Goal: Transaction & Acquisition: Purchase product/service

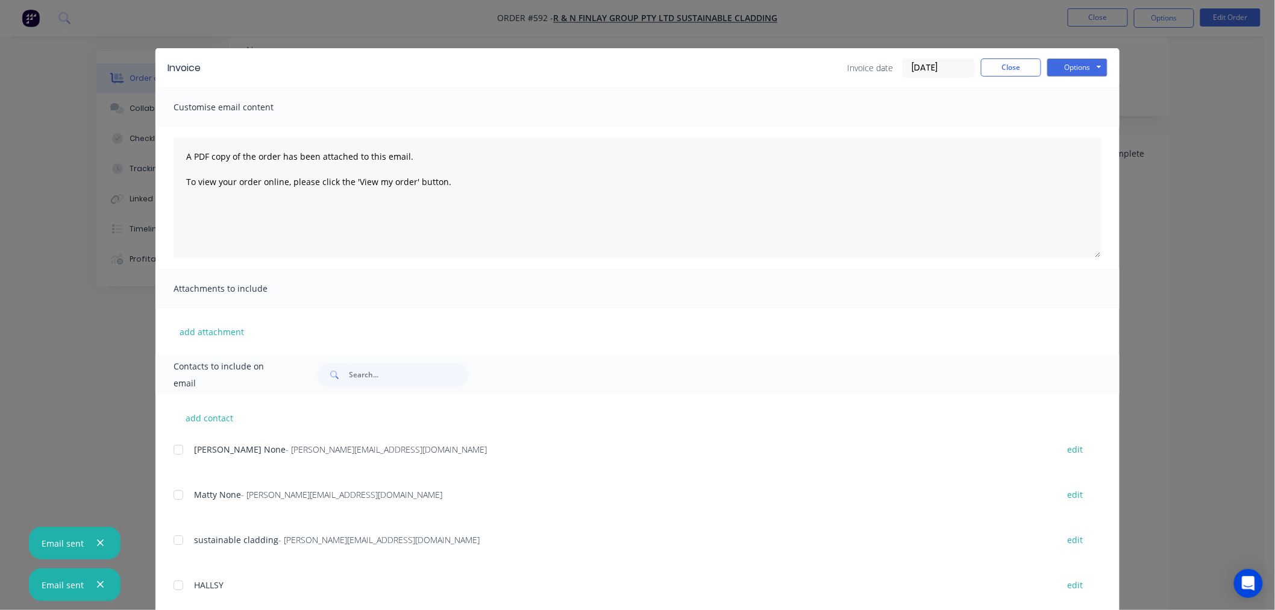
scroll to position [201, 0]
click at [1011, 65] on button "Close" at bounding box center [1011, 67] width 60 height 18
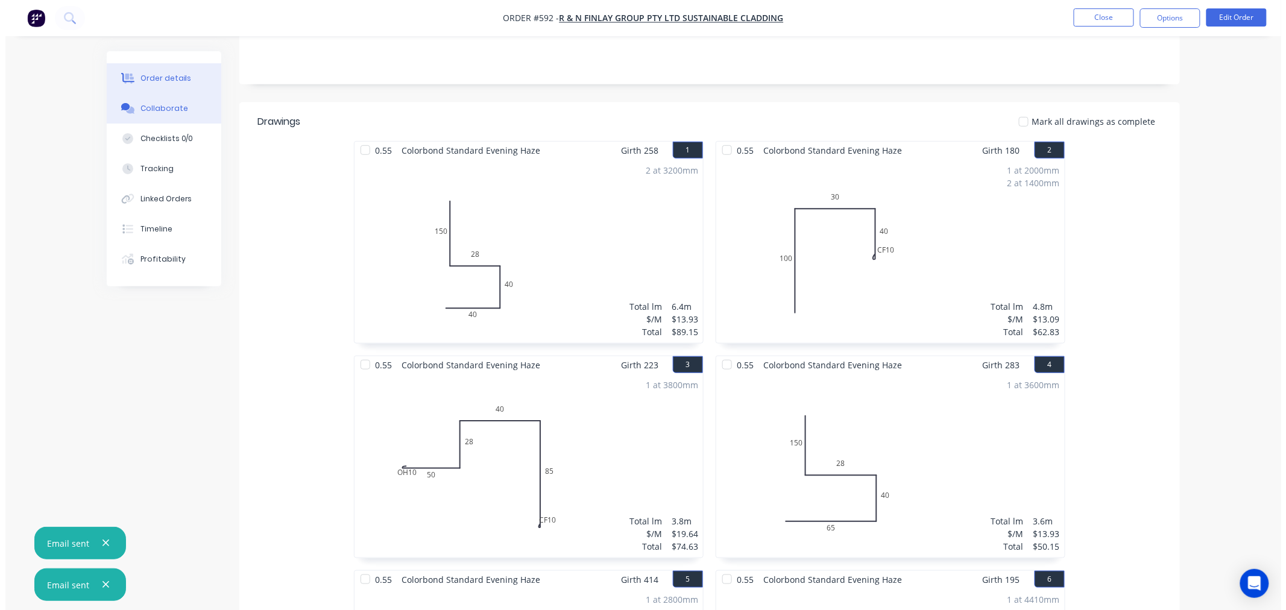
scroll to position [0, 0]
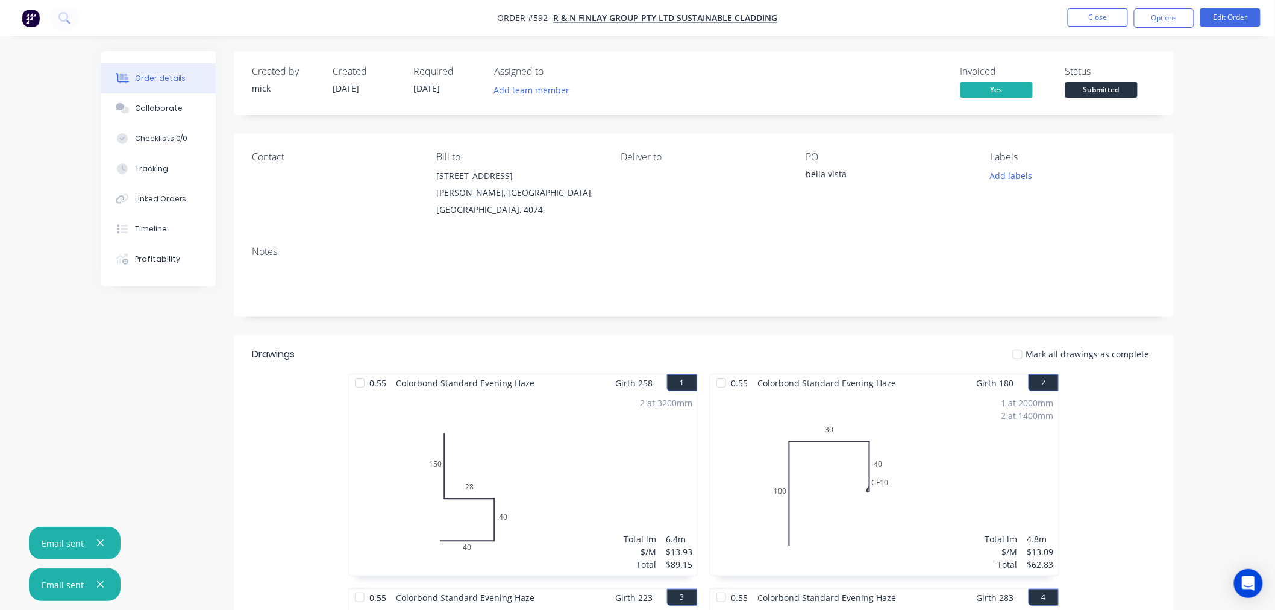
click at [22, 12] on img "button" at bounding box center [31, 18] width 18 height 18
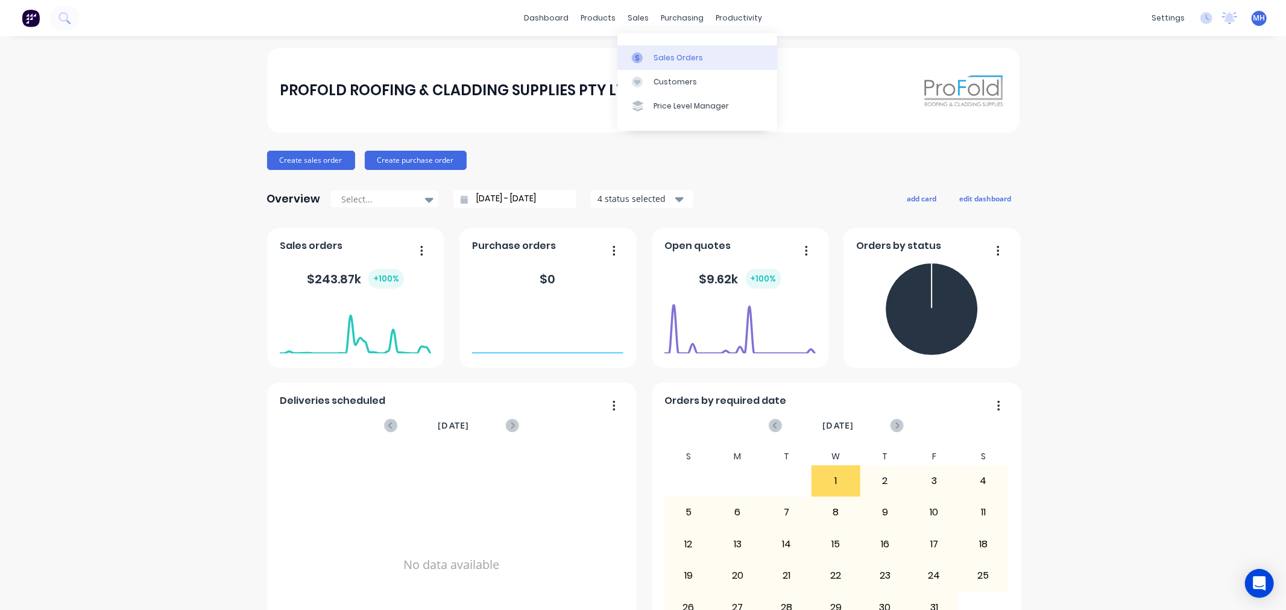
click at [657, 62] on div "Sales Orders" at bounding box center [677, 57] width 49 height 11
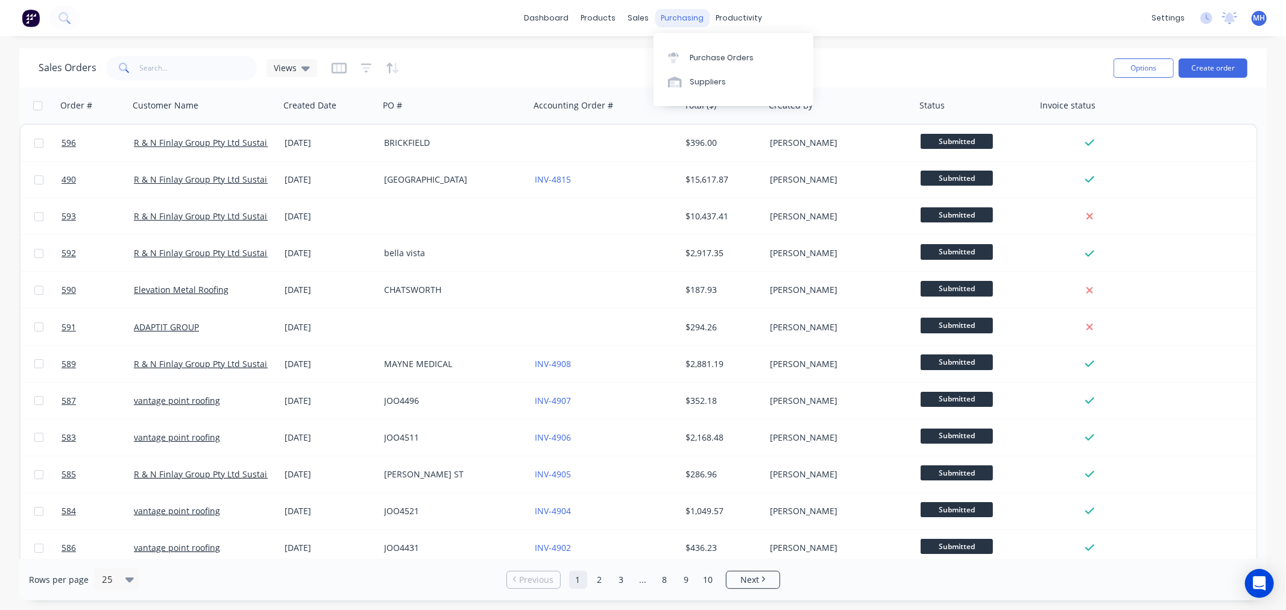
click at [678, 17] on div "purchasing" at bounding box center [682, 18] width 55 height 18
click at [721, 57] on div "Purchase Orders" at bounding box center [722, 57] width 64 height 11
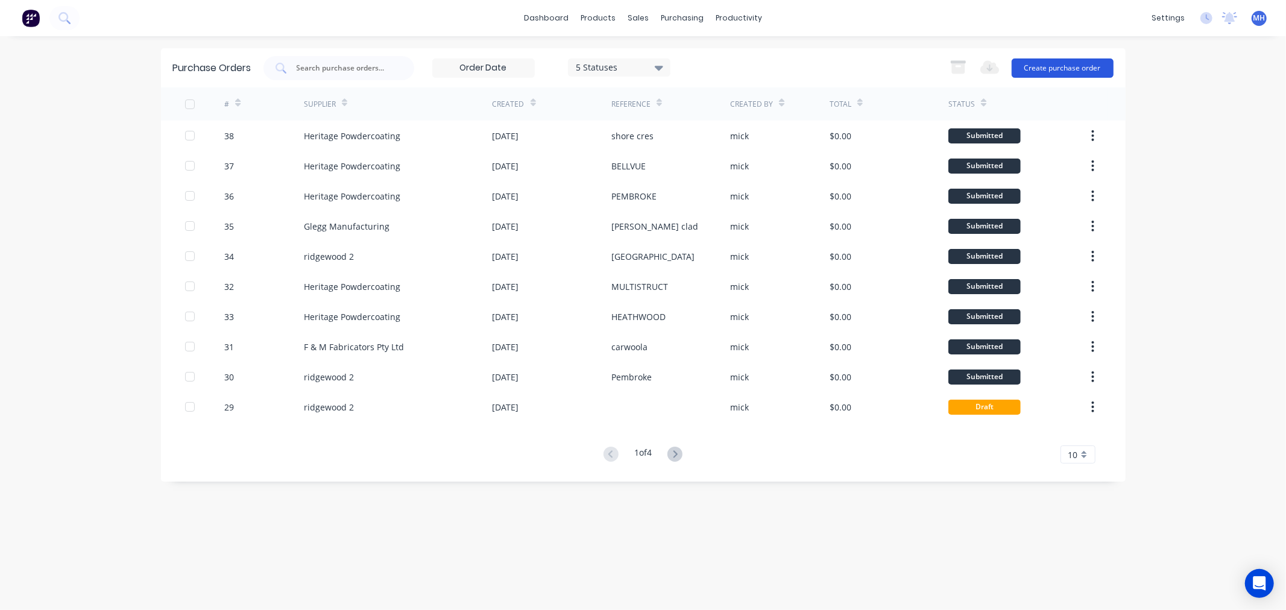
click at [1076, 63] on button "Create purchase order" at bounding box center [1062, 67] width 102 height 19
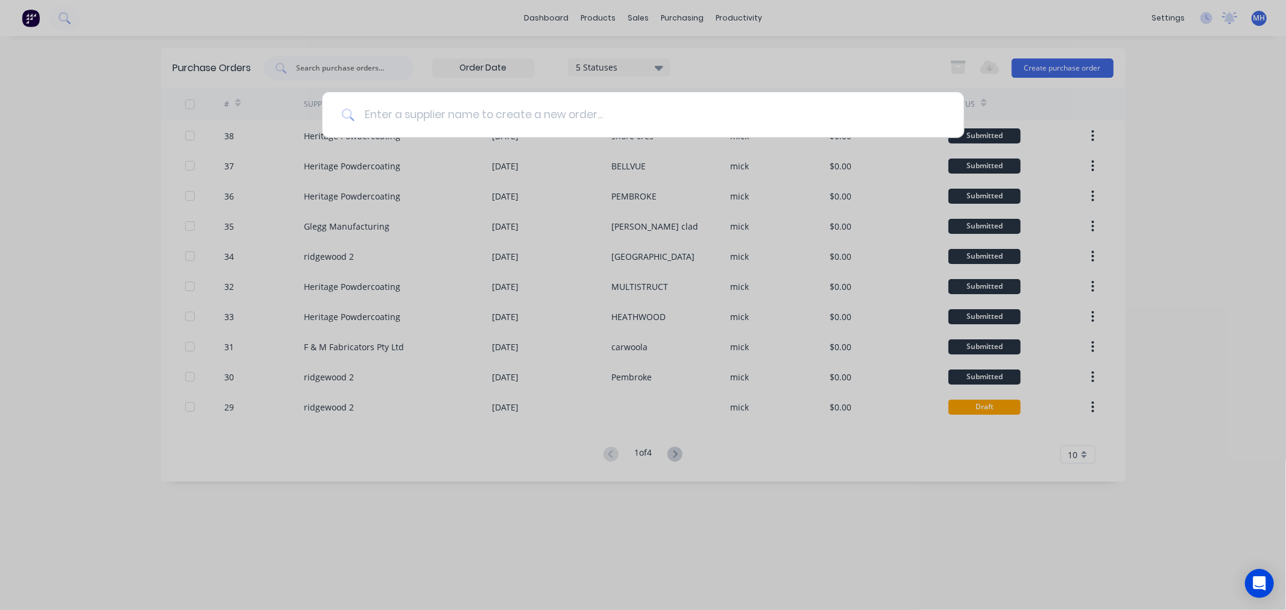
click at [595, 110] on input at bounding box center [649, 114] width 590 height 45
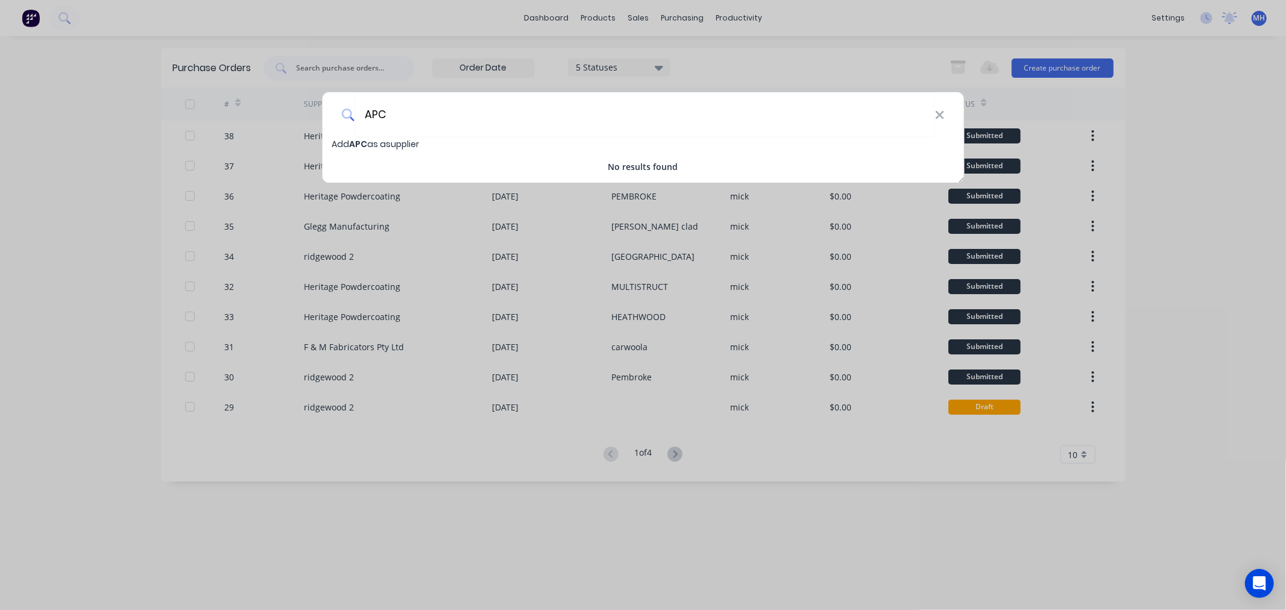
type input "APC"
click at [92, 100] on div "APC Add APC as a supplier No results found" at bounding box center [643, 305] width 1286 height 610
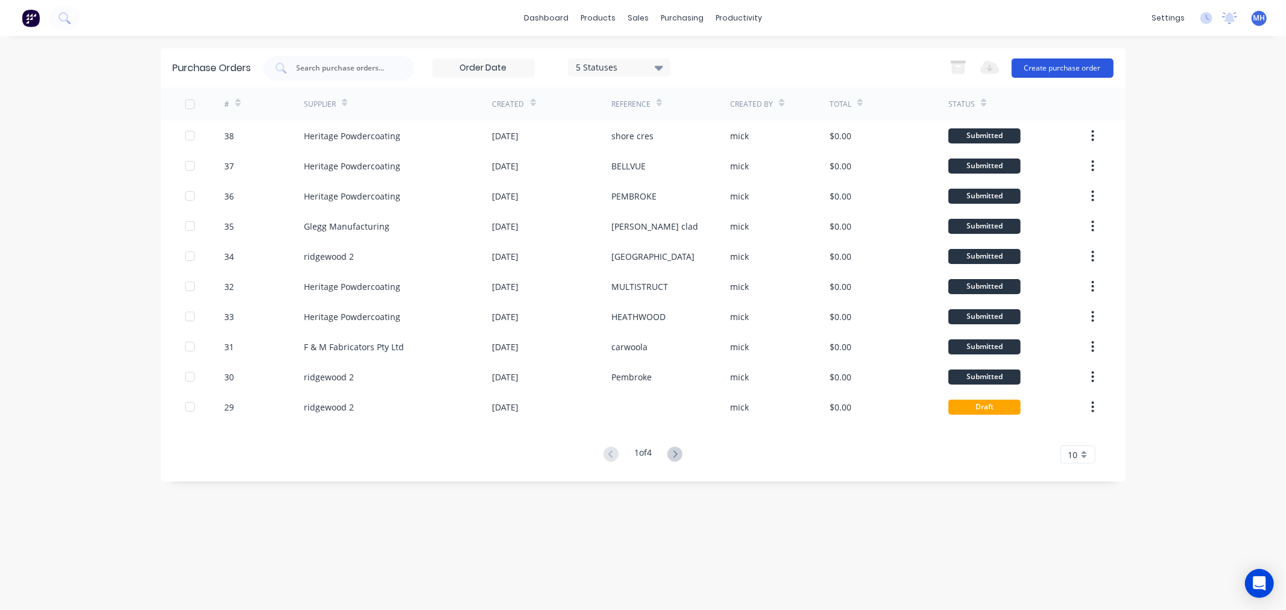
click at [1074, 71] on button "Create purchase order" at bounding box center [1062, 67] width 102 height 19
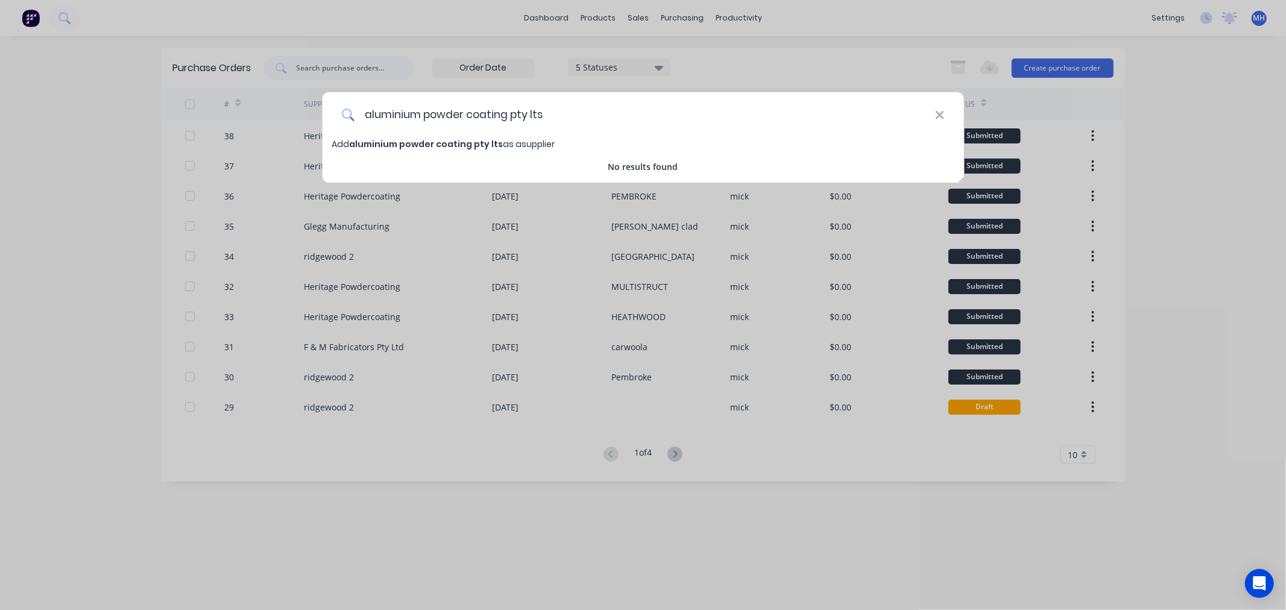
click at [369, 116] on input "aluminium powder coating pty lts" at bounding box center [644, 114] width 580 height 45
click at [515, 115] on input "Aluminium powder coating pty lts" at bounding box center [644, 114] width 580 height 45
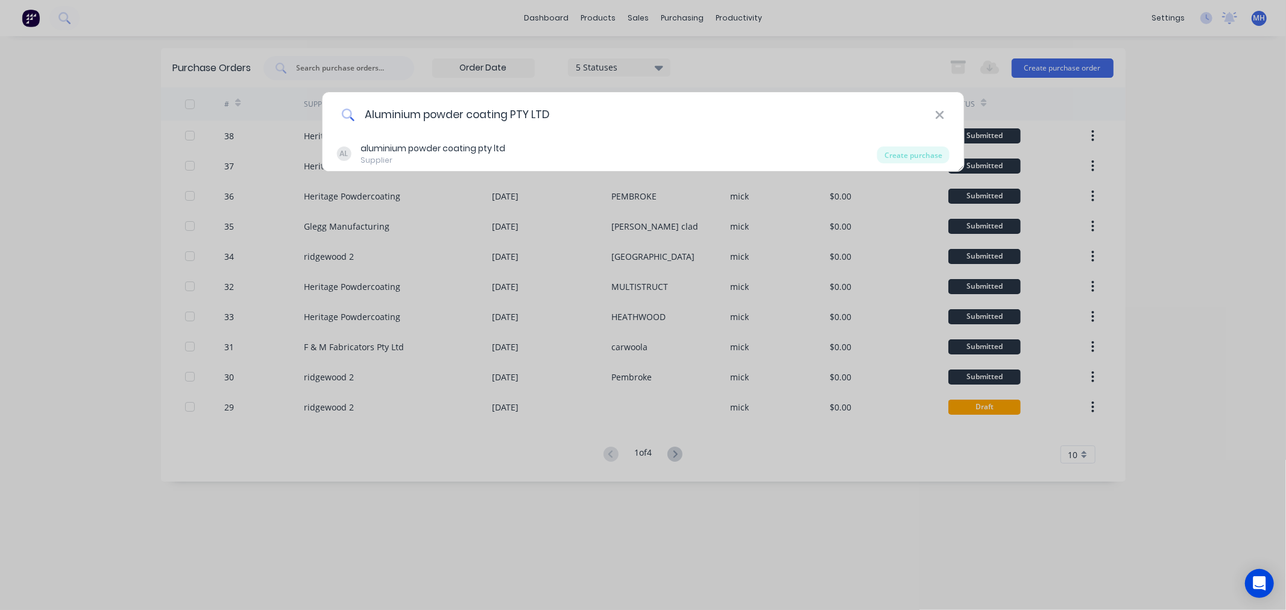
click at [431, 110] on input "Aluminium powder coating PTY LTD" at bounding box center [644, 114] width 580 height 45
click at [473, 113] on input "Aluminium powder coating PTY LTD" at bounding box center [644, 114] width 580 height 45
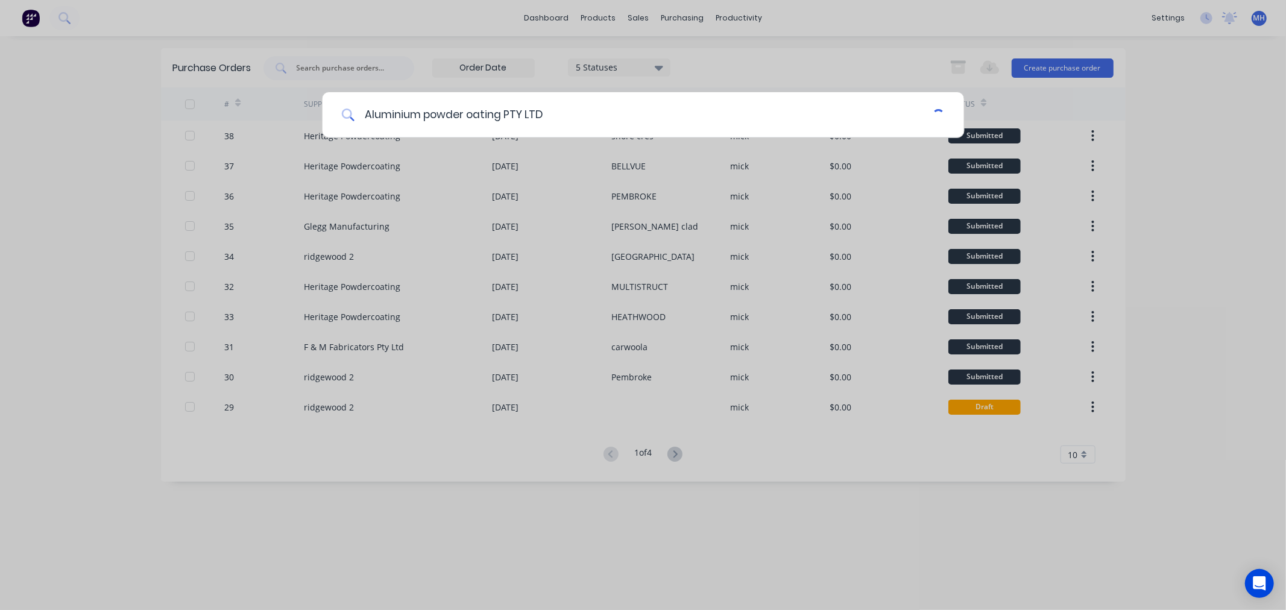
type input "Aluminium powder coating PTY LTD"
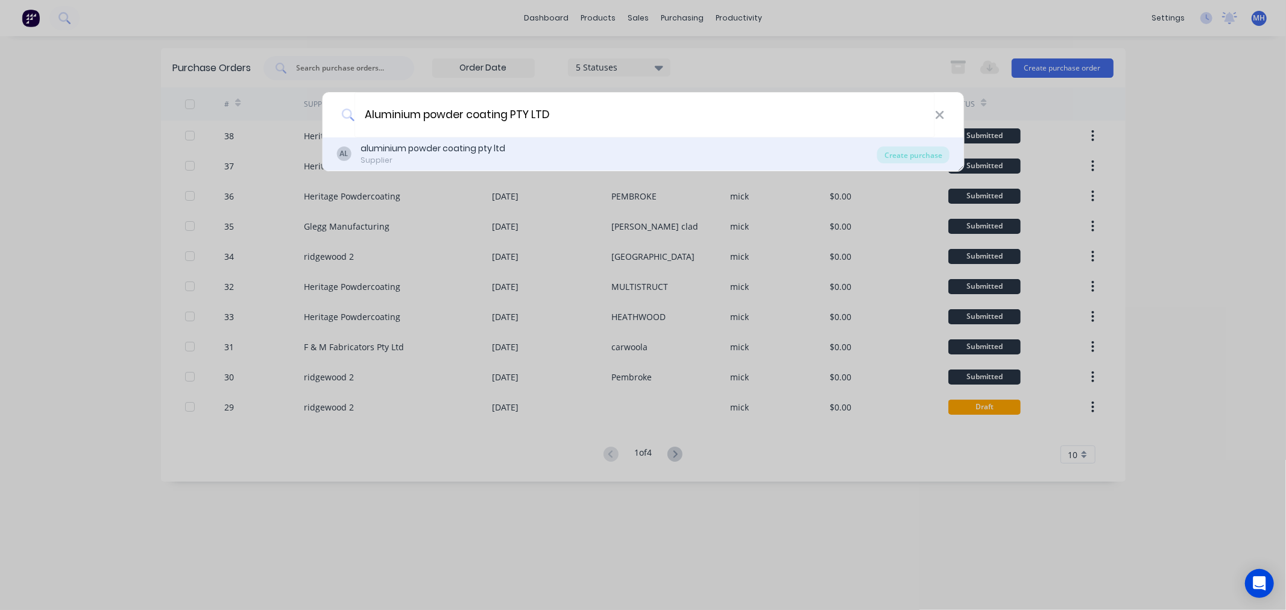
click at [429, 153] on div "aluminium powder coating pty ltd" at bounding box center [432, 148] width 145 height 13
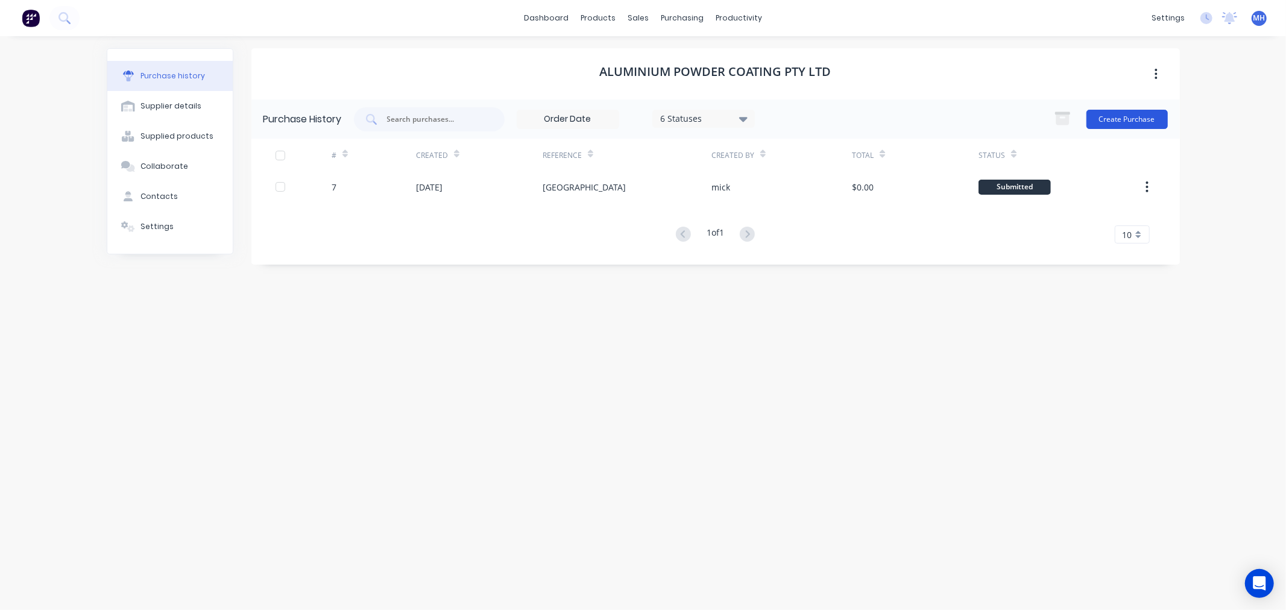
click at [1109, 119] on button "Create Purchase" at bounding box center [1126, 119] width 81 height 19
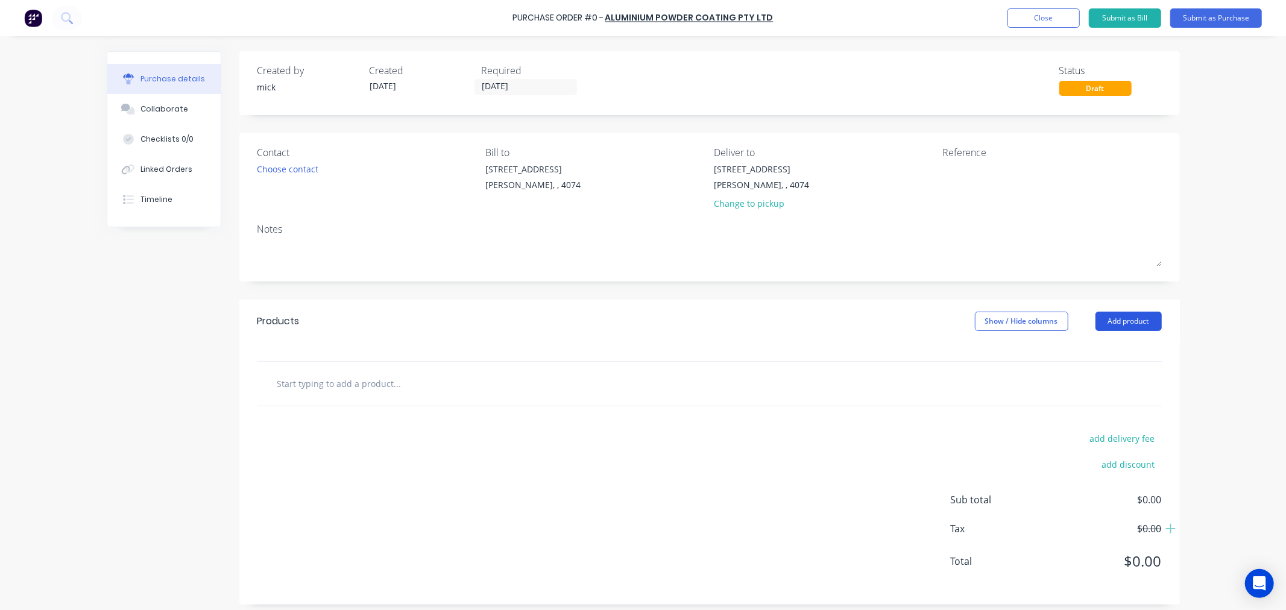
click at [1119, 321] on button "Add product" at bounding box center [1128, 321] width 66 height 19
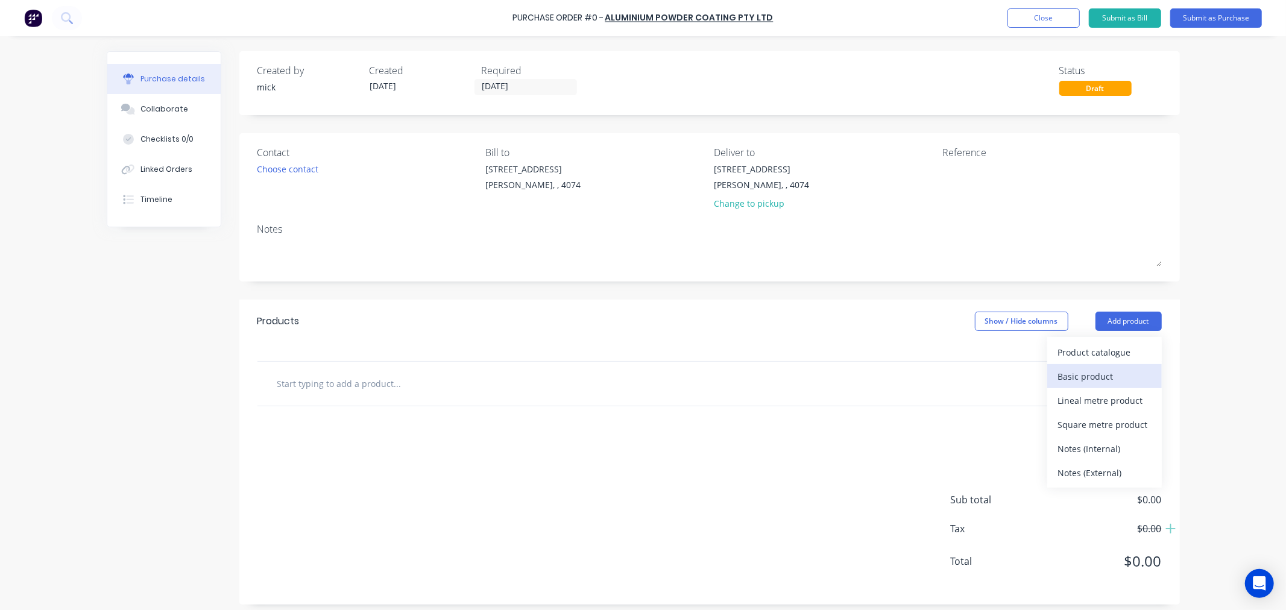
click at [1085, 388] on button "Basic product" at bounding box center [1104, 376] width 115 height 24
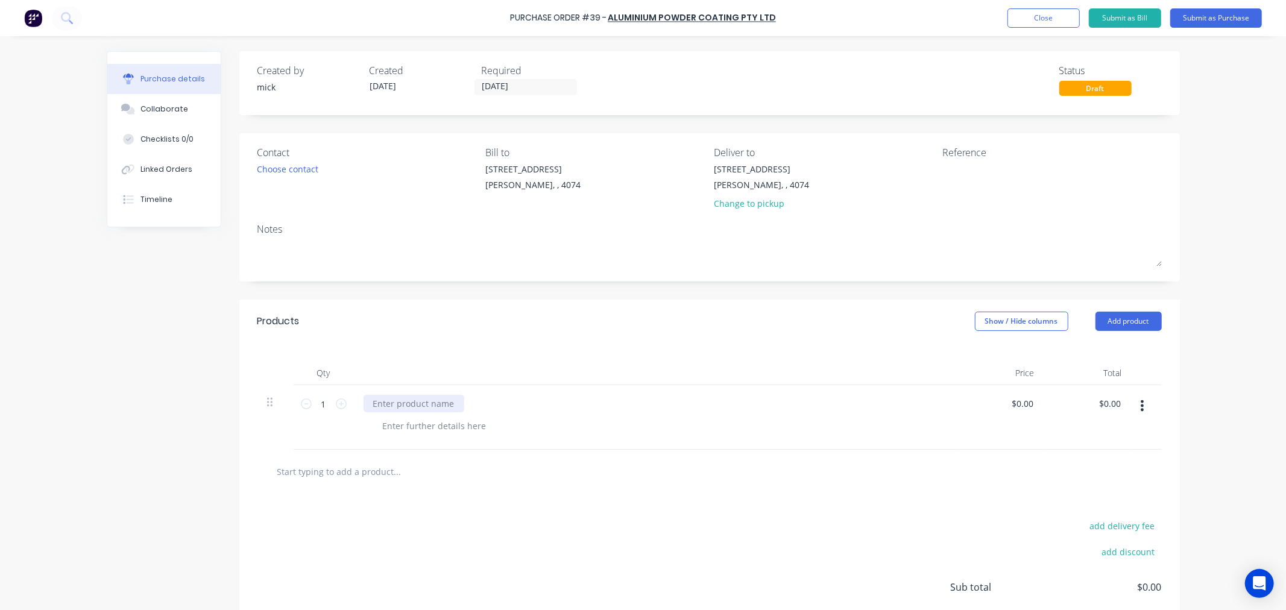
click at [422, 406] on div at bounding box center [413, 403] width 101 height 17
click at [431, 422] on div at bounding box center [434, 425] width 123 height 17
click at [508, 429] on div "BASE COLOUR FOR BLACKBUTT" at bounding box center [445, 425] width 145 height 17
click at [288, 165] on div "Choose contact" at bounding box center [287, 169] width 61 height 13
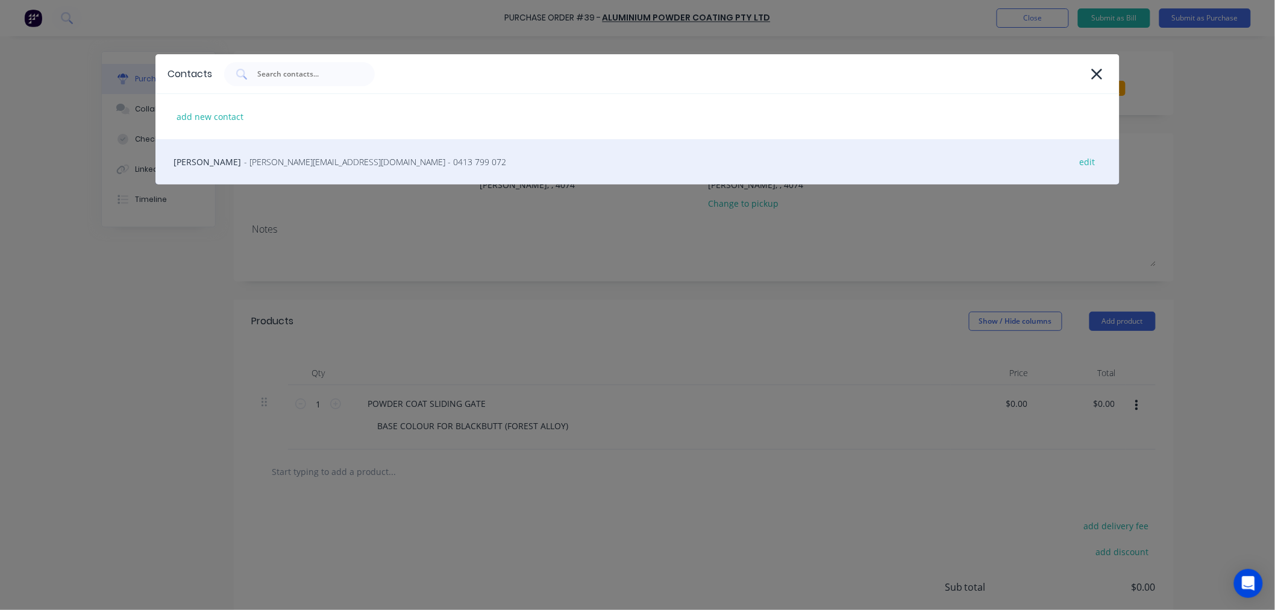
click at [271, 165] on span "- MICK@PROFOLD.COM.AU - 0413 799 072" at bounding box center [375, 162] width 262 height 13
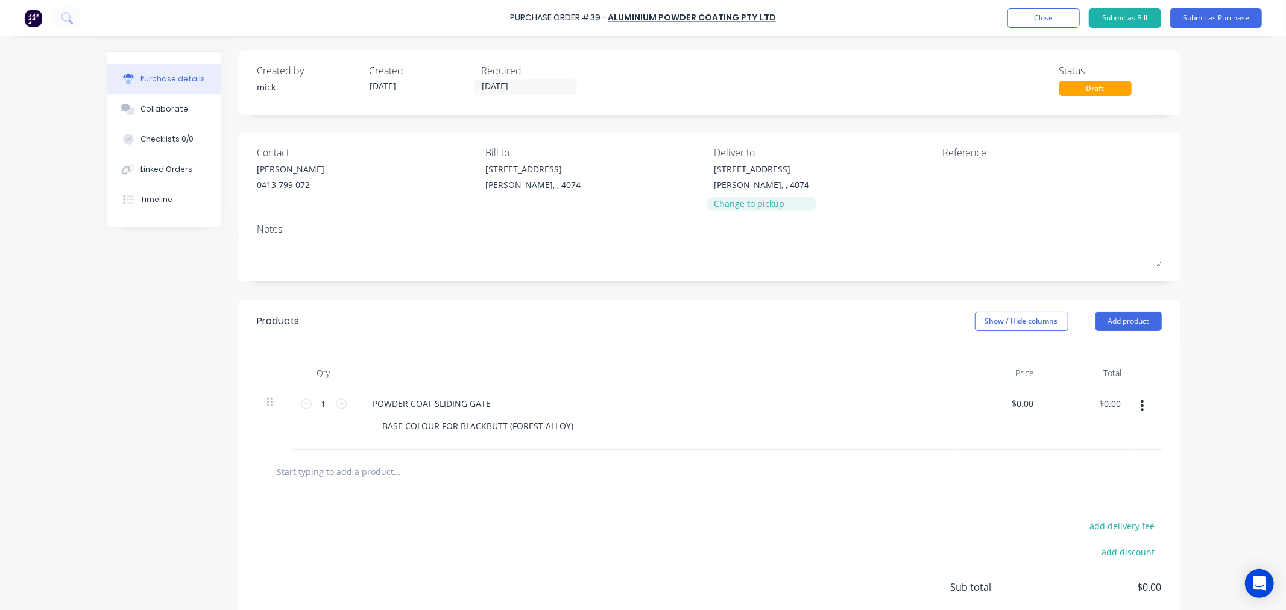
click at [761, 205] on div "Change to pickup" at bounding box center [761, 203] width 95 height 13
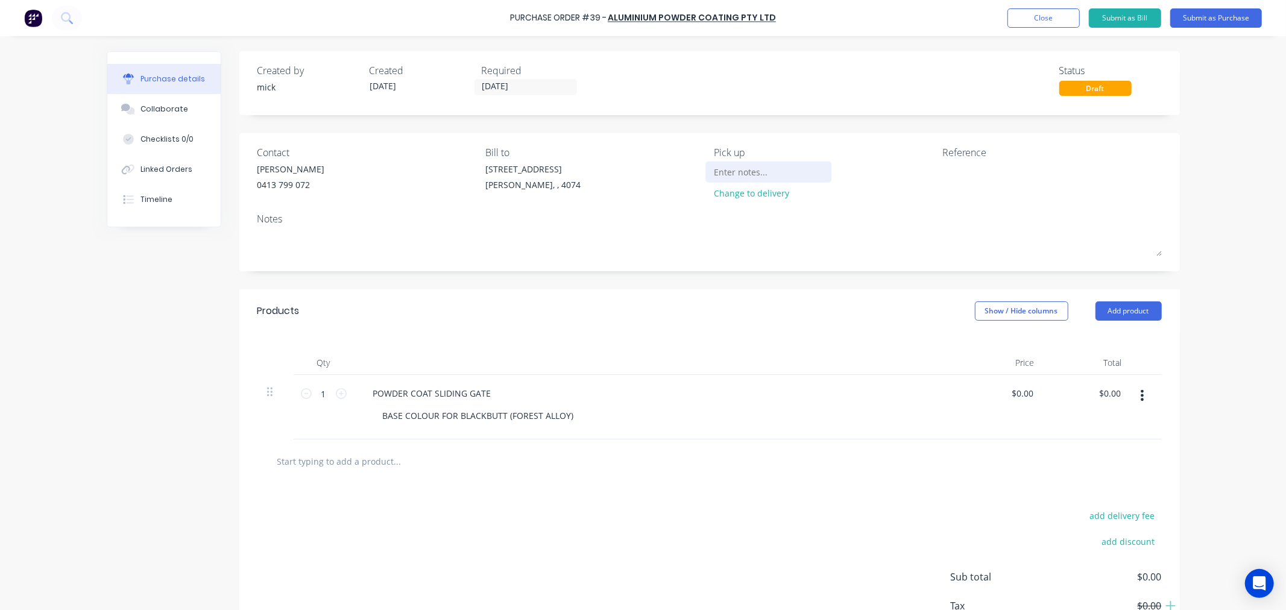
click at [752, 175] on input at bounding box center [769, 172] width 110 height 18
type input "PLEASE CALL ON COMPLETION"
click at [1001, 177] on textarea at bounding box center [1017, 176] width 151 height 27
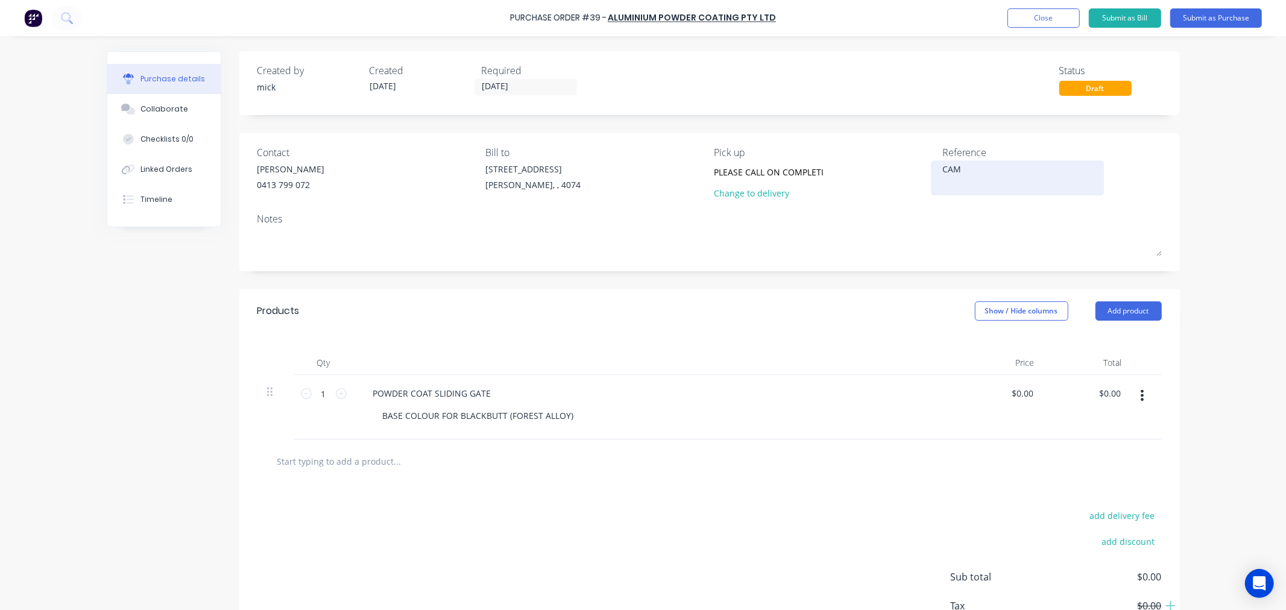
type textarea "CAMP"
type textarea "x"
type textarea "CAMP"
type textarea "x"
type textarea "CAMP H"
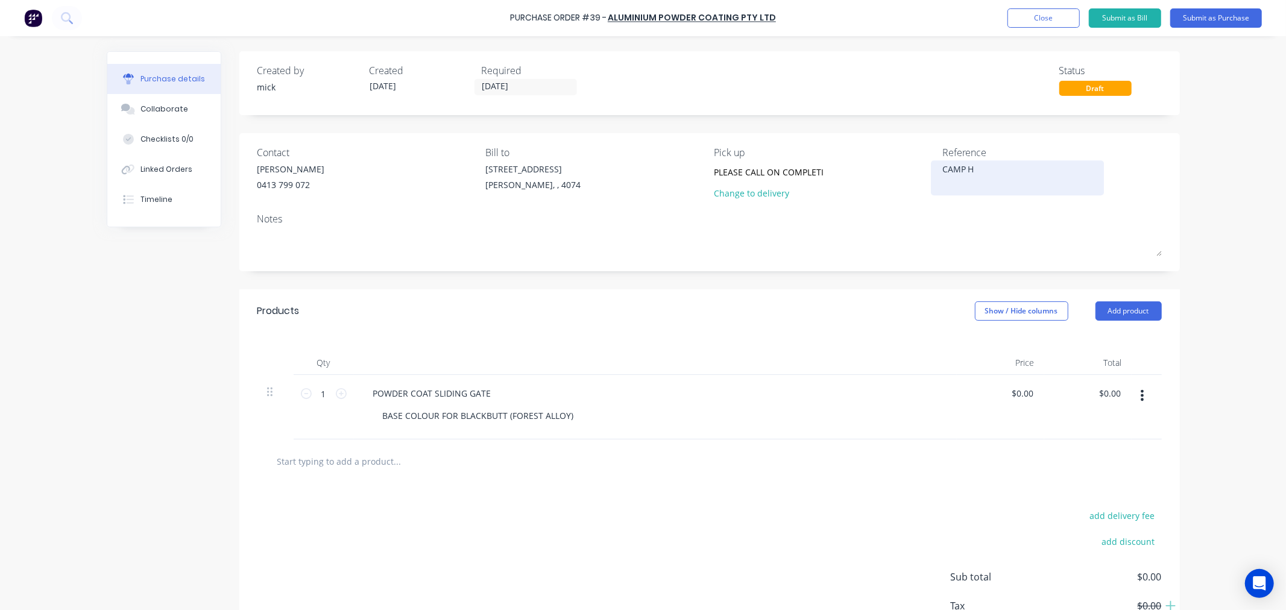
type textarea "x"
type textarea "CAMP HI"
type textarea "x"
type textarea "CAMP HIL"
type textarea "x"
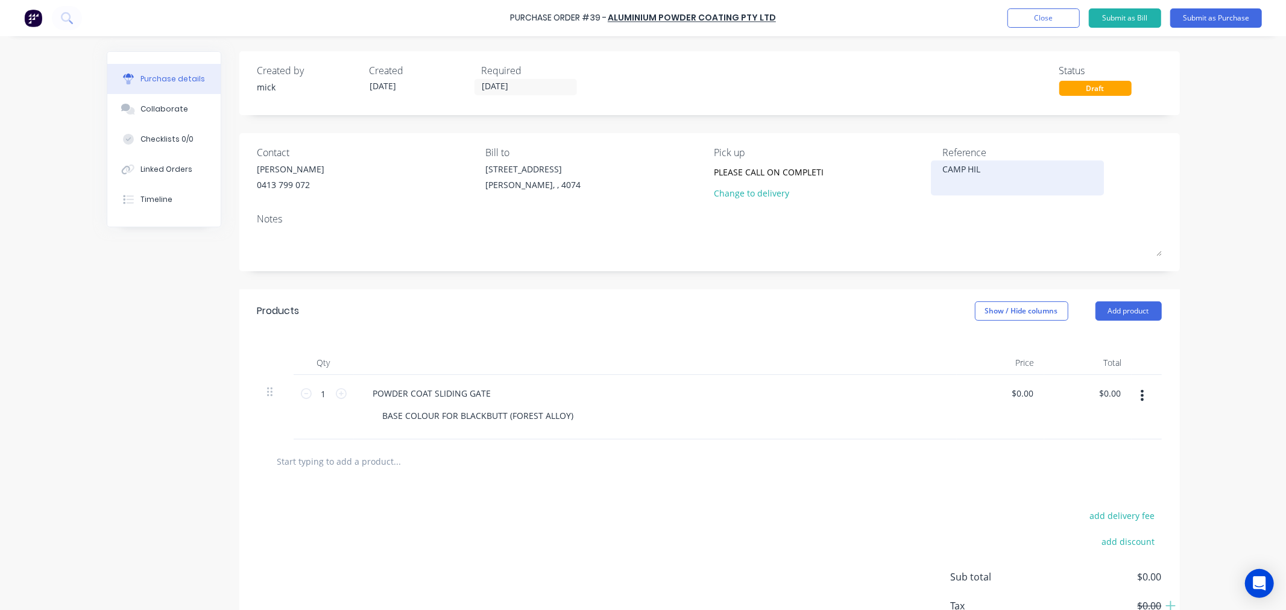
type textarea "CAMP HILL"
type textarea "x"
type textarea "CAMP HILL"
type textarea "x"
type textarea "CAMP HILL"
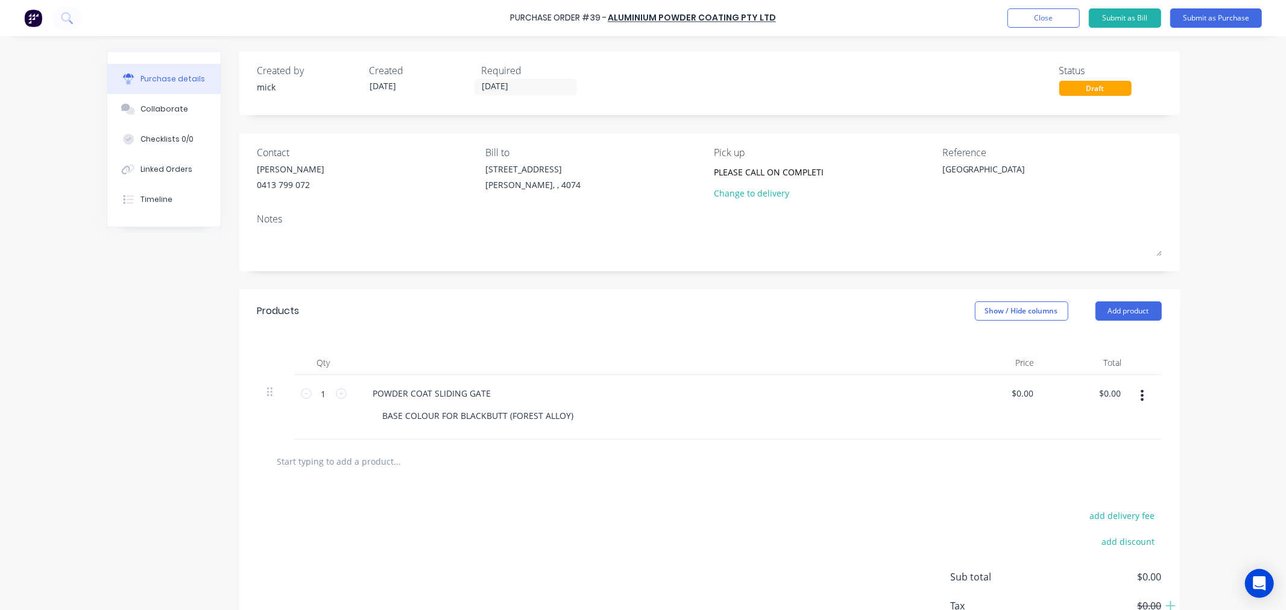
click at [1170, 136] on div "Contact MICK 0413 799 072 Bill to 6 37 Spine St Sumner, , 4074 Pick up PLEASE C…" at bounding box center [709, 202] width 940 height 138
click at [1220, 241] on div "Purchase Order #39 - aluminium powder coating pty ltd Add product Close Submit …" at bounding box center [643, 305] width 1286 height 610
click at [1209, 22] on button "Submit as Purchase" at bounding box center [1216, 17] width 92 height 19
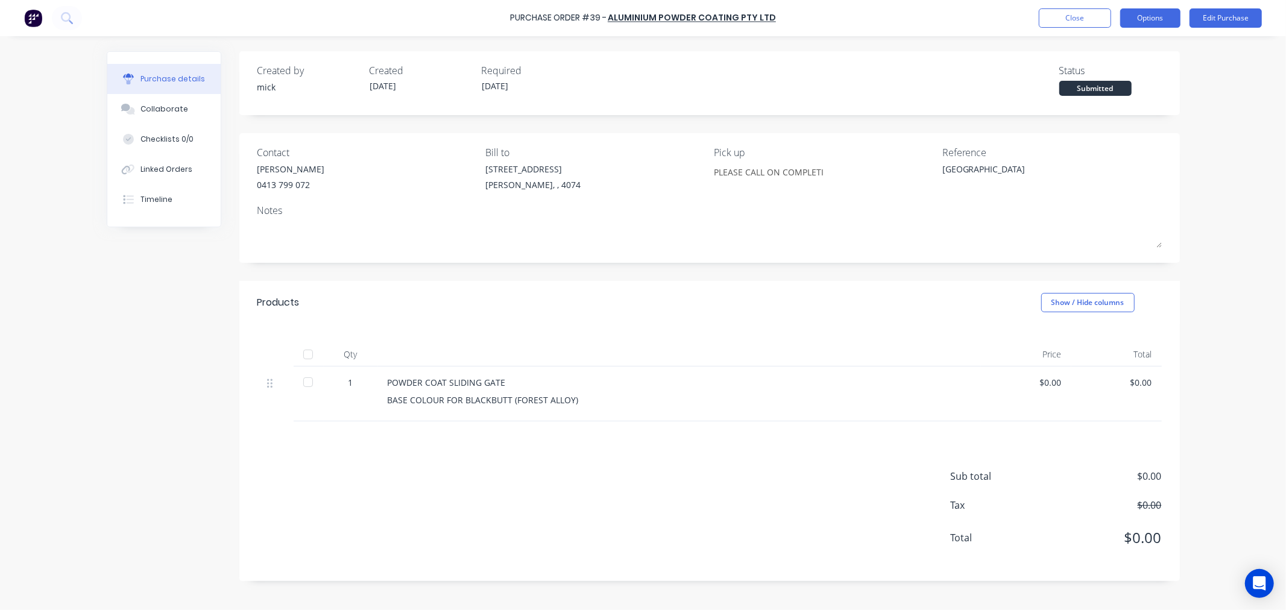
click at [1154, 20] on button "Options" at bounding box center [1150, 17] width 60 height 19
click at [1221, 14] on button "Edit Purchase" at bounding box center [1225, 17] width 72 height 19
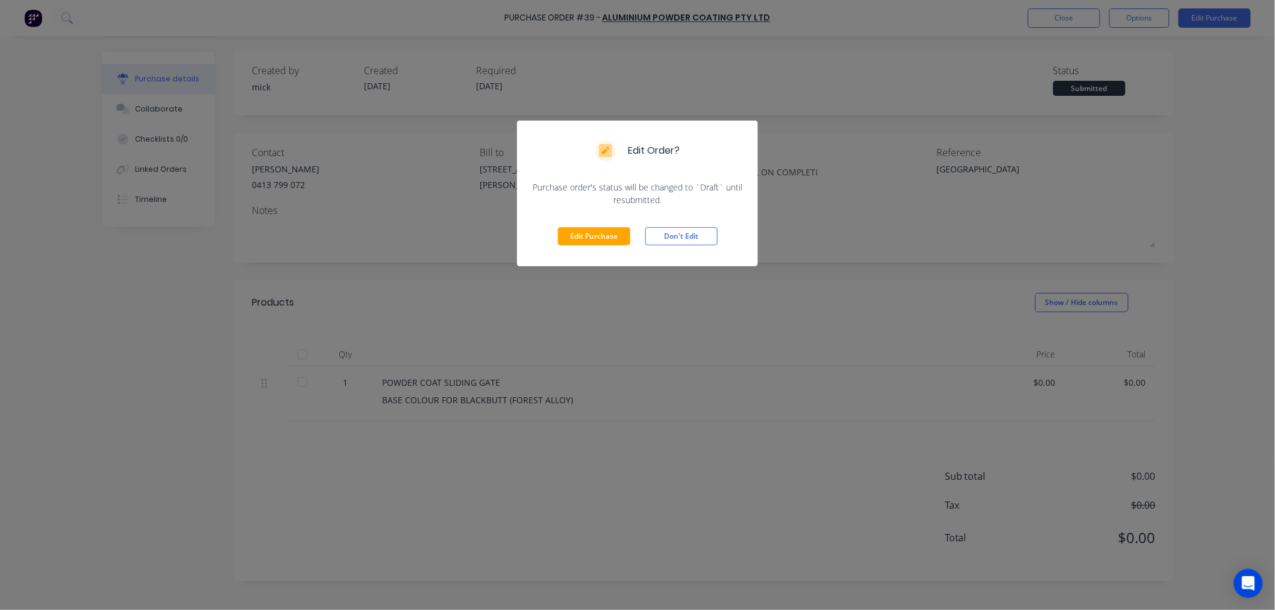
click at [1142, 16] on div "Edit Order? Purchase order's status will be changed to `Draft` until resubmitte…" at bounding box center [637, 305] width 1275 height 610
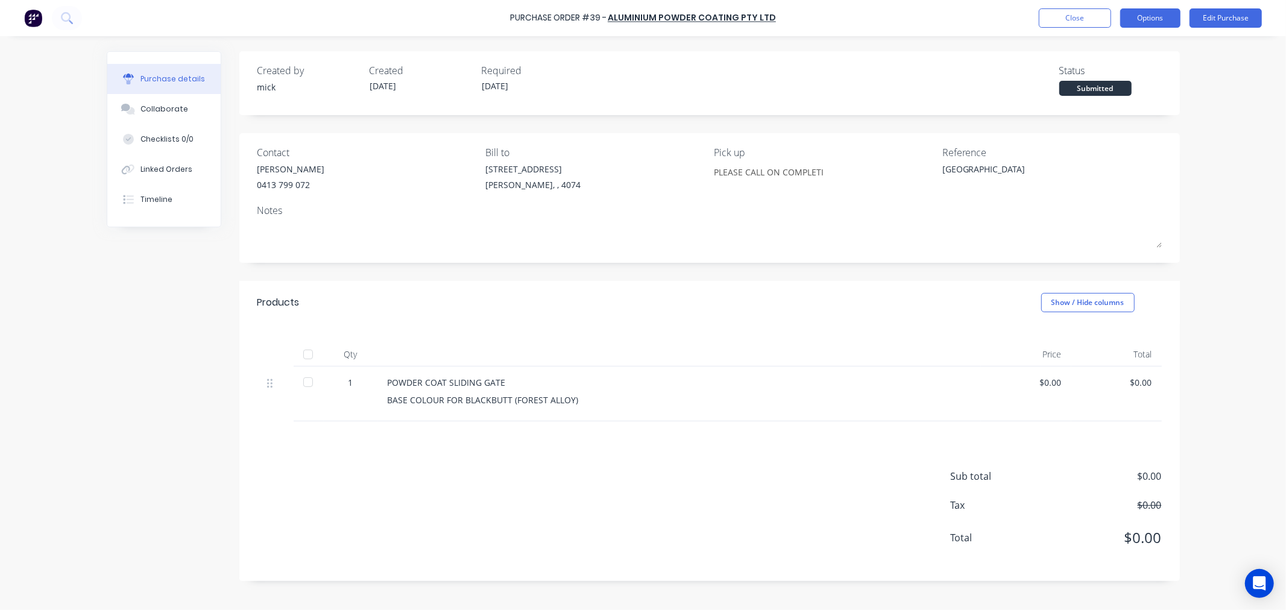
click at [1164, 16] on button "Options" at bounding box center [1150, 17] width 60 height 19
click at [1132, 39] on button "Print / Email" at bounding box center [1123, 49] width 115 height 24
click at [1126, 92] on div "Without pricing" at bounding box center [1123, 97] width 93 height 17
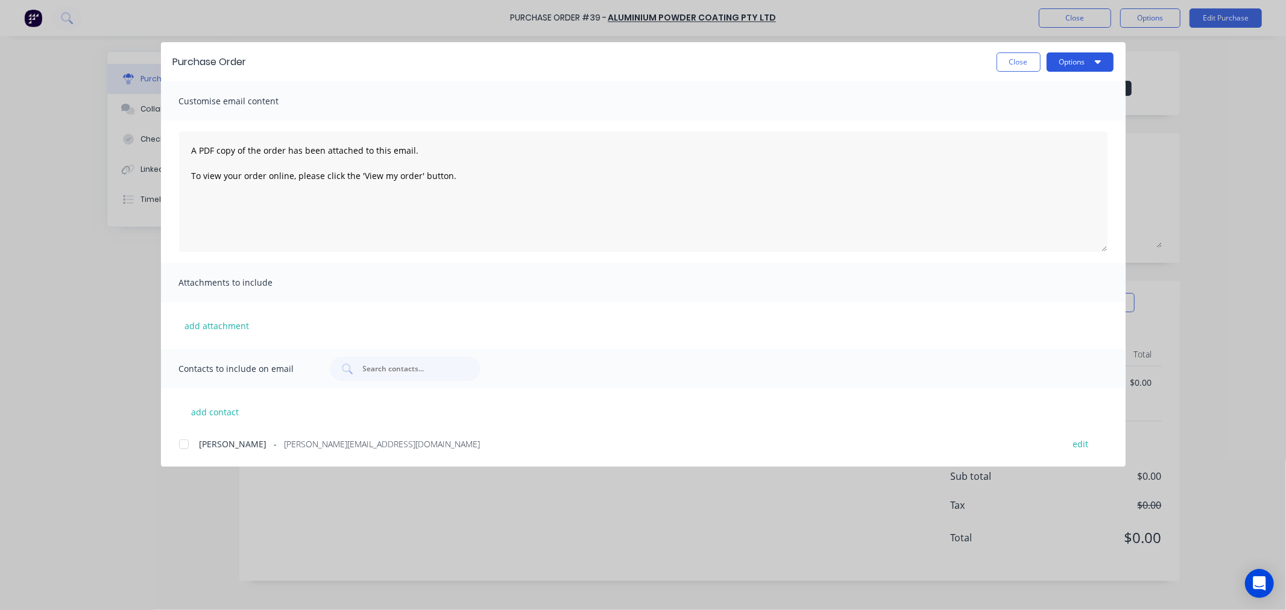
click at [1090, 61] on button "Options" at bounding box center [1079, 61] width 67 height 19
click at [1050, 91] on div "Preview" at bounding box center [1056, 92] width 93 height 17
click at [1010, 63] on button "Close" at bounding box center [1018, 61] width 44 height 19
type textarea "x"
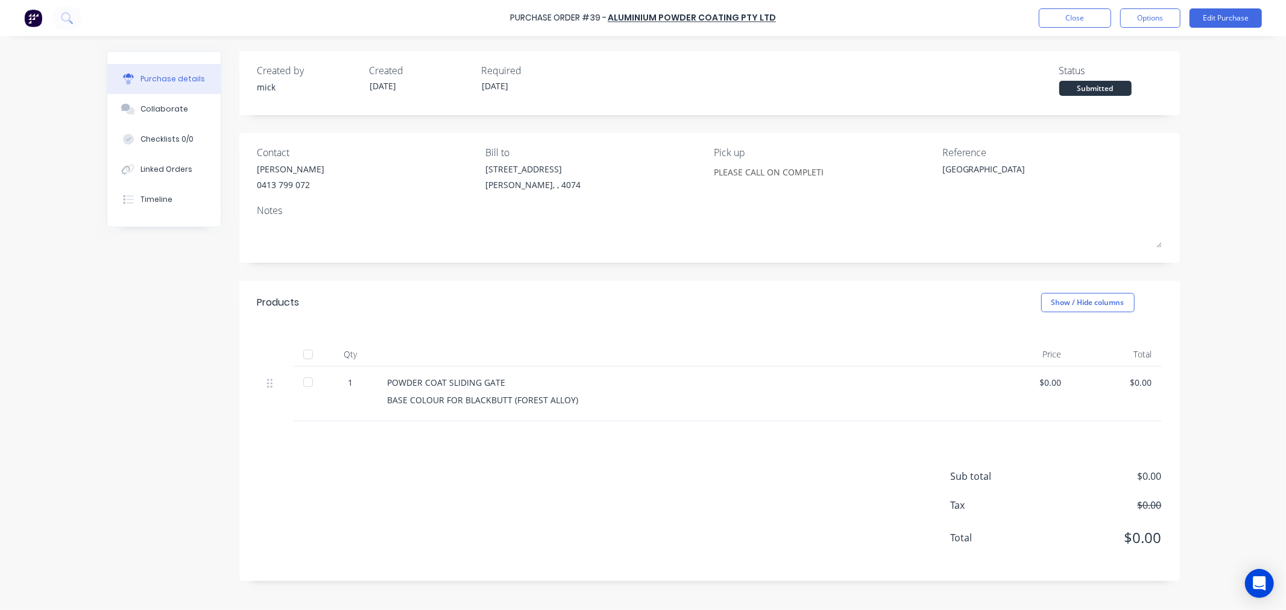
click at [34, 21] on img at bounding box center [33, 18] width 18 height 18
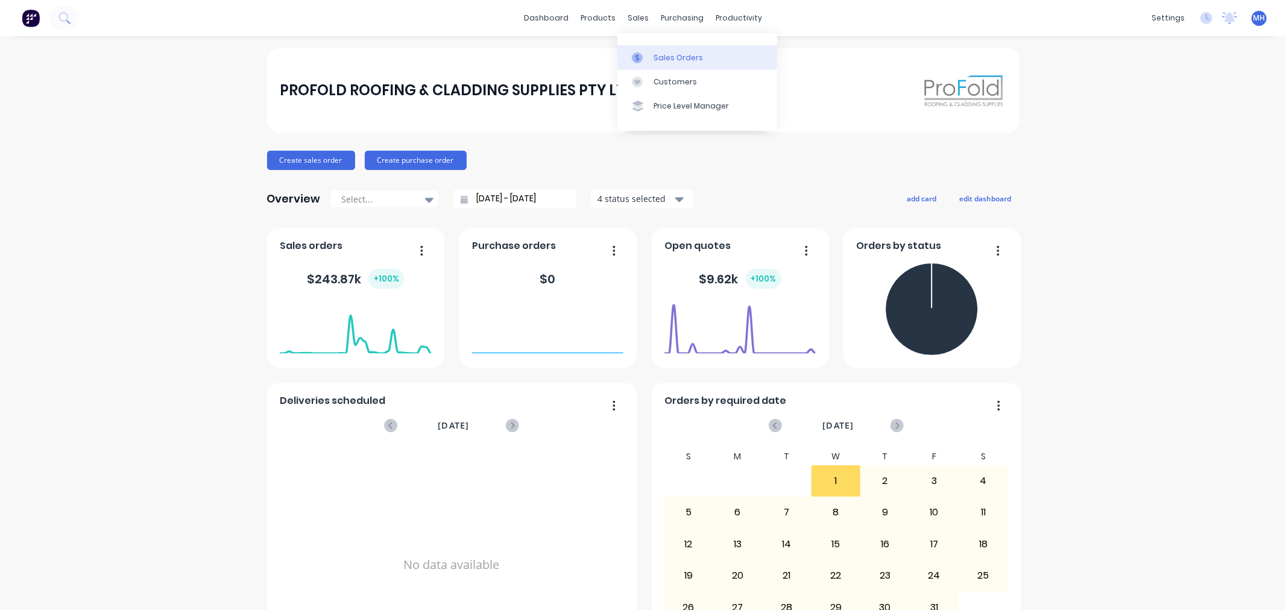
click at [664, 59] on div "Sales Orders" at bounding box center [677, 57] width 49 height 11
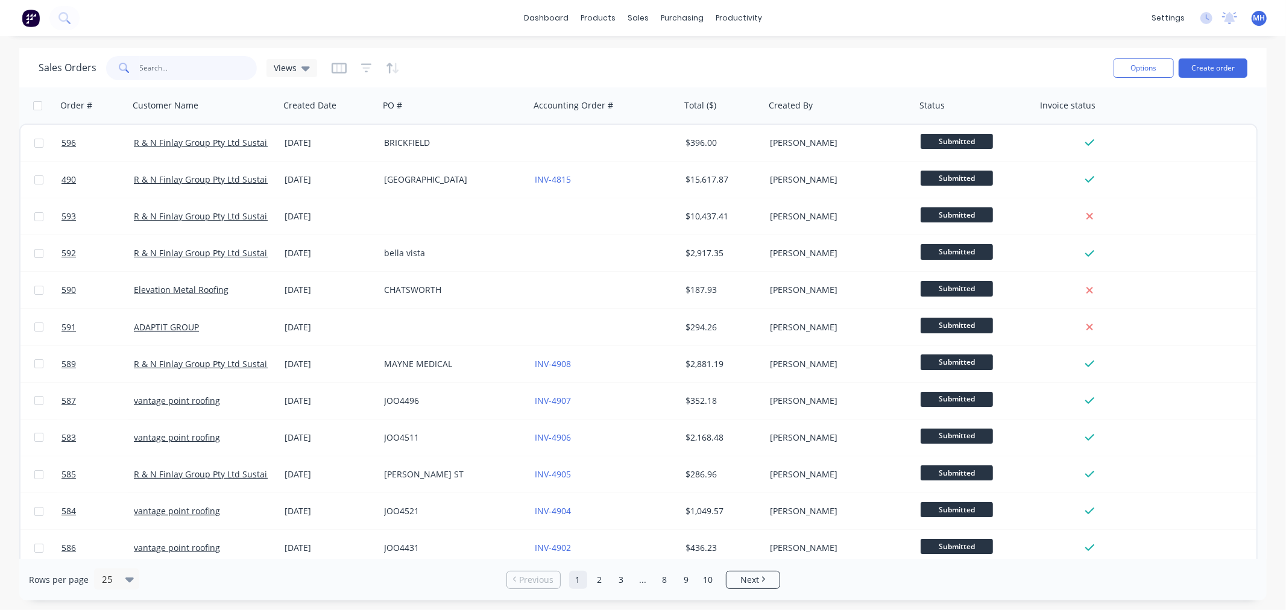
click at [193, 68] on input "text" at bounding box center [199, 68] width 118 height 24
type input "banya"
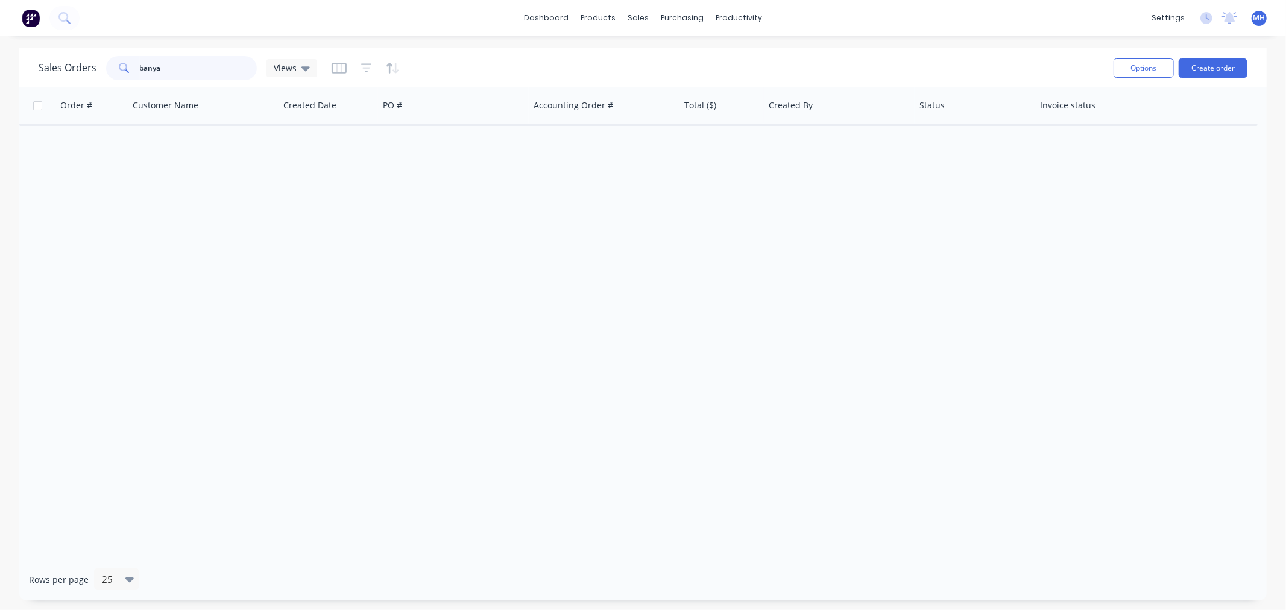
click at [172, 69] on input "banya" at bounding box center [199, 68] width 118 height 24
drag, startPoint x: 172, startPoint y: 69, endPoint x: -92, endPoint y: 46, distance: 264.4
click at [0, 46] on html "dashboard products sales purchasing productivity dashboard products Product Cat…" at bounding box center [643, 305] width 1286 height 610
type input "banya"
click at [638, 21] on div "sales" at bounding box center [637, 18] width 33 height 18
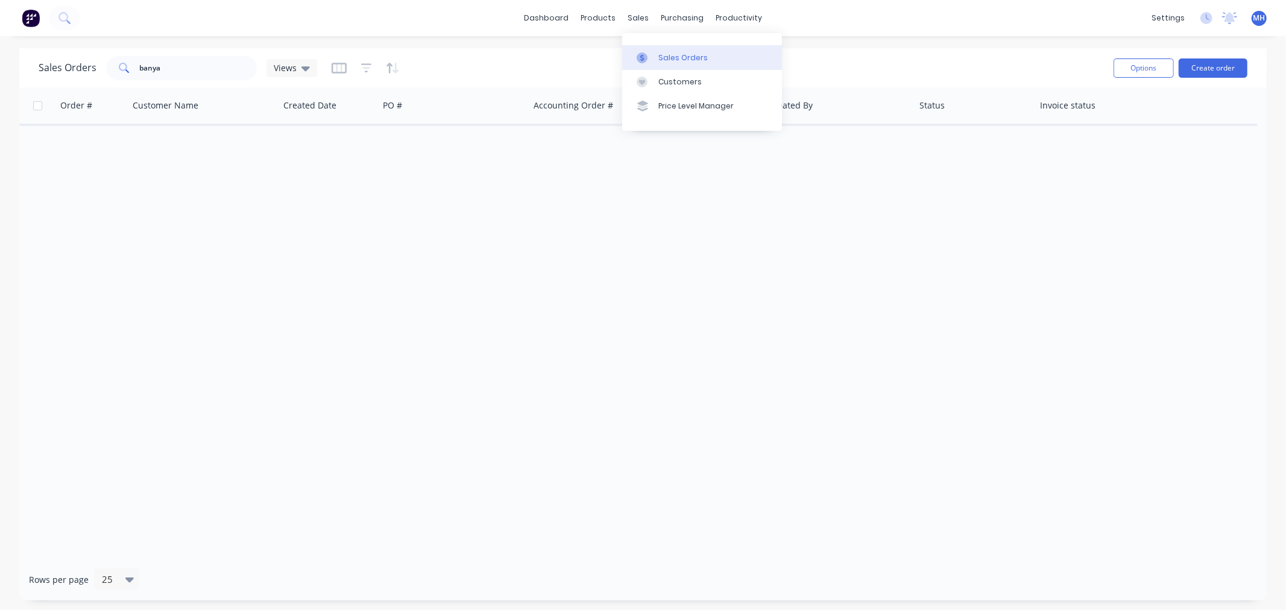
click at [664, 53] on div "Sales Orders" at bounding box center [682, 57] width 49 height 11
click at [287, 68] on span "Views" at bounding box center [285, 67] width 23 height 13
click at [282, 68] on span "Views" at bounding box center [285, 67] width 23 height 13
click at [1141, 71] on button "Options" at bounding box center [1143, 67] width 60 height 19
click at [368, 71] on icon "button" at bounding box center [366, 68] width 11 height 12
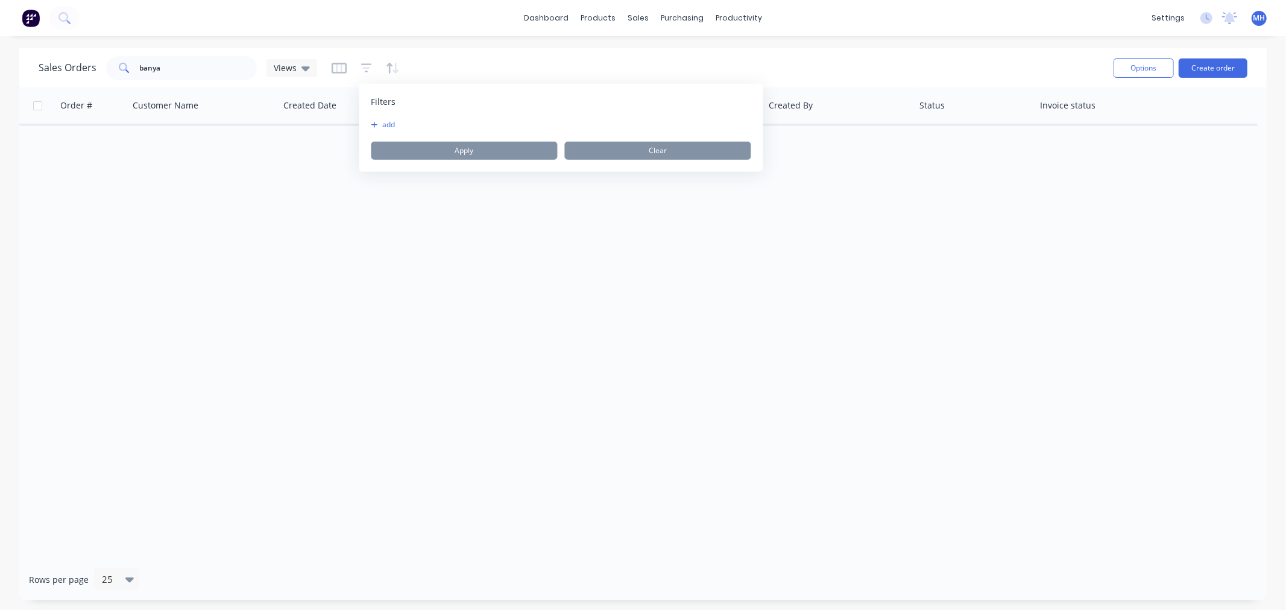
click at [389, 124] on button "add" at bounding box center [386, 125] width 30 height 10
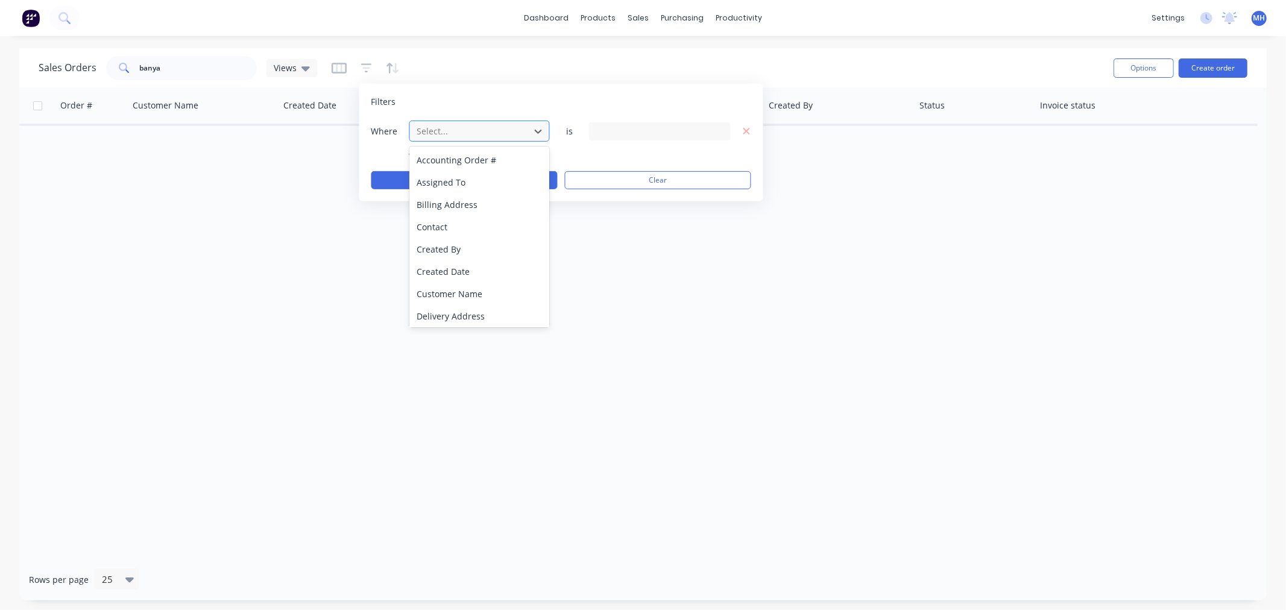
click at [480, 130] on div at bounding box center [470, 131] width 108 height 15
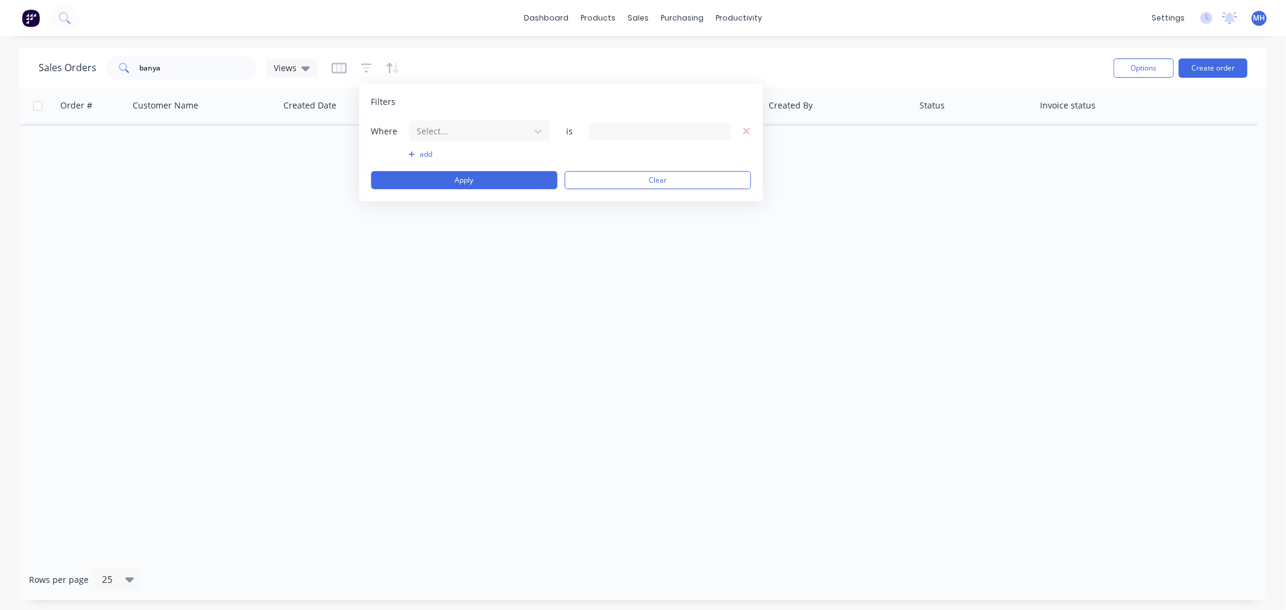
click at [643, 140] on div at bounding box center [660, 131] width 142 height 18
click at [646, 135] on div at bounding box center [660, 131] width 142 height 18
click at [646, 136] on div at bounding box center [660, 131] width 142 height 18
drag, startPoint x: 646, startPoint y: 136, endPoint x: 591, endPoint y: 140, distance: 54.4
click at [645, 136] on div at bounding box center [660, 131] width 142 height 18
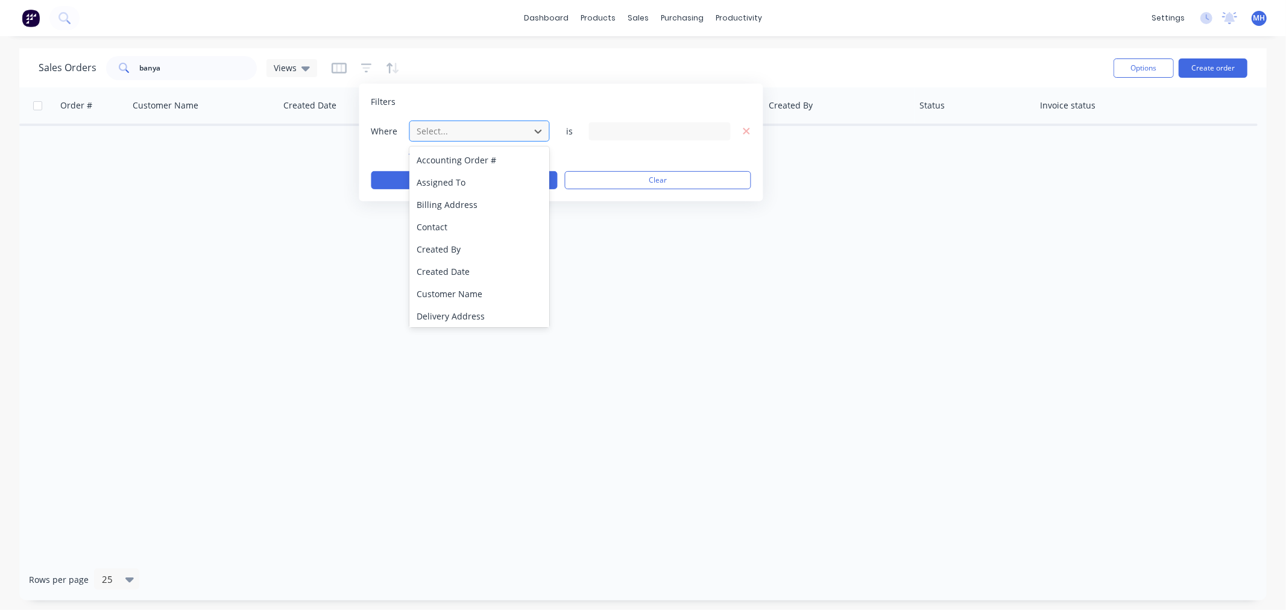
click at [438, 131] on div at bounding box center [470, 131] width 108 height 15
click at [672, 137] on div at bounding box center [660, 131] width 142 height 18
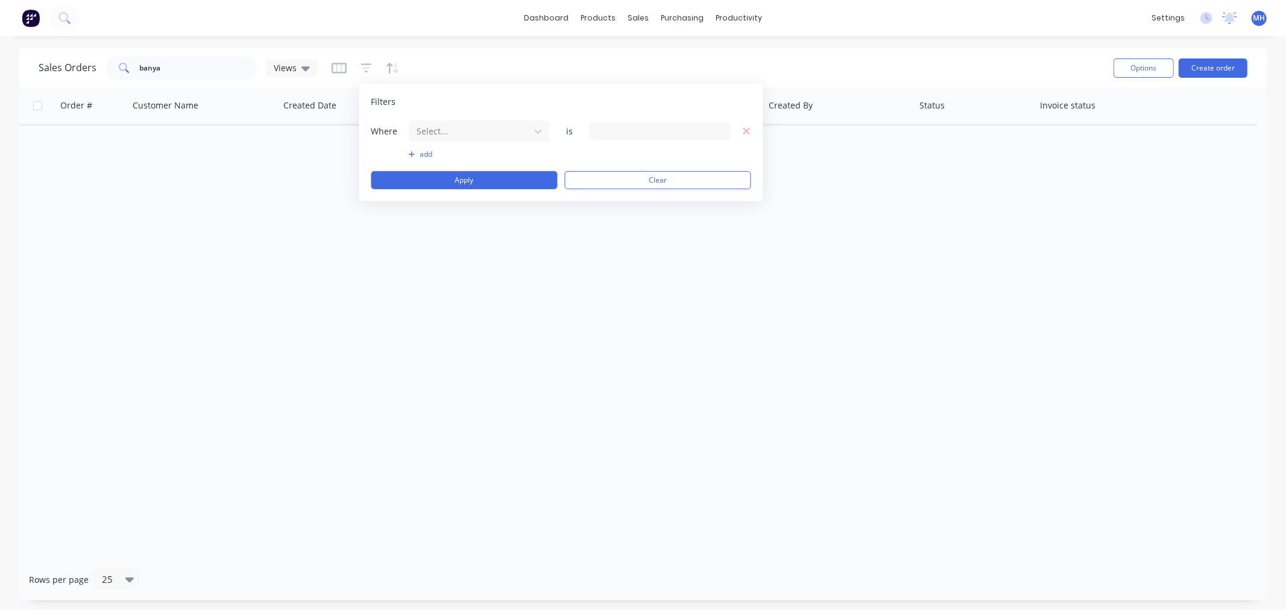
click at [674, 136] on div at bounding box center [660, 131] width 142 height 18
click at [715, 134] on div at bounding box center [660, 131] width 142 height 18
drag, startPoint x: 715, startPoint y: 134, endPoint x: 667, endPoint y: 131, distance: 48.3
click at [715, 134] on div at bounding box center [660, 131] width 142 height 18
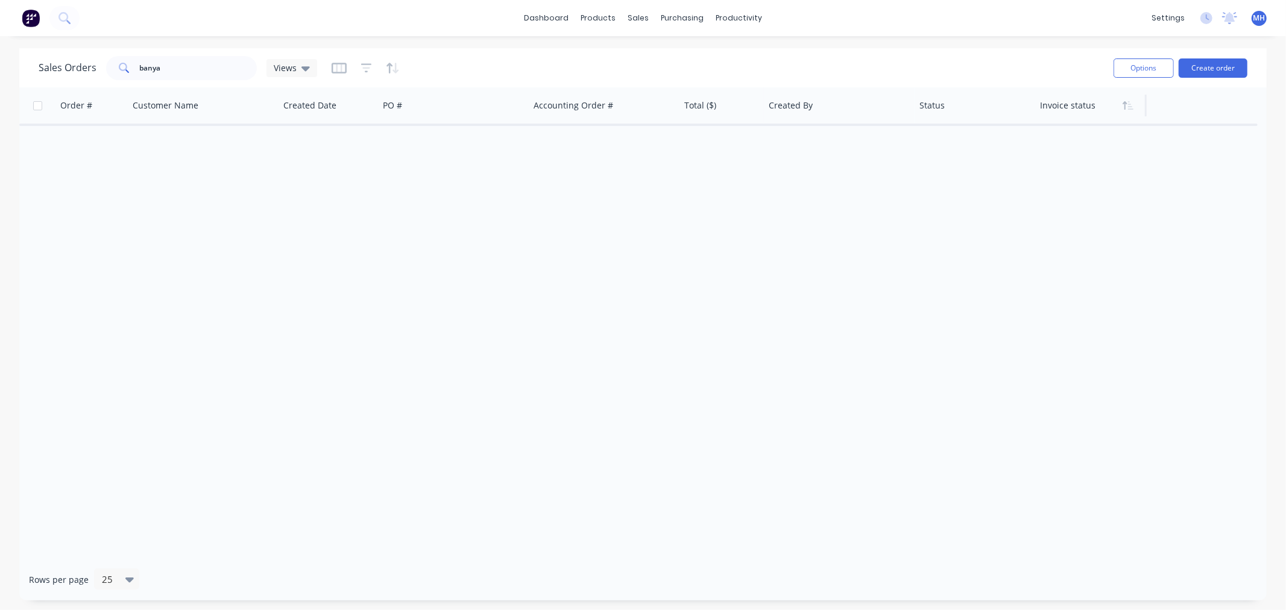
click at [1069, 112] on div at bounding box center [1088, 105] width 97 height 24
click at [393, 71] on icon "button" at bounding box center [395, 68] width 6 height 11
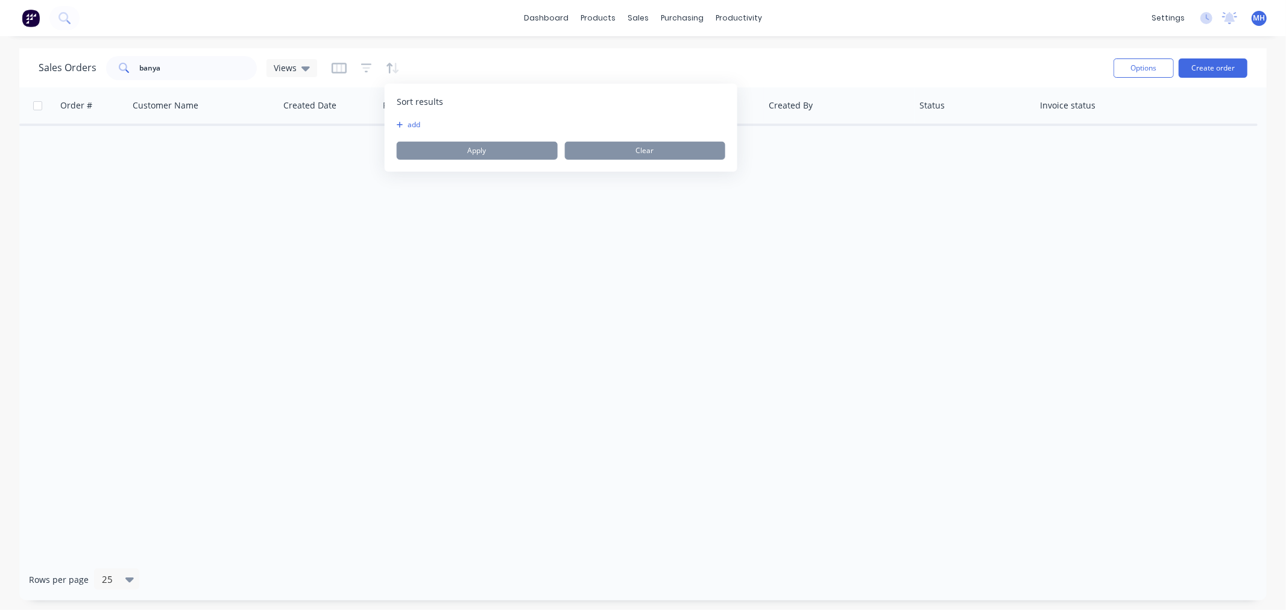
click at [410, 125] on button "add" at bounding box center [404, 125] width 15 height 10
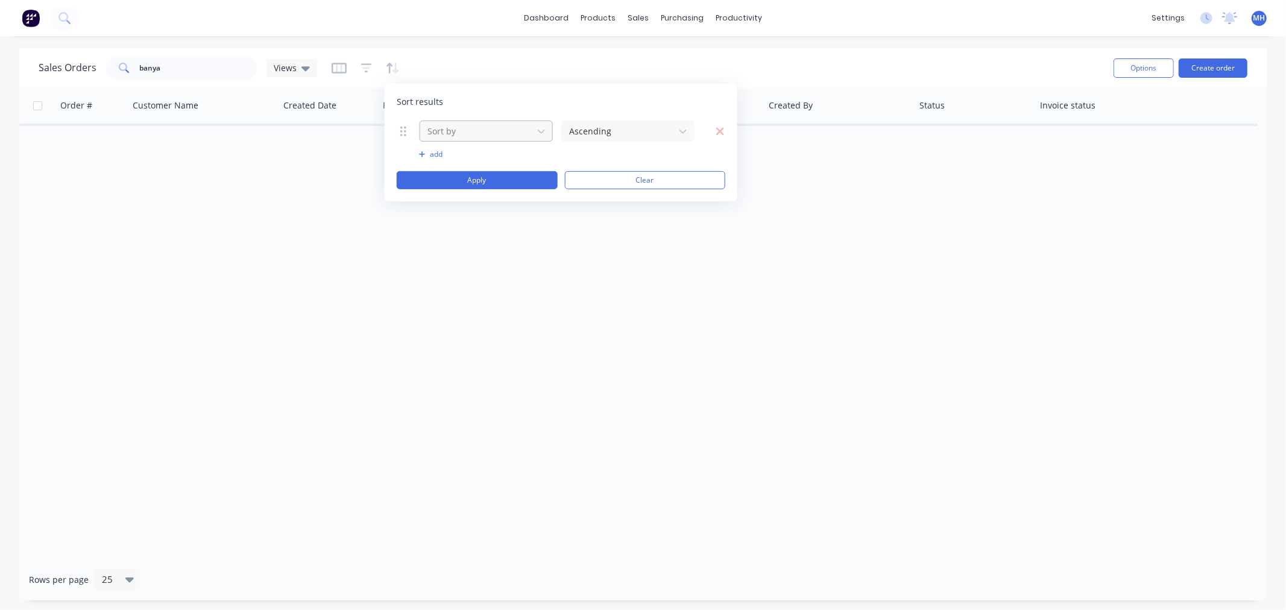
click at [453, 134] on div at bounding box center [476, 131] width 101 height 15
click at [353, 65] on div at bounding box center [366, 67] width 68 height 19
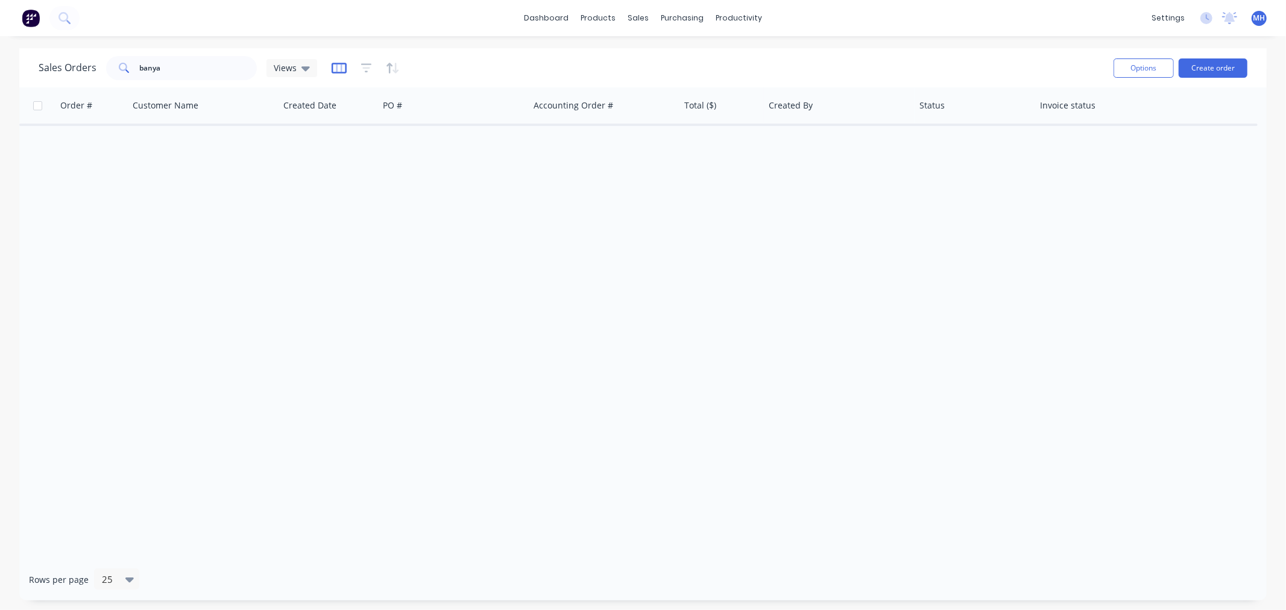
click at [332, 65] on icon "button" at bounding box center [339, 68] width 15 height 12
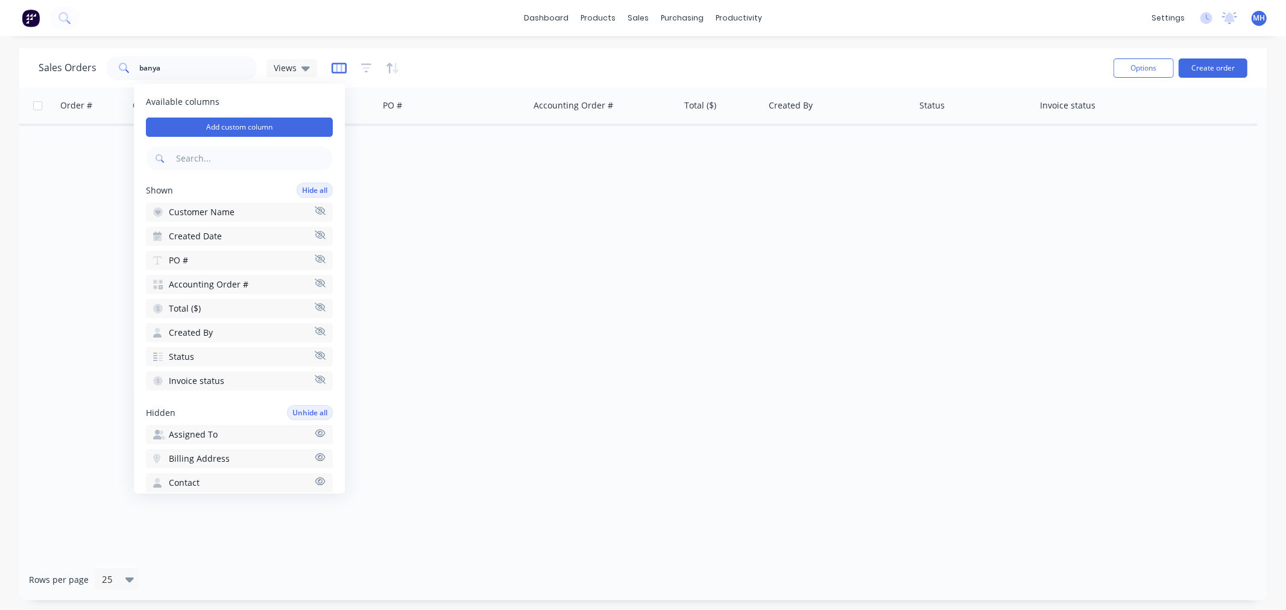
click at [332, 65] on icon "button" at bounding box center [339, 68] width 15 height 12
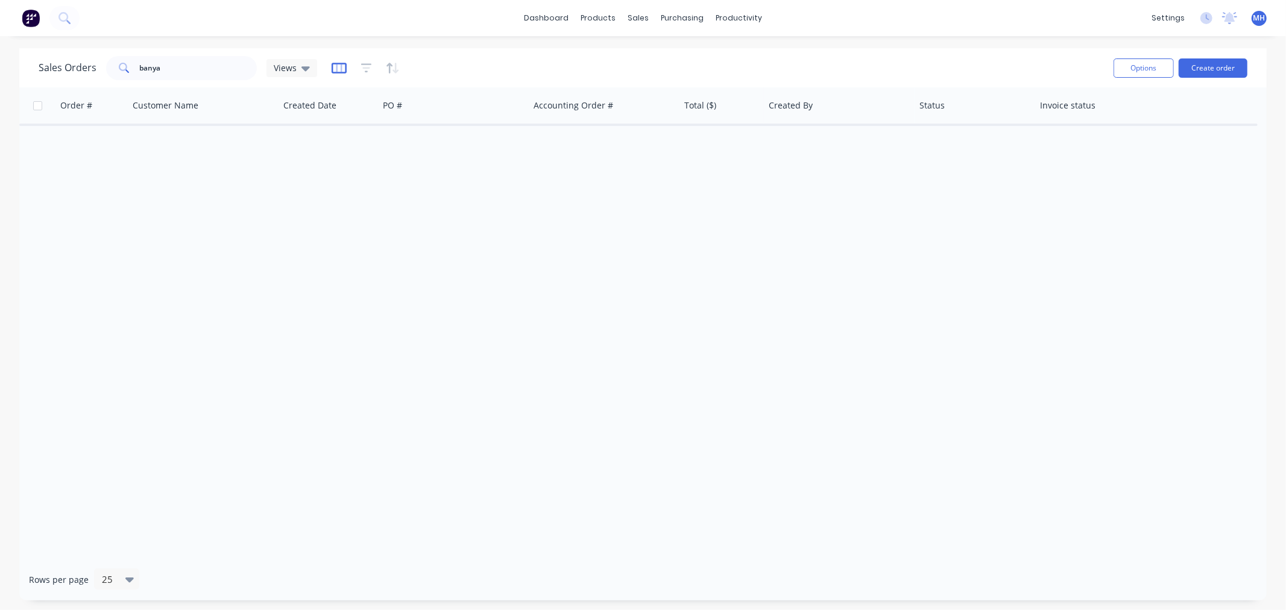
click at [332, 65] on icon "button" at bounding box center [339, 68] width 15 height 12
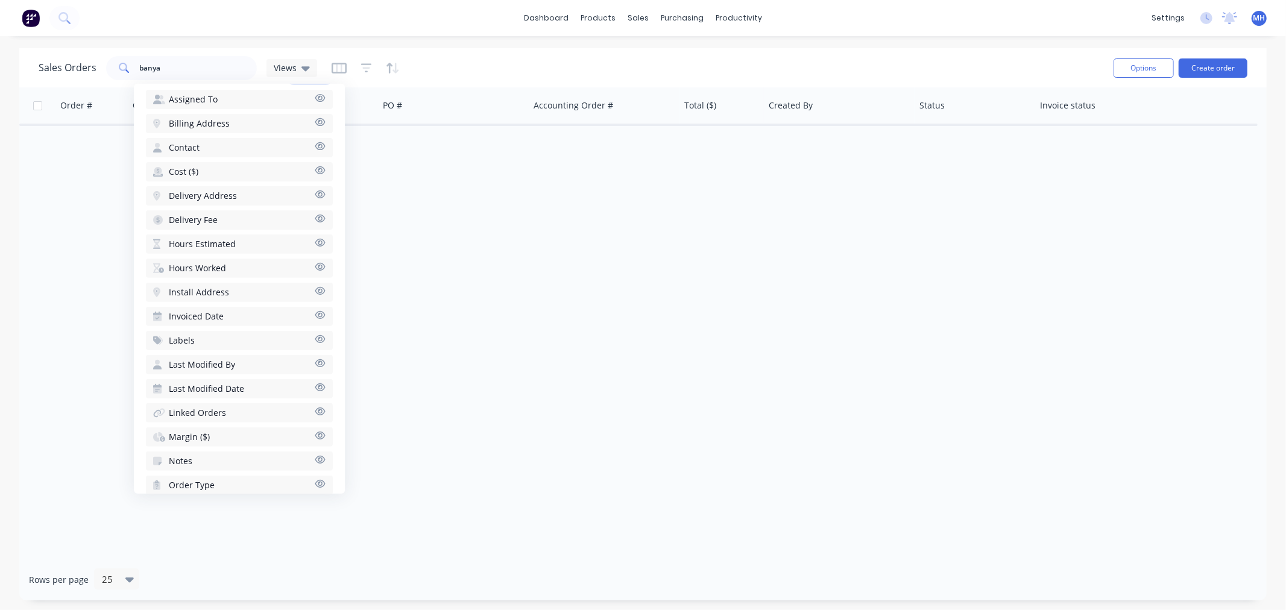
scroll to position [395, 0]
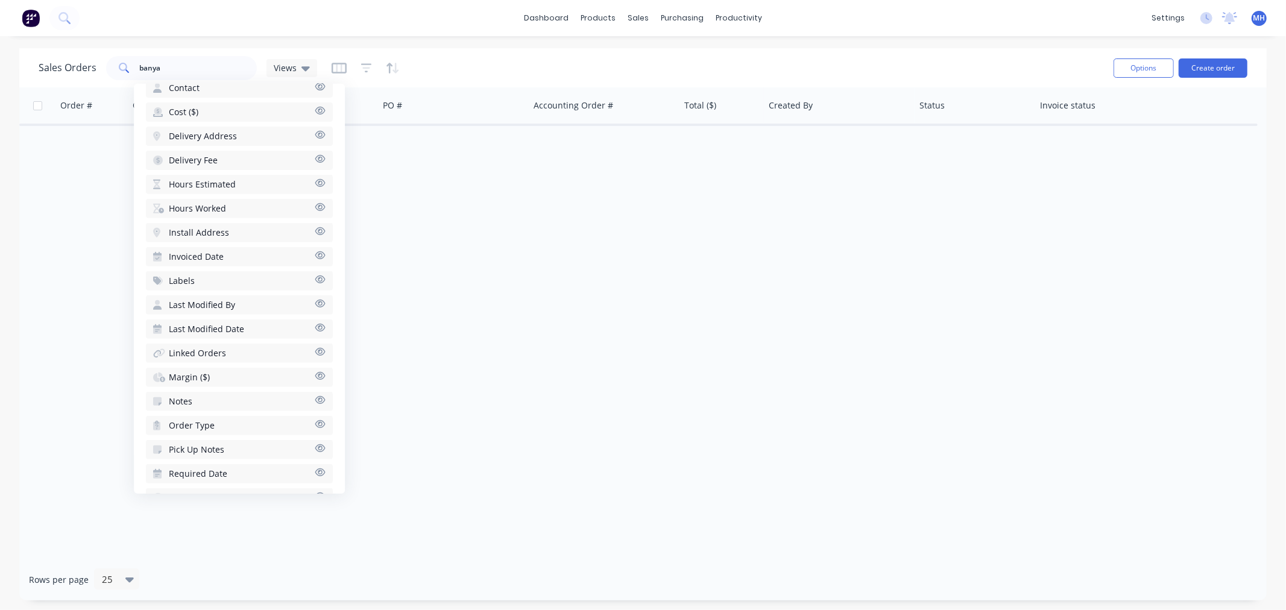
click at [315, 420] on icon "button" at bounding box center [320, 424] width 10 height 8
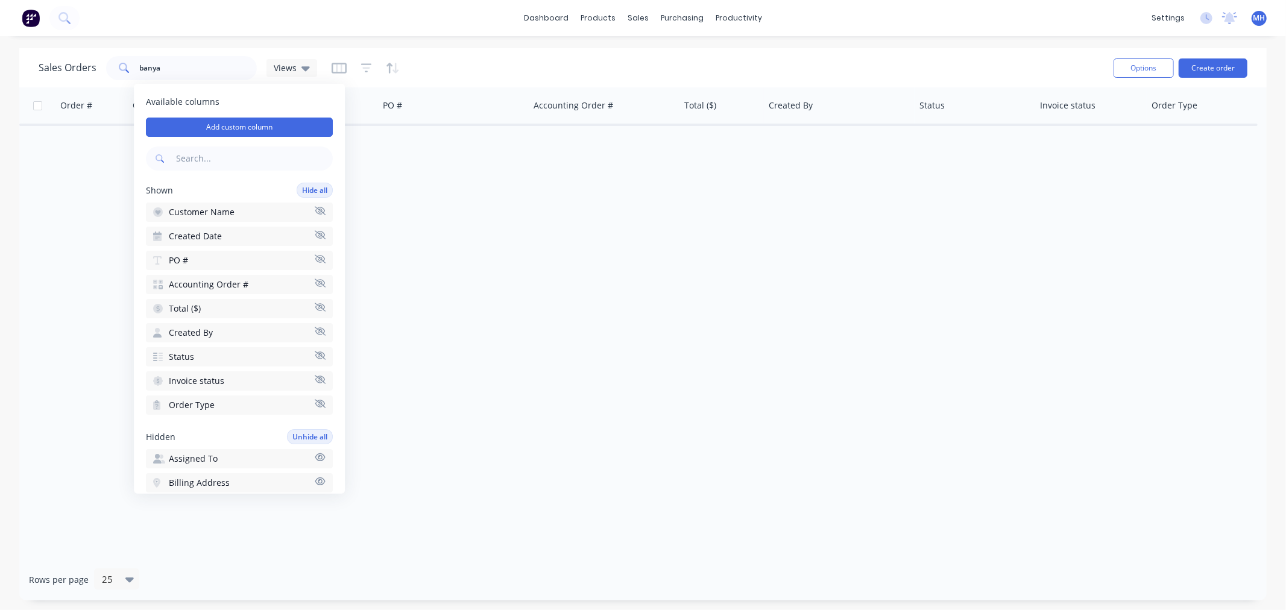
click at [195, 351] on button "Status" at bounding box center [239, 356] width 187 height 19
click at [294, 68] on span "Views" at bounding box center [285, 67] width 23 height 13
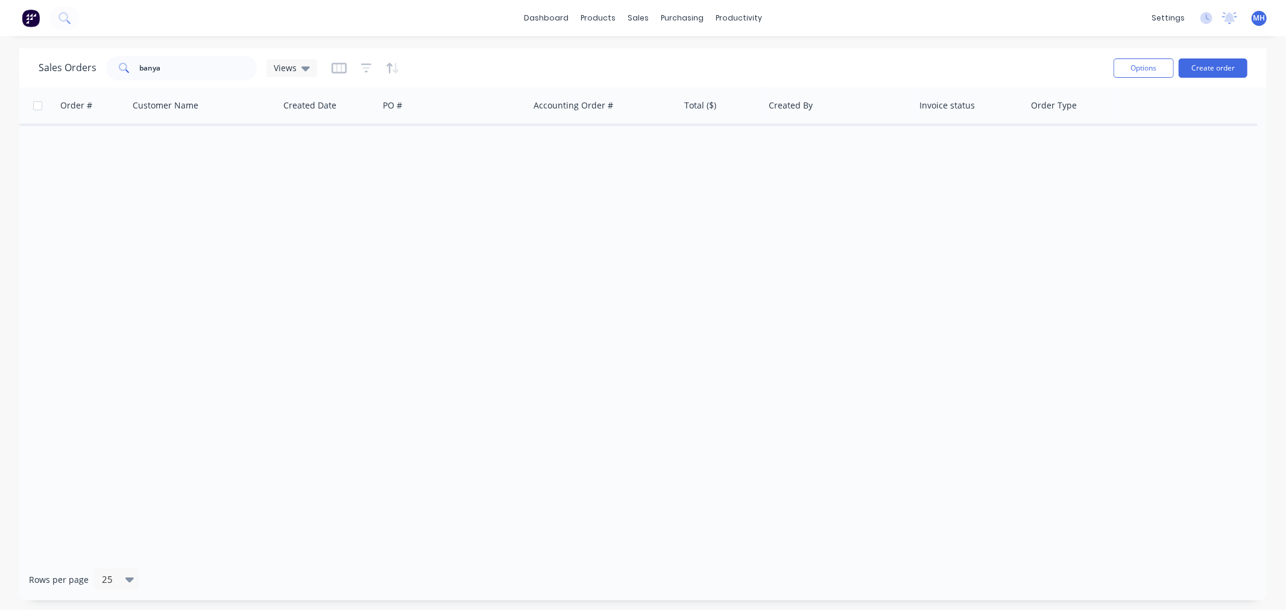
click at [361, 68] on icon "button" at bounding box center [366, 68] width 11 height 12
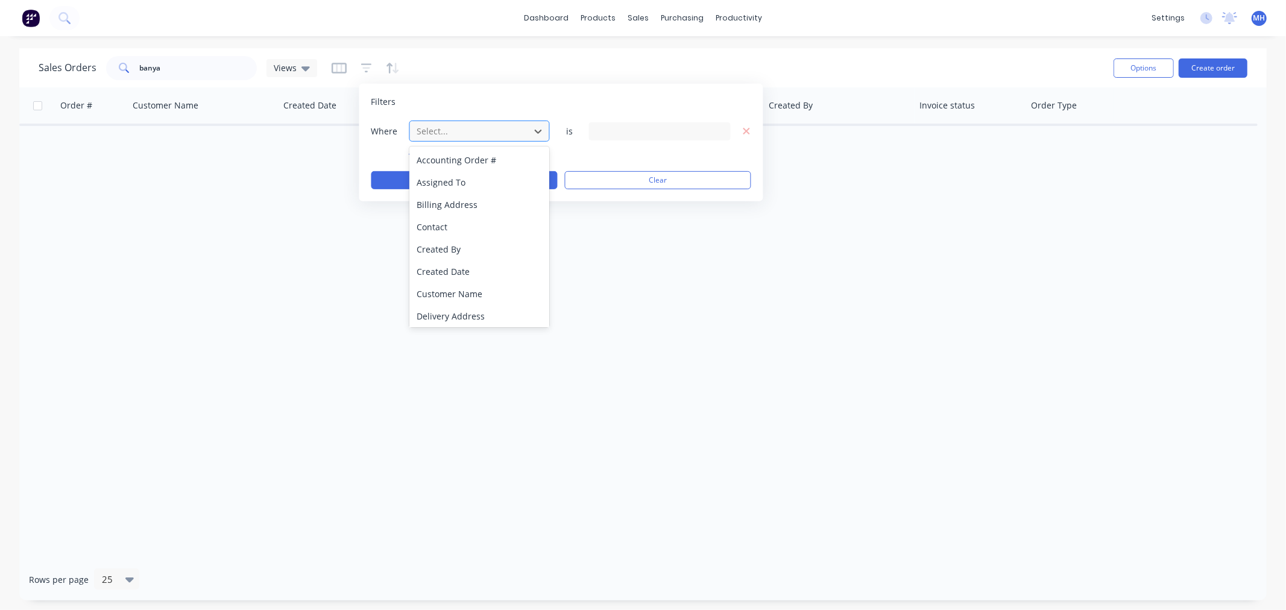
click at [418, 125] on div at bounding box center [470, 131] width 108 height 15
click at [679, 52] on div "Sales Orders" at bounding box center [682, 57] width 49 height 11
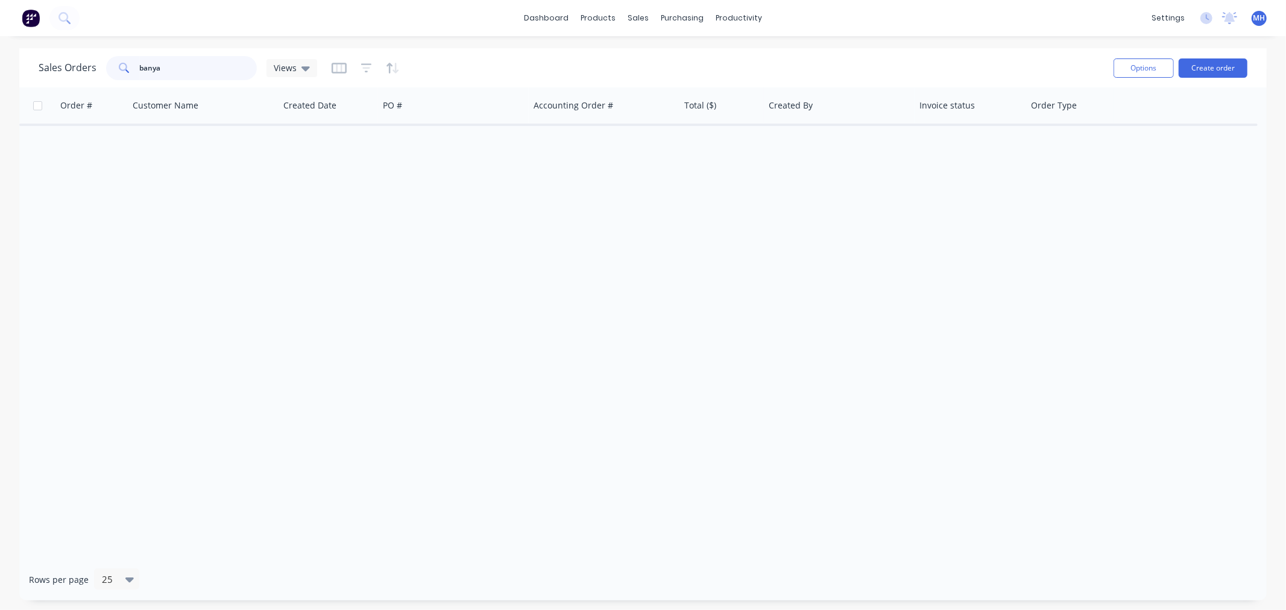
drag, startPoint x: 69, startPoint y: 83, endPoint x: -178, endPoint y: 83, distance: 247.1
click at [0, 83] on html "dashboard products sales purchasing productivity dashboard products Product Cat…" at bounding box center [643, 305] width 1286 height 610
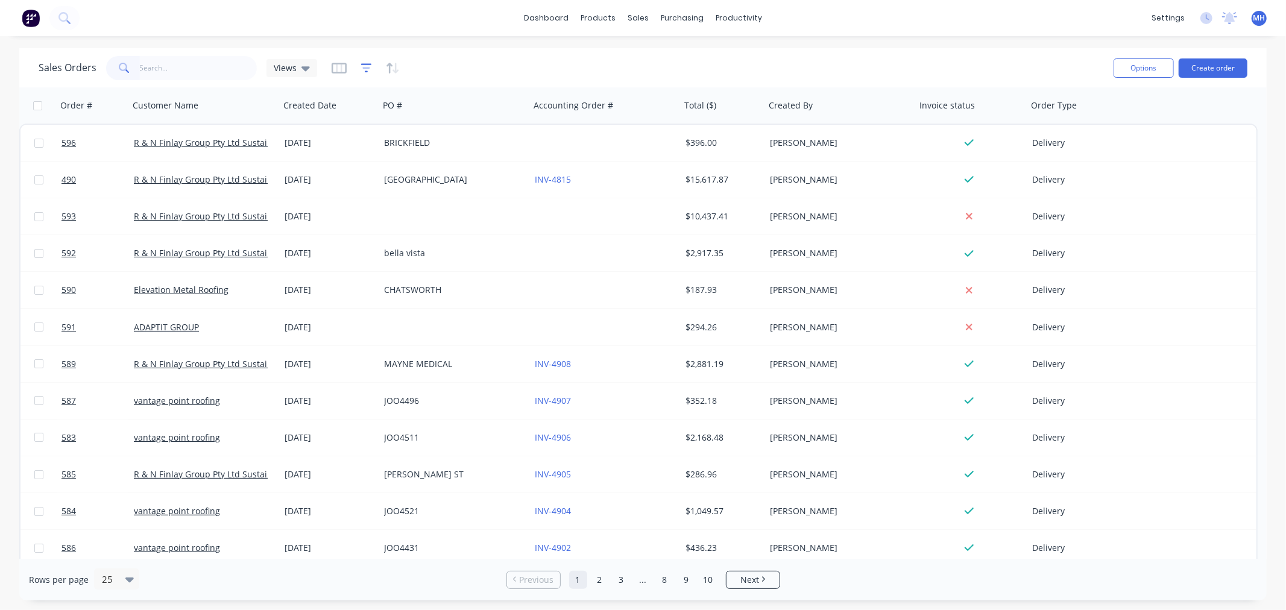
click at [364, 67] on icon "button" at bounding box center [366, 68] width 11 height 12
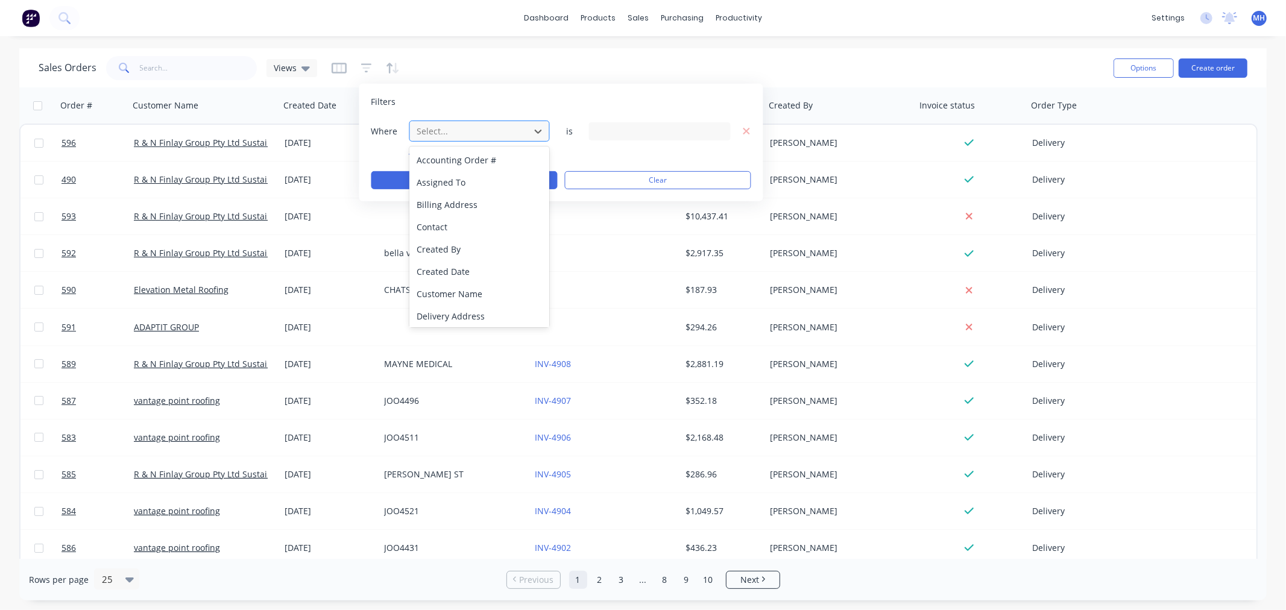
click at [446, 131] on div at bounding box center [470, 131] width 108 height 15
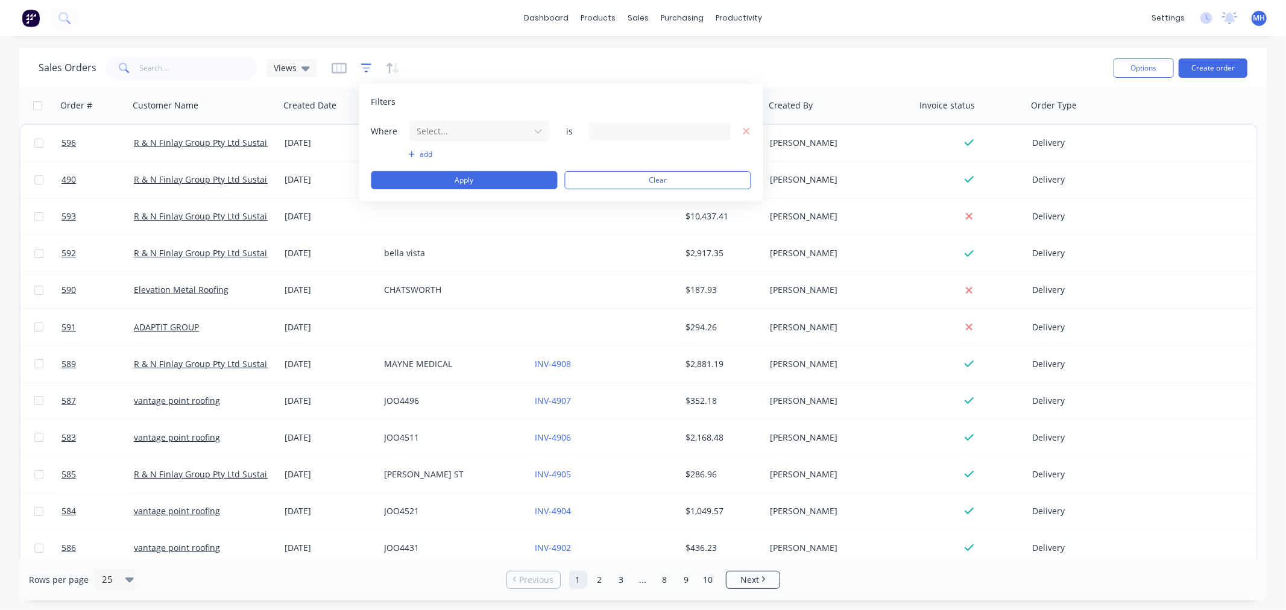
click at [363, 63] on icon "button" at bounding box center [366, 68] width 11 height 12
click at [386, 59] on button "button" at bounding box center [393, 67] width 14 height 19
click at [351, 68] on div at bounding box center [366, 67] width 68 height 19
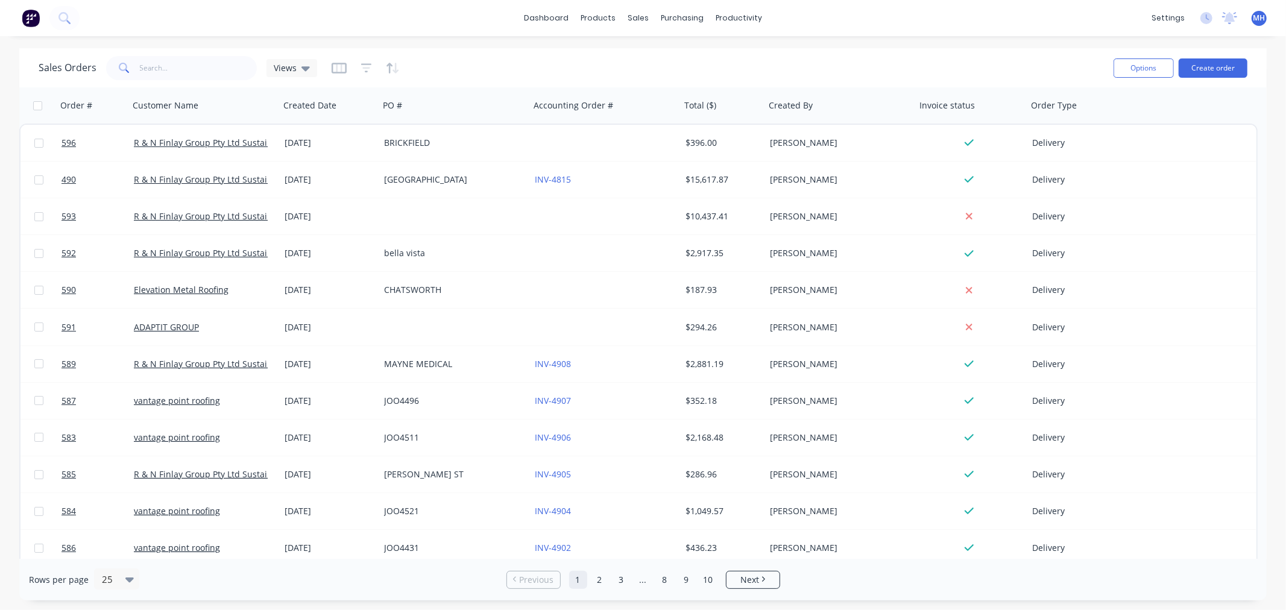
click at [37, 16] on img at bounding box center [31, 18] width 18 height 18
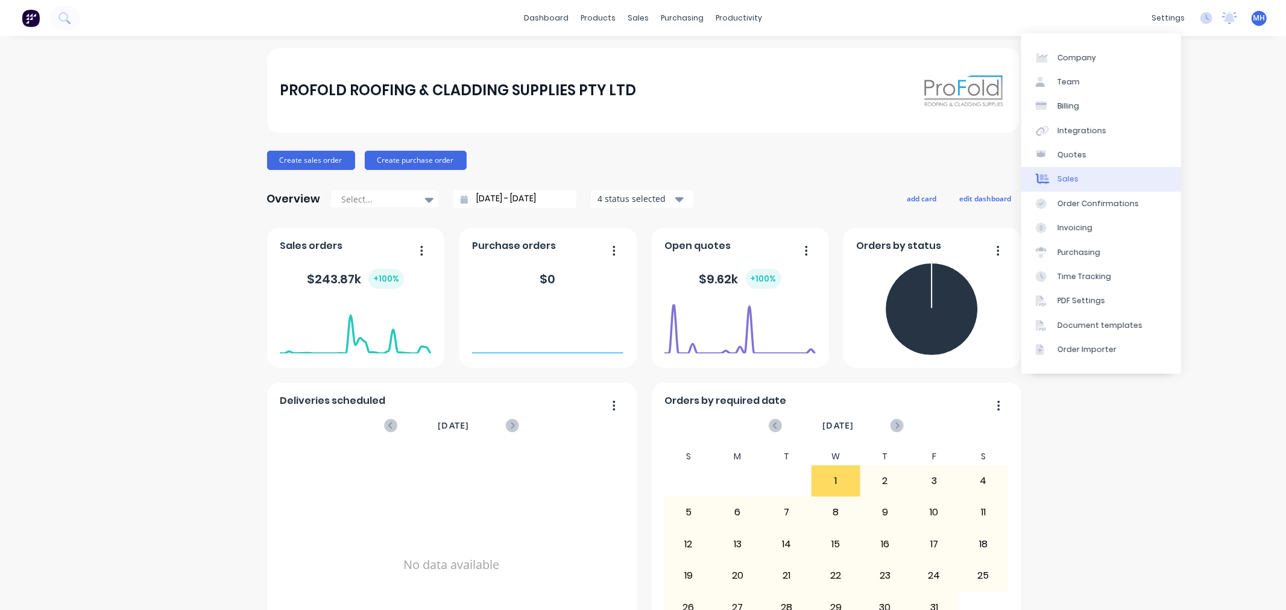
click at [1079, 180] on link "Sales" at bounding box center [1101, 179] width 160 height 24
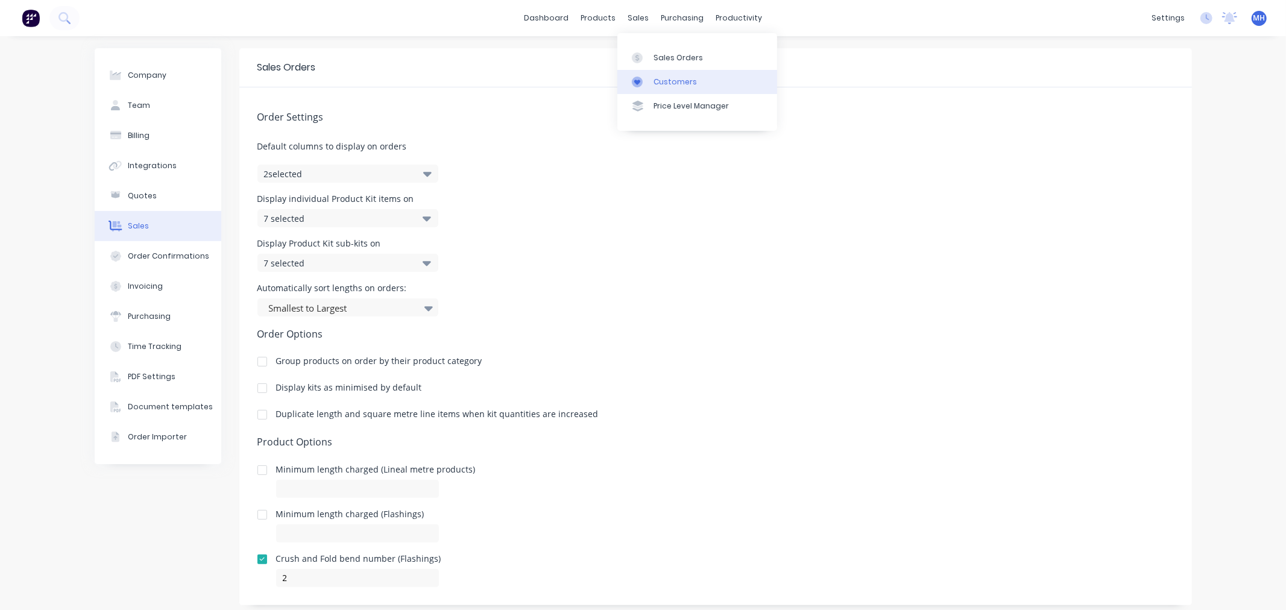
click at [685, 86] on div "Customers" at bounding box center [674, 82] width 43 height 11
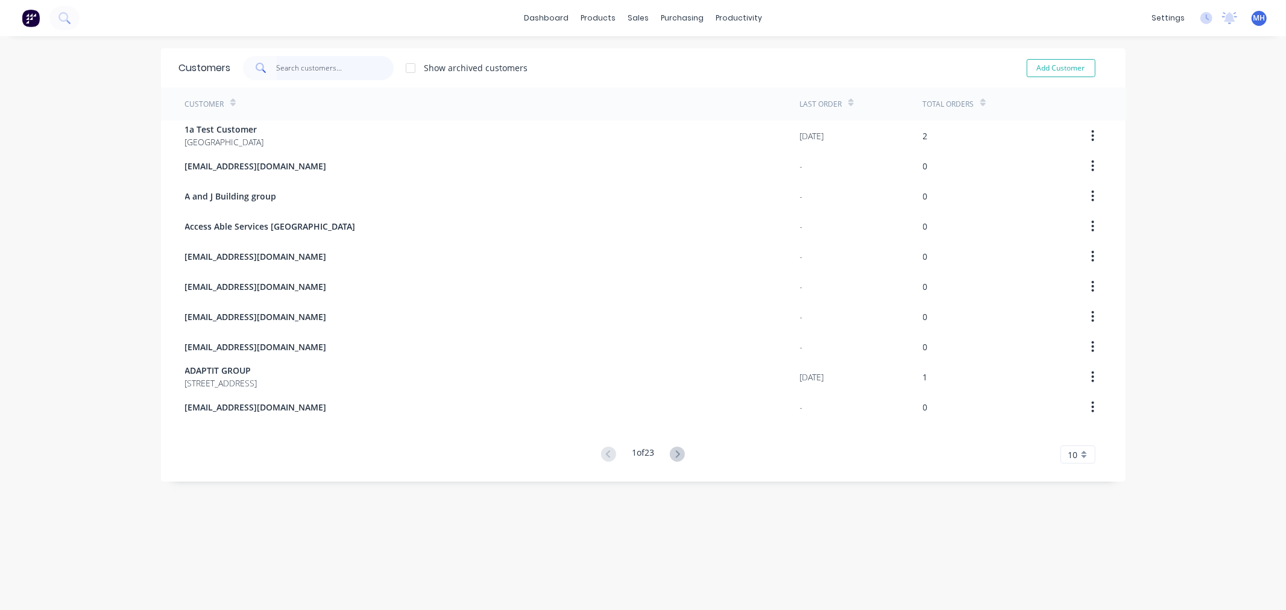
click at [309, 64] on input "text" at bounding box center [335, 68] width 118 height 24
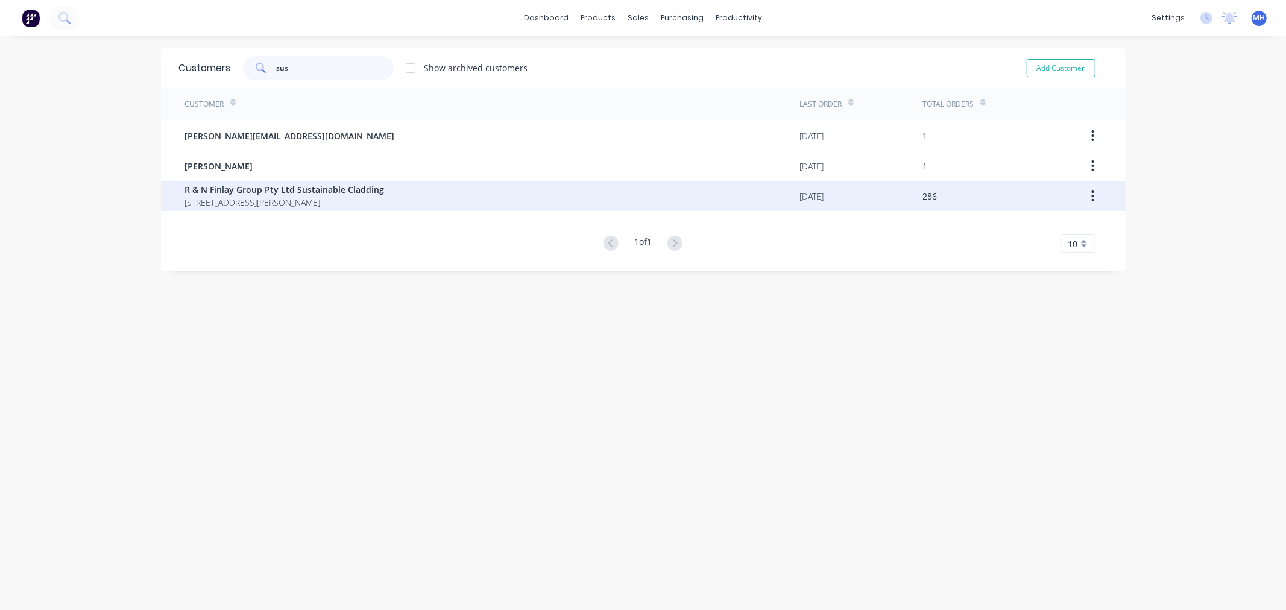
type input "sus"
click at [338, 200] on span "[STREET_ADDRESS][PERSON_NAME]" at bounding box center [285, 202] width 200 height 13
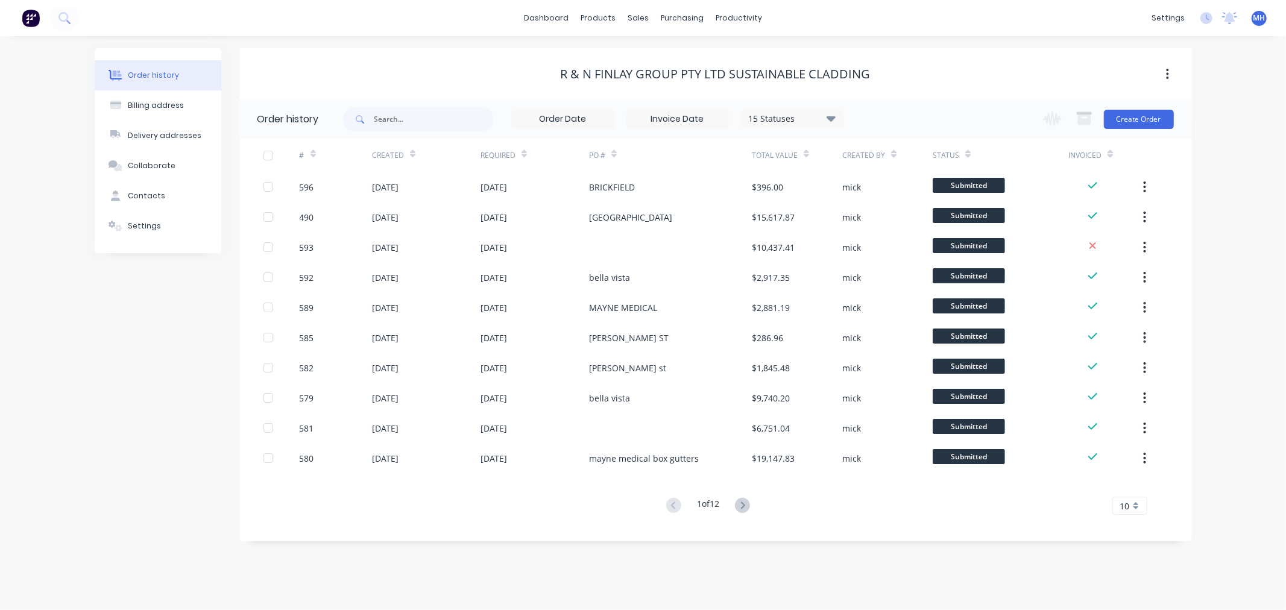
click at [816, 118] on div "15 Statuses" at bounding box center [791, 118] width 101 height 13
click at [891, 281] on label at bounding box center [891, 281] width 0 height 0
click at [891, 290] on input "checkbox" at bounding box center [896, 286] width 10 height 11
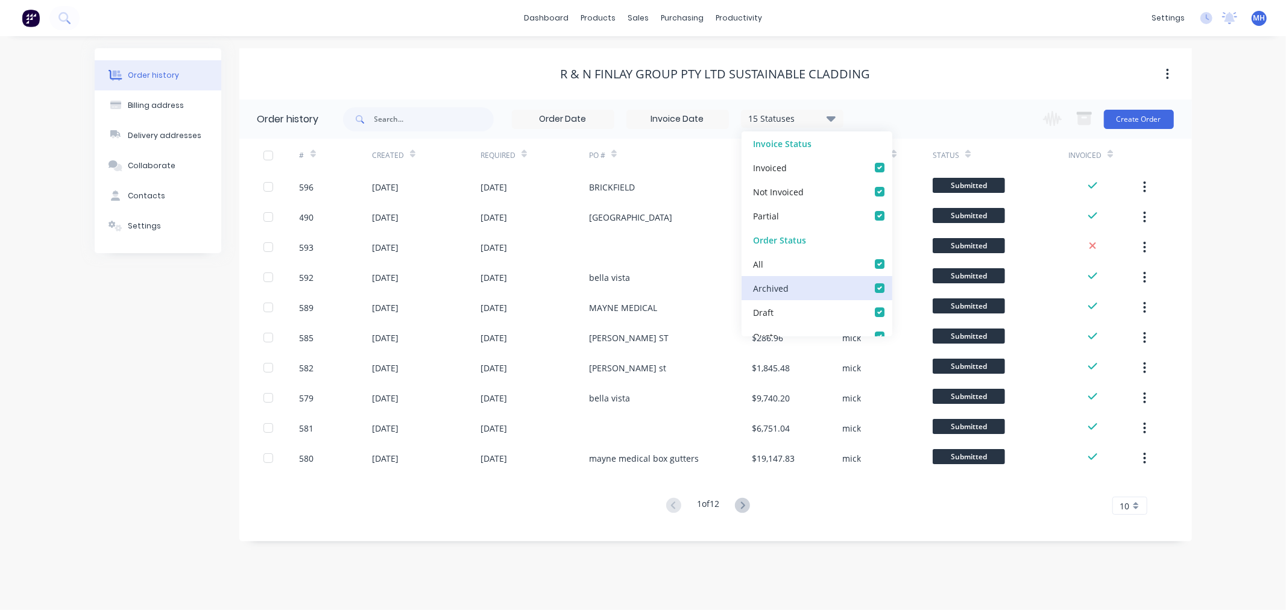
checkbox input "true"
click at [891, 257] on label at bounding box center [891, 257] width 0 height 0
click at [891, 267] on input "checkbox" at bounding box center [896, 262] width 10 height 11
checkbox input "false"
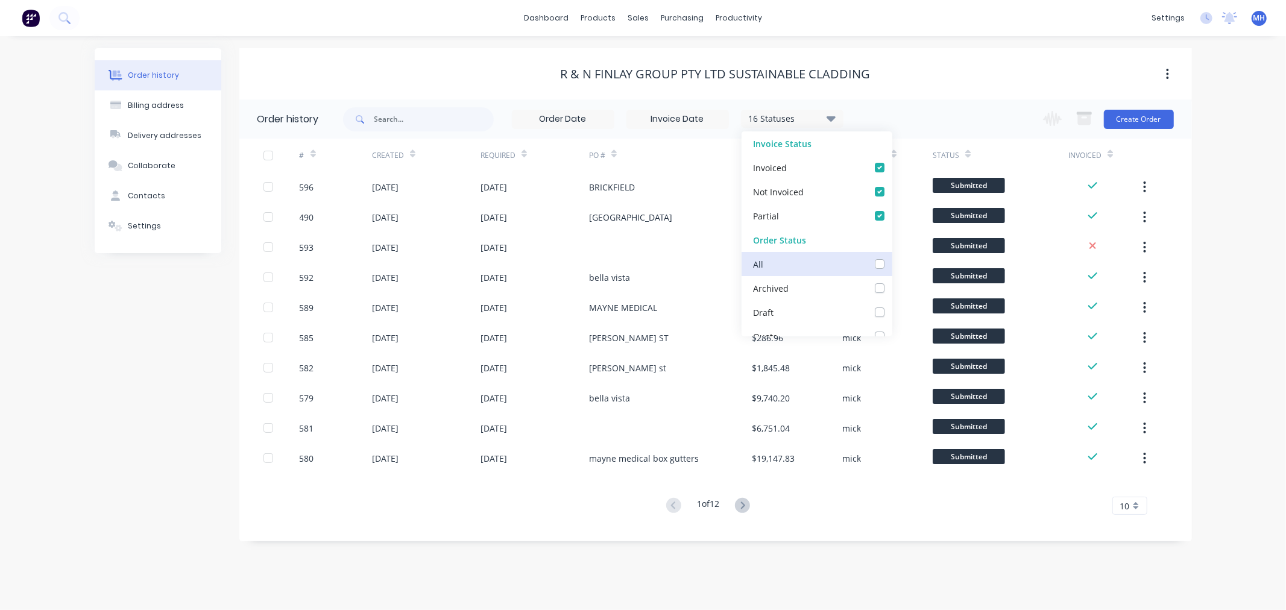
checkbox input "false"
checkbox Supplier_checkbox_5838a257-d210-4f03-a87c-f135c2e0e4a6undefined "false"
checkbox input "false"
checkbox _checkbox_318a9d6f-269e-44dc-81fd-5aea1167473bundefined "false"
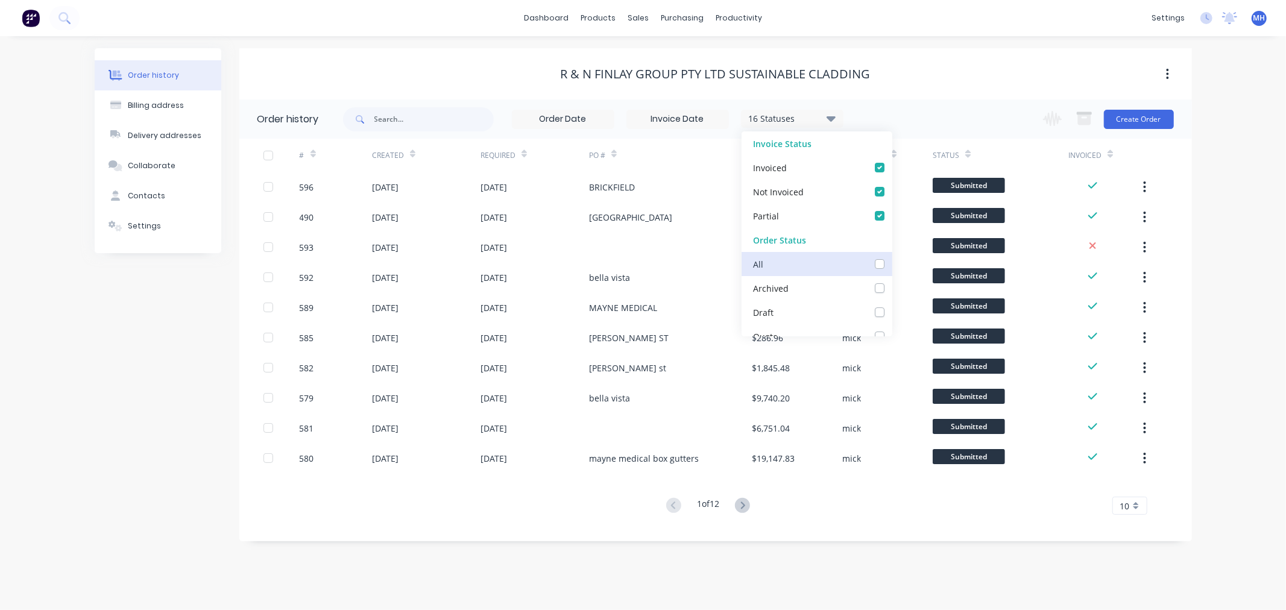
checkbox _checkbox_fc5163e5-8013-4be0-9a45-b2c8b9531793undefined "false"
checkbox _checkbox_39481e9b-398d-4d8f-8563-159eb4c159e9undefined "false"
checkbox delivery_checkbox_32fdc5ea-59e0-4112-9668-1195e80b02caundefined "false"
checkbox Pickup_checkbox_5c7c018a-2312-4c4b-812f-c8d1fb886025undefined "false"
checkbox _checkbox_86f6fd10-0c5b-4f12-8672-7f05eadc972cundefined "false"
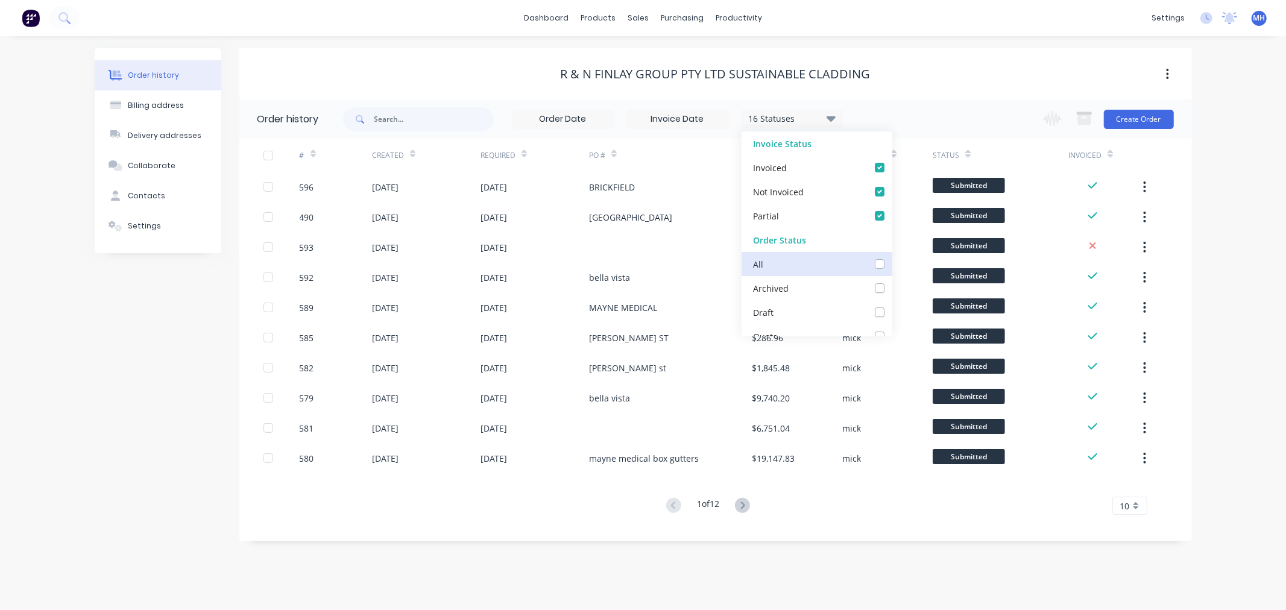
checkbox input "false"
checkbox Up_checkbox_cgwk1kundefined "false"
click at [891, 281] on label at bounding box center [891, 281] width 0 height 0
click at [891, 287] on input "checkbox" at bounding box center [896, 286] width 10 height 11
checkbox input "true"
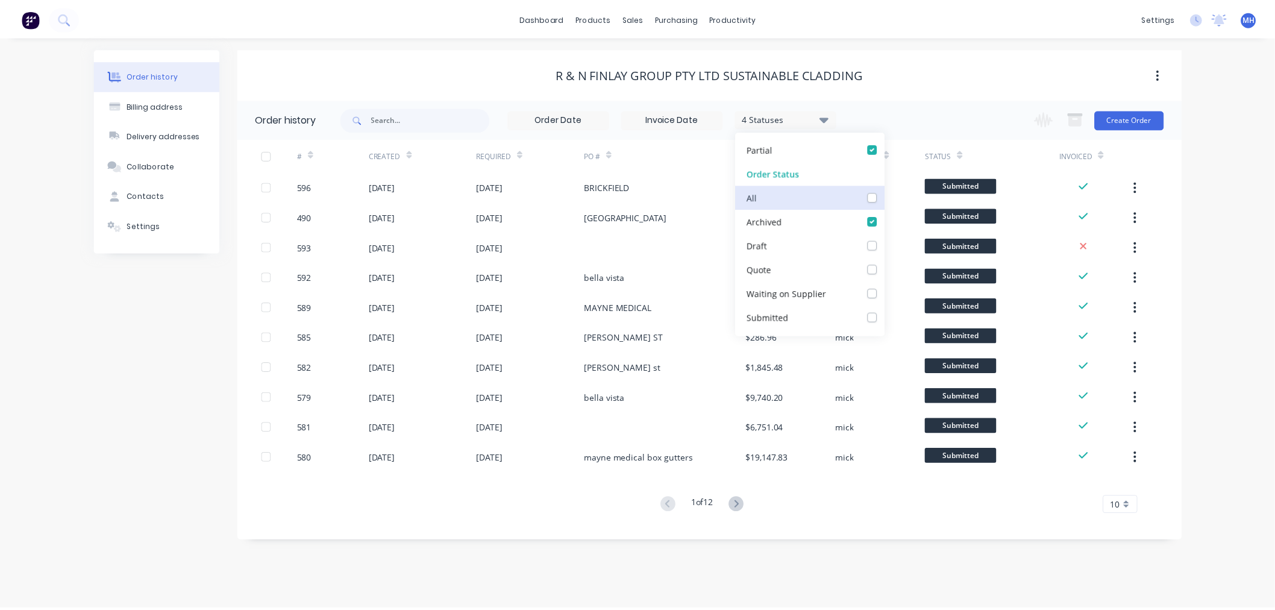
scroll to position [253, 0]
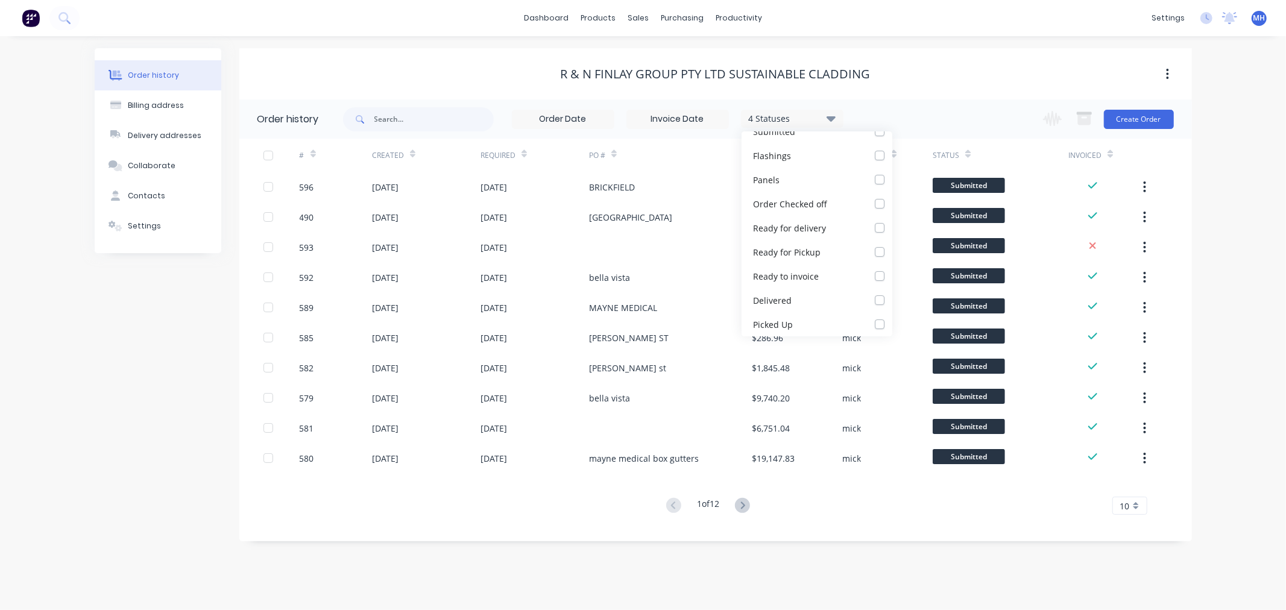
click at [998, 81] on div "R & N Finlay Group Pty Ltd Sustainable Cladding" at bounding box center [715, 74] width 952 height 22
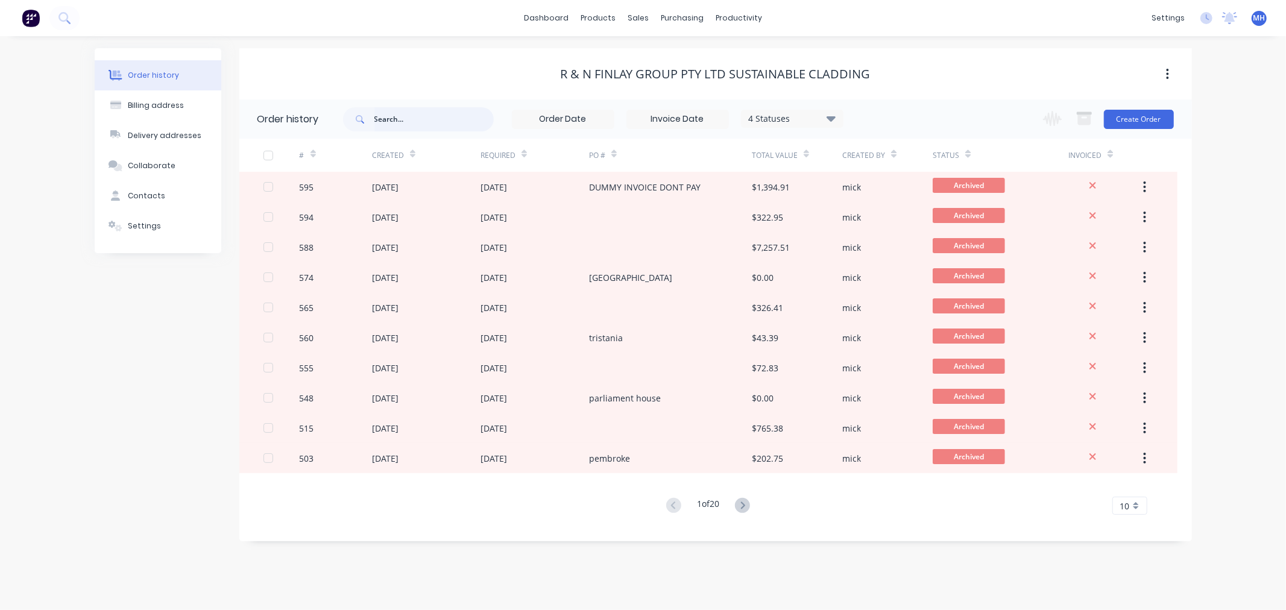
click at [395, 118] on input "text" at bounding box center [433, 119] width 119 height 24
type input "ba"
click at [397, 113] on input "ba" at bounding box center [433, 119] width 119 height 24
type input "ban"
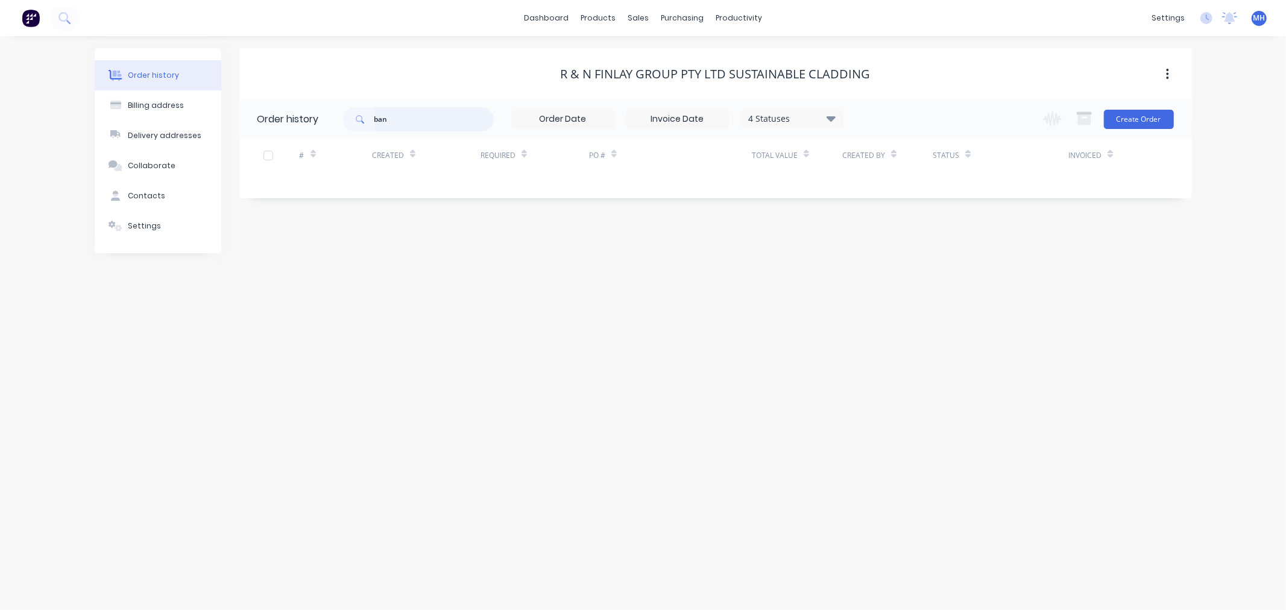
click at [397, 113] on input "ban" at bounding box center [433, 119] width 119 height 24
drag, startPoint x: 417, startPoint y: 113, endPoint x: 225, endPoint y: 149, distance: 194.5
click at [237, 152] on div "Order history Billing address Delivery addresses Collaborate Contacts Settings …" at bounding box center [643, 150] width 1097 height 205
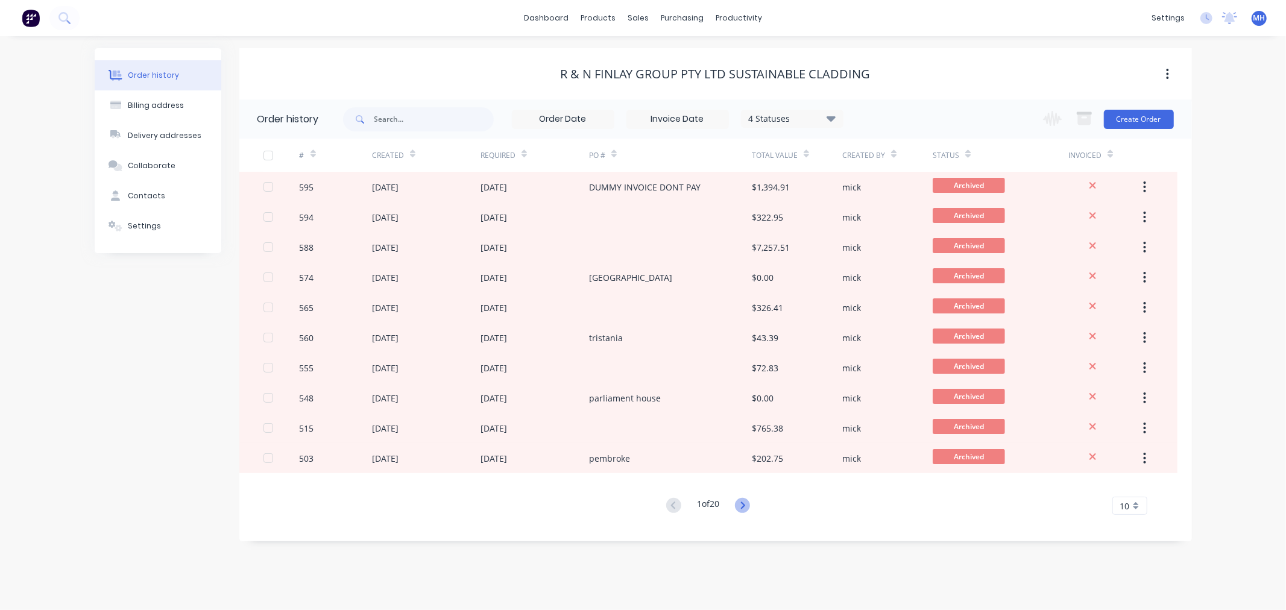
click at [742, 510] on icon at bounding box center [742, 505] width 15 height 15
click at [740, 503] on icon at bounding box center [742, 505] width 15 height 15
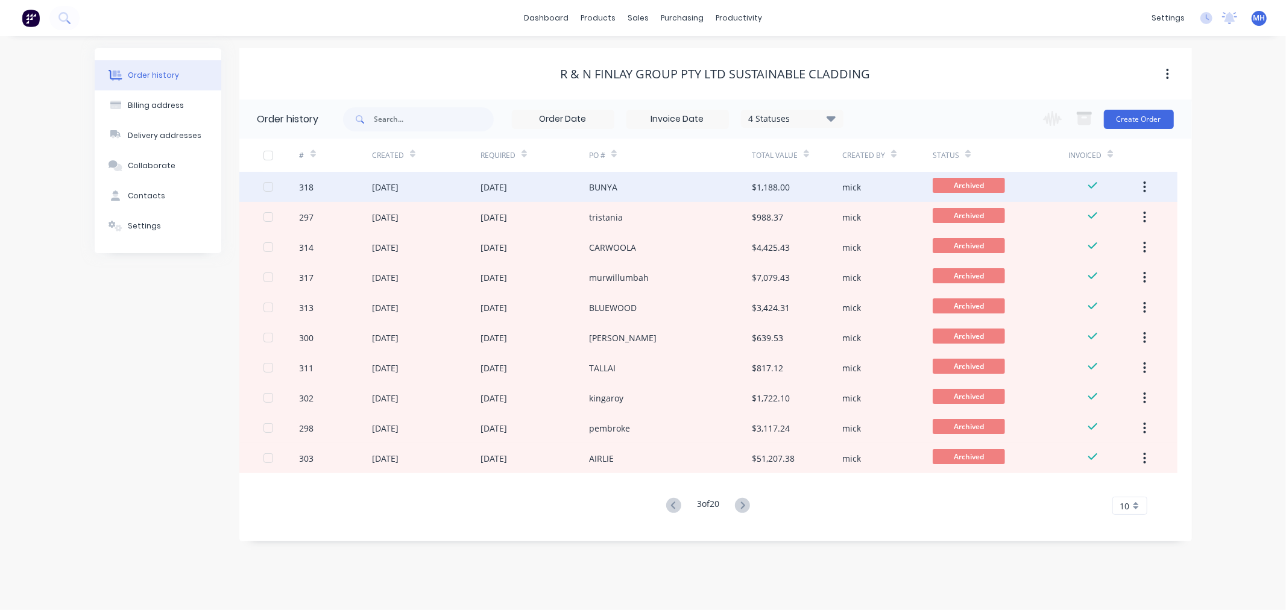
click at [630, 179] on div "BUNYA" at bounding box center [670, 187] width 163 height 30
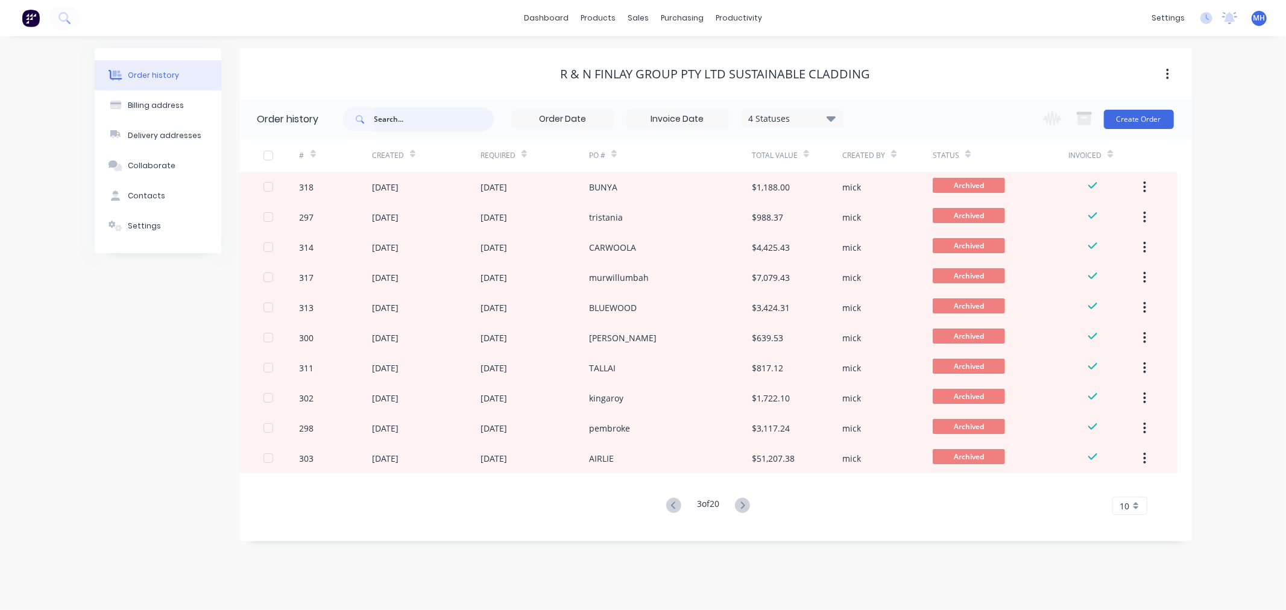
click at [410, 119] on input "text" at bounding box center [433, 119] width 119 height 24
type input "bunya"
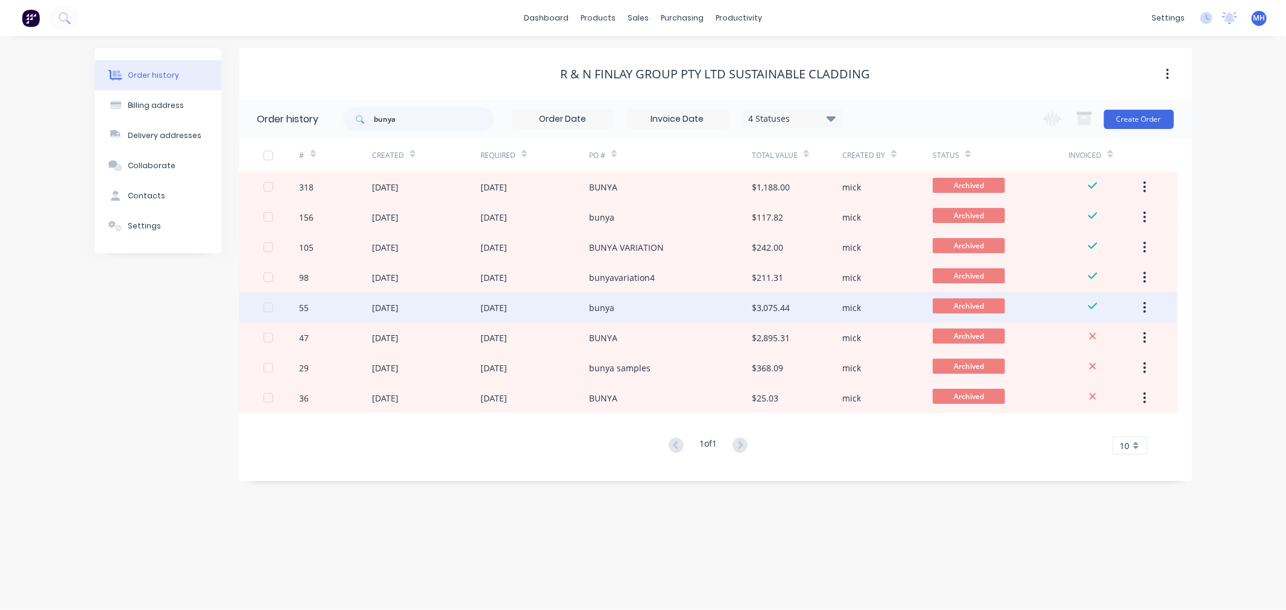
click at [707, 311] on div "bunya" at bounding box center [670, 307] width 163 height 30
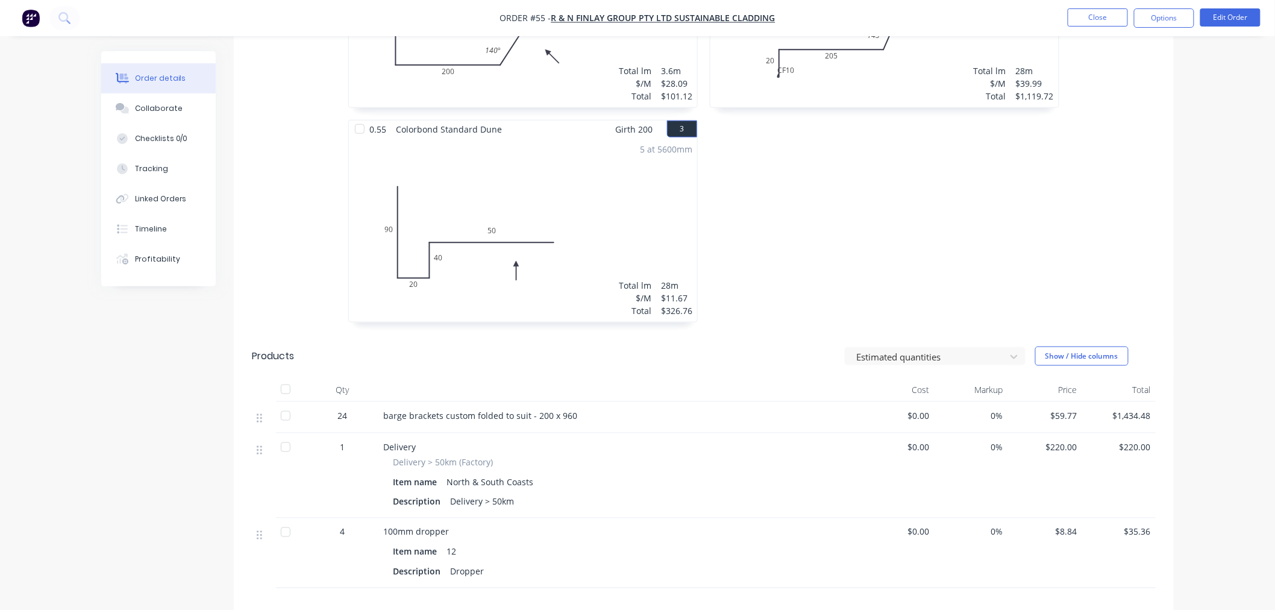
scroll to position [335, 0]
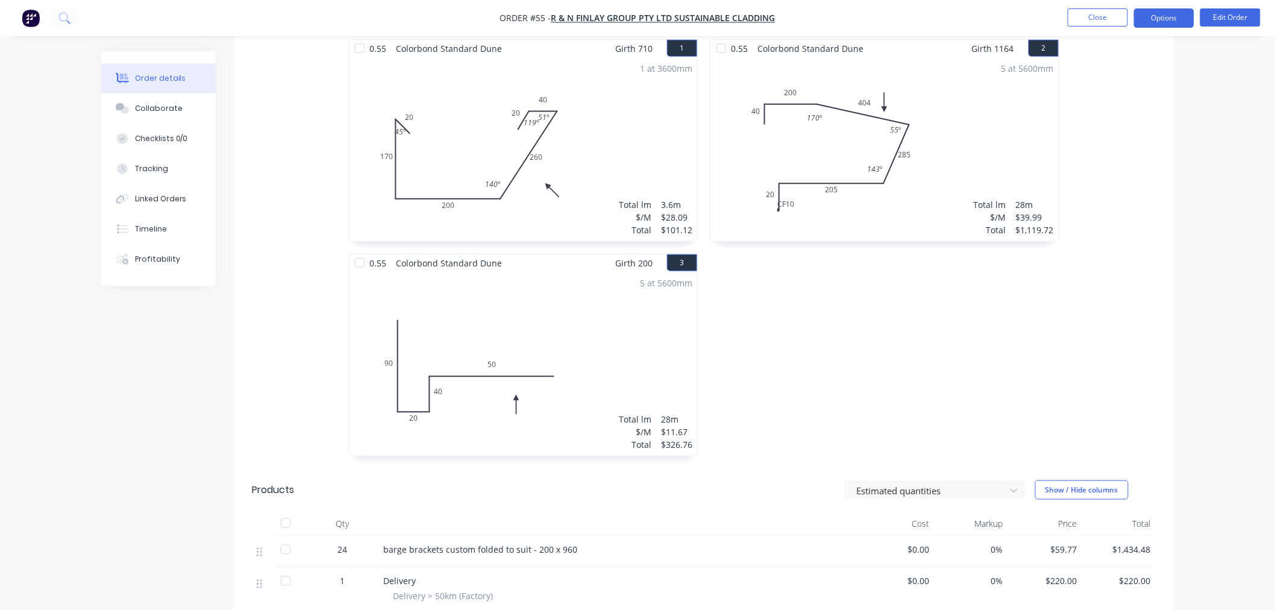
click at [1166, 14] on button "Options" at bounding box center [1164, 17] width 60 height 19
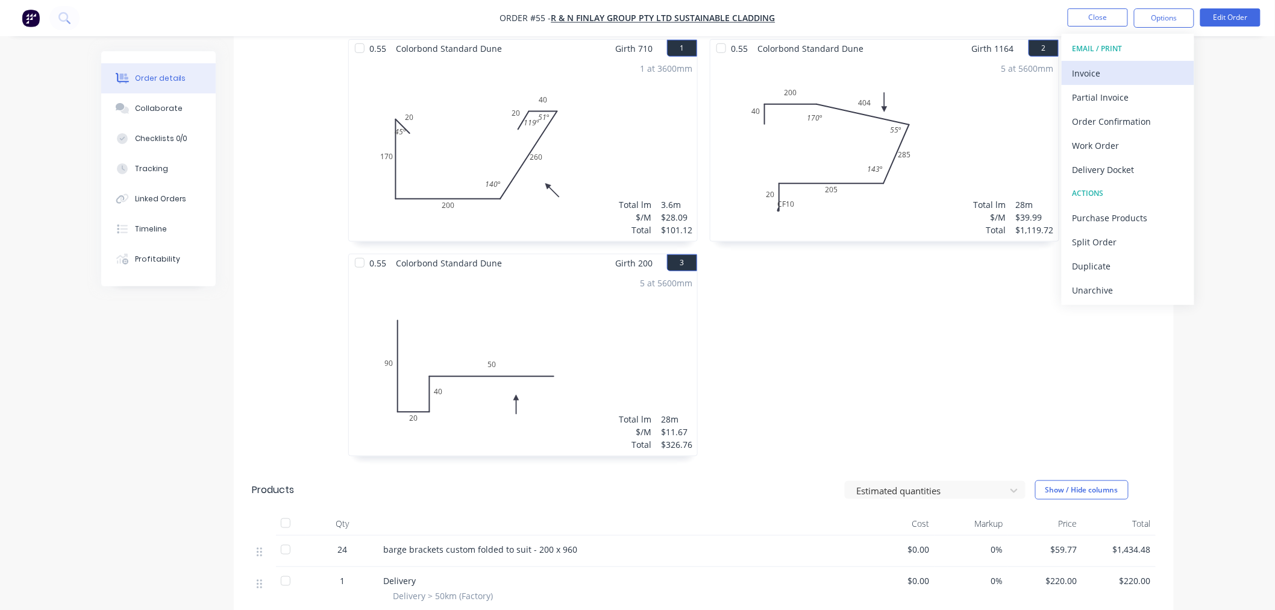
click at [1092, 81] on div "Invoice" at bounding box center [1128, 72] width 111 height 17
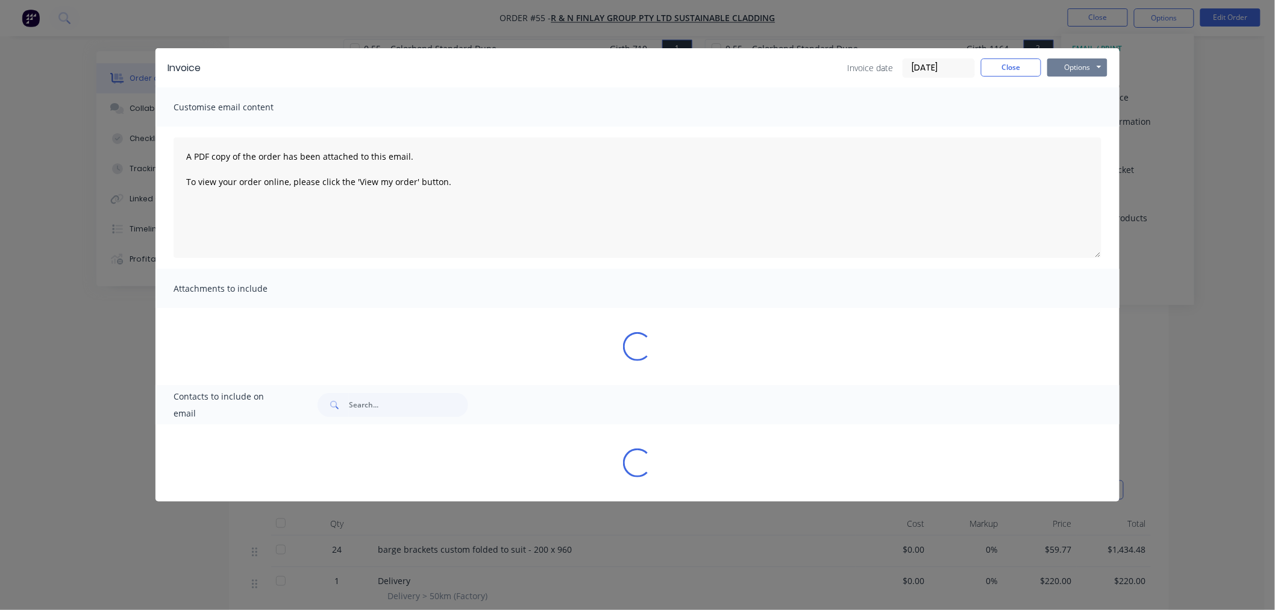
click at [1089, 69] on button "Options" at bounding box center [1078, 67] width 60 height 18
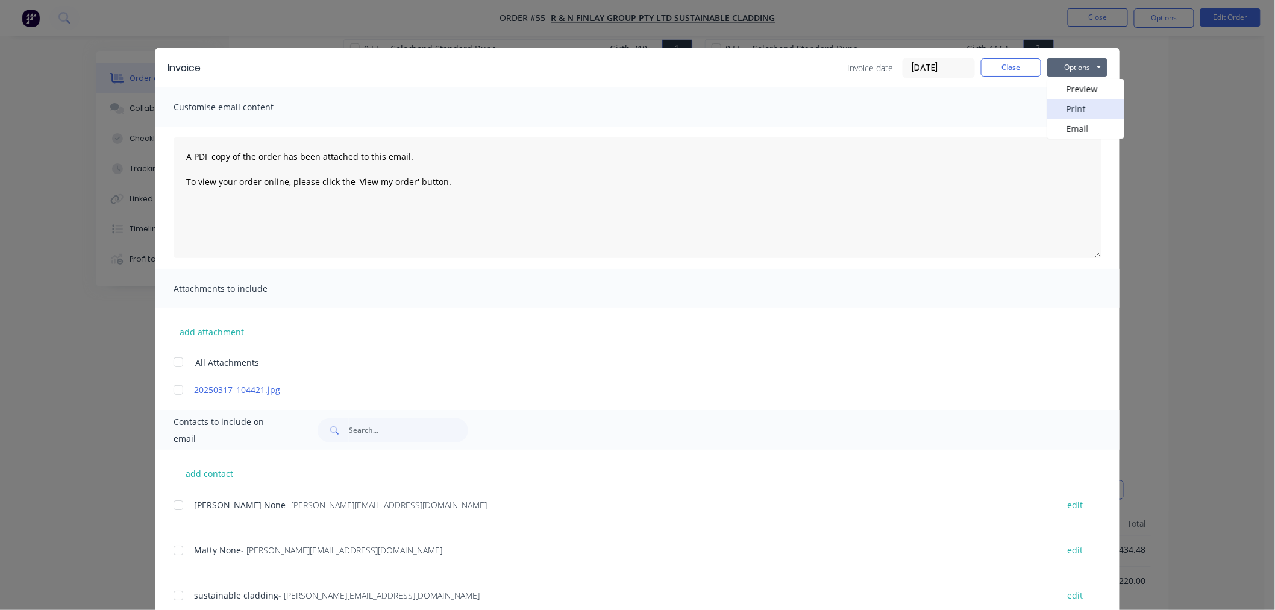
click at [1094, 107] on button "Print" at bounding box center [1086, 109] width 77 height 20
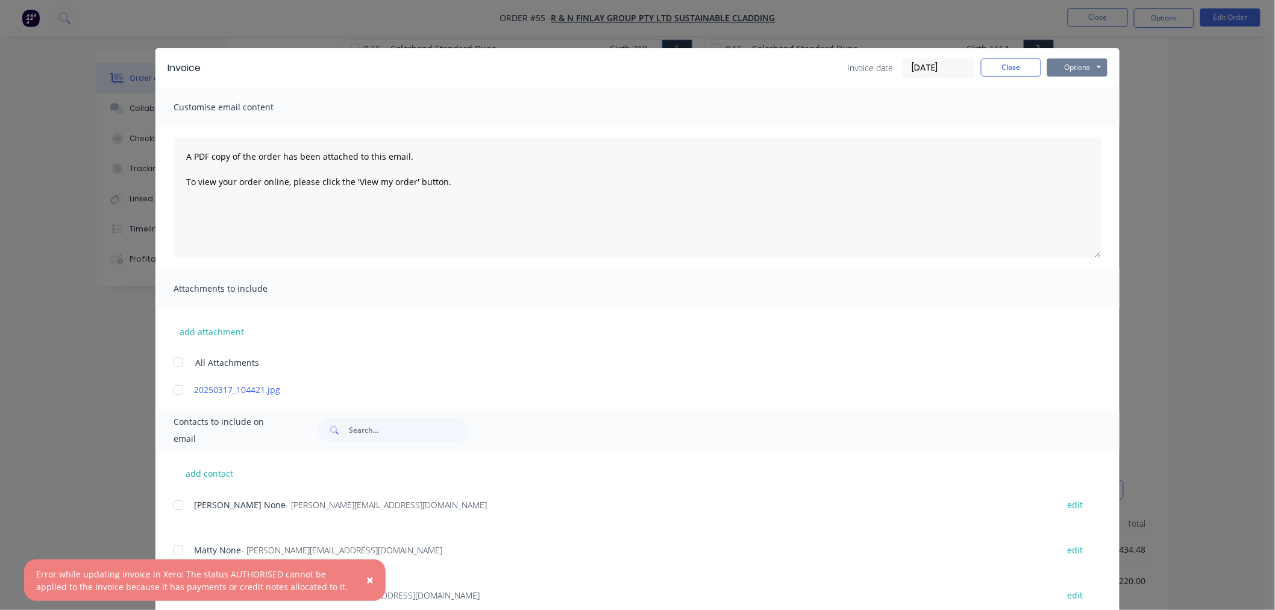
click at [1061, 70] on button "Options" at bounding box center [1078, 67] width 60 height 18
click at [1080, 105] on button "Print" at bounding box center [1086, 109] width 77 height 20
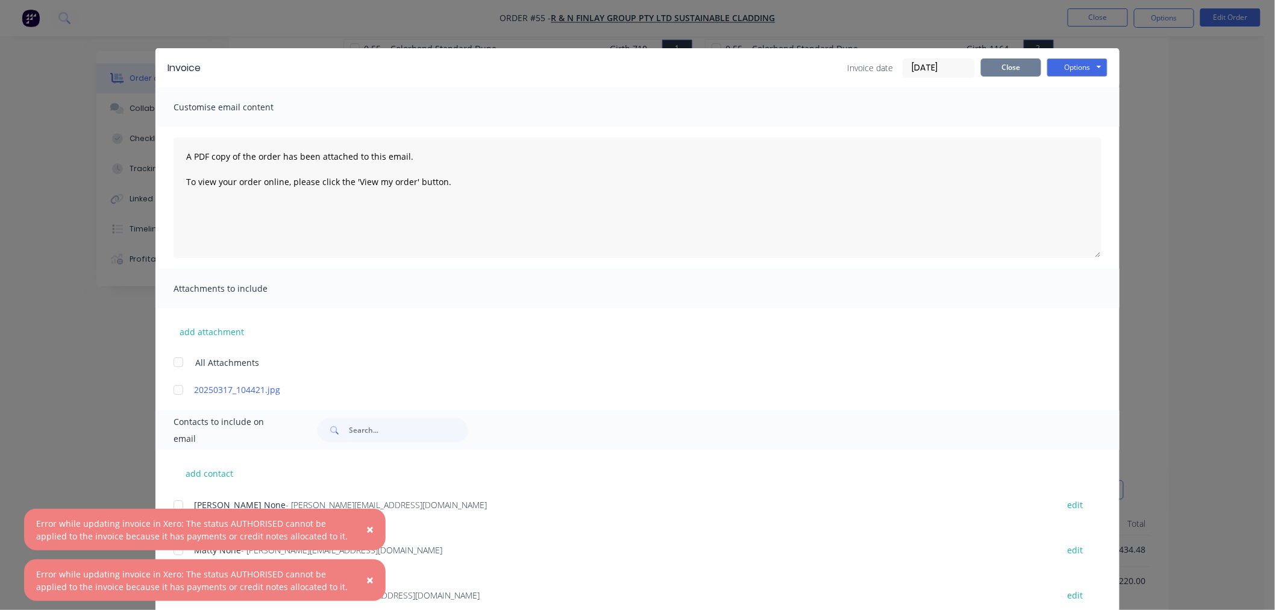
click at [990, 68] on button "Close" at bounding box center [1011, 67] width 60 height 18
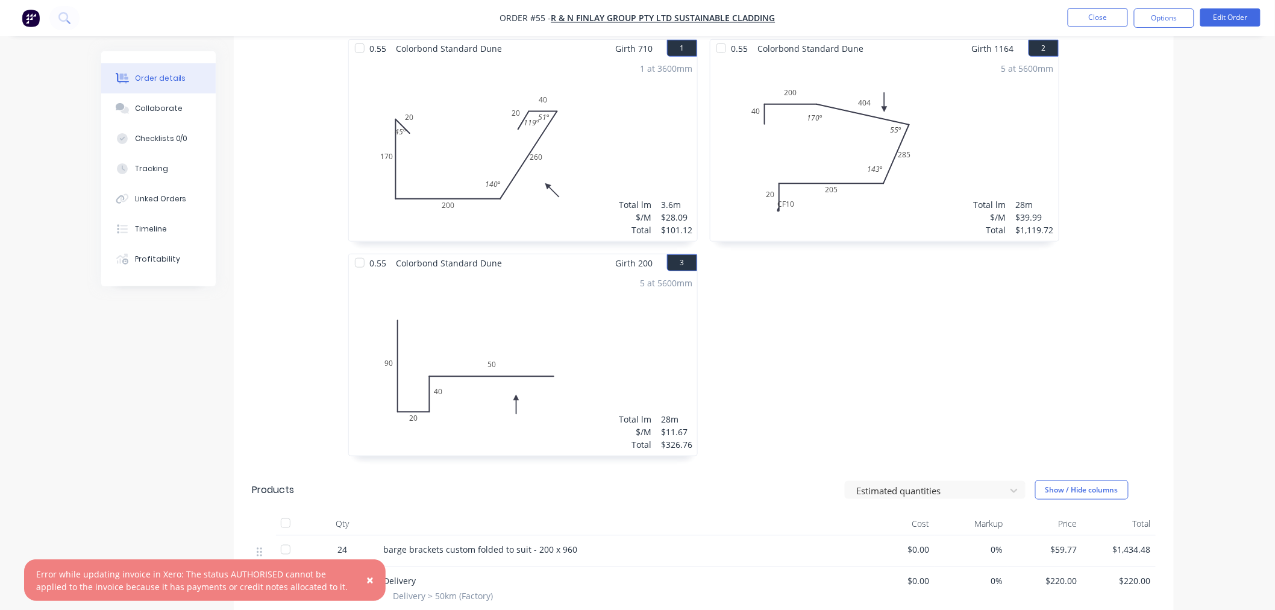
scroll to position [603, 0]
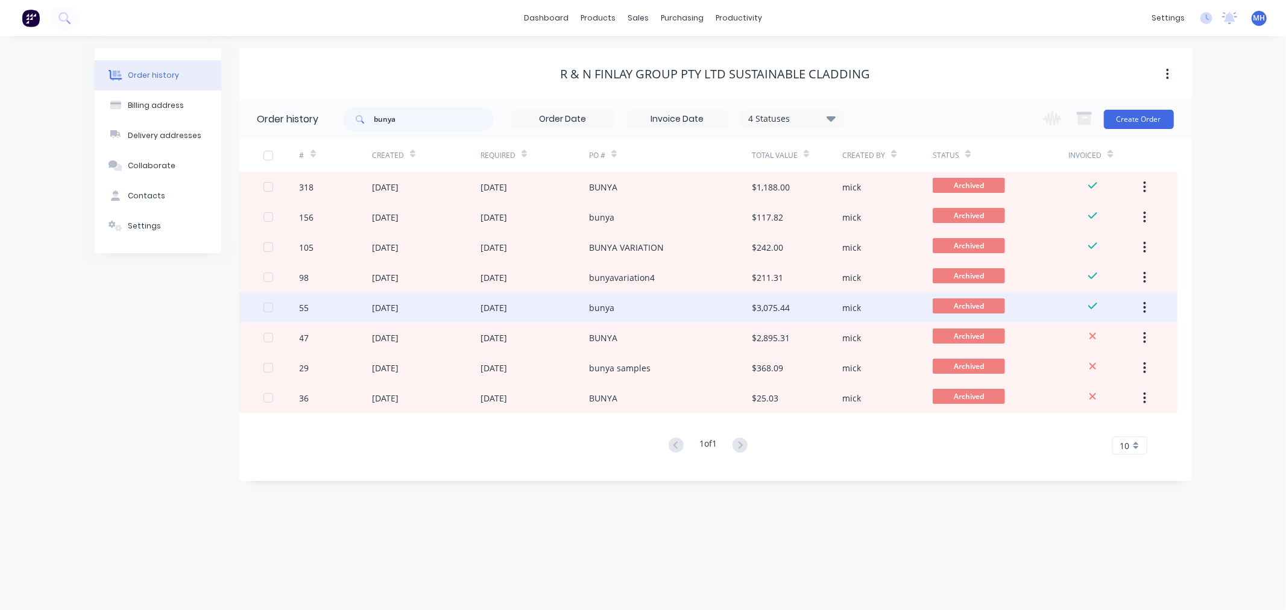
click at [655, 310] on div "bunya" at bounding box center [670, 307] width 163 height 30
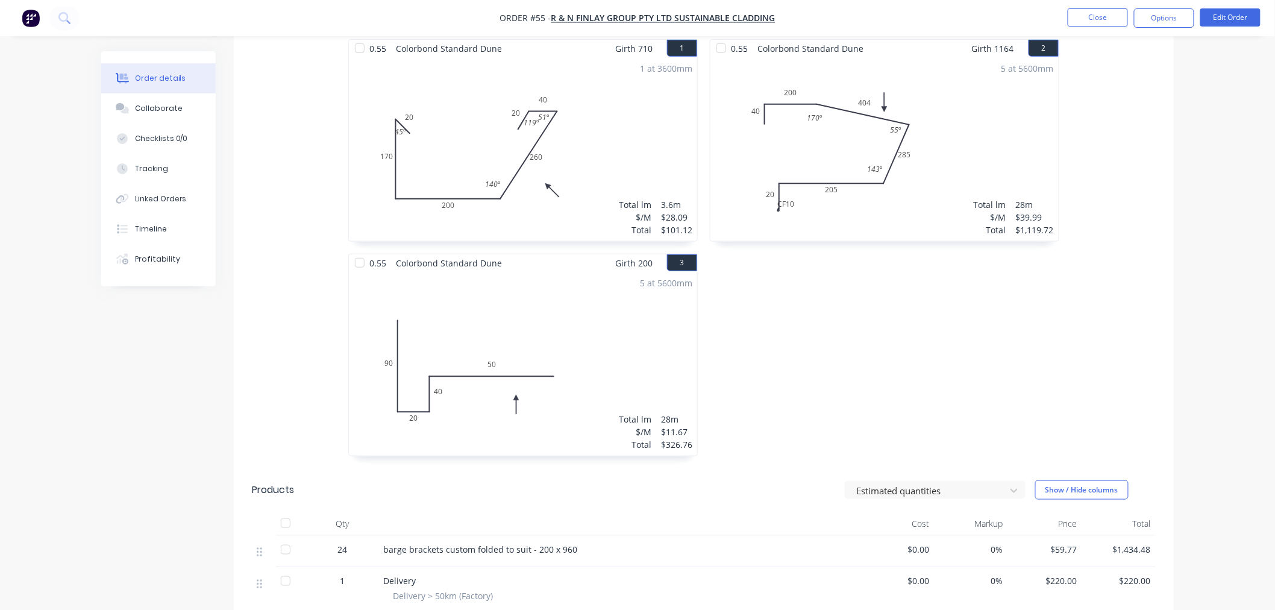
scroll to position [670, 0]
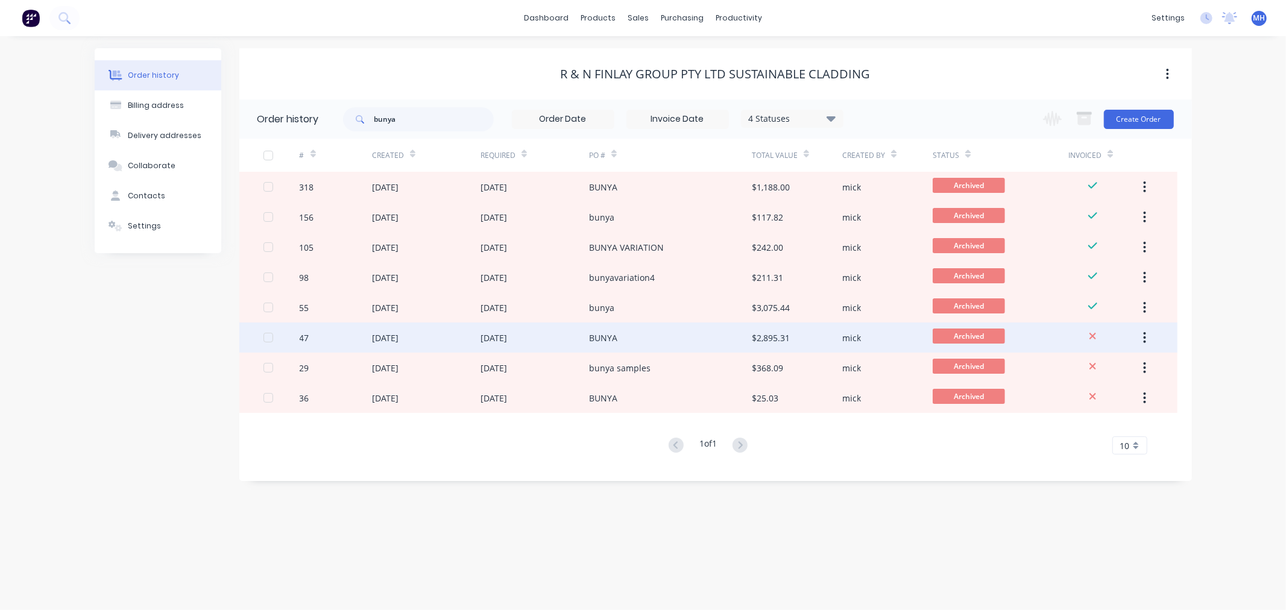
click at [776, 333] on div "$2,895.31" at bounding box center [771, 338] width 38 height 13
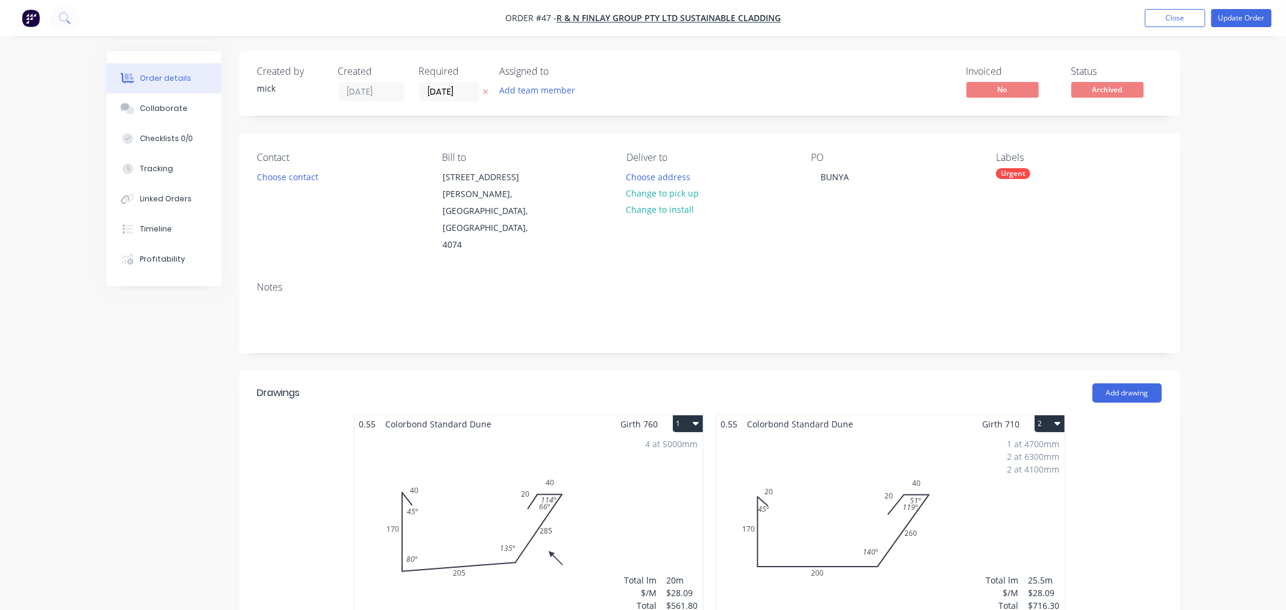
type input "$8.50"
type input "$34.00"
type input "$2.00"
type input "1000"
type input "$22.00"
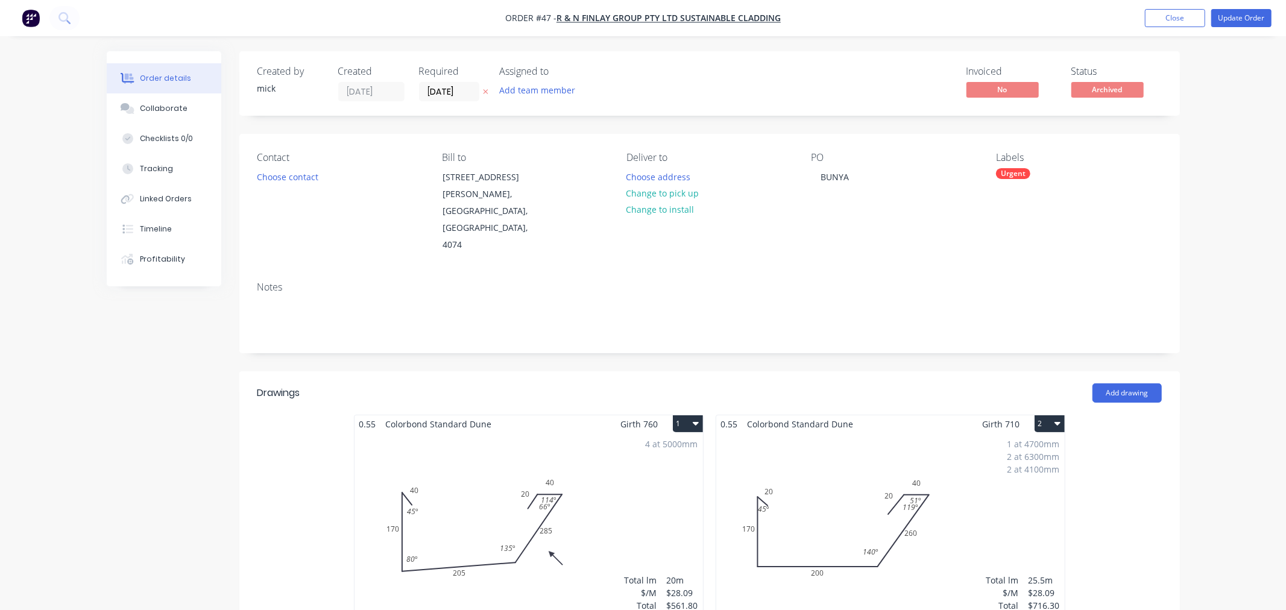
type input "$1,100.00"
click at [864, 21] on nav "Order #47 - R & N Finlay Group Pty Ltd Sustainable Cladding Add product Close U…" at bounding box center [637, 18] width 1275 height 36
click at [28, 16] on img "button" at bounding box center [31, 18] width 18 height 18
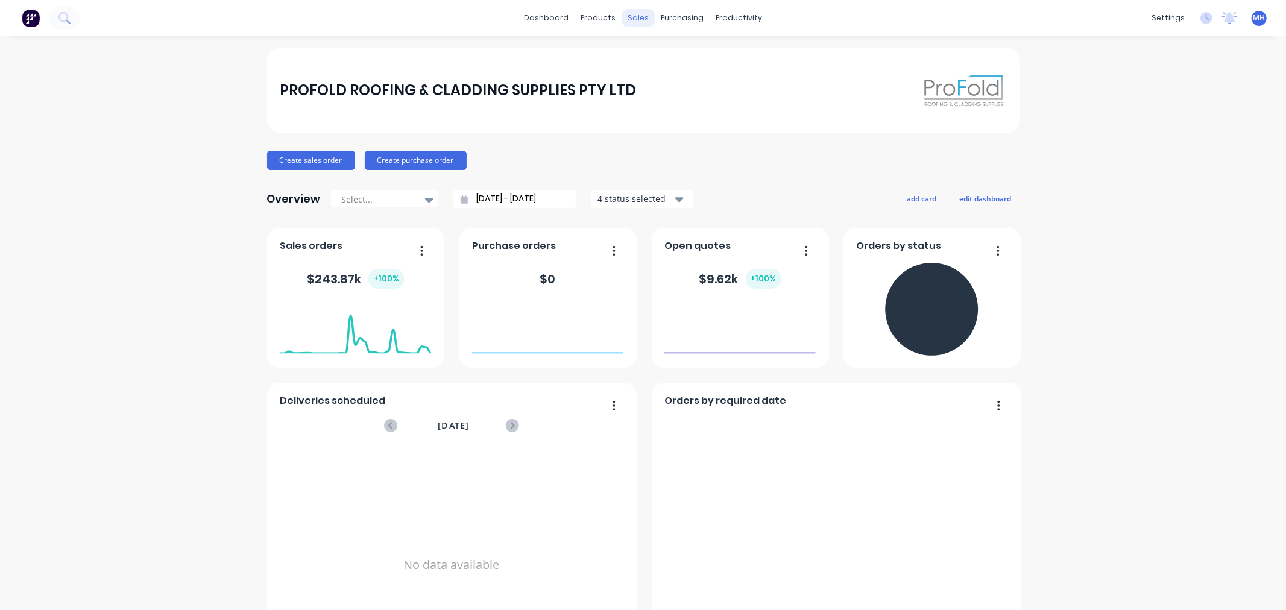
click at [634, 16] on div "sales" at bounding box center [637, 18] width 33 height 18
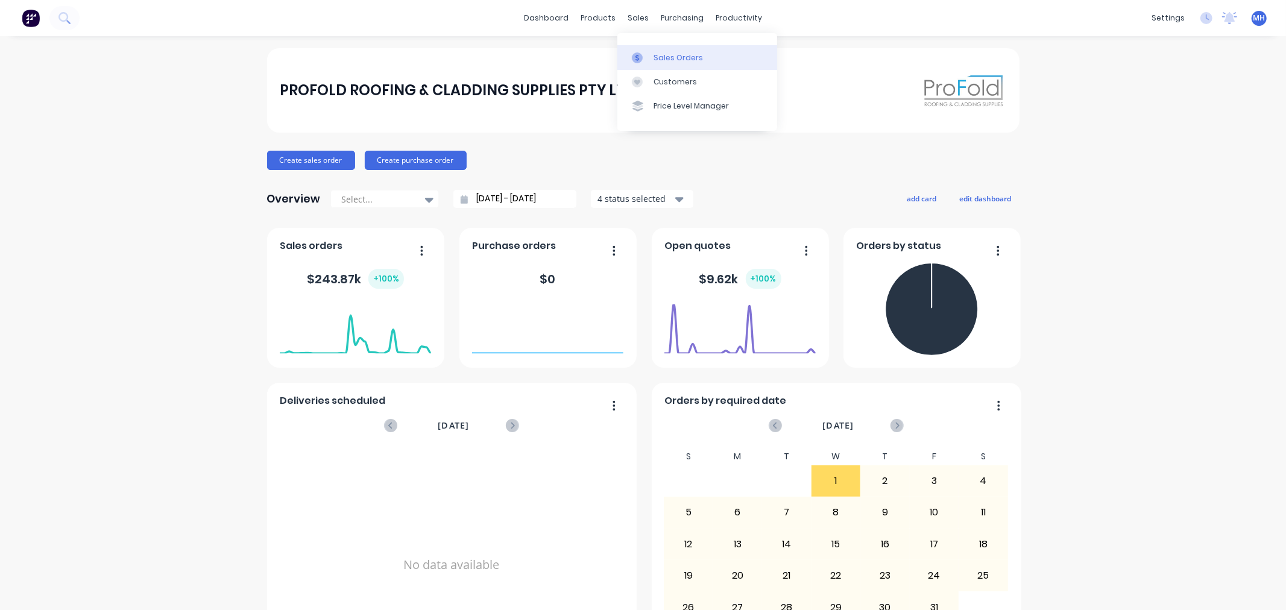
click at [664, 58] on div "Sales Orders" at bounding box center [677, 57] width 49 height 11
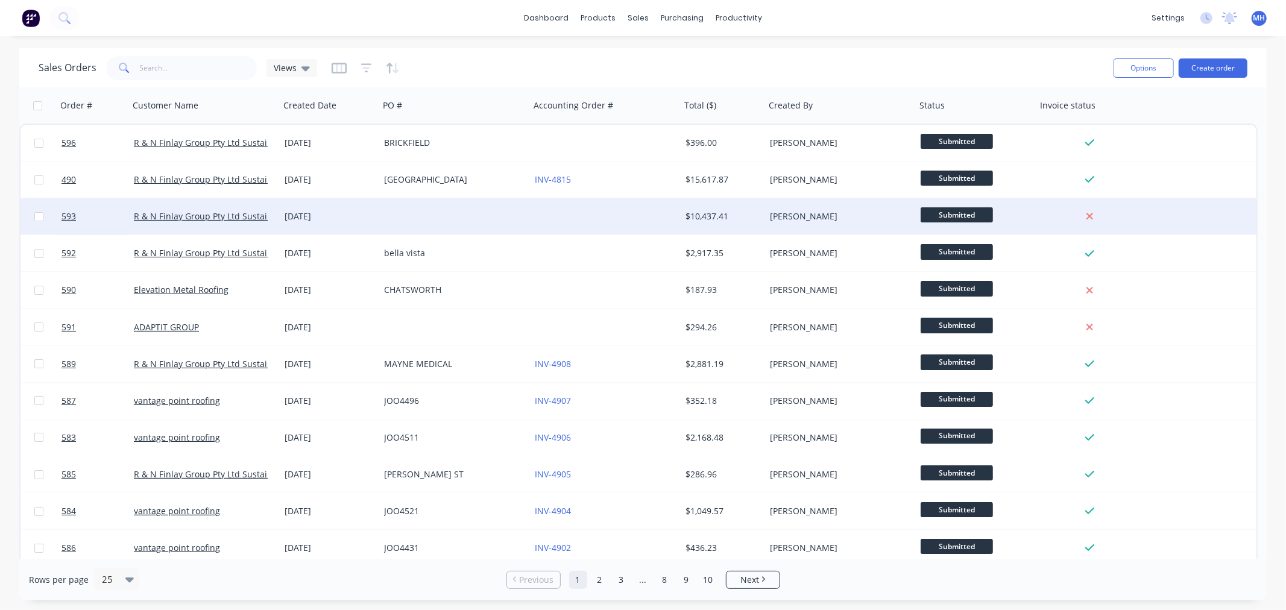
click at [597, 219] on div at bounding box center [605, 216] width 151 height 36
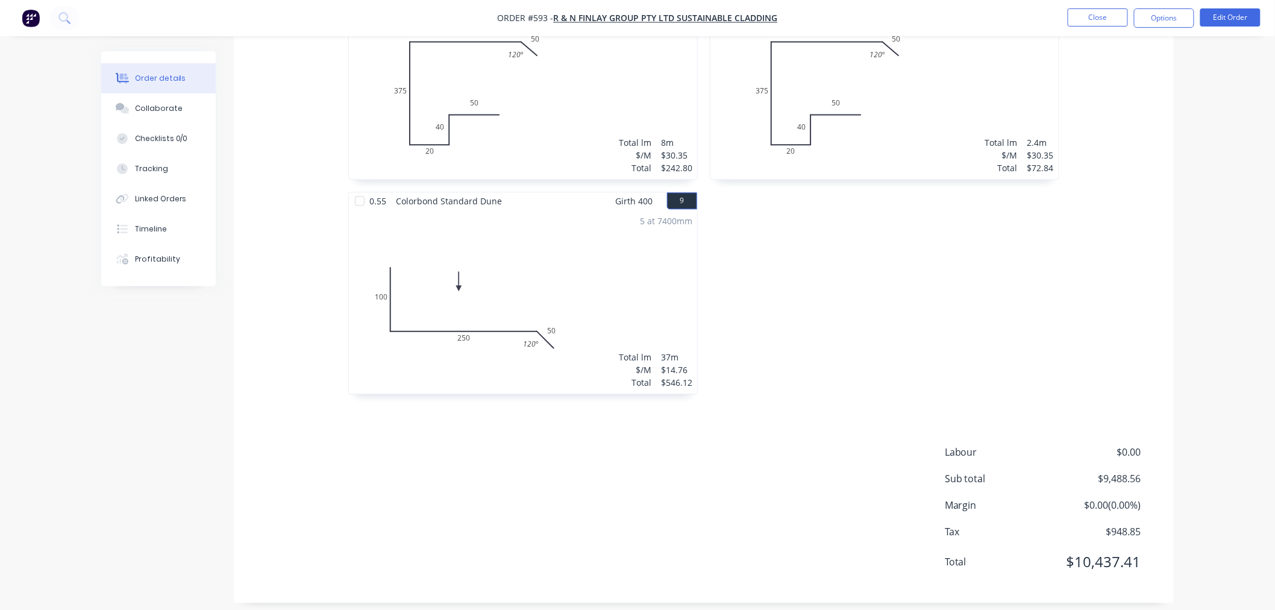
scroll to position [639, 0]
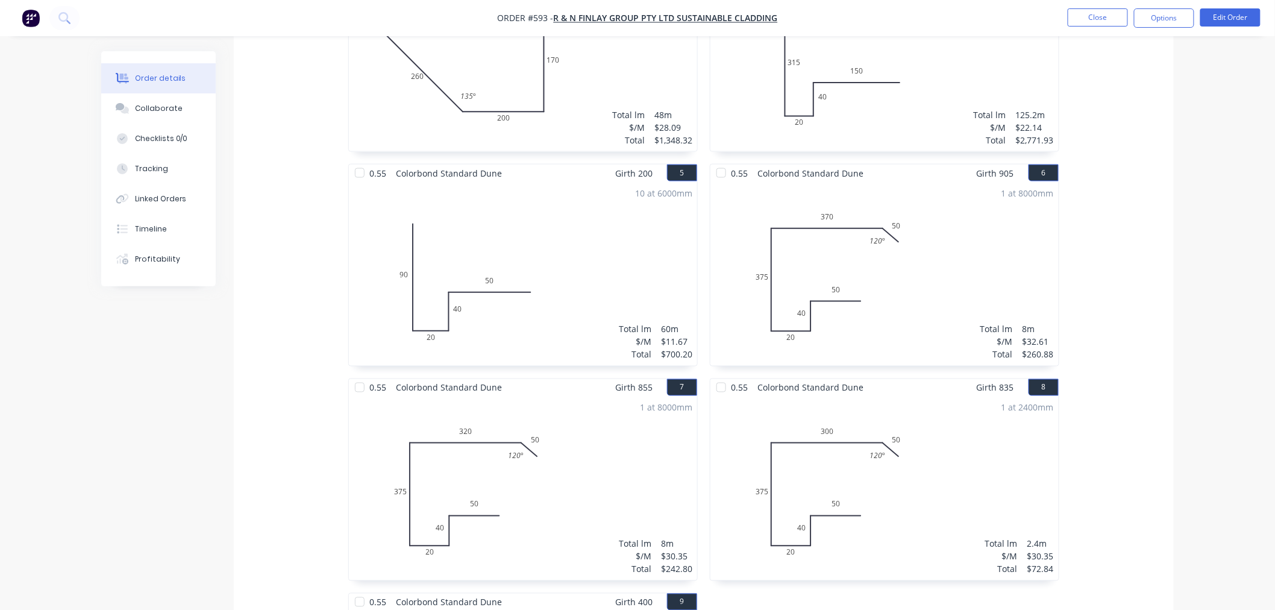
click at [1259, 8] on li "Edit Order" at bounding box center [1231, 17] width 60 height 19
click at [1250, 18] on button "Edit Order" at bounding box center [1231, 17] width 60 height 18
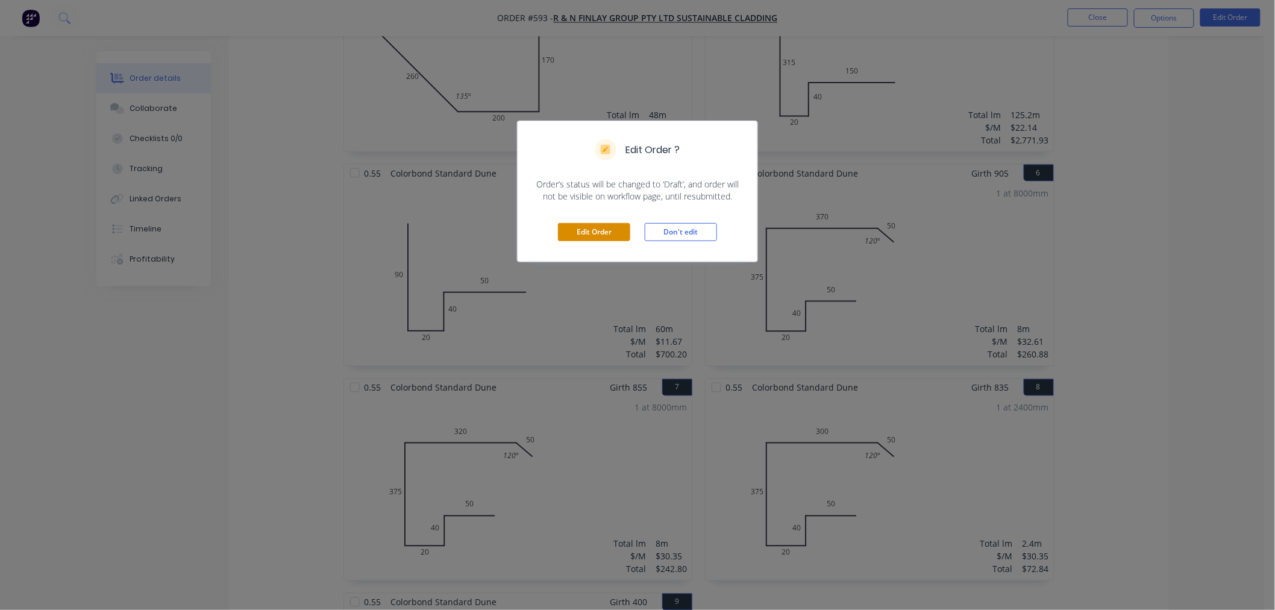
click at [606, 224] on button "Edit Order" at bounding box center [594, 232] width 72 height 18
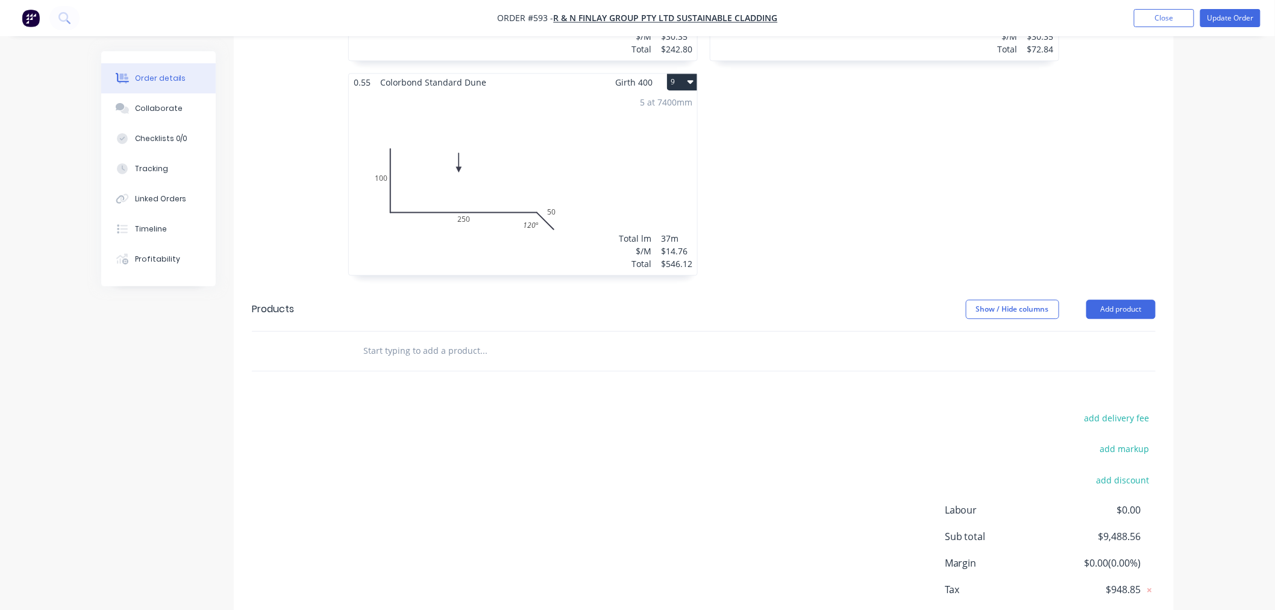
scroll to position [1236, 0]
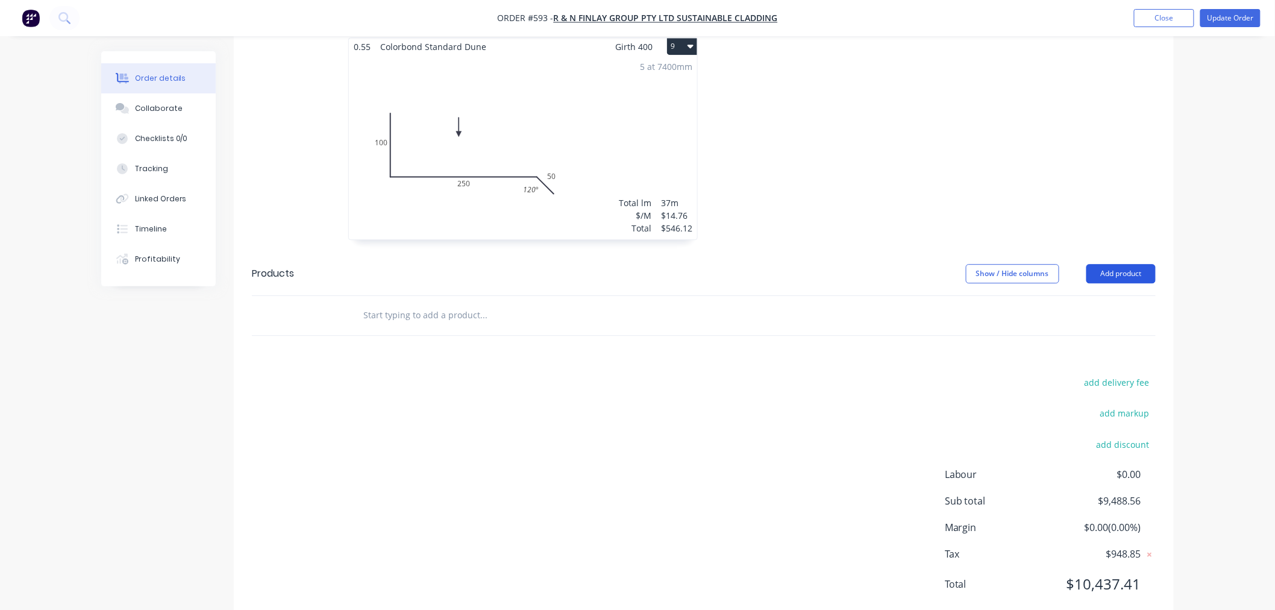
click at [1119, 264] on button "Add product" at bounding box center [1121, 273] width 69 height 19
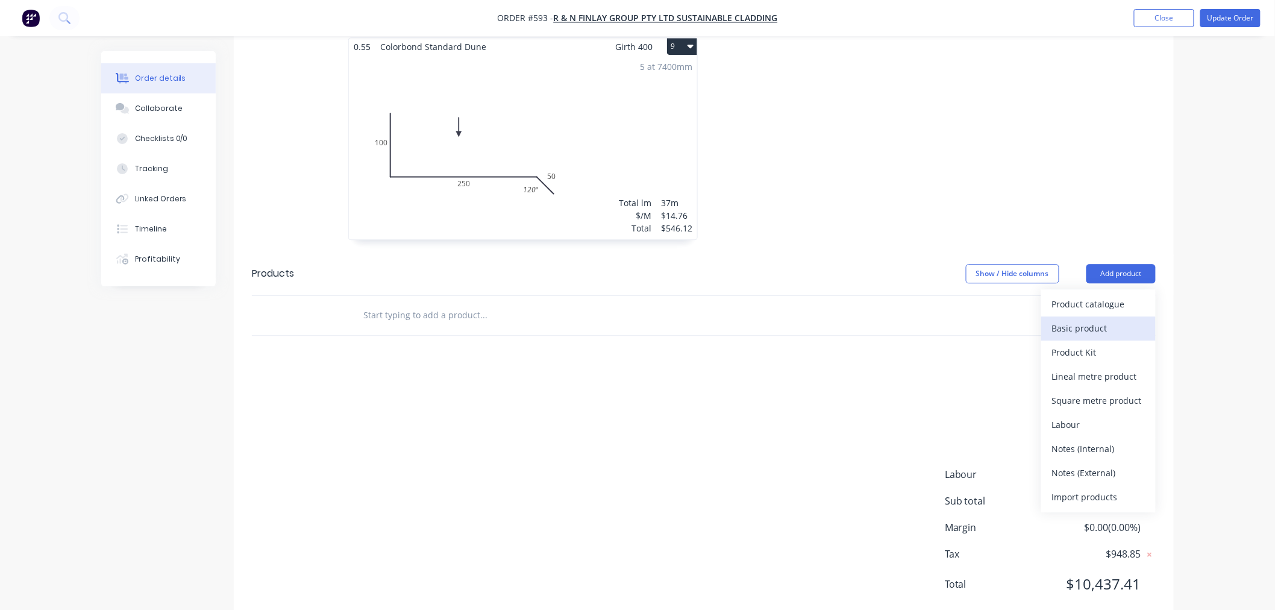
click at [1082, 319] on div "Basic product" at bounding box center [1098, 327] width 93 height 17
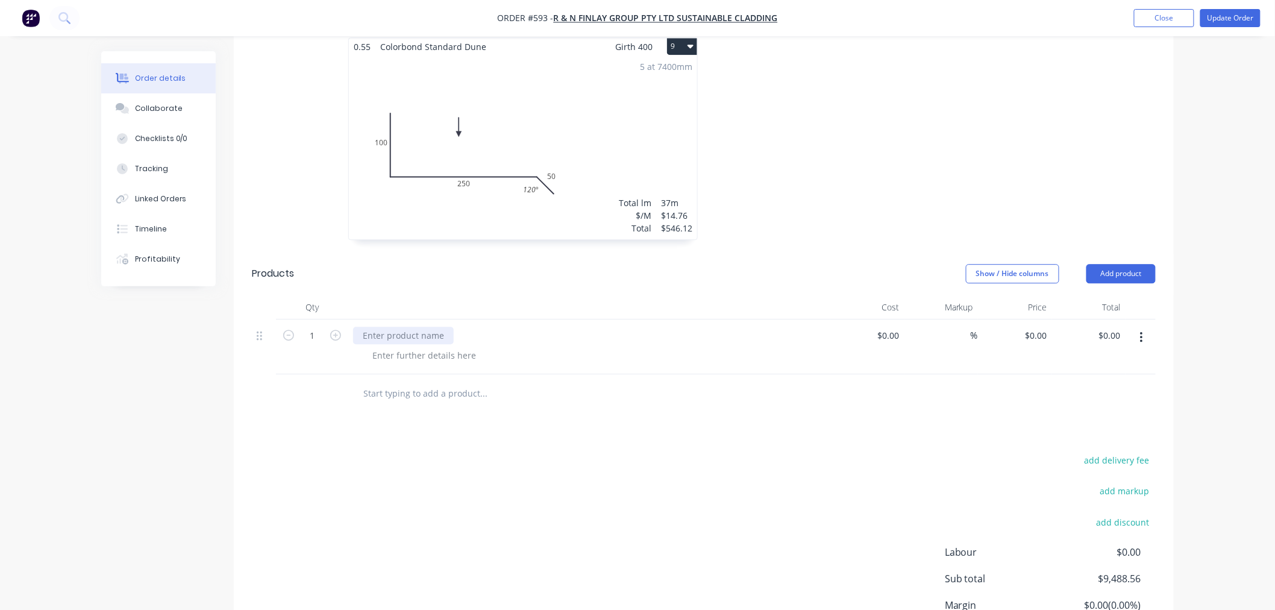
click at [404, 327] on div at bounding box center [403, 335] width 101 height 17
click at [317, 327] on input "1" at bounding box center [312, 336] width 31 height 18
type input "100"
click at [1047, 327] on input "0" at bounding box center [1039, 335] width 28 height 17
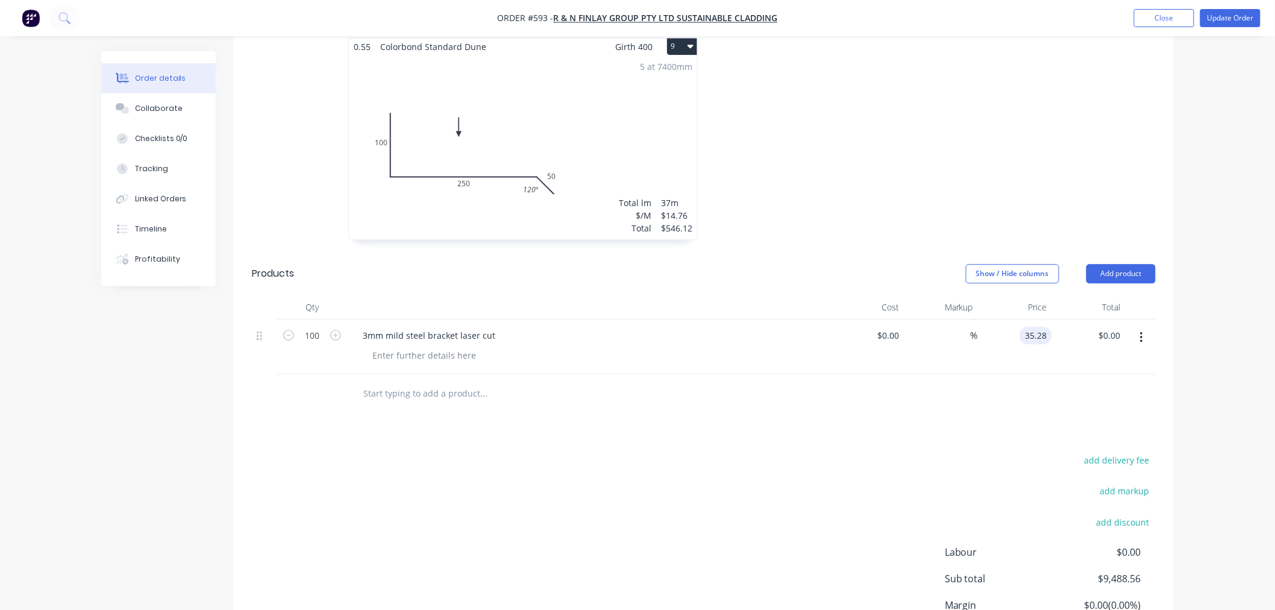
type input "$35.28"
type input "$3,528.00"
click at [433, 382] on input "text" at bounding box center [483, 394] width 241 height 24
click at [1094, 264] on button "Add product" at bounding box center [1121, 273] width 69 height 19
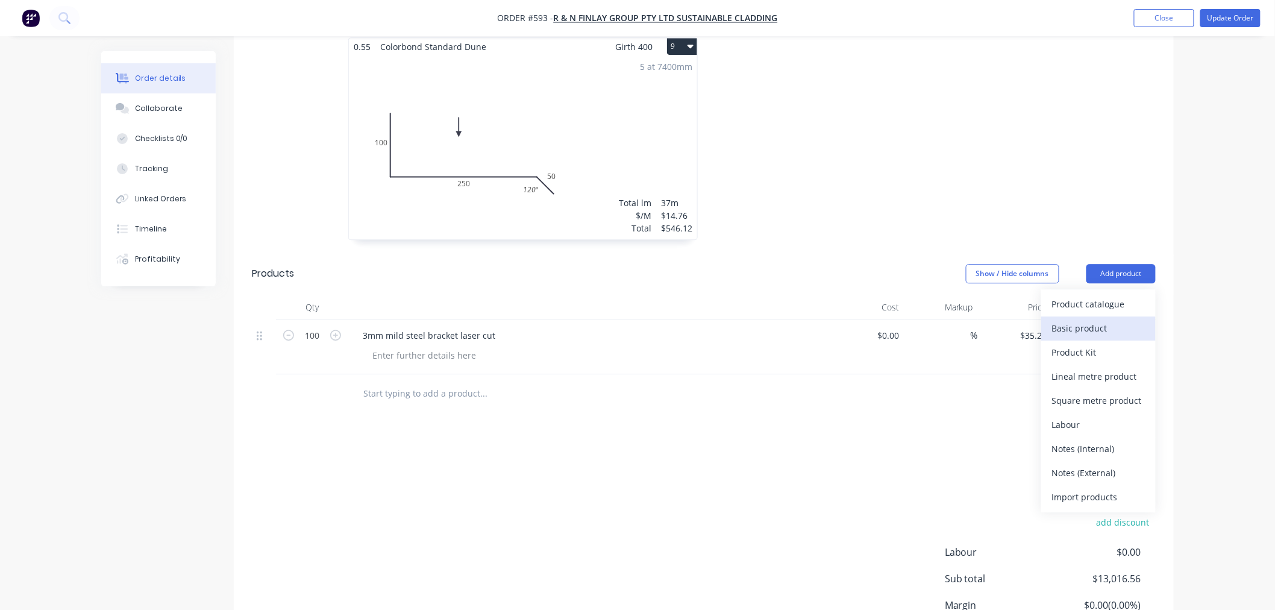
click at [1110, 319] on div "Basic product" at bounding box center [1098, 327] width 93 height 17
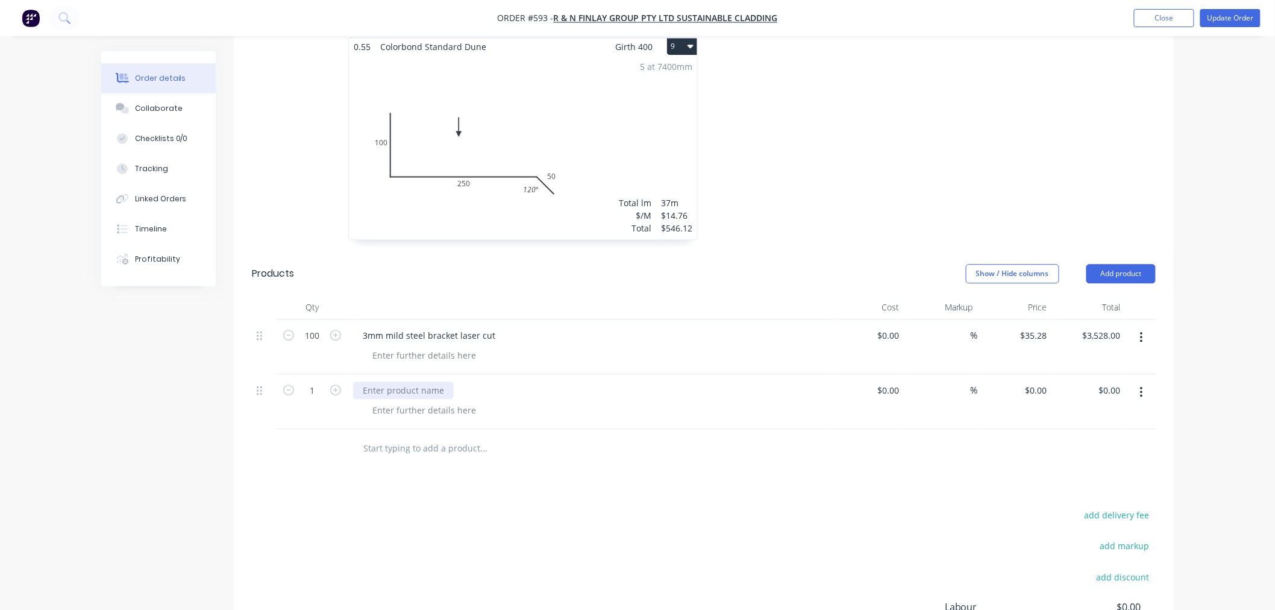
click at [412, 382] on div at bounding box center [403, 390] width 101 height 17
click at [316, 382] on input "1" at bounding box center [312, 391] width 31 height 18
type input "140"
click at [1049, 382] on div "0 $0.00" at bounding box center [1039, 390] width 28 height 17
type input "$22.00"
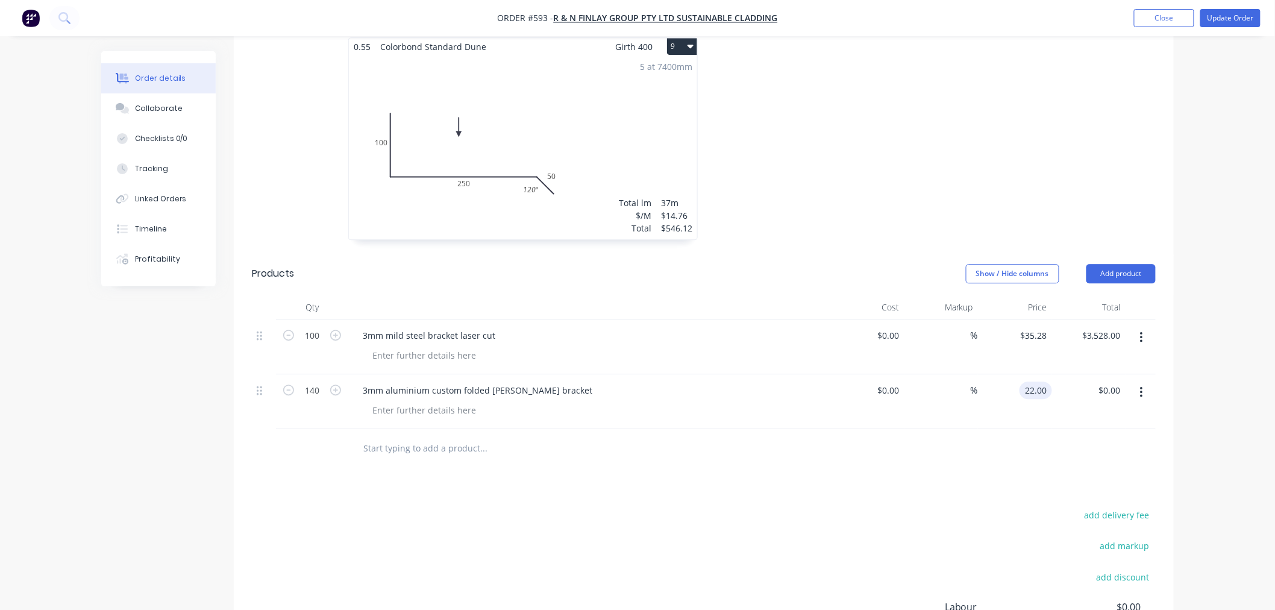
type input "$3,080.00"
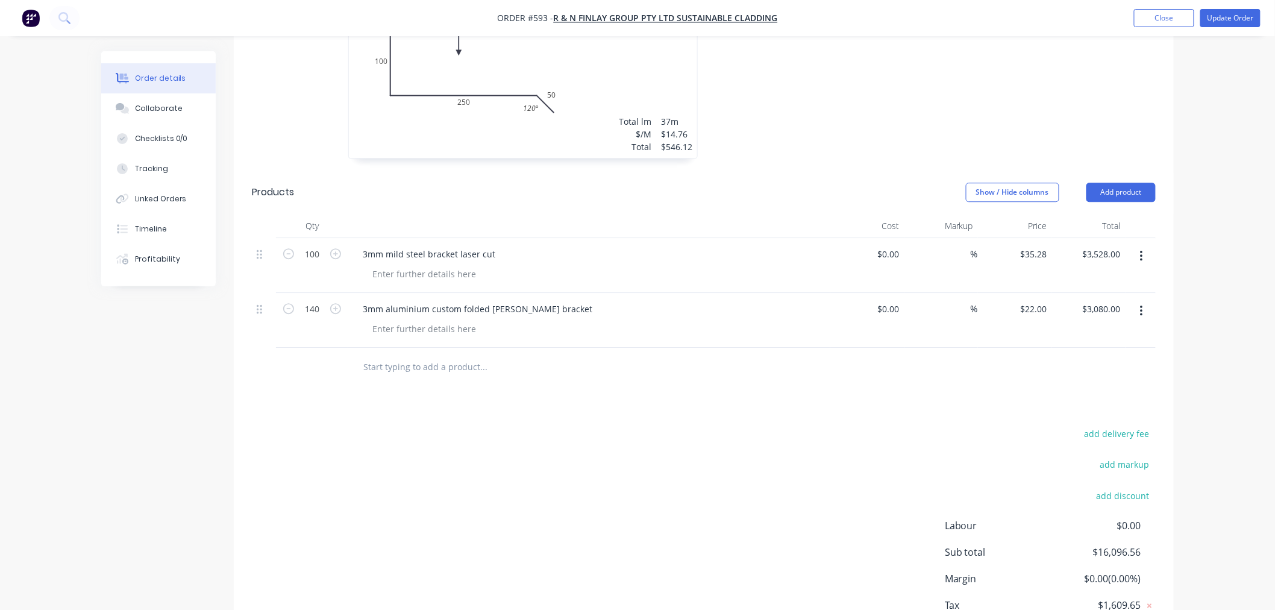
scroll to position [1234, 0]
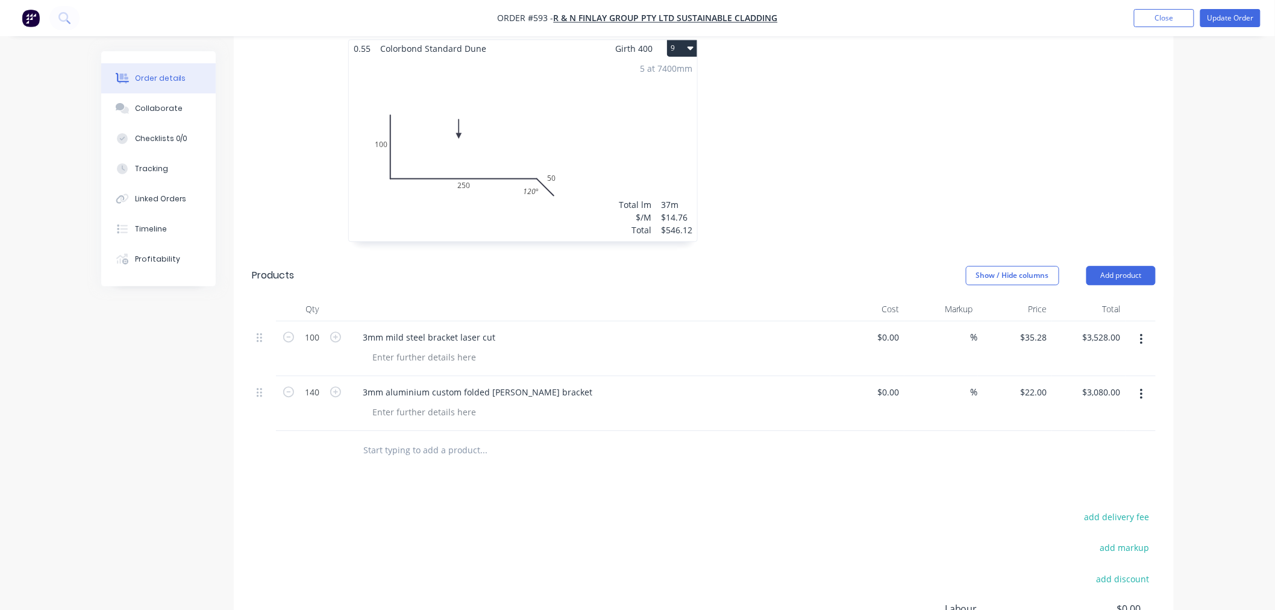
click at [454, 438] on input "text" at bounding box center [483, 450] width 241 height 24
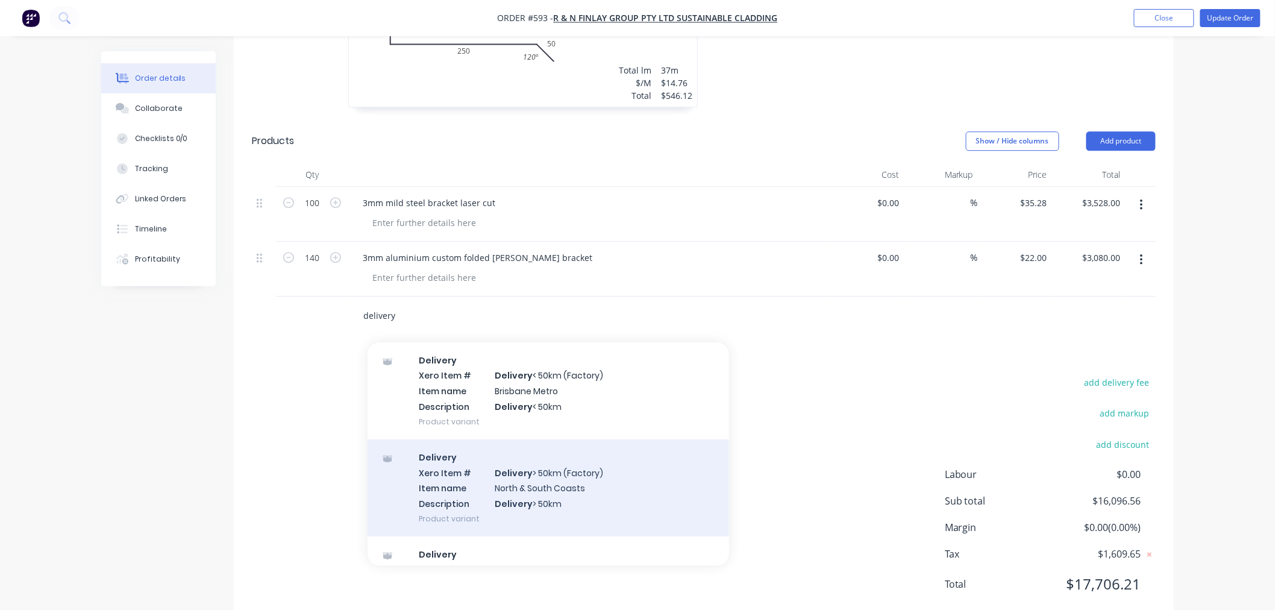
scroll to position [60, 0]
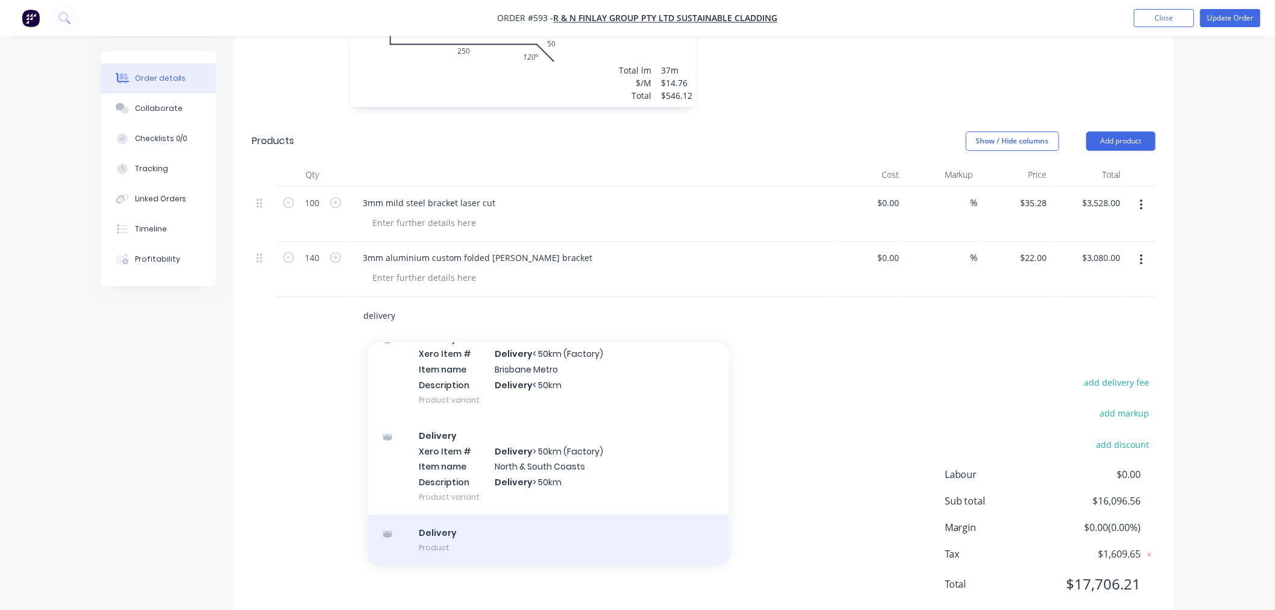
type input "delivery"
click at [557, 515] on div "Delivery Product" at bounding box center [549, 540] width 362 height 51
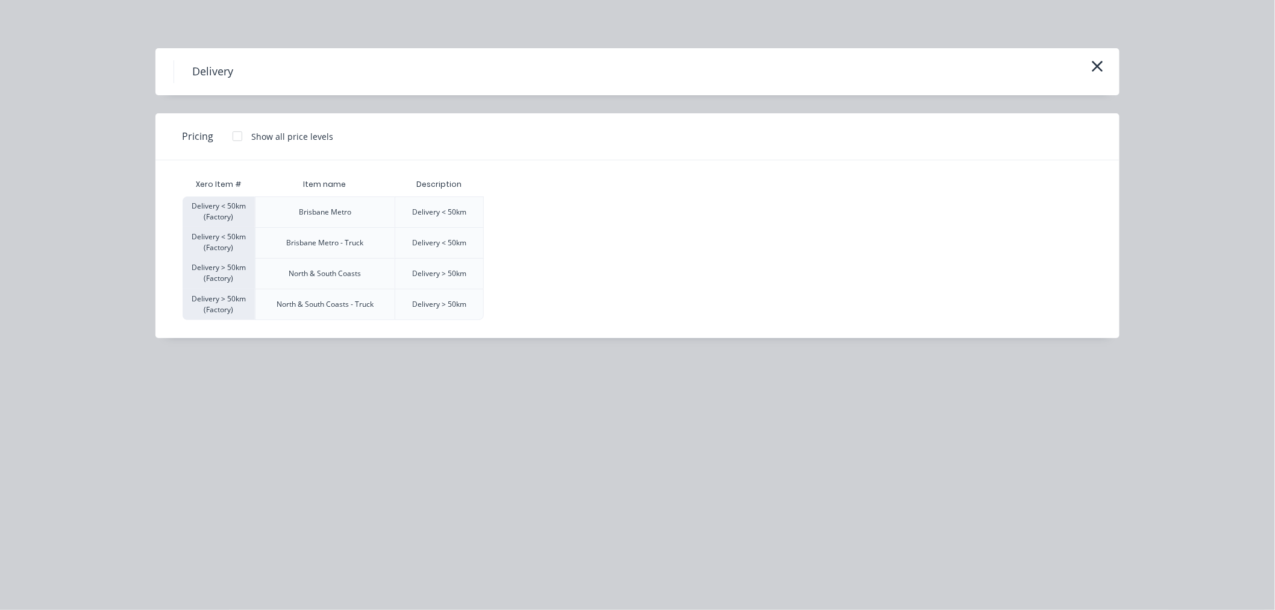
click at [236, 139] on div at bounding box center [237, 136] width 24 height 24
click at [533, 214] on div "$120.00" at bounding box center [515, 212] width 60 height 30
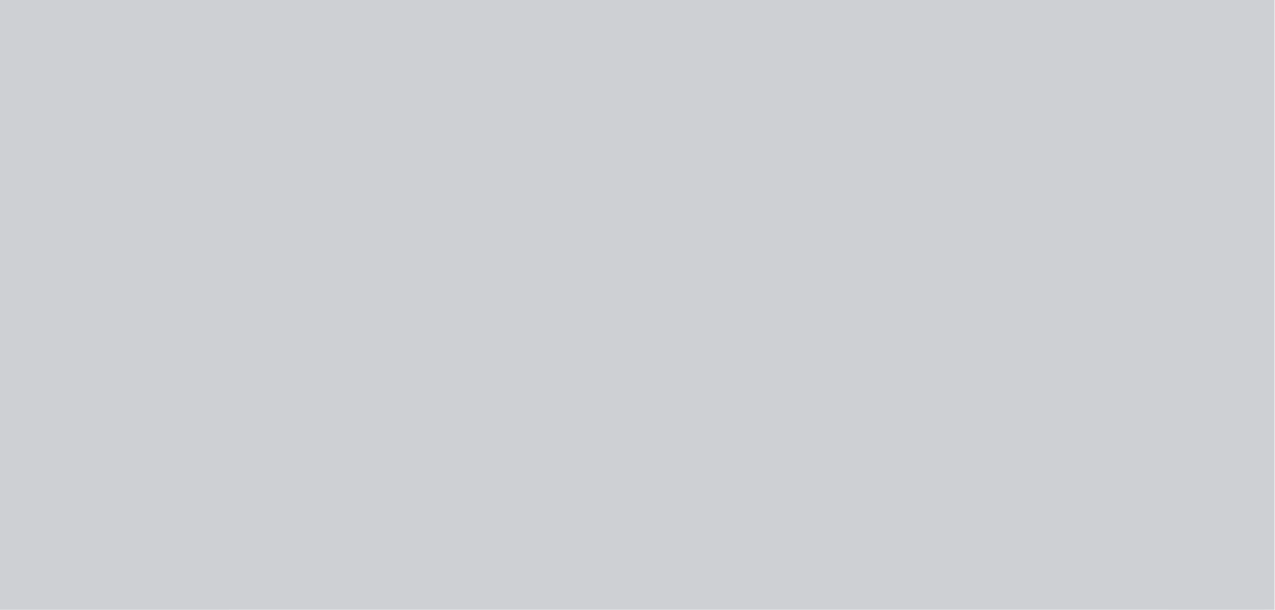
type input "$120.00"
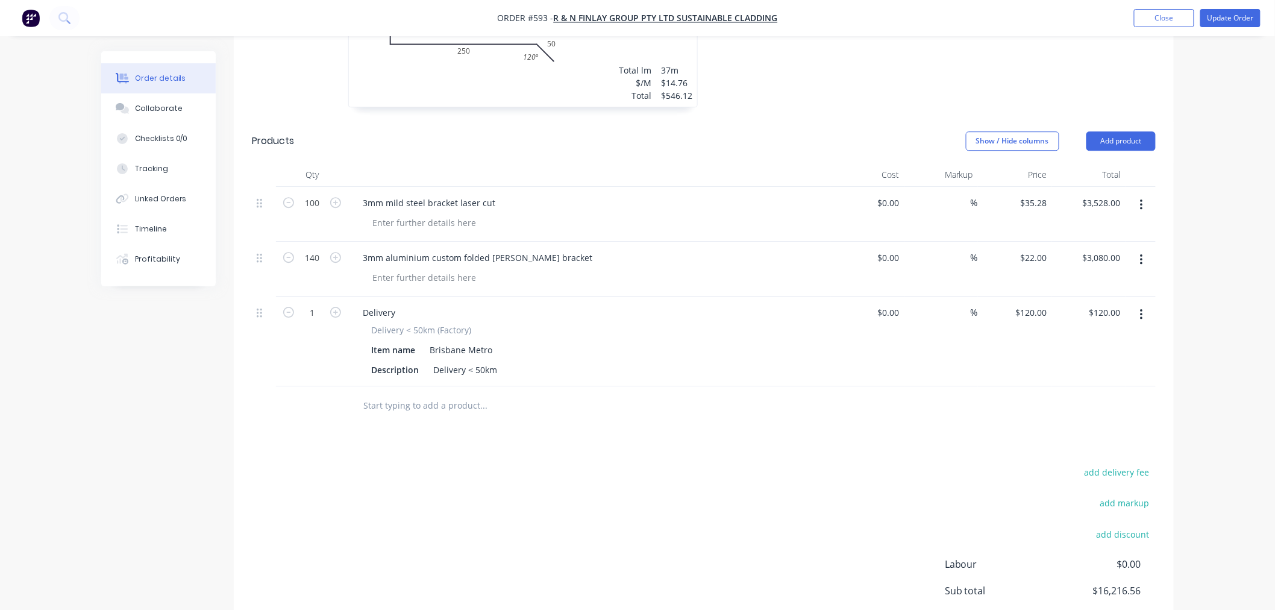
click at [1142, 309] on icon "button" at bounding box center [1141, 314] width 2 height 11
click at [1089, 410] on div "Delete" at bounding box center [1098, 418] width 93 height 17
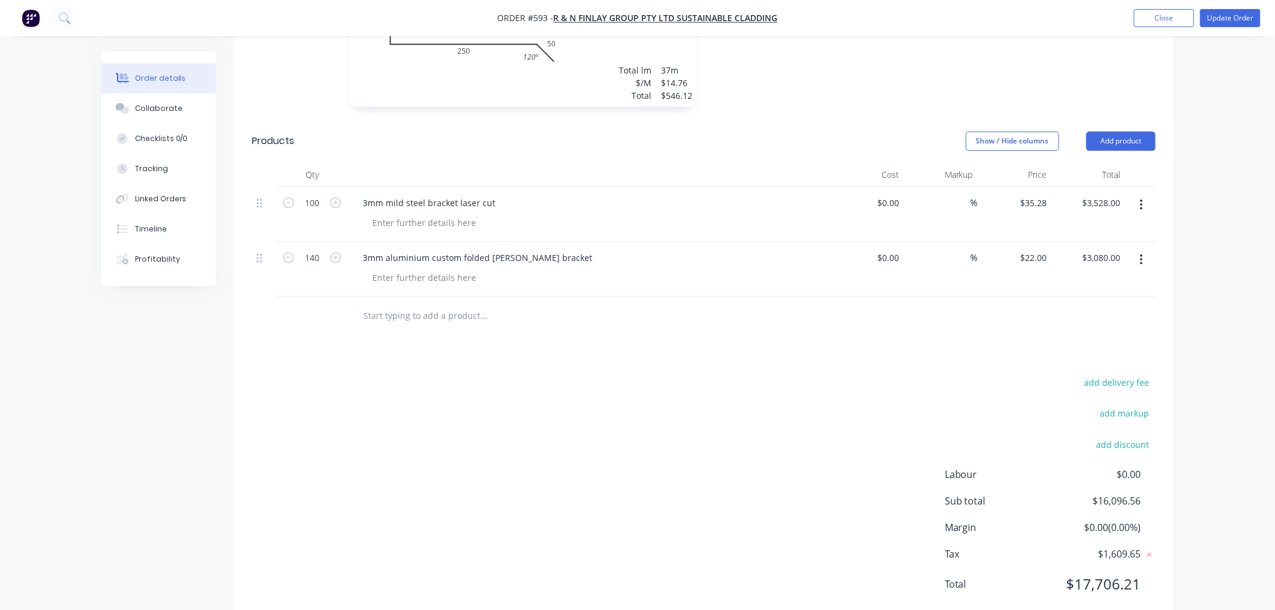
click at [402, 304] on input "text" at bounding box center [483, 316] width 241 height 24
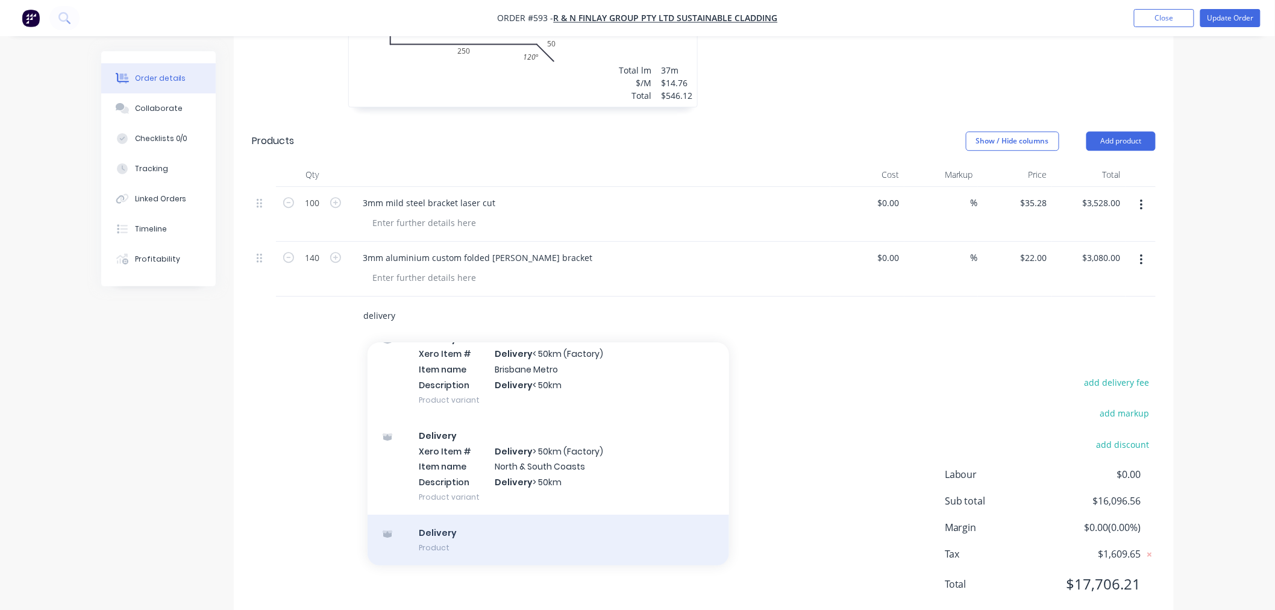
type input "delivery"
click at [471, 517] on div "Delivery Product" at bounding box center [549, 540] width 362 height 51
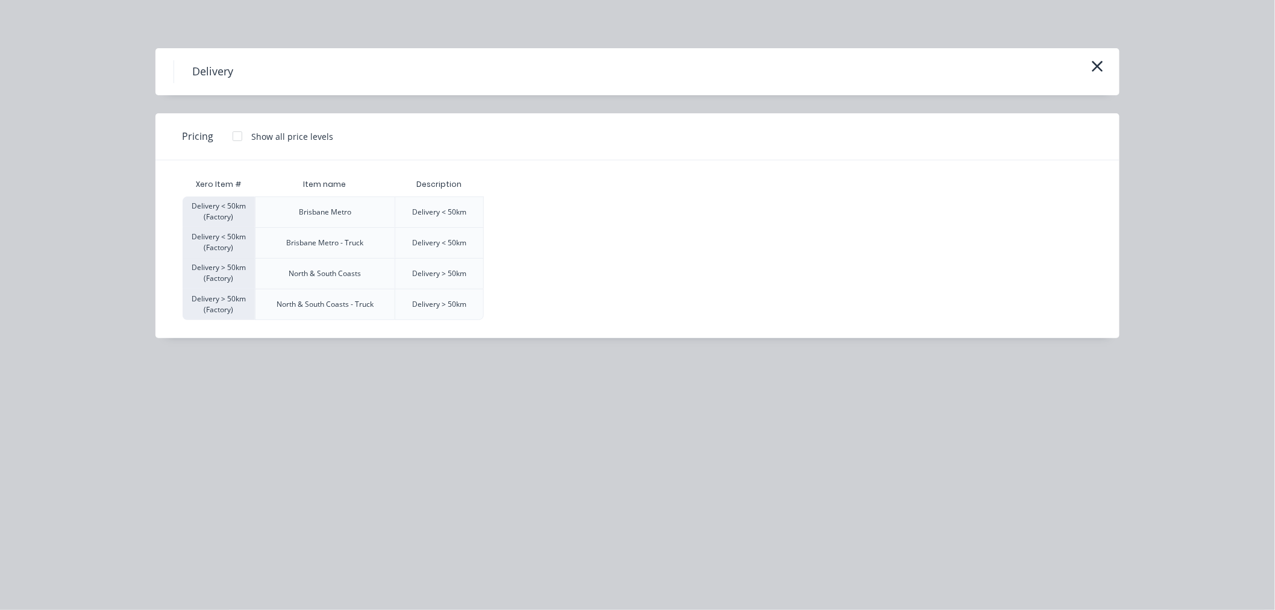
click at [237, 137] on div at bounding box center [237, 136] width 24 height 24
click at [532, 276] on div "$220.00" at bounding box center [515, 274] width 60 height 30
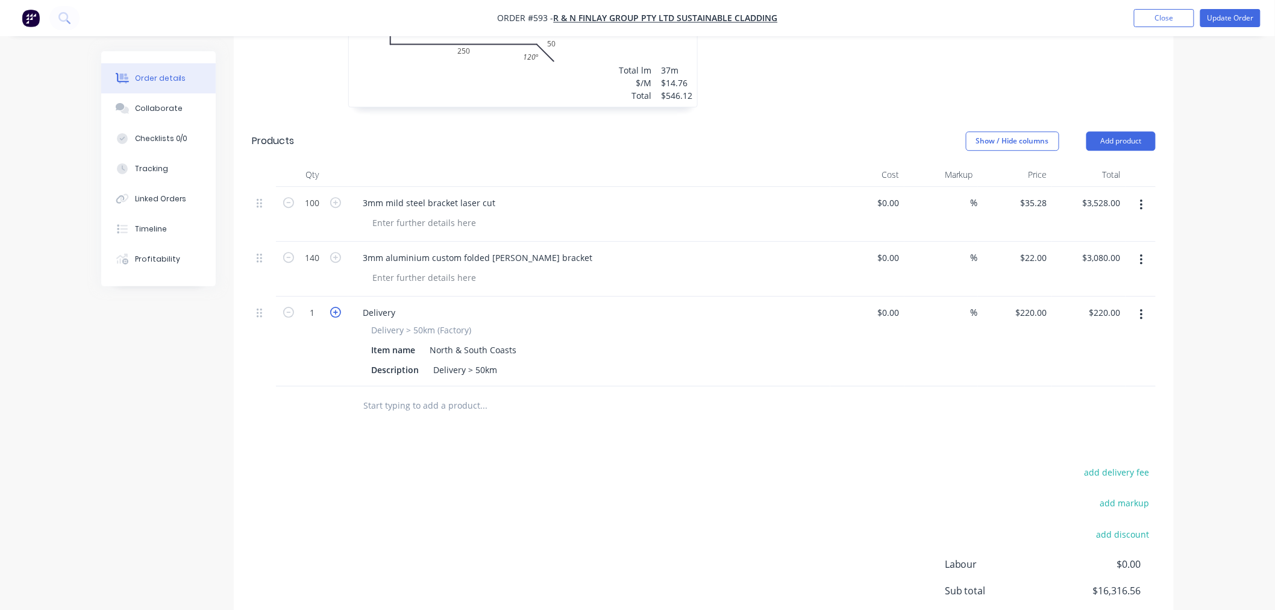
click at [335, 307] on icon "button" at bounding box center [335, 312] width 11 height 11
type input "2"
type input "$440.00"
click at [430, 464] on div "add delivery fee add markup add discount Labour $0.00 Sub total $16,536.56 Marg…" at bounding box center [704, 580] width 904 height 233
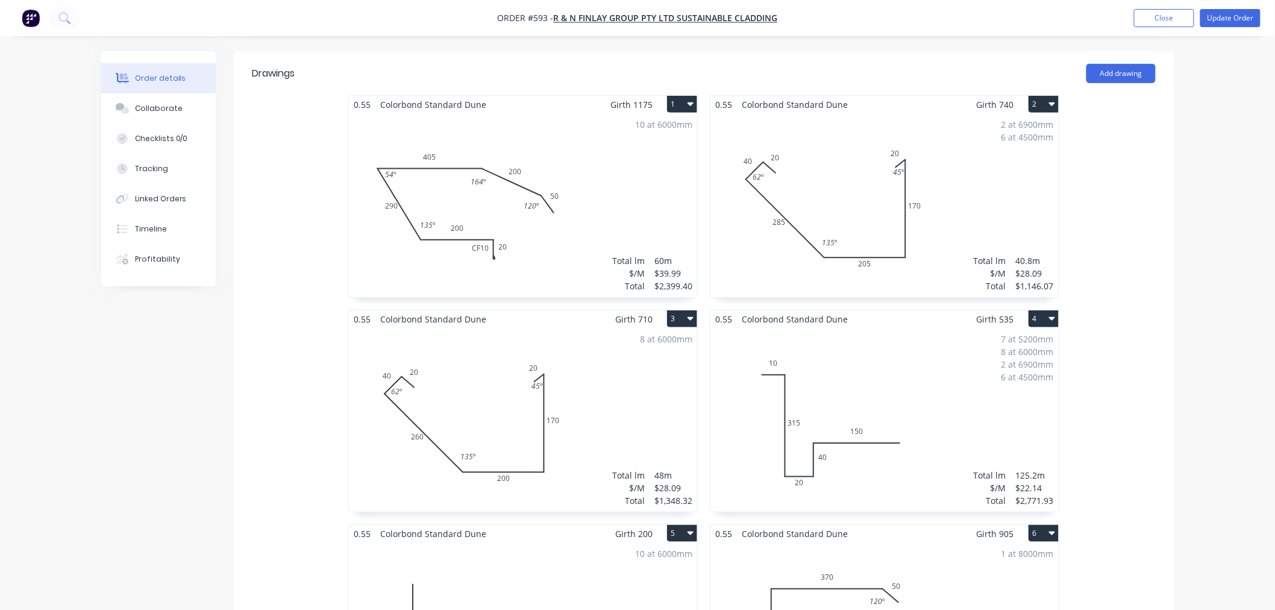
scroll to position [0, 0]
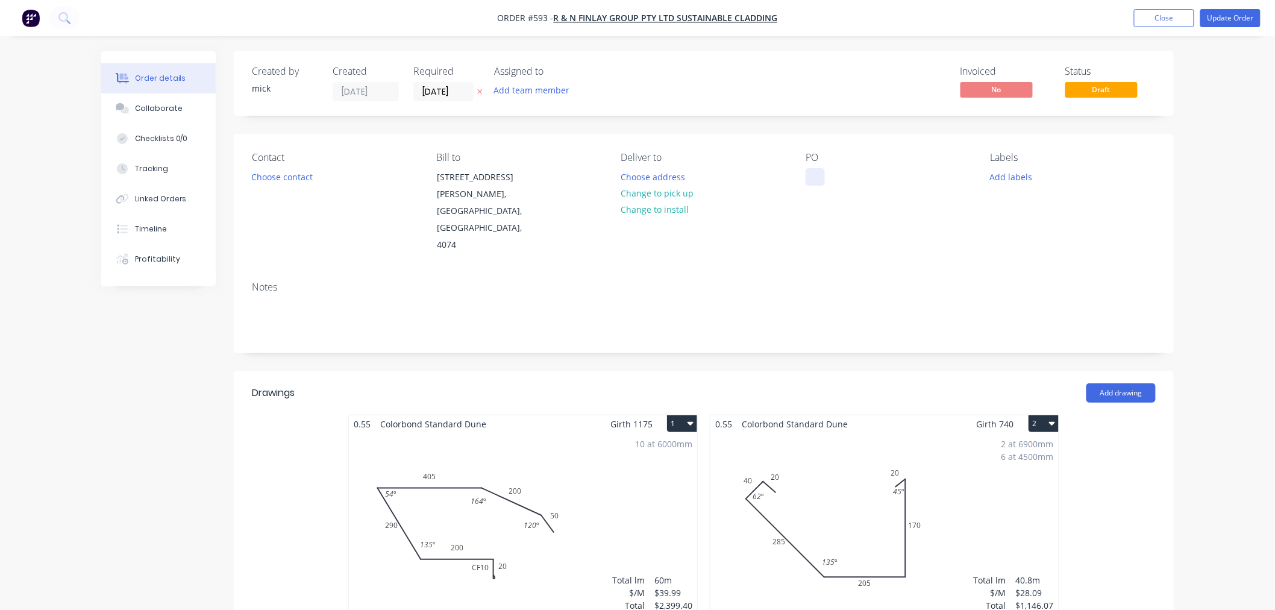
click at [816, 172] on div at bounding box center [815, 176] width 19 height 17
click at [291, 170] on button "Choose contact" at bounding box center [282, 176] width 74 height 16
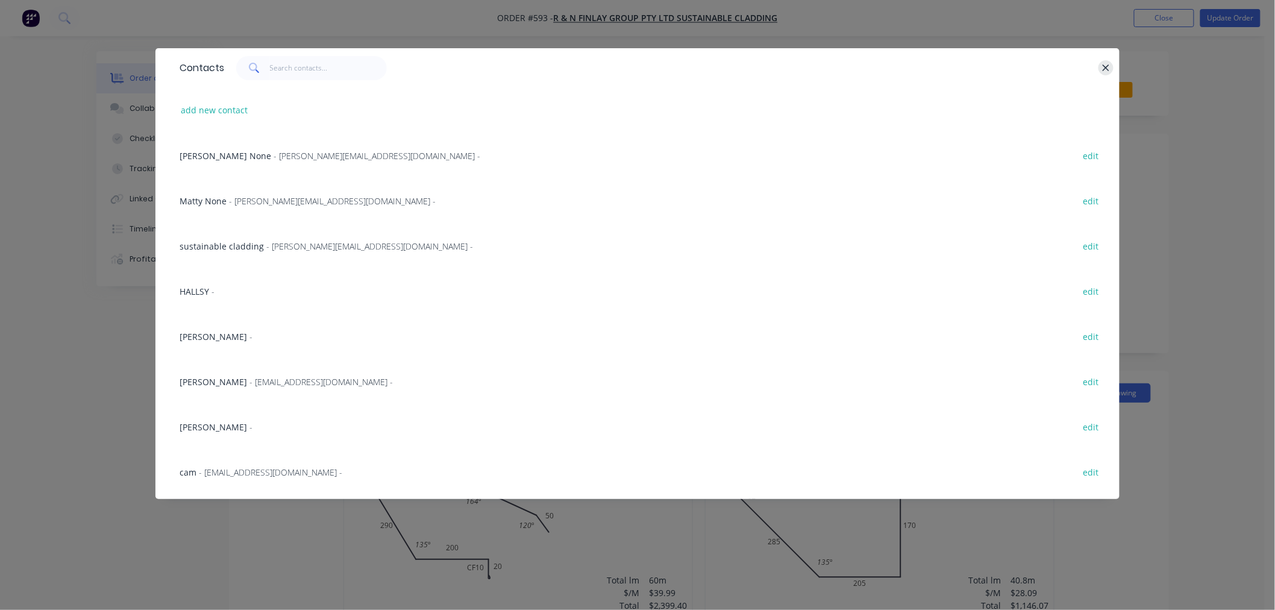
click at [1102, 65] on icon "button" at bounding box center [1106, 68] width 8 height 11
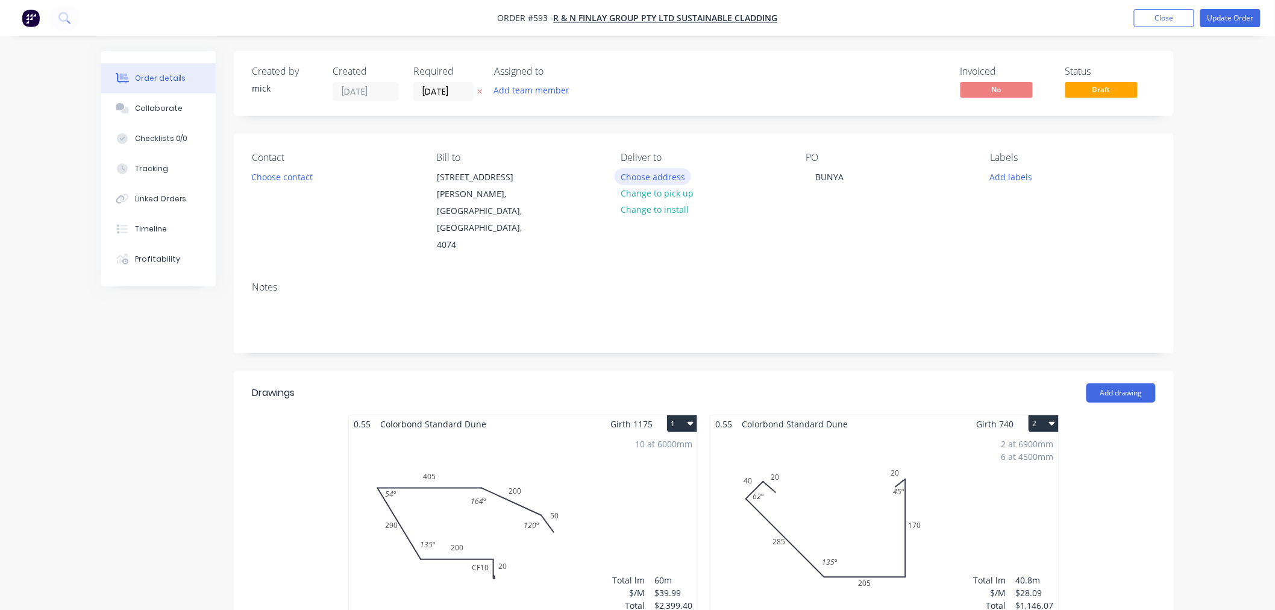
click at [677, 177] on button "Choose address" at bounding box center [653, 176] width 77 height 16
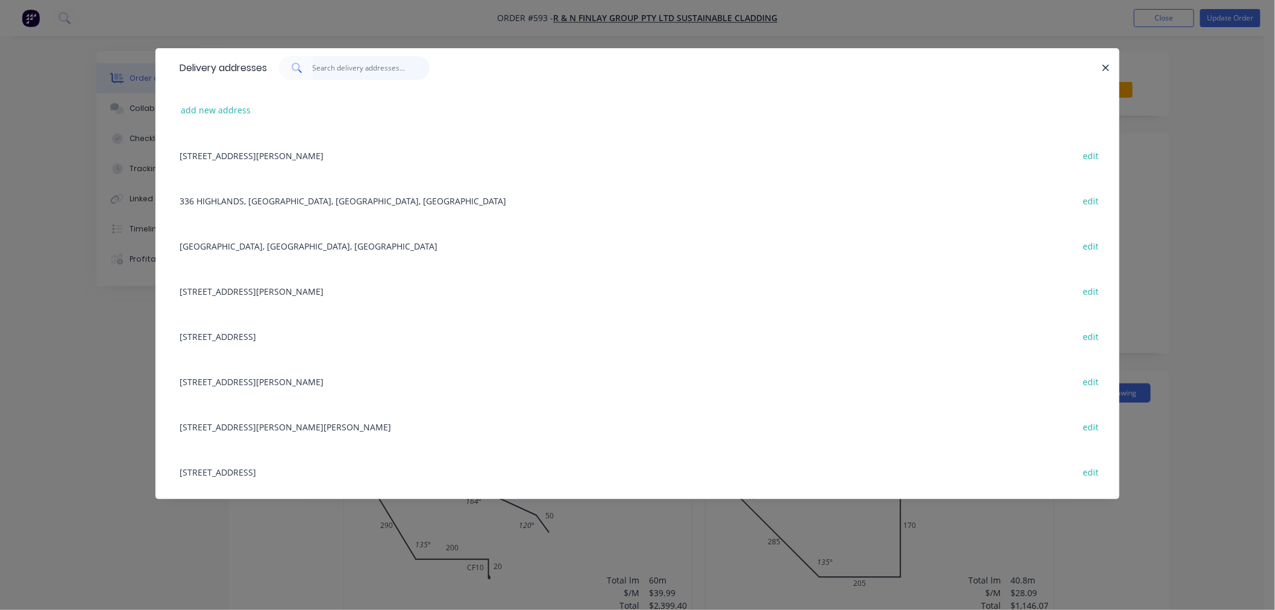
click at [342, 64] on input "text" at bounding box center [372, 68] width 118 height 24
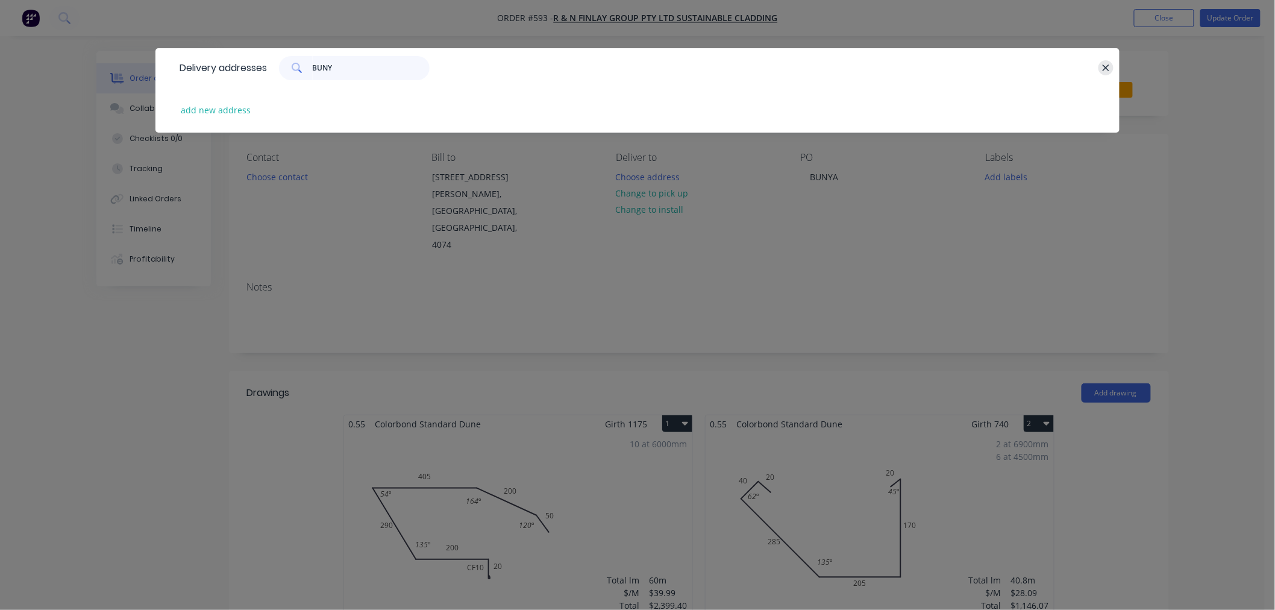
type input "BUNY"
click at [1107, 67] on icon "button" at bounding box center [1106, 67] width 7 height 7
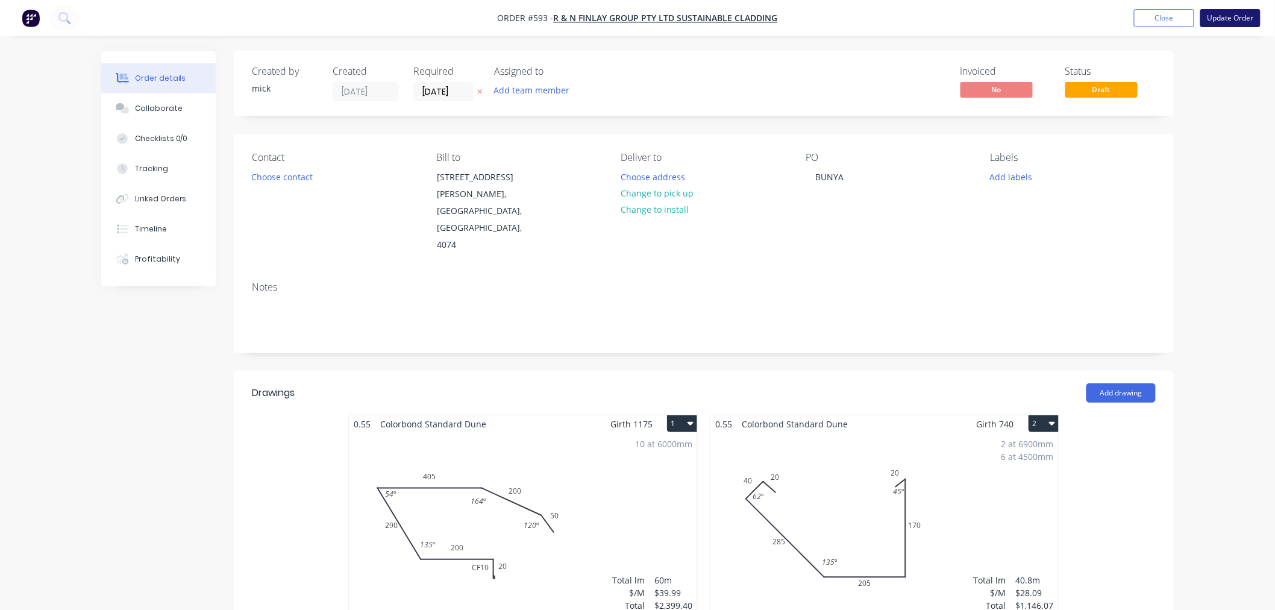
click at [1245, 19] on button "Update Order" at bounding box center [1231, 18] width 60 height 18
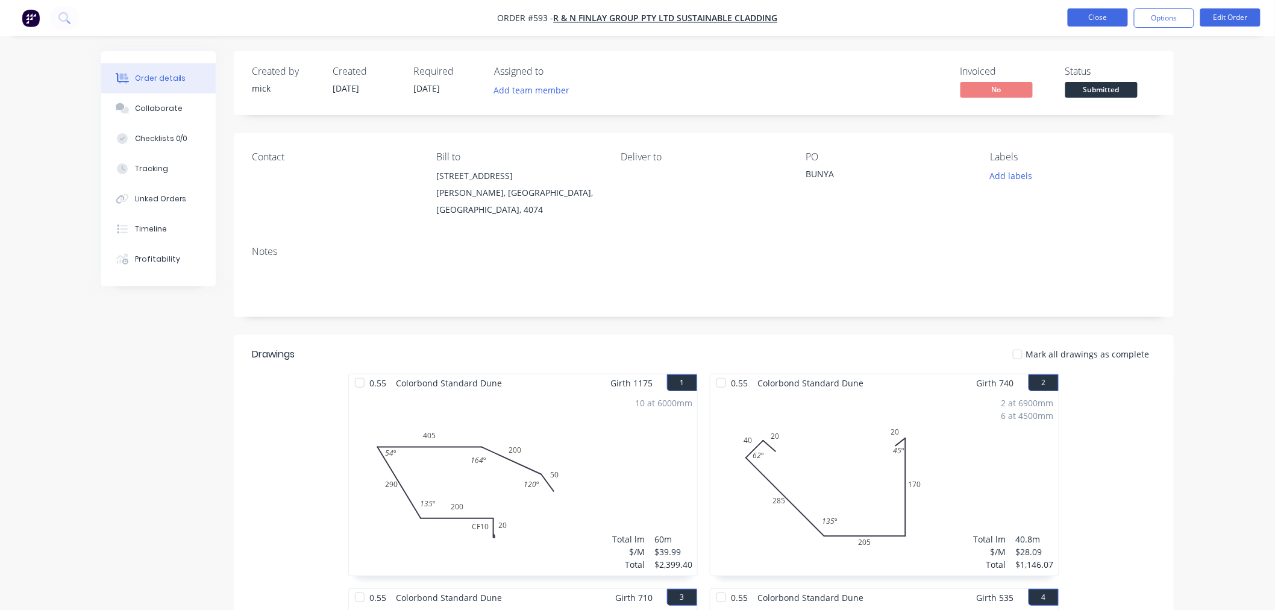
click at [1093, 19] on button "Close" at bounding box center [1098, 17] width 60 height 18
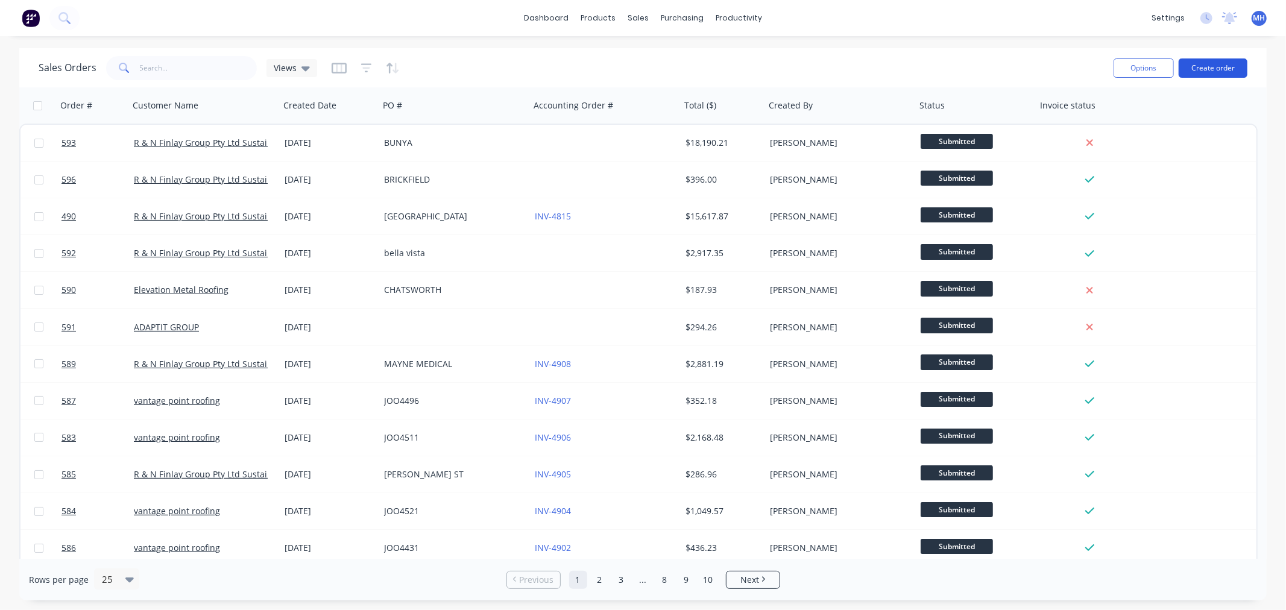
click at [1209, 64] on button "Create order" at bounding box center [1212, 67] width 69 height 19
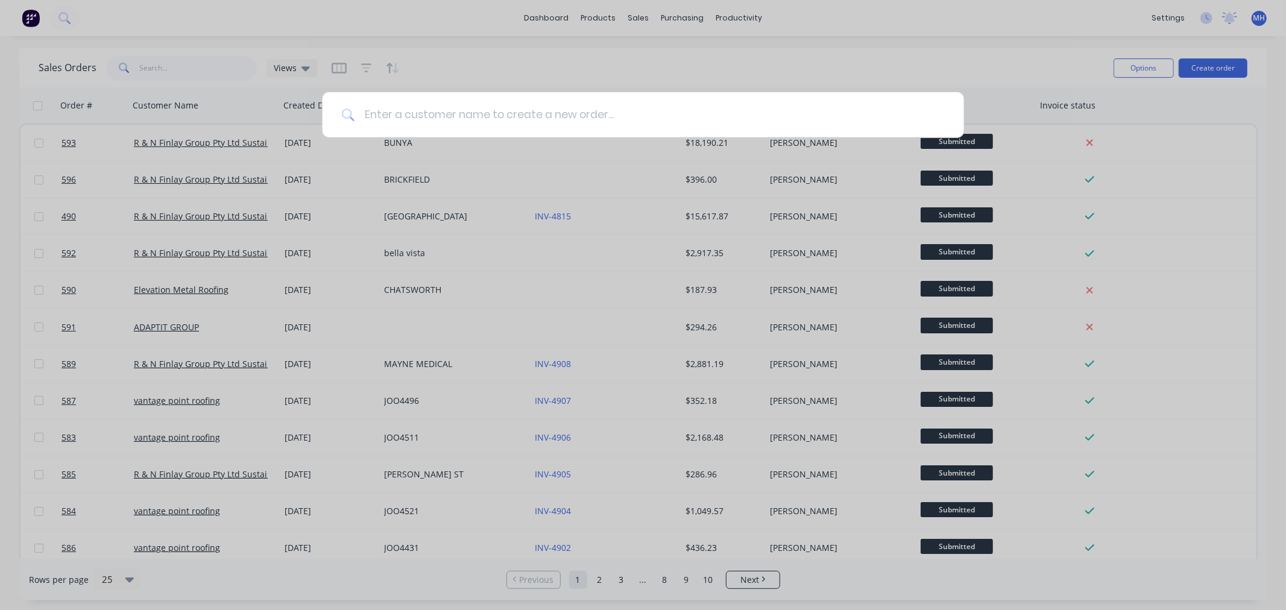
click at [576, 115] on input at bounding box center [649, 114] width 590 height 45
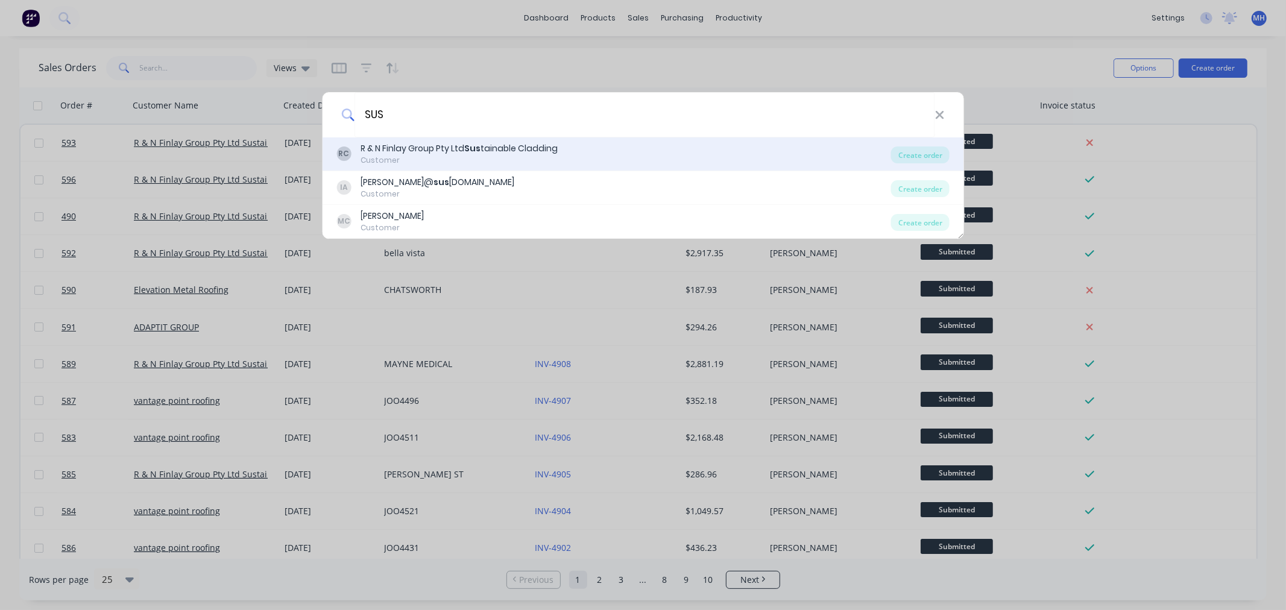
type input "SUS"
click at [594, 148] on div "RC R & N Finlay Group Pty Ltd Sus tainable Cladding Customer" at bounding box center [613, 154] width 555 height 24
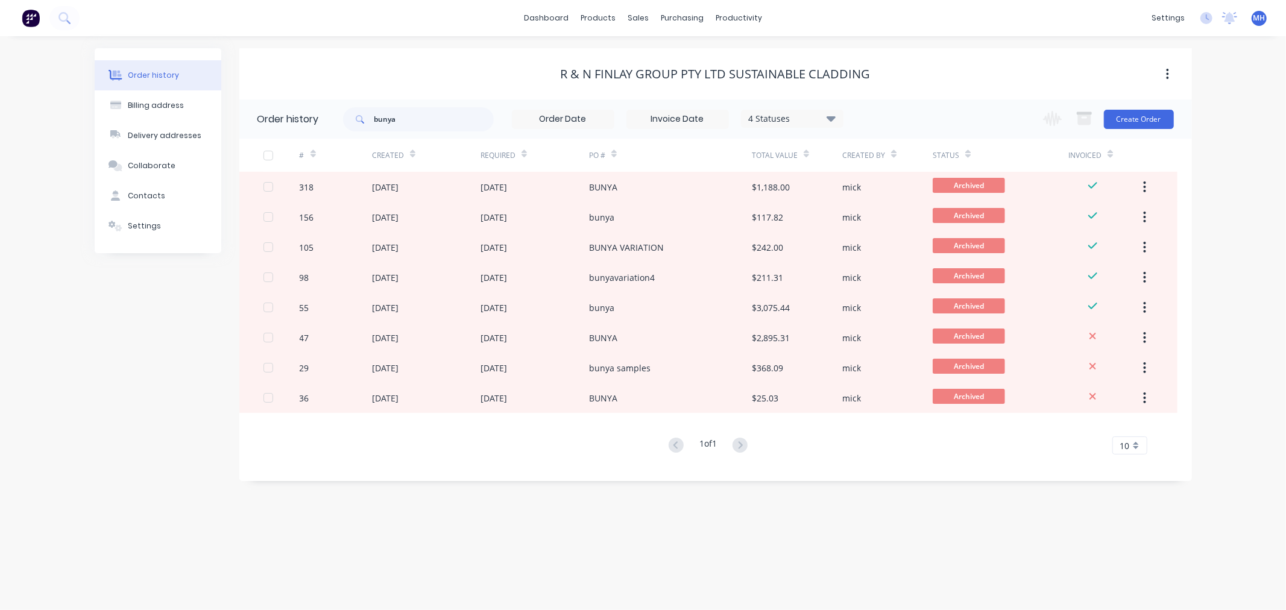
click at [810, 118] on div "4 Statuses" at bounding box center [791, 118] width 101 height 13
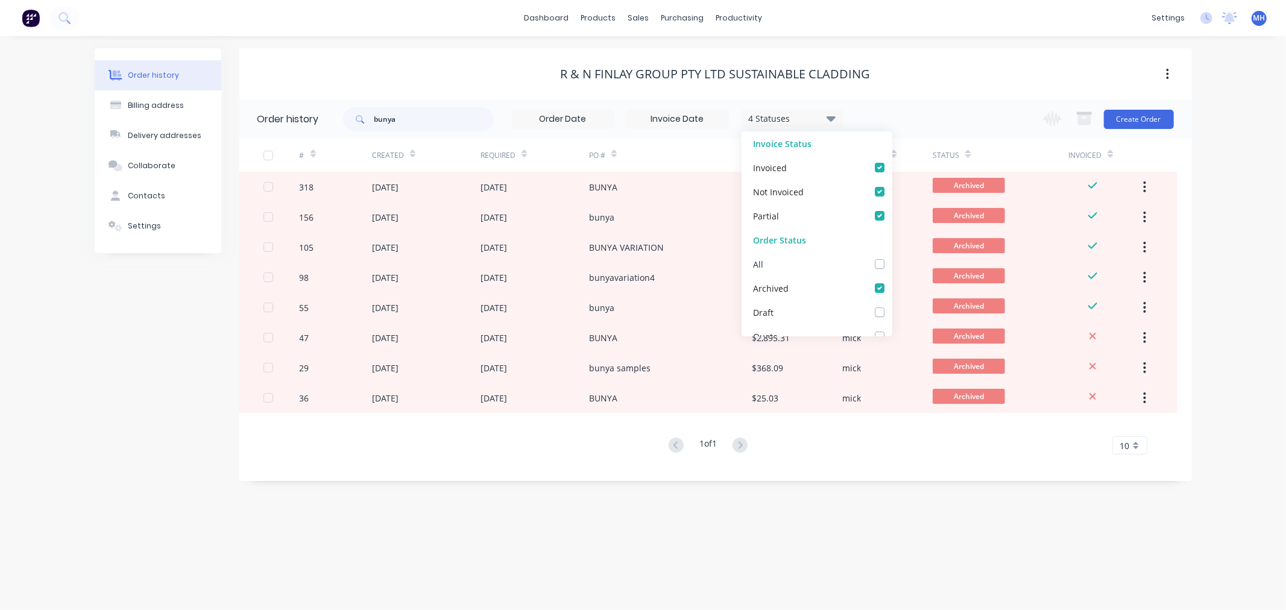
click at [891, 257] on label at bounding box center [891, 257] width 0 height 0
click at [891, 262] on input "checkbox" at bounding box center [896, 262] width 10 height 11
checkbox input "true"
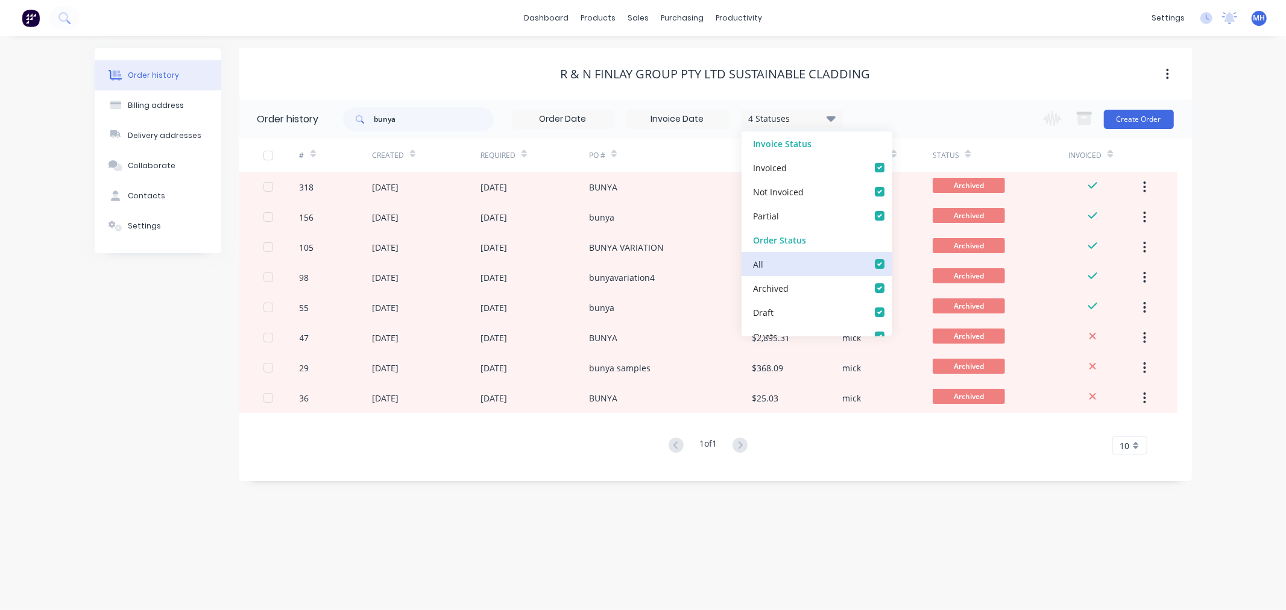
checkbox Supplier_checkbox_5838a257-d210-4f03-a87c-f135c2e0e4a6undefined "true"
checkbox input "true"
checkbox _checkbox_318a9d6f-269e-44dc-81fd-5aea1167473bundefined "true"
checkbox _checkbox_fc5163e5-8013-4be0-9a45-b2c8b9531793undefined "true"
checkbox _checkbox_39481e9b-398d-4d8f-8563-159eb4c159e9undefined "true"
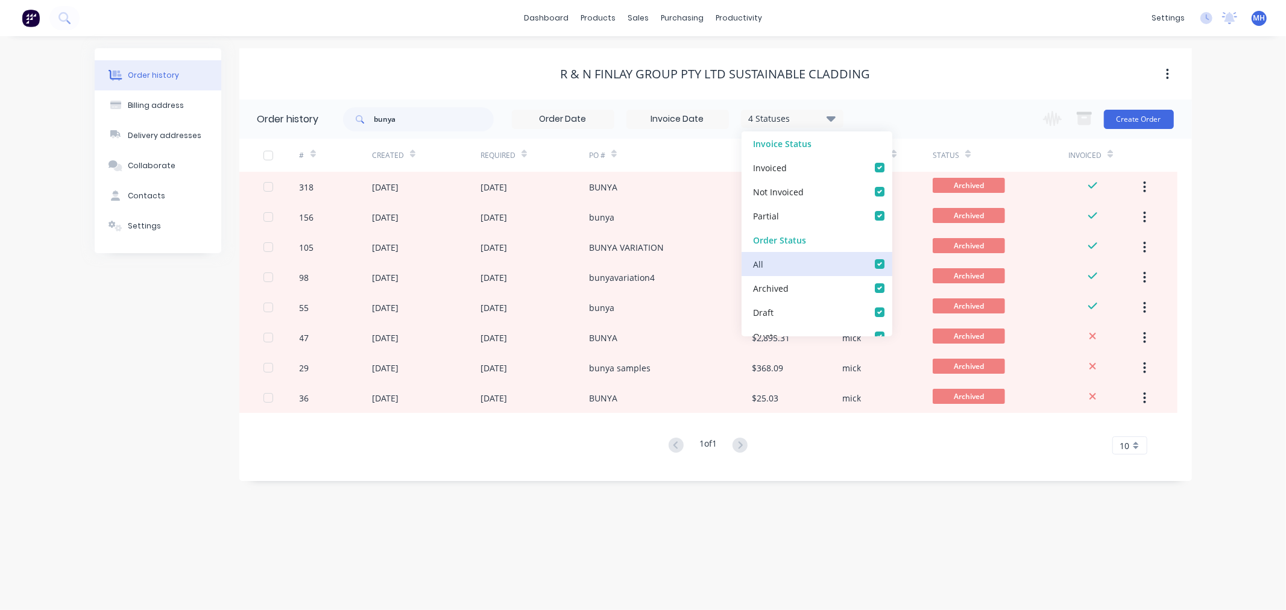
checkbox delivery_checkbox_32fdc5ea-59e0-4112-9668-1195e80b02caundefined "true"
checkbox Pickup_checkbox_5c7c018a-2312-4c4b-812f-c8d1fb886025undefined "true"
checkbox _checkbox_86f6fd10-0c5b-4f12-8672-7f05eadc972cundefined "true"
checkbox input "true"
checkbox Up_checkbox_ico6xundefined "true"
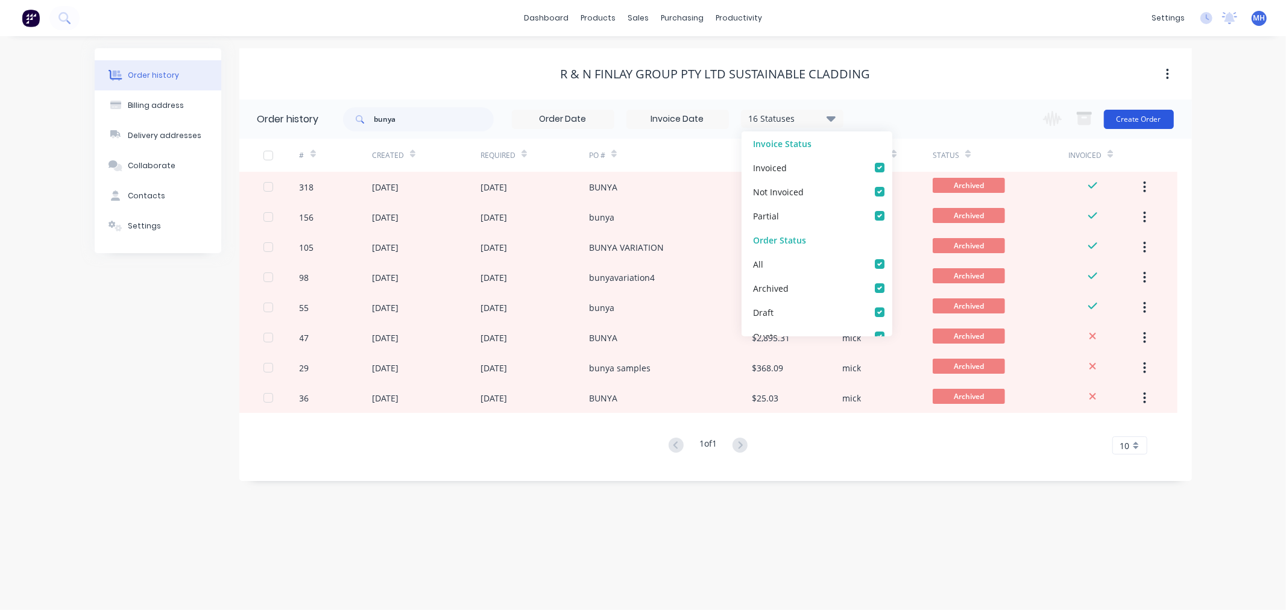
click at [1136, 125] on button "Create Order" at bounding box center [1139, 119] width 70 height 19
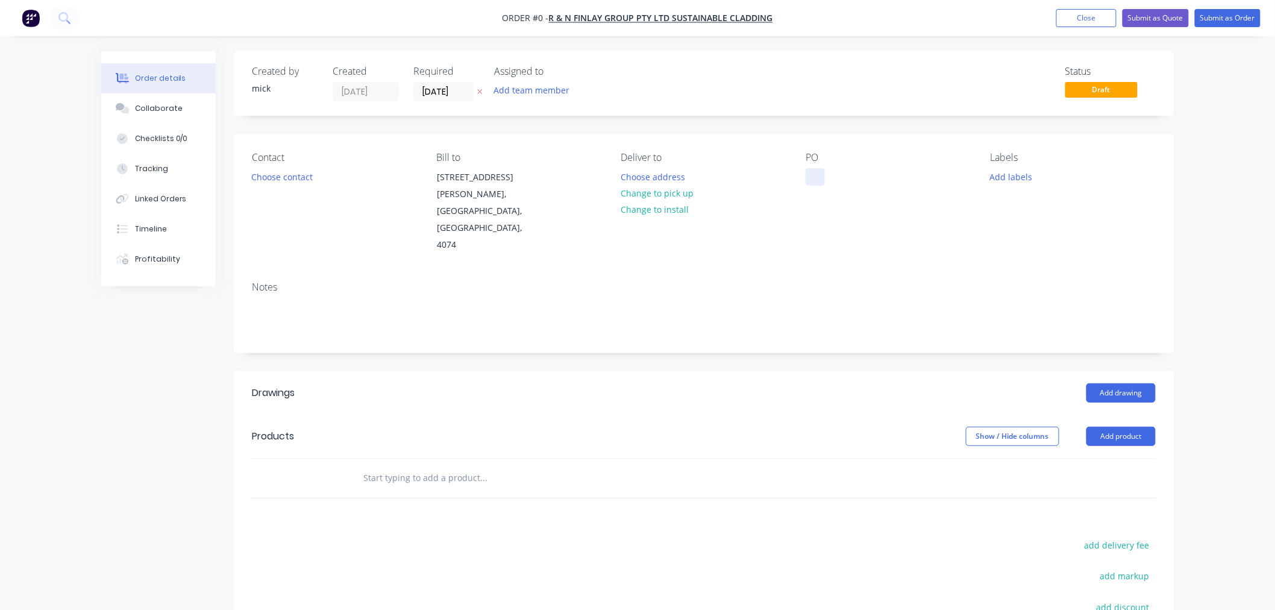
click at [820, 172] on div at bounding box center [815, 176] width 19 height 17
click at [870, 214] on div "Order details Collaborate Checklists 0/0 Tracking Linked Orders Timeline Profit…" at bounding box center [637, 428] width 1097 height 755
click at [1111, 383] on button "Add drawing" at bounding box center [1121, 392] width 69 height 19
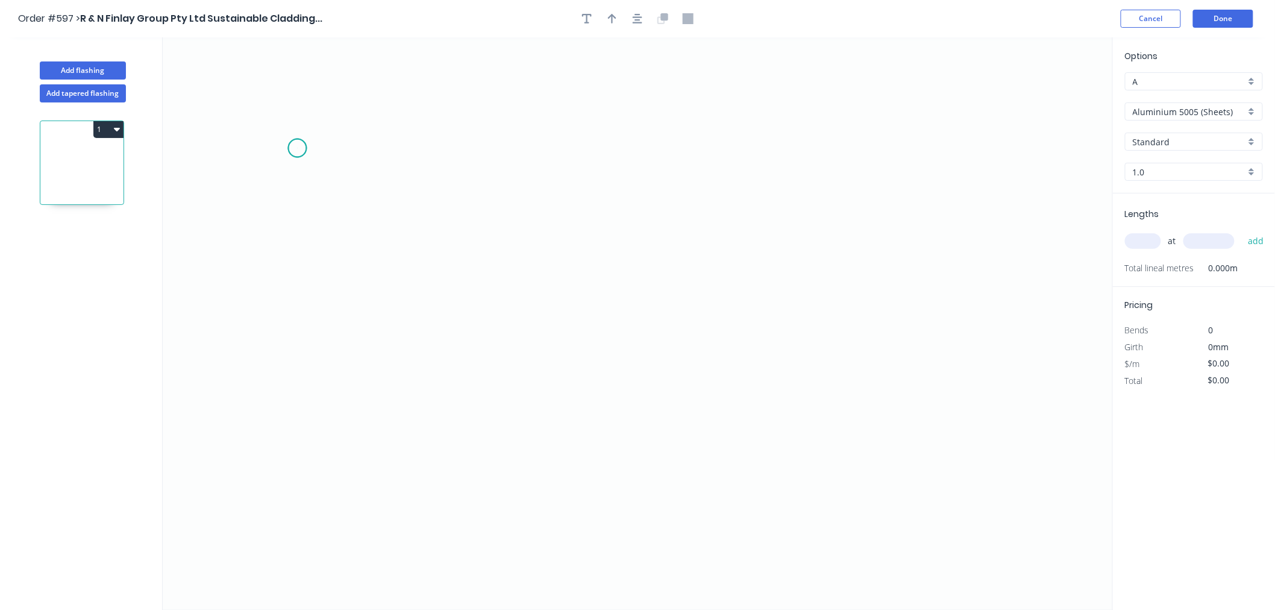
click at [297, 148] on icon "0" at bounding box center [638, 323] width 951 height 573
click at [389, 149] on icon "0" at bounding box center [638, 323] width 951 height 573
click at [387, 232] on icon "0 ?" at bounding box center [638, 323] width 951 height 573
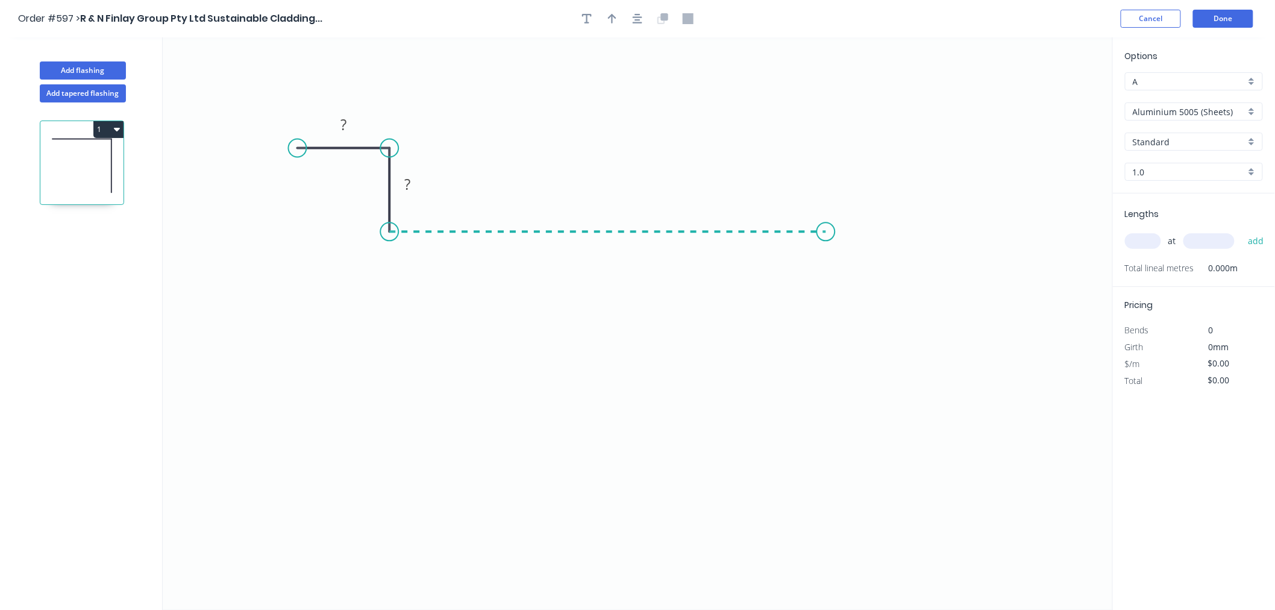
click at [826, 230] on icon "0 ? ?" at bounding box center [638, 323] width 951 height 573
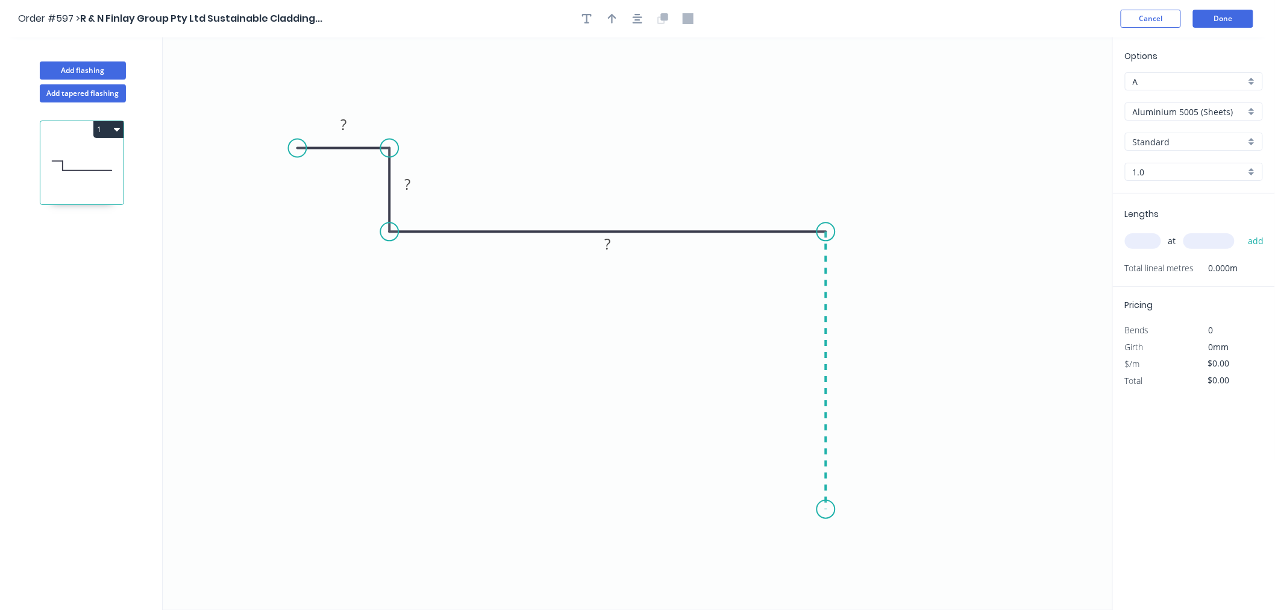
click at [834, 510] on icon "0 ? ? ?" at bounding box center [638, 323] width 951 height 573
click at [931, 508] on icon "0 ? ? ? ?" at bounding box center [638, 323] width 951 height 573
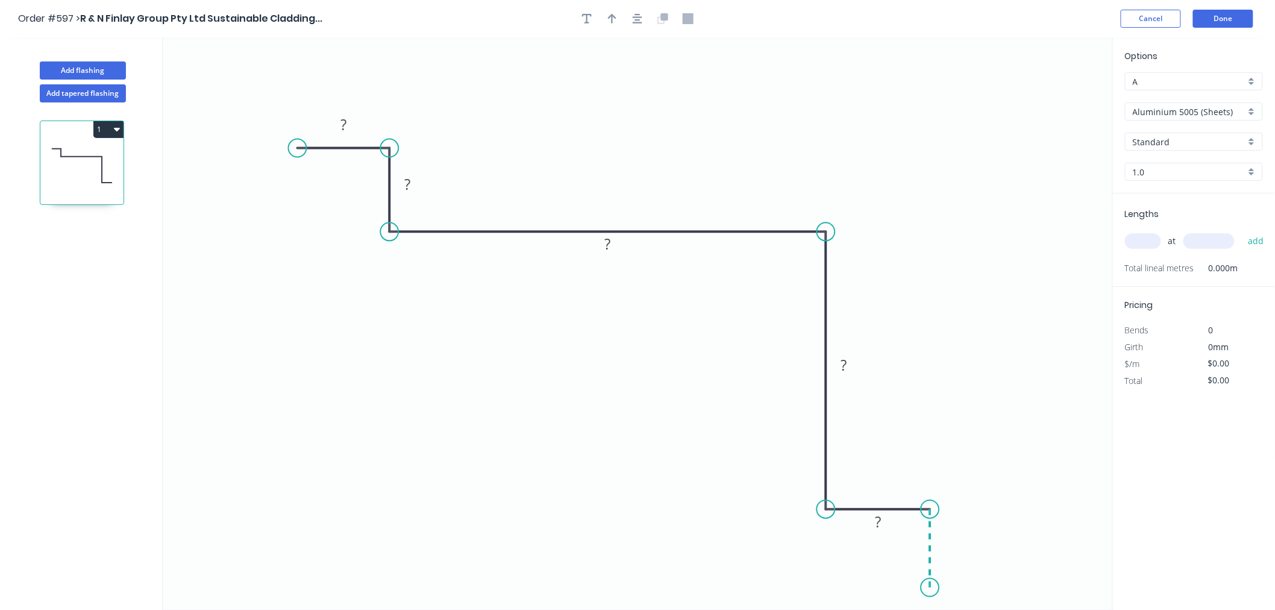
click at [932, 588] on icon "0 ? ? ? ? ?" at bounding box center [638, 323] width 951 height 573
click at [932, 588] on circle at bounding box center [931, 588] width 18 height 18
click at [354, 123] on rect at bounding box center [344, 125] width 24 height 17
click at [358, 237] on div "Feather" at bounding box center [361, 236] width 121 height 25
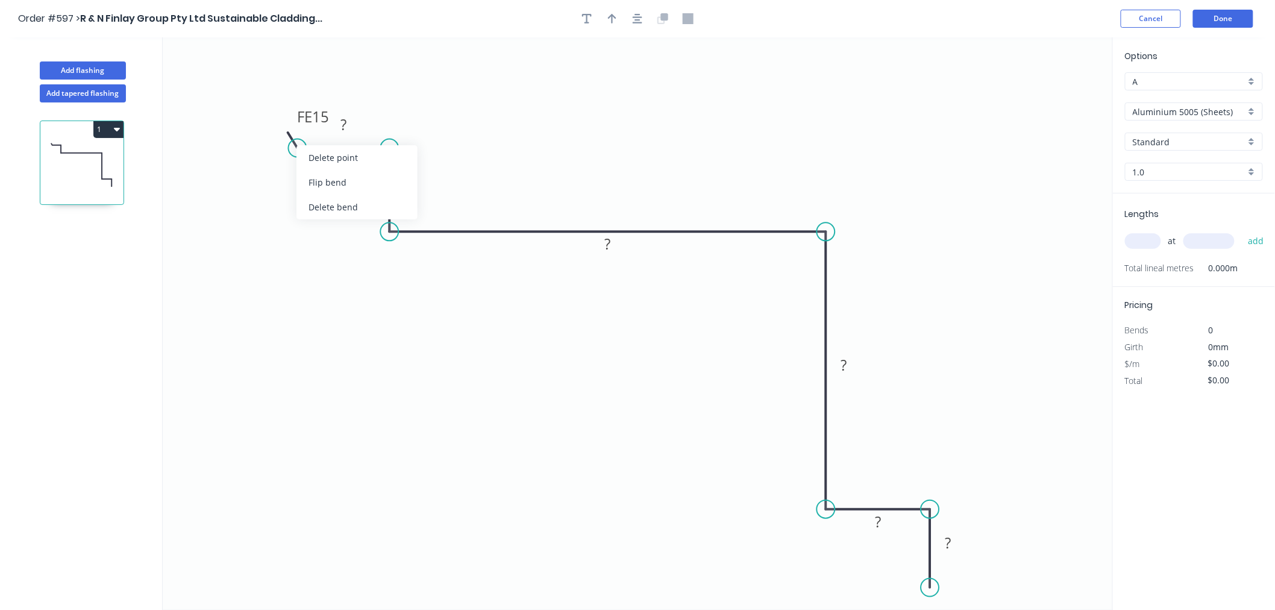
click at [342, 172] on div "Flip bend" at bounding box center [357, 182] width 121 height 25
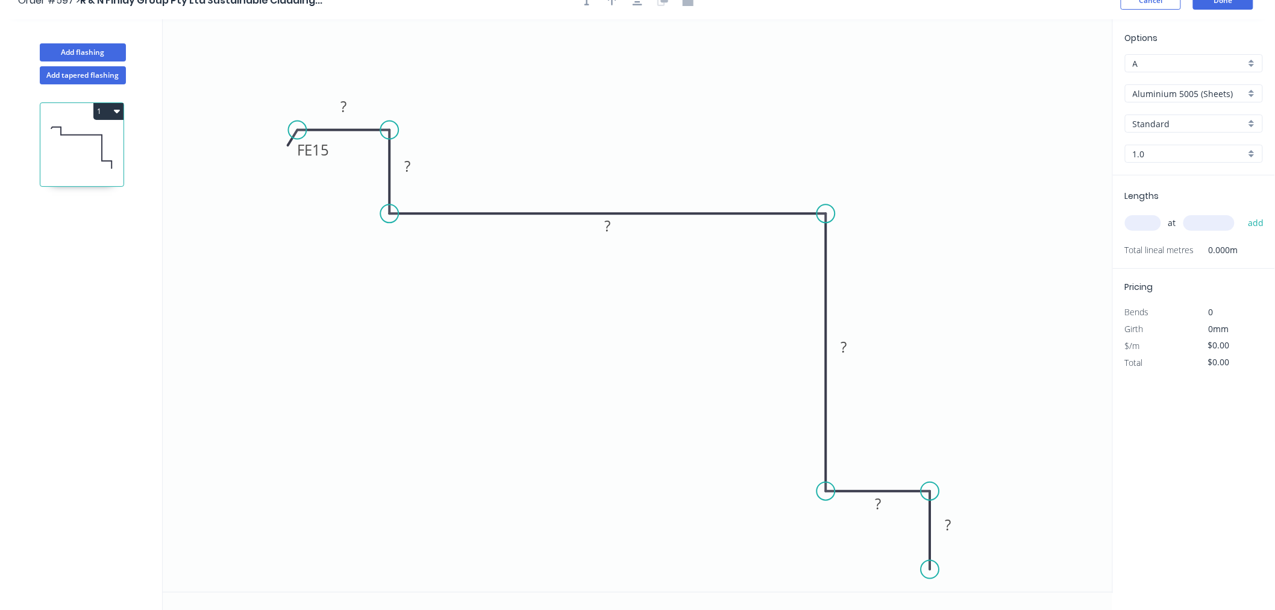
scroll to position [22, 0]
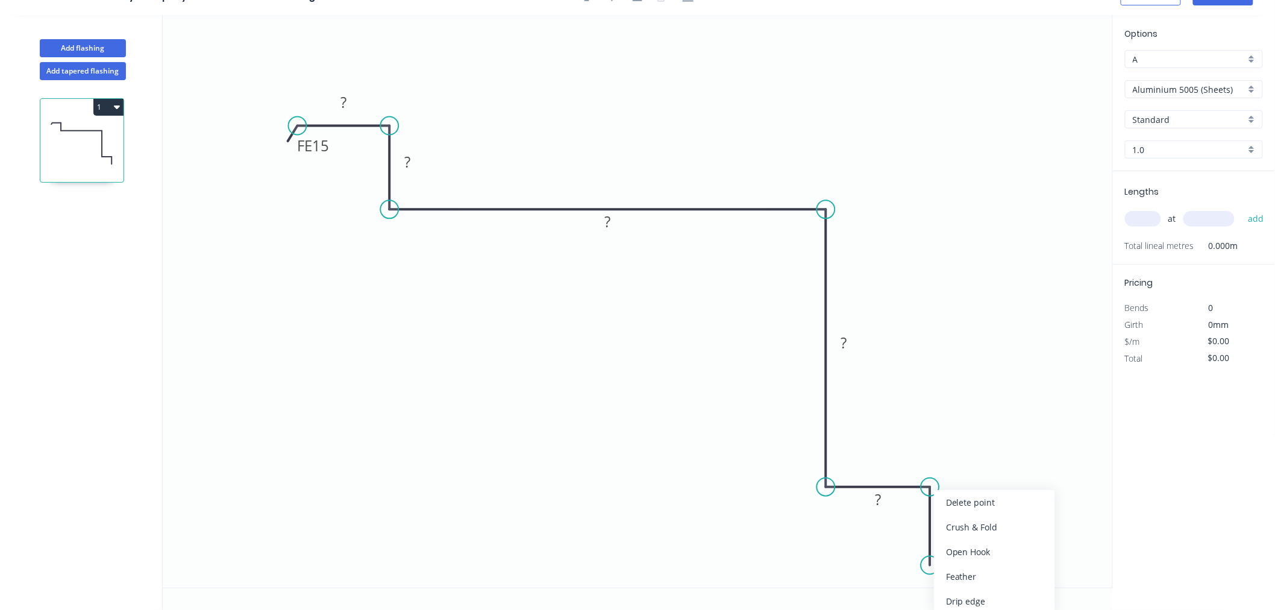
click at [967, 580] on div "Feather" at bounding box center [994, 576] width 121 height 25
click at [947, 574] on div "Flip bend" at bounding box center [990, 576] width 121 height 25
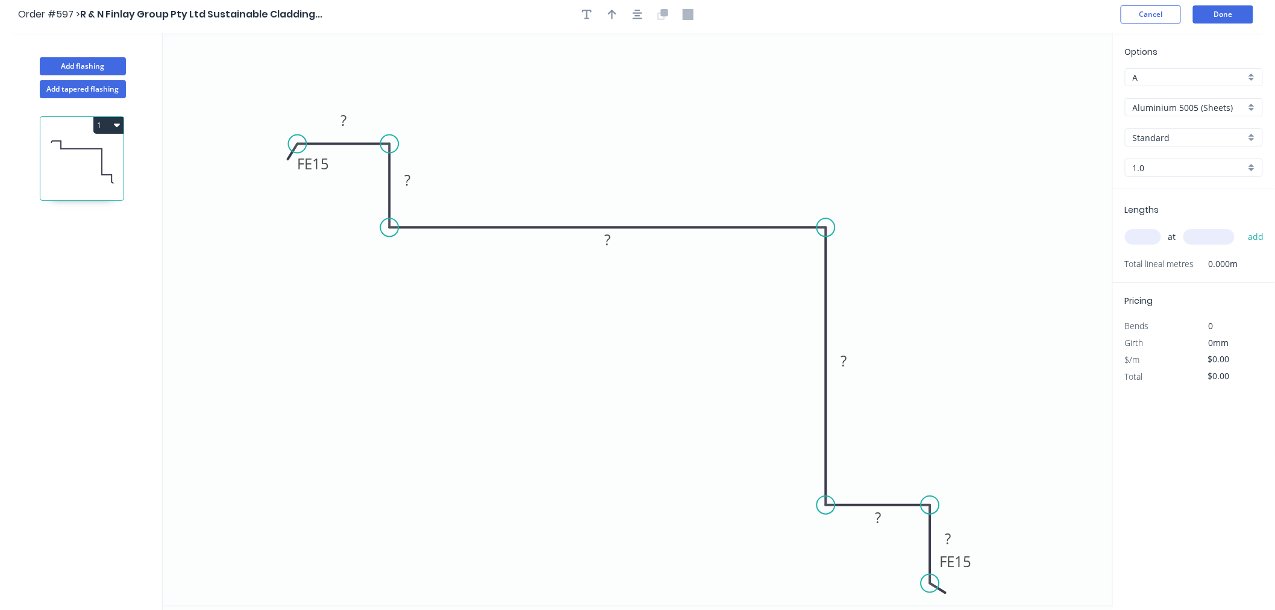
scroll to position [0, 0]
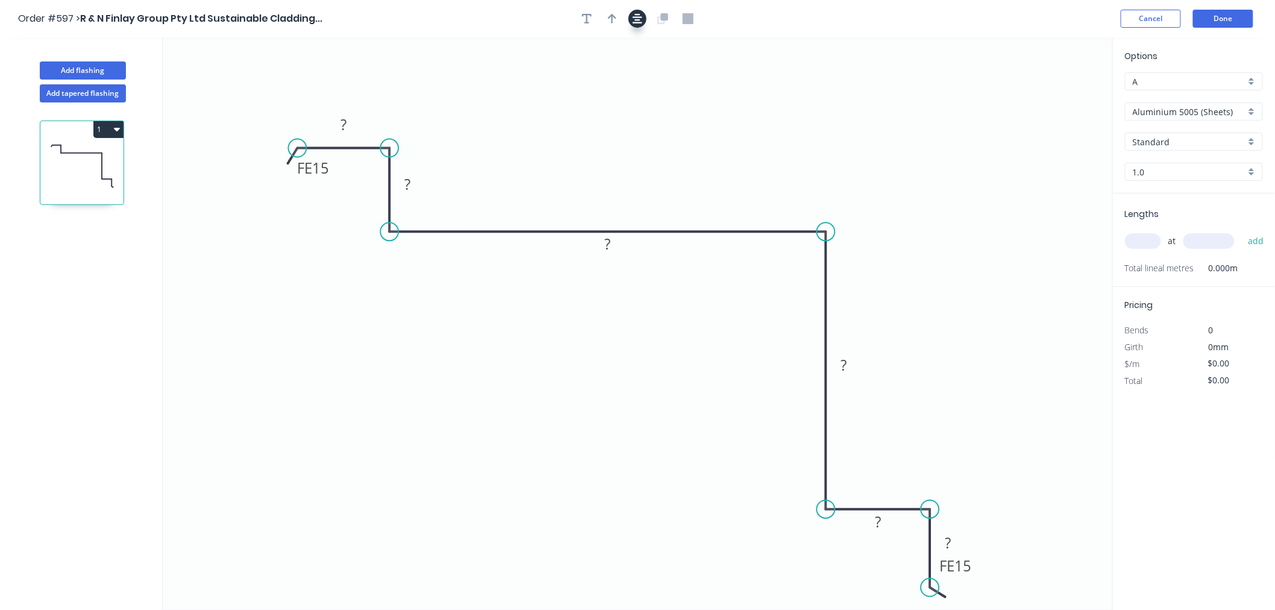
click at [638, 18] on icon "button" at bounding box center [638, 18] width 10 height 11
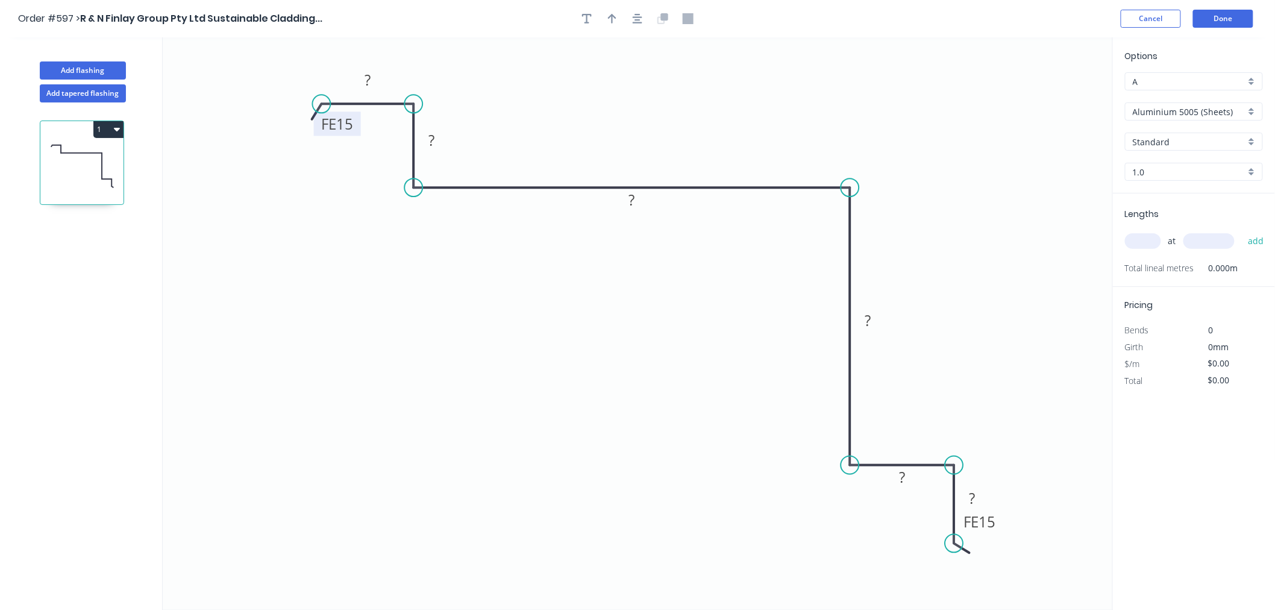
click at [351, 121] on tspan "15" at bounding box center [344, 124] width 17 height 20
click at [376, 80] on rect at bounding box center [368, 80] width 24 height 17
click at [432, 133] on tspan "?" at bounding box center [432, 140] width 6 height 20
click at [996, 524] on rect at bounding box center [980, 522] width 47 height 24
click at [991, 521] on tspan "15" at bounding box center [987, 522] width 17 height 20
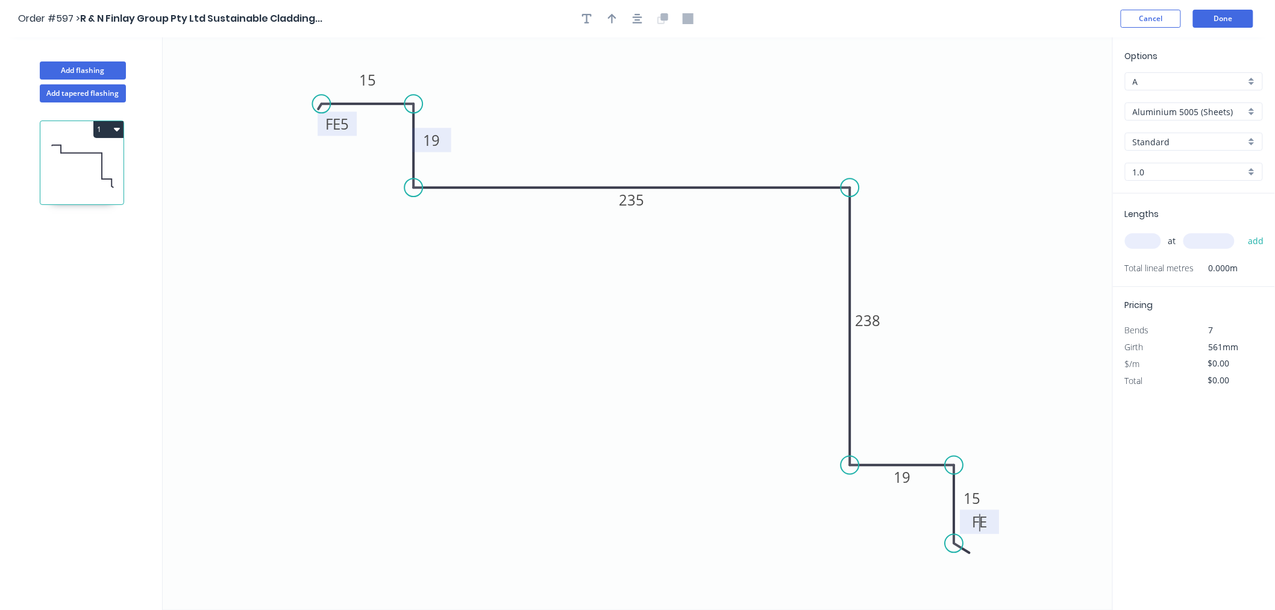
click at [990, 529] on rect at bounding box center [980, 522] width 24 height 17
click at [990, 523] on rect at bounding box center [980, 522] width 24 height 17
click at [991, 521] on rect at bounding box center [980, 522] width 24 height 17
click at [990, 523] on rect at bounding box center [980, 522] width 24 height 17
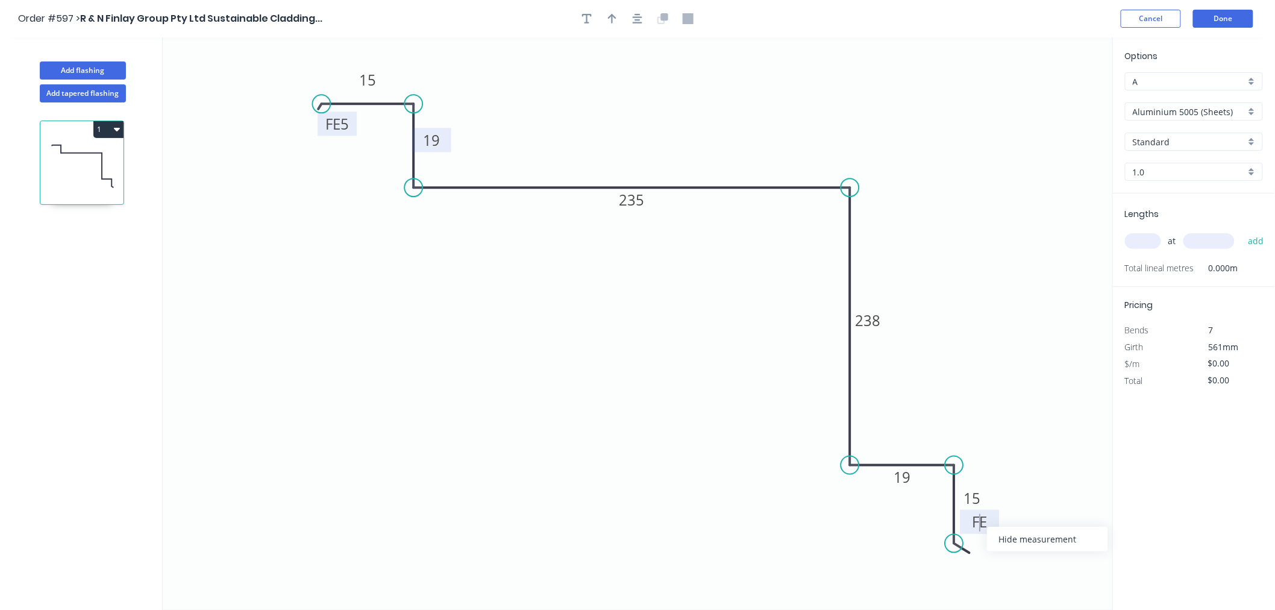
click at [1010, 540] on div "Hide measurement" at bounding box center [1047, 539] width 121 height 25
click at [968, 528] on rect at bounding box center [980, 522] width 24 height 17
click at [1005, 543] on div "Show measurement" at bounding box center [1027, 544] width 121 height 25
click at [991, 523] on g "FE ?" at bounding box center [980, 522] width 24 height 20
click at [1064, 427] on icon "0 FE 5 15 19 235 238 19 FE 5 15" at bounding box center [638, 323] width 951 height 573
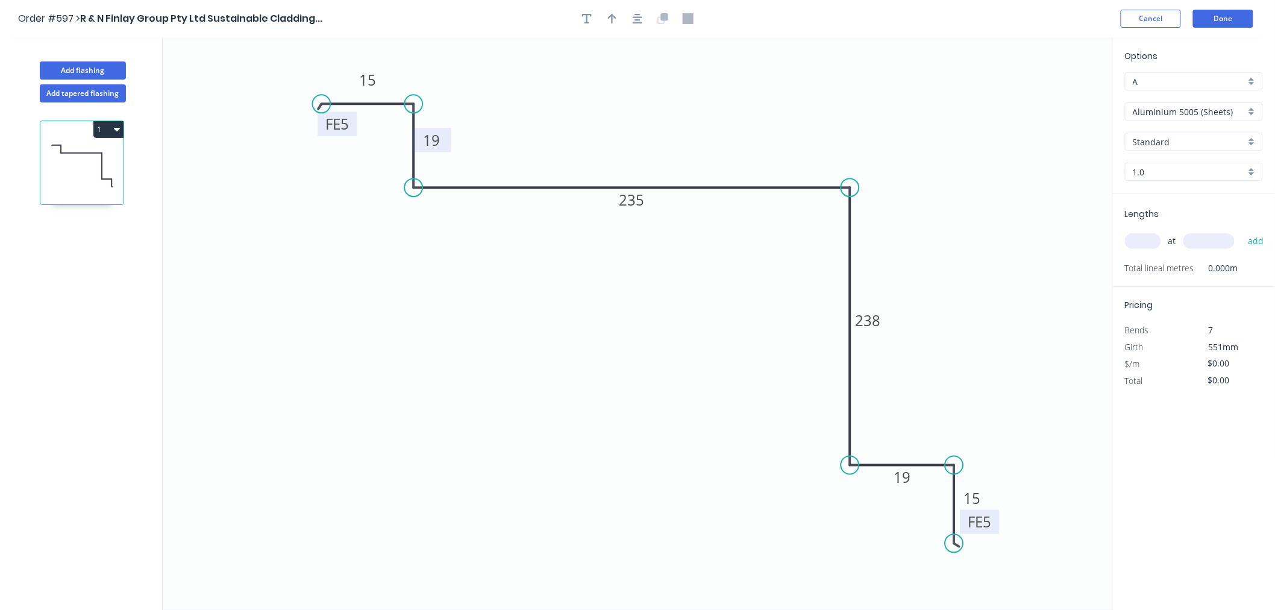
click at [648, 24] on div at bounding box center [637, 19] width 127 height 18
click at [634, 21] on icon "button" at bounding box center [638, 18] width 10 height 11
click at [643, 7] on header "Order #597 > R & N Finlay Group Pty Ltd Sustainable Cladding... Cancel Done" at bounding box center [637, 18] width 1275 height 37
click at [613, 21] on icon "button" at bounding box center [612, 18] width 8 height 11
drag, startPoint x: 1050, startPoint y: 96, endPoint x: 630, endPoint y: 347, distance: 488.7
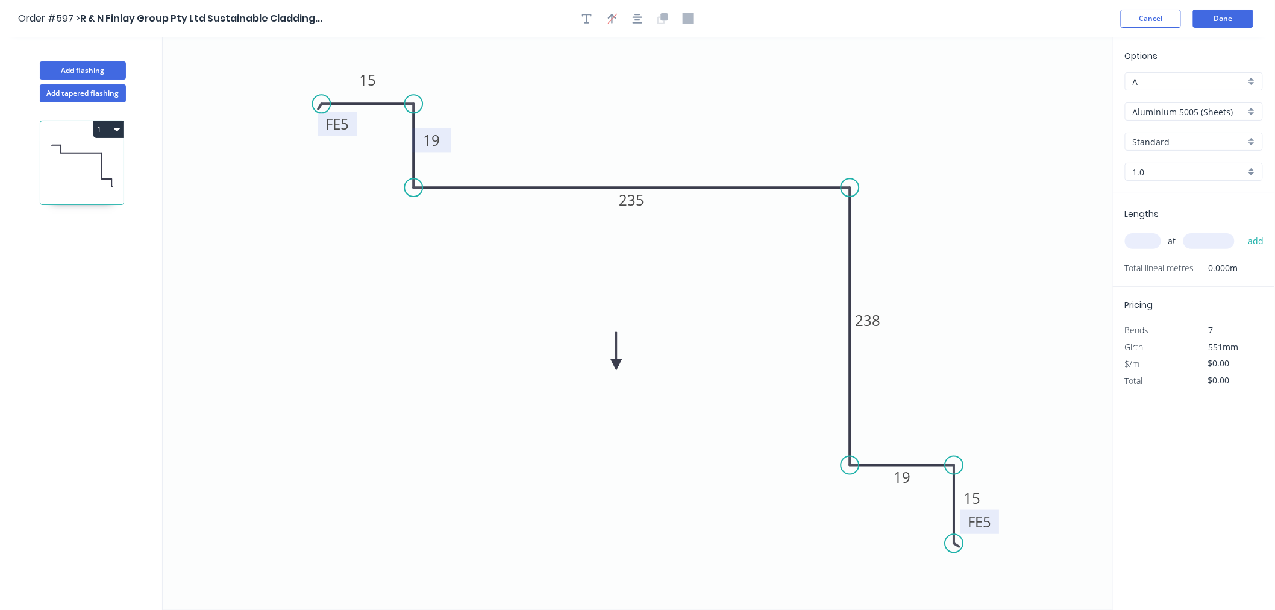
click at [622, 353] on icon at bounding box center [616, 351] width 11 height 39
click at [630, 347] on icon at bounding box center [630, 338] width 11 height 39
click at [630, 347] on icon at bounding box center [640, 342] width 35 height 35
click at [632, 347] on icon at bounding box center [640, 336] width 35 height 35
click at [632, 347] on icon at bounding box center [641, 336] width 35 height 35
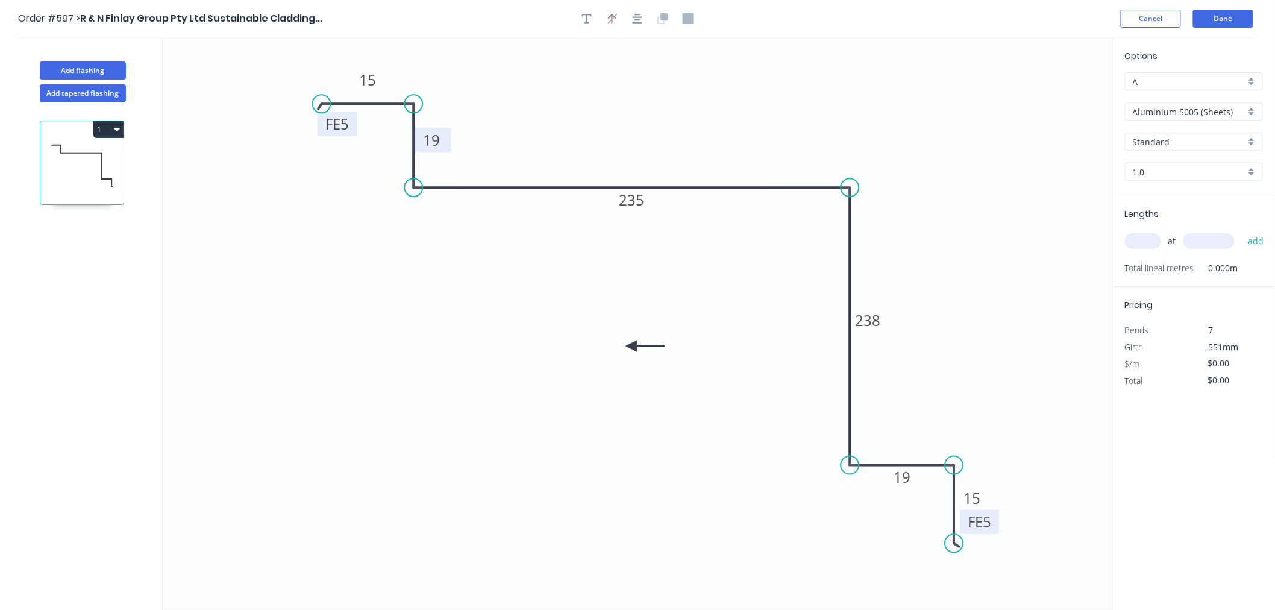
click at [632, 347] on icon at bounding box center [645, 346] width 39 height 11
click at [633, 346] on icon at bounding box center [641, 356] width 35 height 35
click at [633, 345] on icon at bounding box center [642, 355] width 35 height 35
click at [633, 345] on icon at bounding box center [643, 355] width 35 height 35
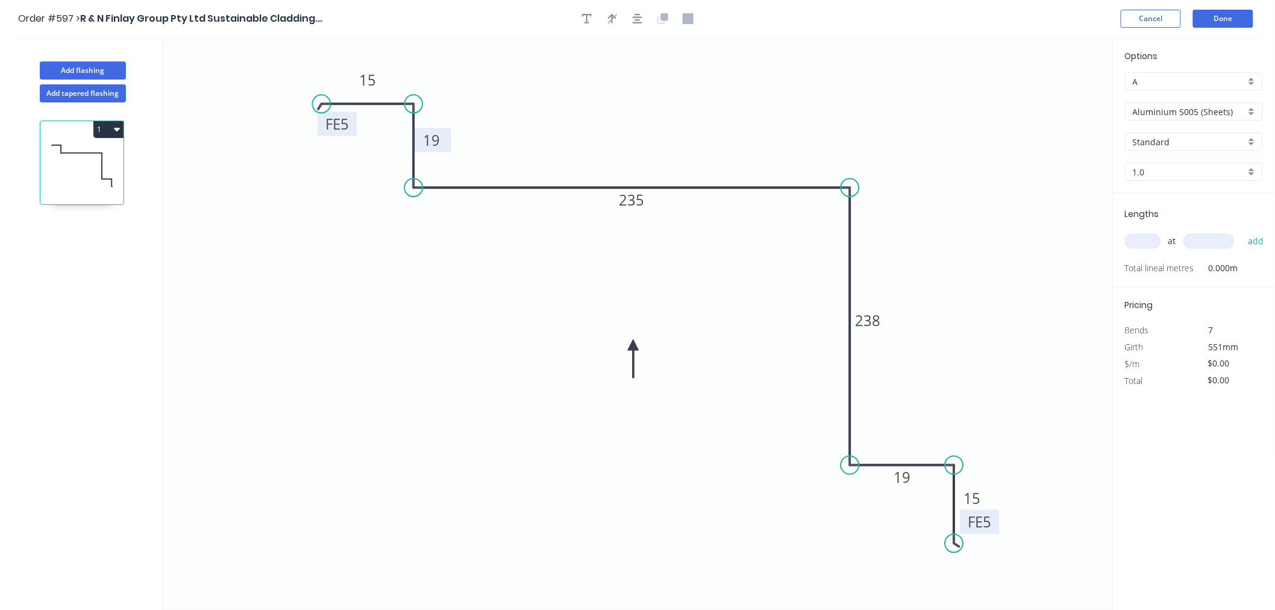
click at [633, 345] on icon at bounding box center [633, 358] width 11 height 39
click at [635, 342] on icon at bounding box center [623, 355] width 35 height 35
click at [635, 342] on icon at bounding box center [625, 351] width 35 height 35
drag, startPoint x: 635, startPoint y: 342, endPoint x: 757, endPoint y: 318, distance: 124.6
click at [757, 318] on icon at bounding box center [743, 317] width 39 height 11
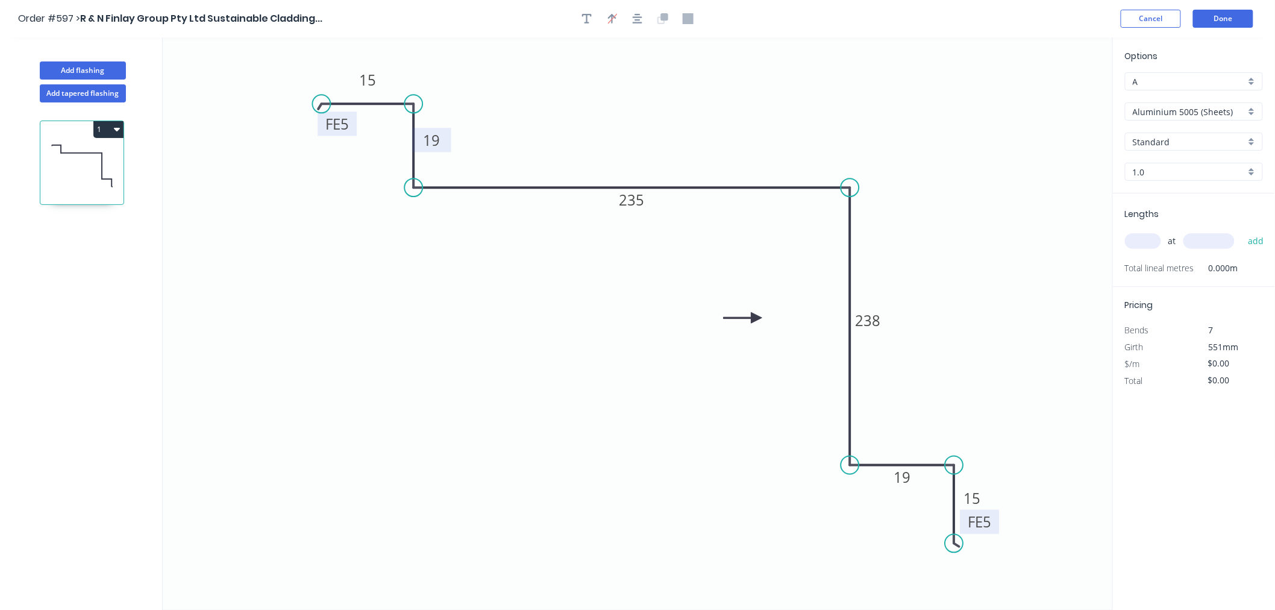
click at [911, 110] on icon "0 FE 5 15 19 235 238 19 FE 5 15" at bounding box center [638, 323] width 951 height 573
click at [1192, 112] on input "Aluminium 5005 (Sheets)" at bounding box center [1189, 111] width 113 height 13
click at [1209, 200] on div "Colorbond Standard" at bounding box center [1194, 197] width 137 height 21
type input "Colorbond Standard"
type input "Basalt"
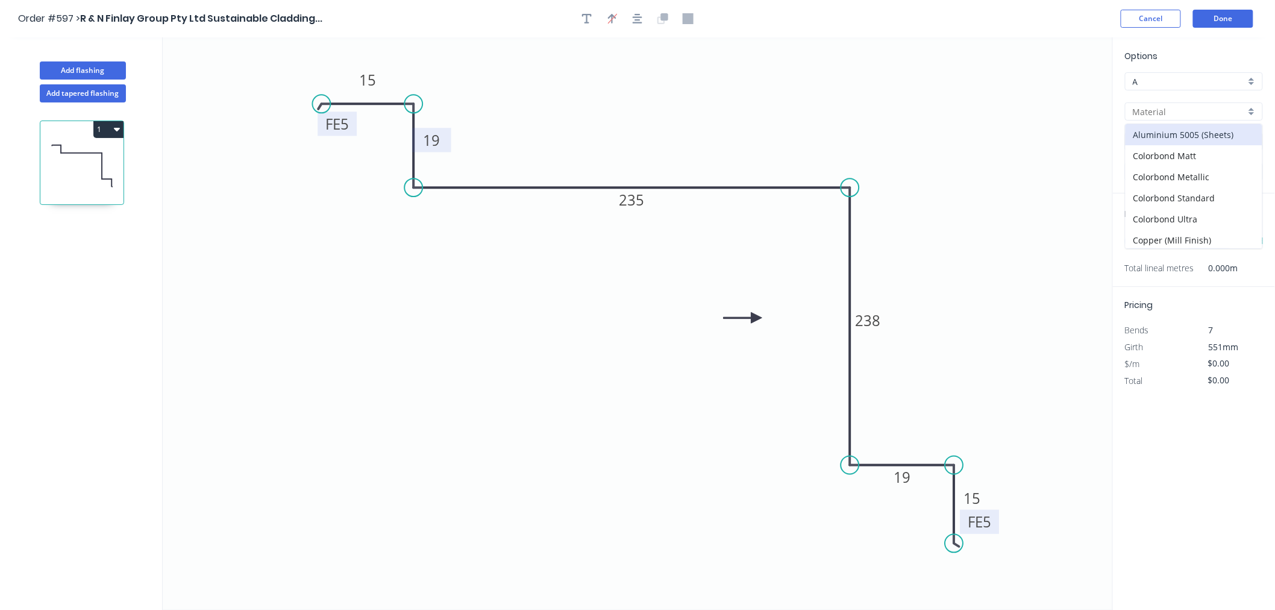
type input "0.55"
type input "$26.43"
click at [1180, 139] on input "Basalt" at bounding box center [1189, 142] width 113 height 13
click at [1174, 181] on div "Evening Haze" at bounding box center [1194, 178] width 137 height 21
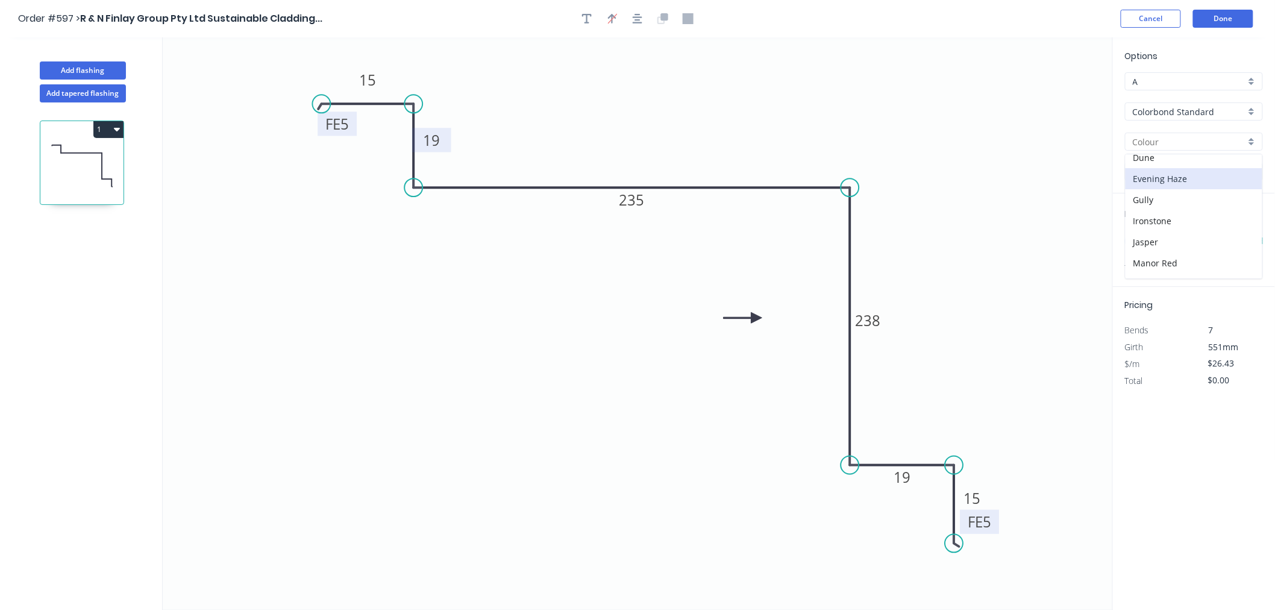
type input "Evening Haze"
click at [1137, 231] on div "at add" at bounding box center [1195, 241] width 140 height 20
click at [1142, 245] on input "text" at bounding box center [1143, 241] width 36 height 16
click at [1143, 245] on input "text" at bounding box center [1143, 241] width 36 height 16
click at [1144, 245] on input "text" at bounding box center [1143, 241] width 36 height 16
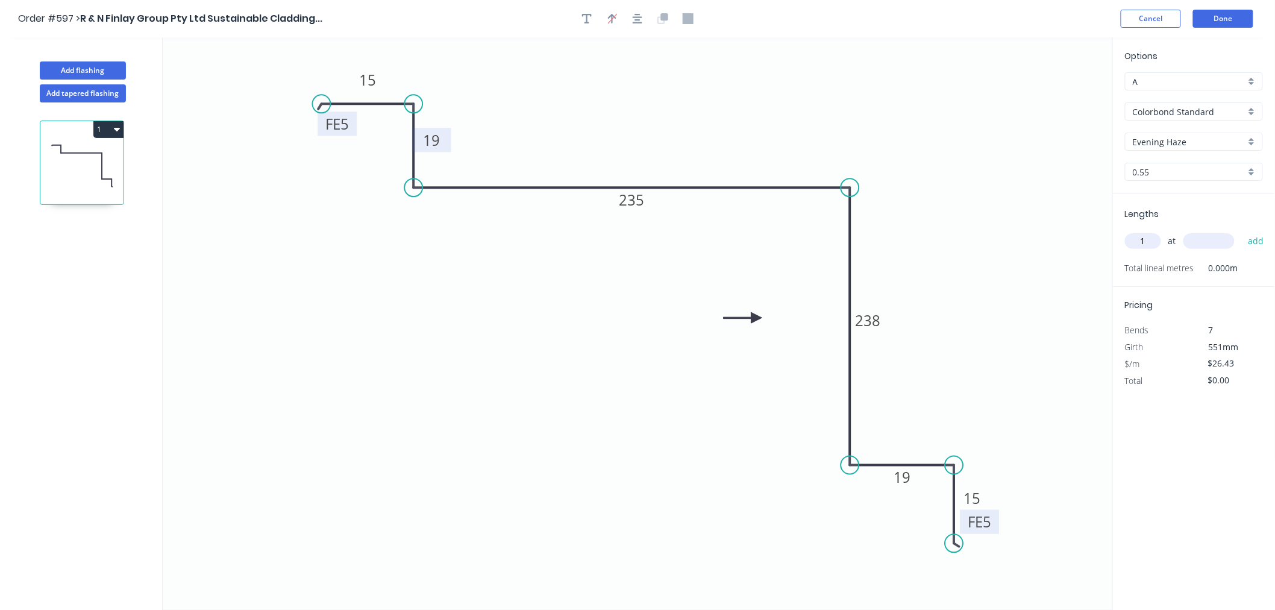
type input "1"
type input "2380"
click at [1259, 239] on button "add" at bounding box center [1256, 241] width 28 height 20
type input "$62.90"
click at [1224, 21] on button "Done" at bounding box center [1223, 19] width 60 height 18
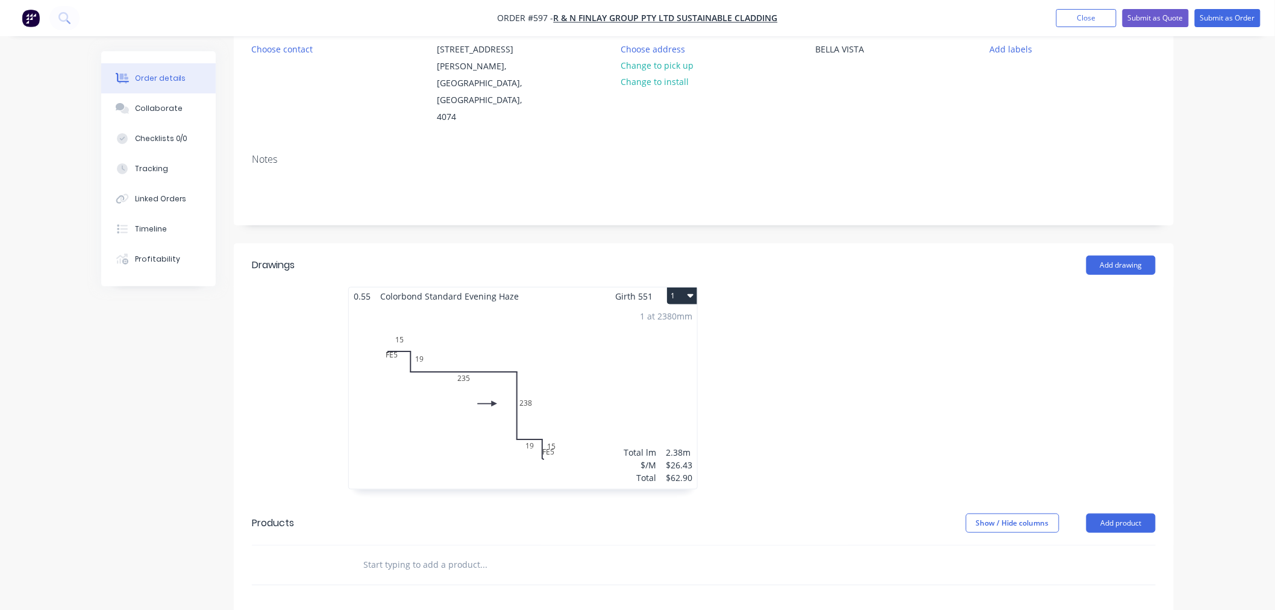
scroll to position [42, 0]
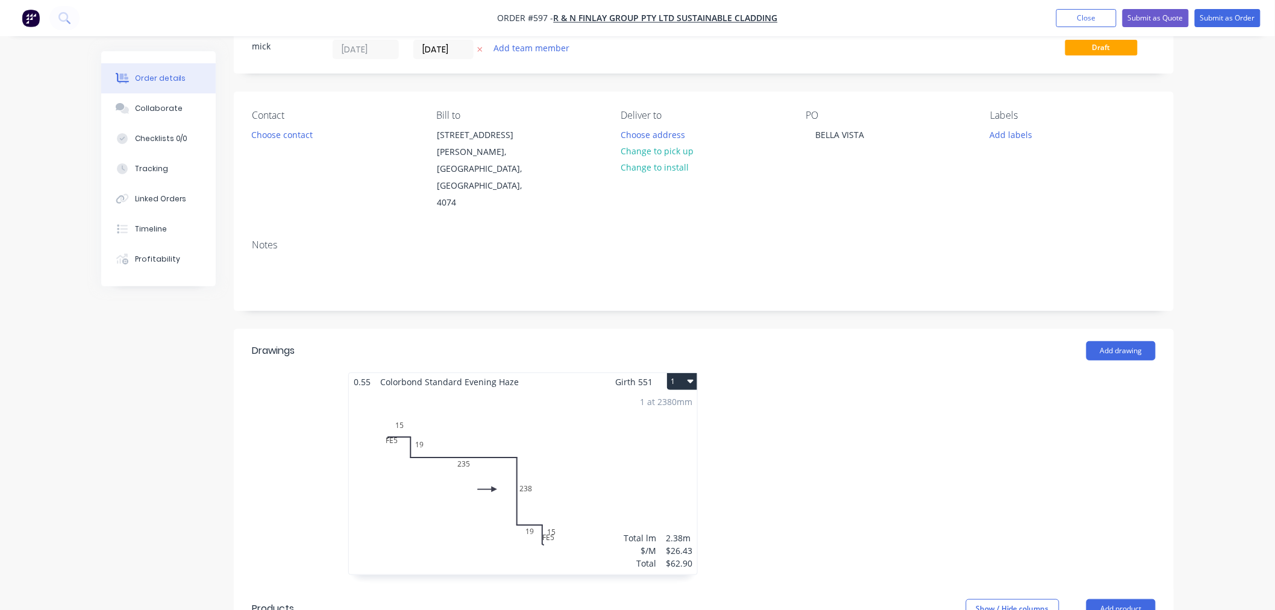
click at [689, 380] on icon "button" at bounding box center [691, 382] width 6 height 4
click at [640, 426] on div "Duplicate" at bounding box center [640, 434] width 93 height 17
click at [822, 430] on div "Total lm $/M Total 0m $26.43 $0.00" at bounding box center [885, 483] width 348 height 184
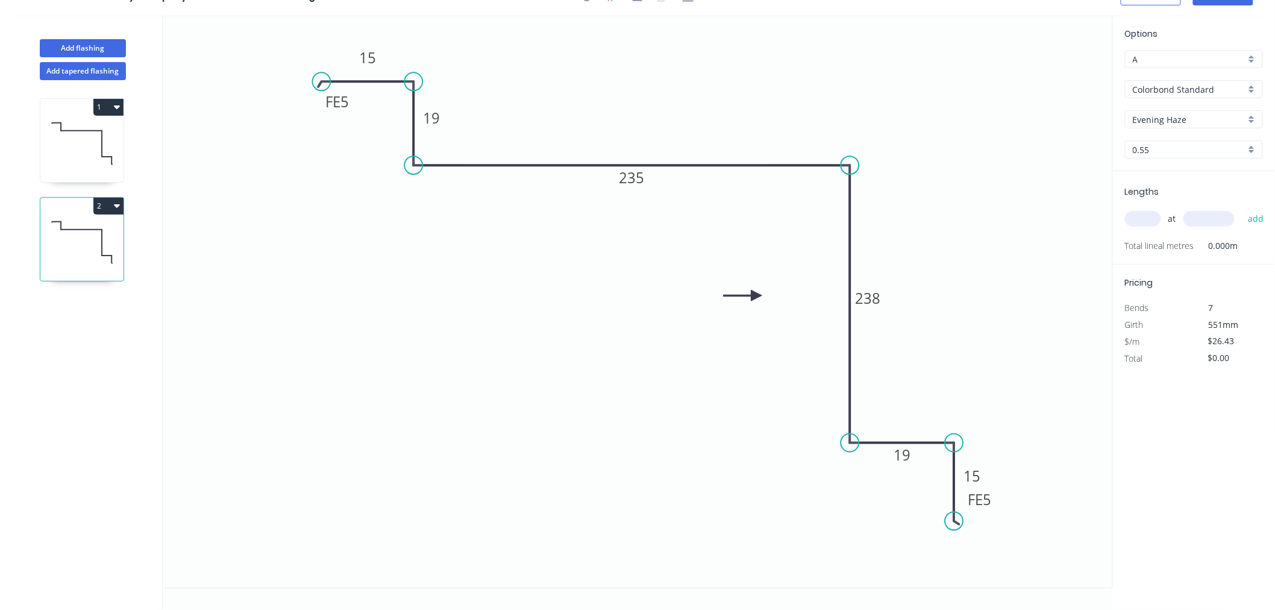
scroll to position [22, 0]
click at [646, 176] on rect at bounding box center [632, 178] width 40 height 24
click at [635, 177] on tspan "235" at bounding box center [632, 178] width 25 height 20
click at [1011, 187] on icon "0 FE 5 15 19 240 265 19 FE 5 15" at bounding box center [638, 301] width 951 height 573
click at [1158, 221] on input "text" at bounding box center [1143, 219] width 36 height 16
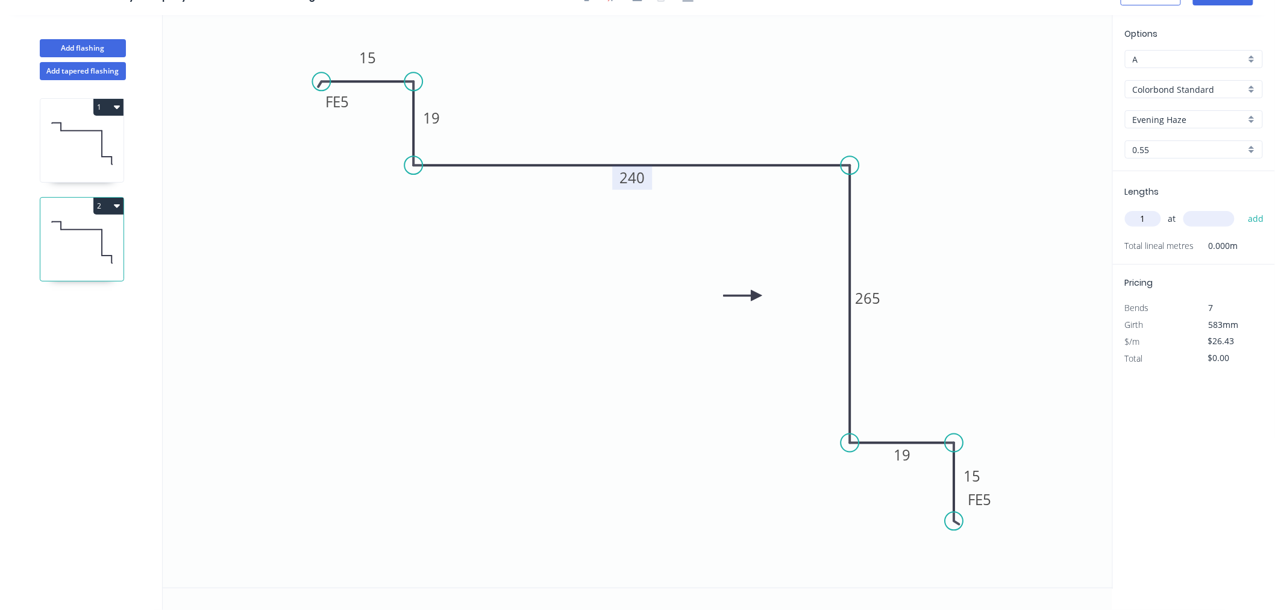
type input "1"
type input "2900"
click at [1242, 209] on button "add" at bounding box center [1256, 219] width 28 height 20
type input "$76.65"
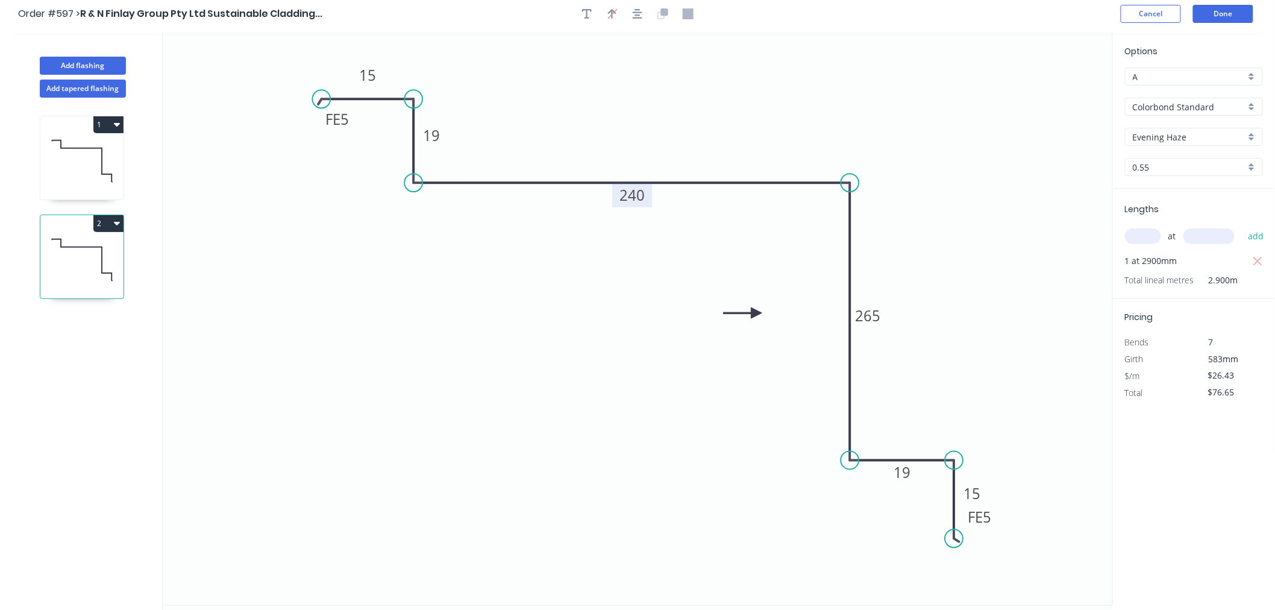
scroll to position [0, 0]
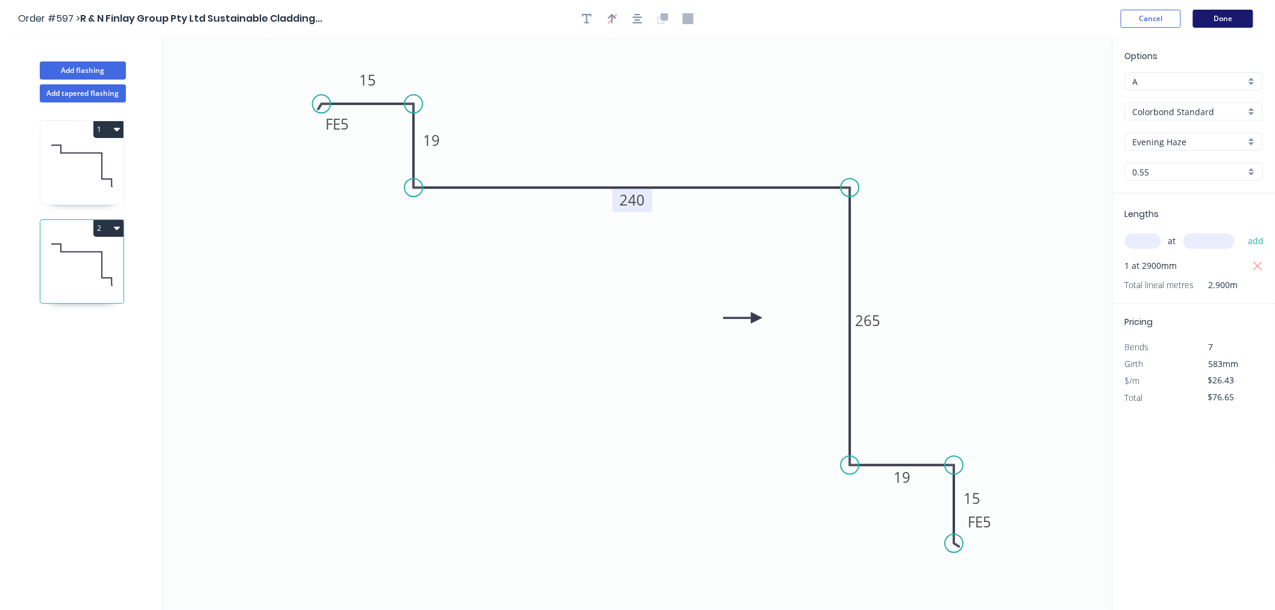
click at [1236, 16] on button "Done" at bounding box center [1223, 19] width 60 height 18
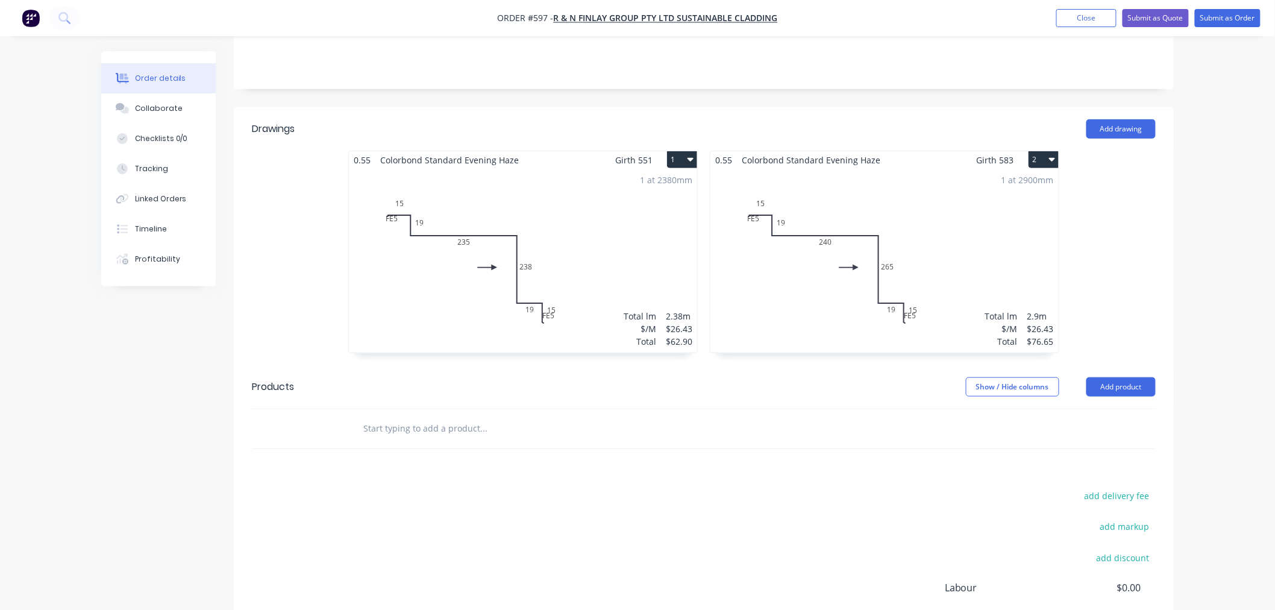
scroll to position [268, 0]
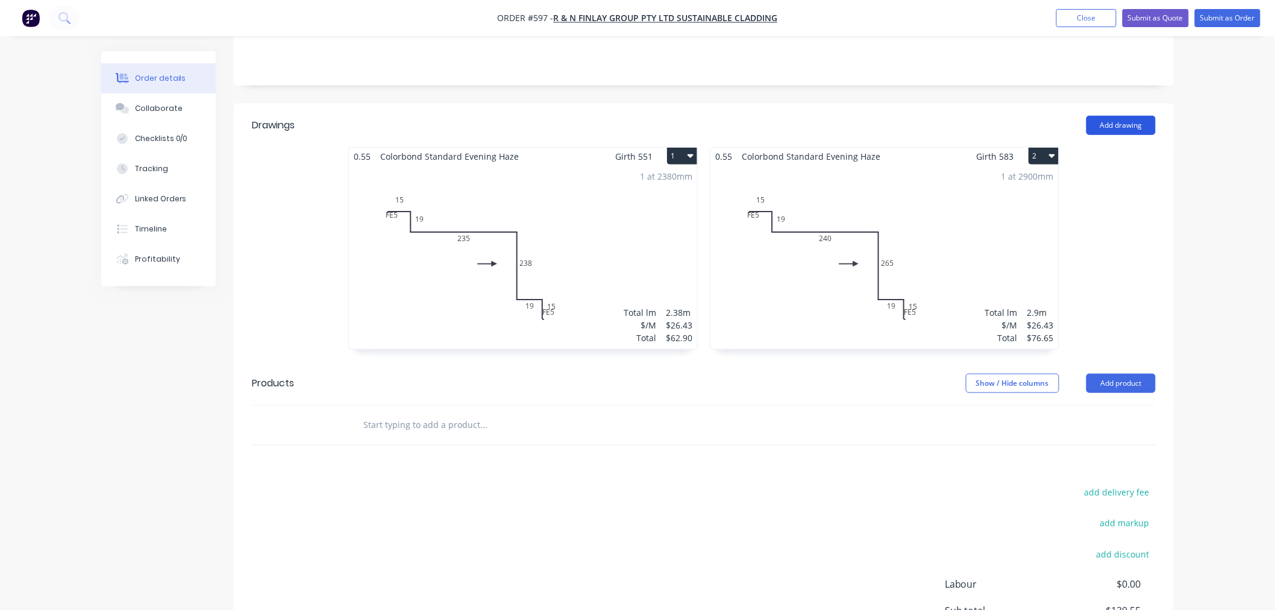
click at [1125, 116] on button "Add drawing" at bounding box center [1121, 125] width 69 height 19
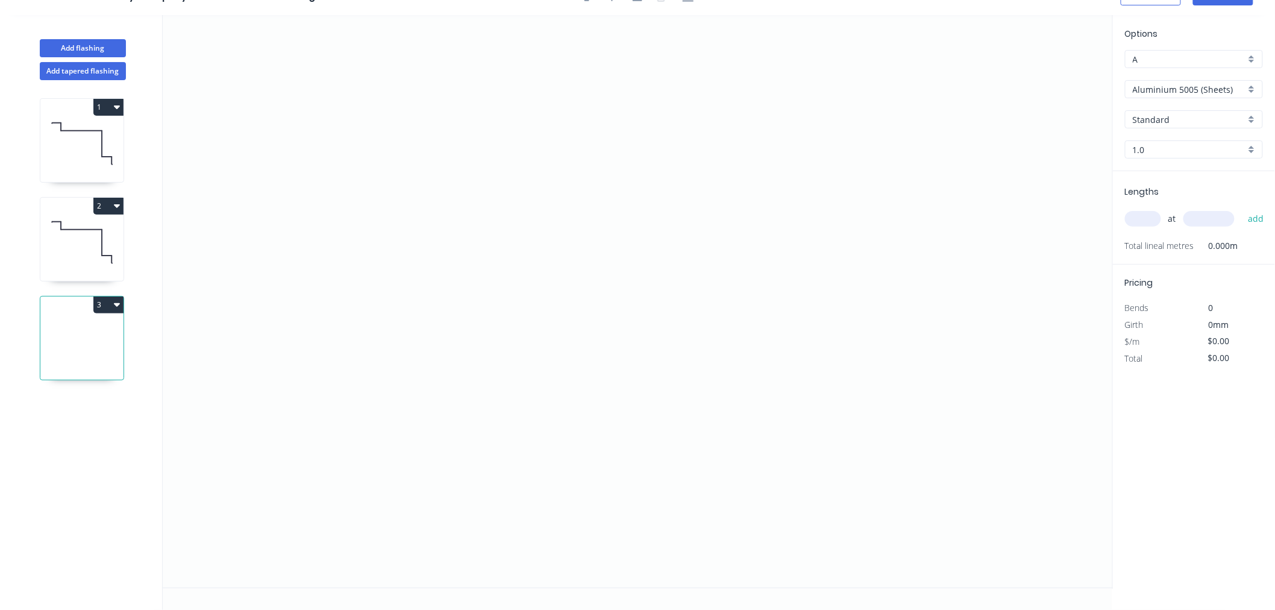
scroll to position [22, 0]
click at [400, 227] on icon "0" at bounding box center [638, 301] width 951 height 573
click at [393, 374] on icon "0" at bounding box center [638, 301] width 951 height 573
click at [785, 362] on icon "0 ?" at bounding box center [638, 301] width 951 height 573
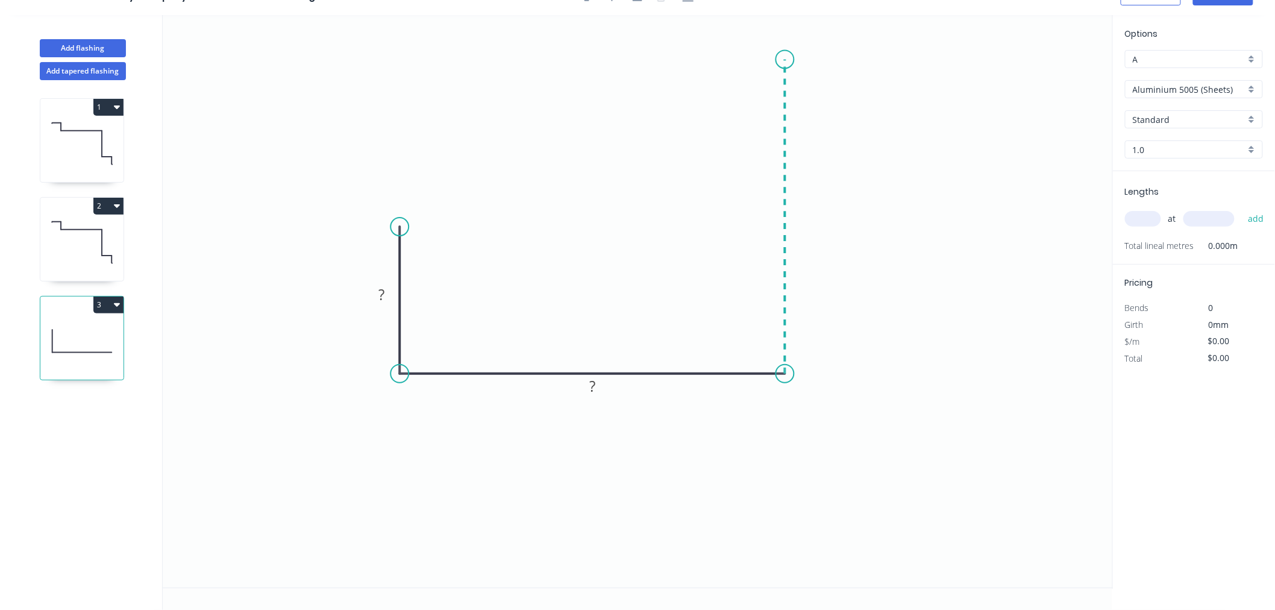
click at [794, 59] on icon "0 ? ?" at bounding box center [638, 301] width 951 height 573
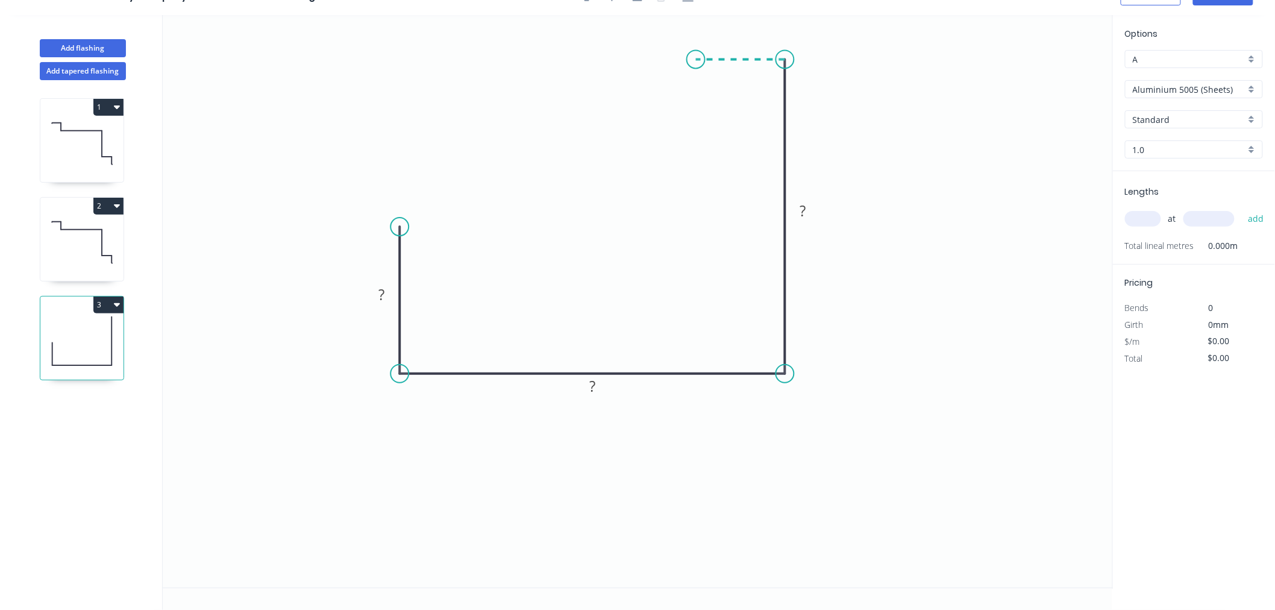
click at [696, 56] on icon "0 ? ? ?" at bounding box center [638, 301] width 951 height 573
click at [698, 107] on icon "0 ? ? ? ?" at bounding box center [638, 301] width 951 height 573
click at [700, 107] on circle at bounding box center [696, 107] width 18 height 18
click at [701, 107] on circle at bounding box center [696, 107] width 18 height 18
click at [696, 112] on circle at bounding box center [696, 111] width 18 height 18
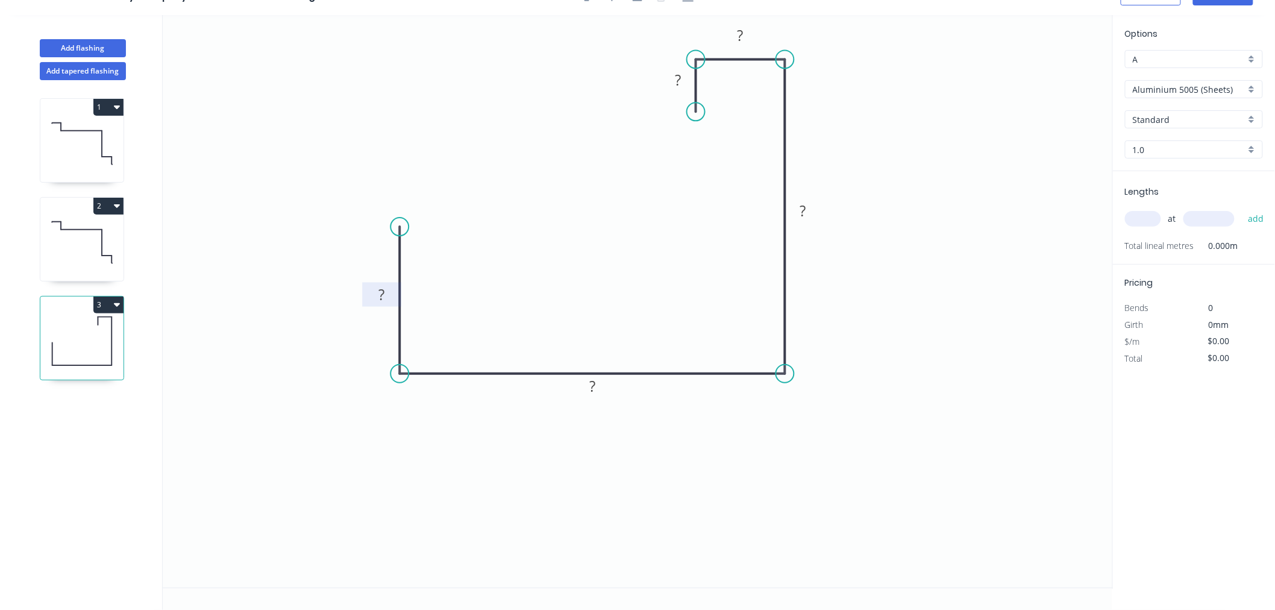
click at [387, 294] on rect at bounding box center [381, 295] width 24 height 17
click at [902, 288] on icon "0 50 85 220 20 15" at bounding box center [638, 301] width 951 height 573
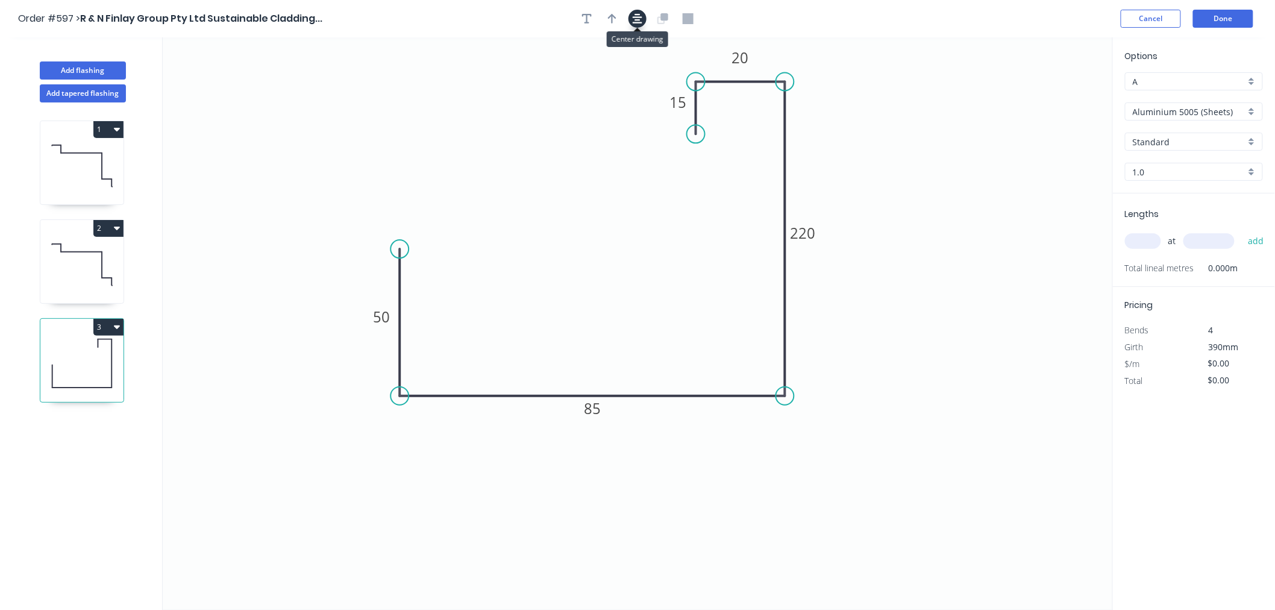
click at [639, 22] on icon "button" at bounding box center [638, 19] width 10 height 10
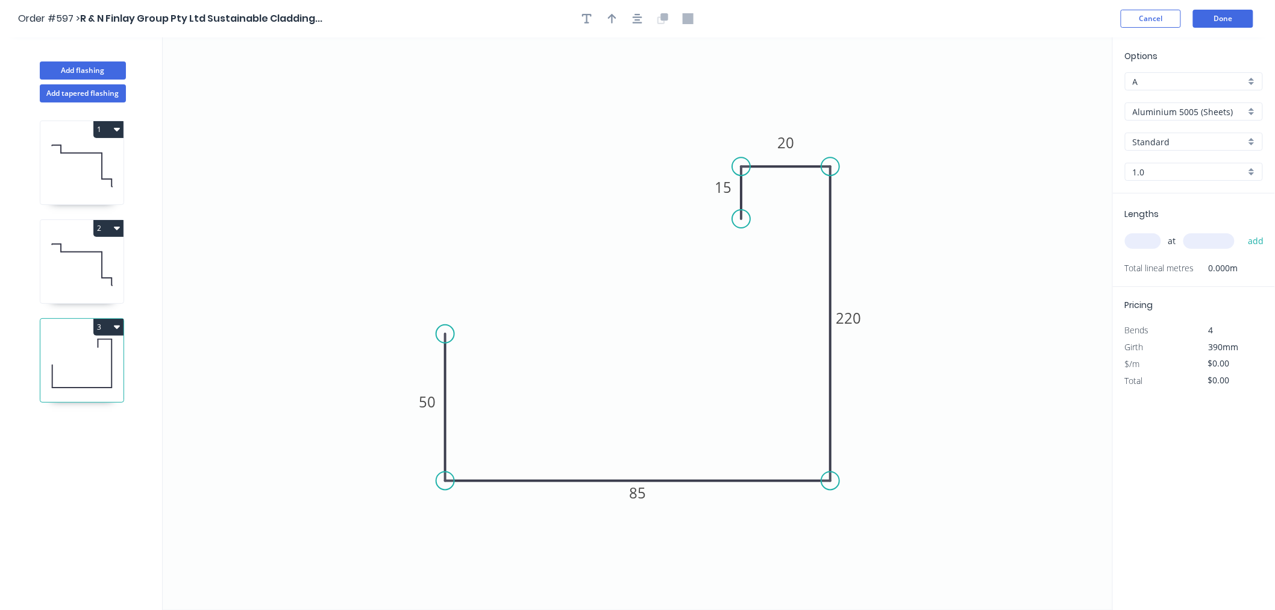
click at [1182, 110] on input "Aluminium 5005 (Sheets)" at bounding box center [1189, 111] width 113 height 13
click at [1189, 195] on div "Colorbond Standard" at bounding box center [1194, 197] width 137 height 21
type input "Colorbond Standard"
type input "Basalt"
type input "0.55"
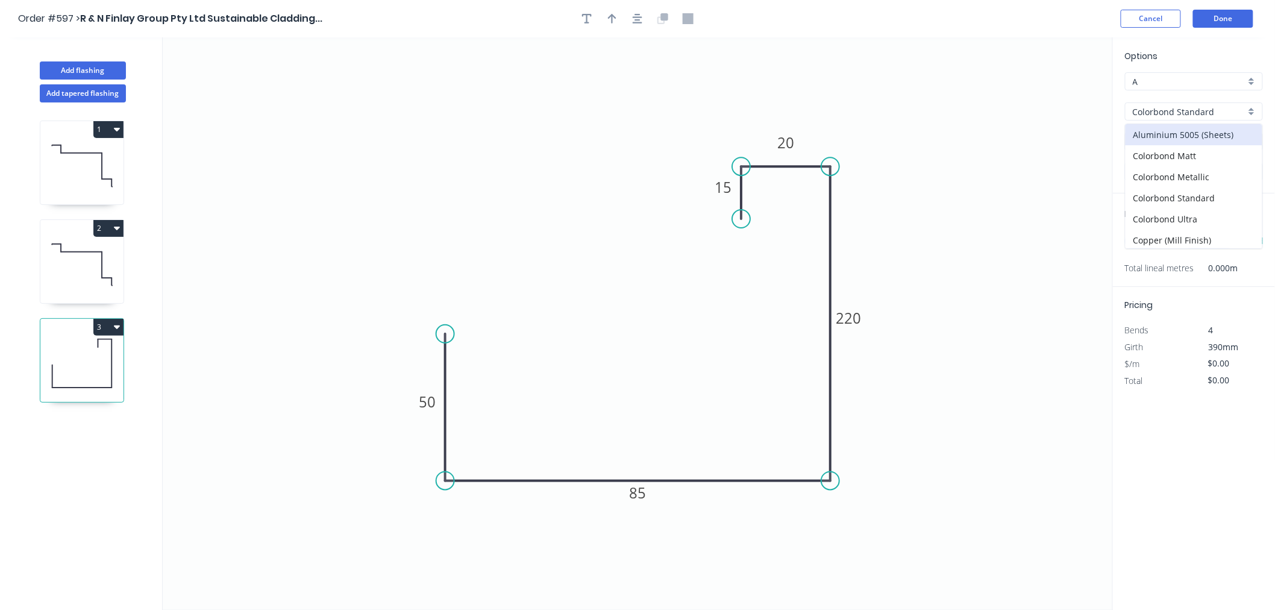
type input "$17.62"
click at [1174, 142] on input "Basalt" at bounding box center [1189, 142] width 113 height 13
click at [1184, 244] on div "Evening Haze" at bounding box center [1194, 245] width 137 height 21
type input "Evening Haze"
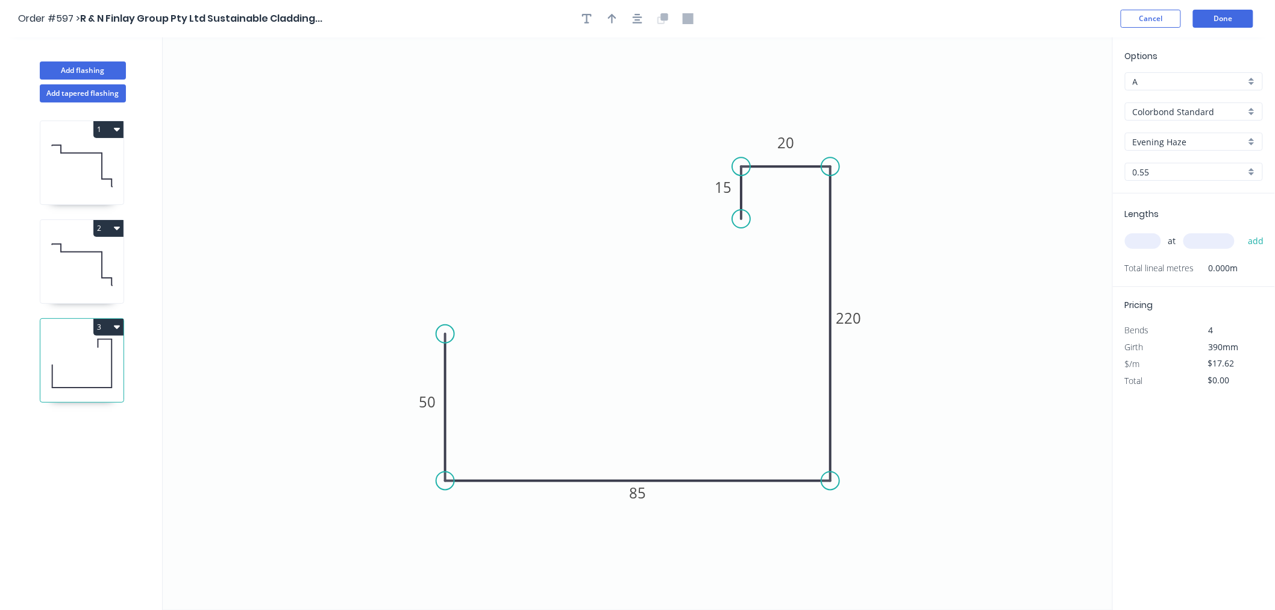
click at [1137, 245] on input "text" at bounding box center [1143, 241] width 36 height 16
type input "1"
type input "1700"
click at [1242, 231] on button "add" at bounding box center [1256, 241] width 28 height 20
type input "$29.95"
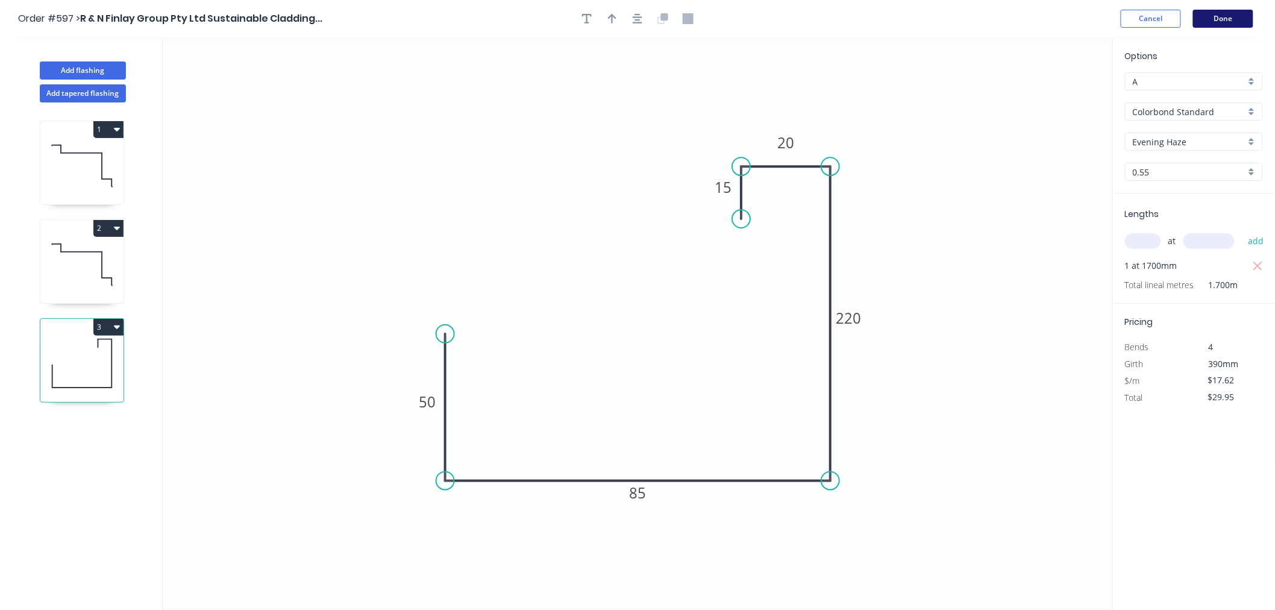
click at [1213, 22] on button "Done" at bounding box center [1223, 19] width 60 height 18
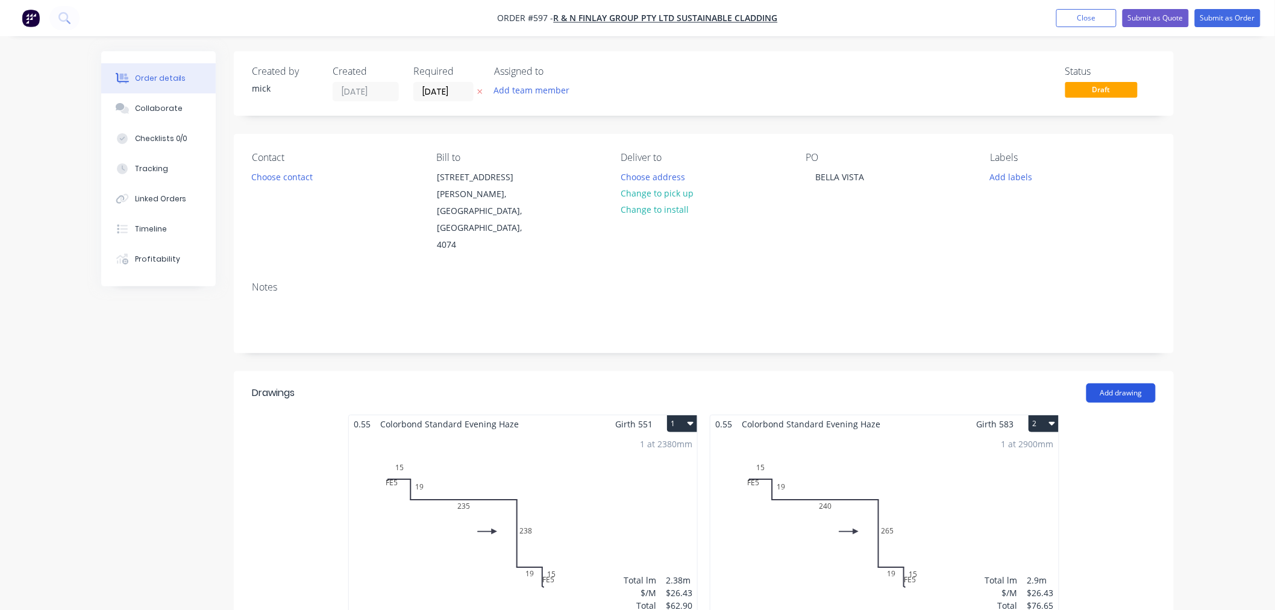
click at [1134, 383] on button "Add drawing" at bounding box center [1121, 392] width 69 height 19
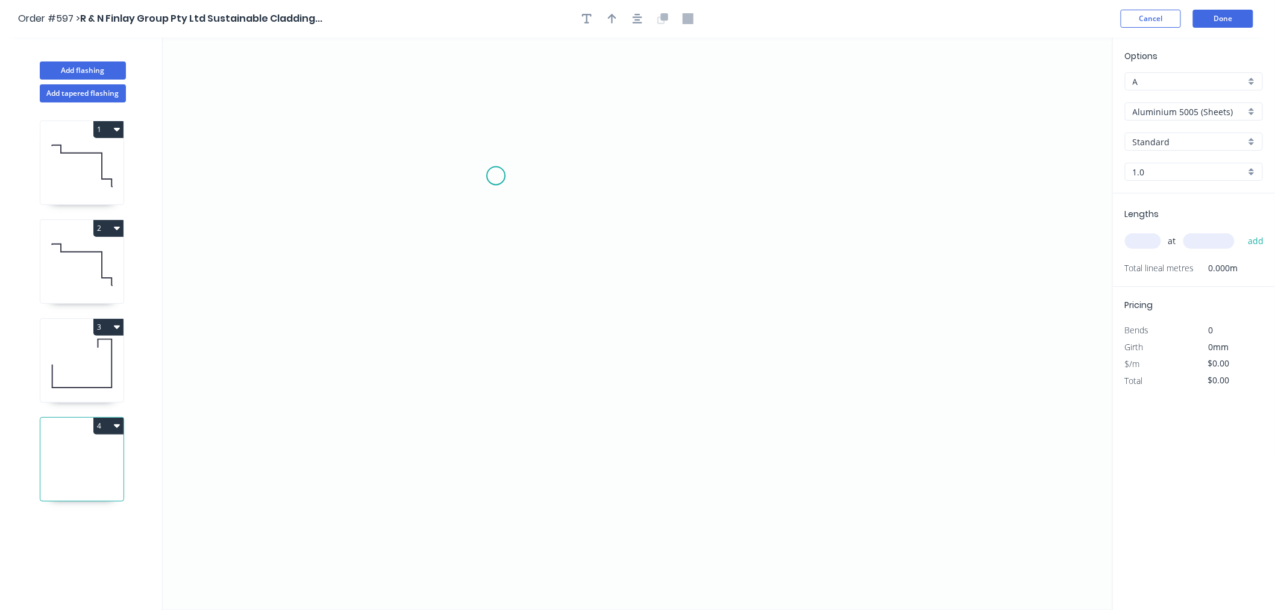
click at [497, 176] on icon "0" at bounding box center [638, 323] width 951 height 573
click at [496, 258] on icon "0" at bounding box center [638, 323] width 951 height 573
click at [391, 256] on icon "0 ?" at bounding box center [638, 323] width 951 height 573
click at [382, 505] on icon "0 ? ?" at bounding box center [638, 323] width 951 height 573
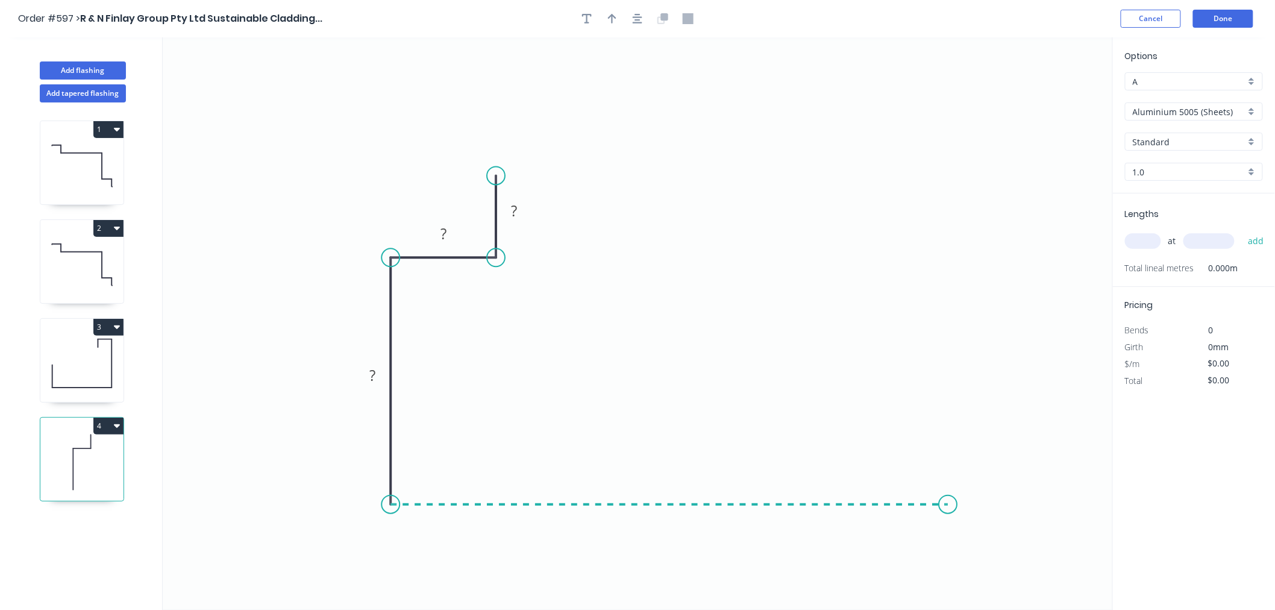
click at [949, 503] on icon "0 ? ? ?" at bounding box center [638, 323] width 951 height 573
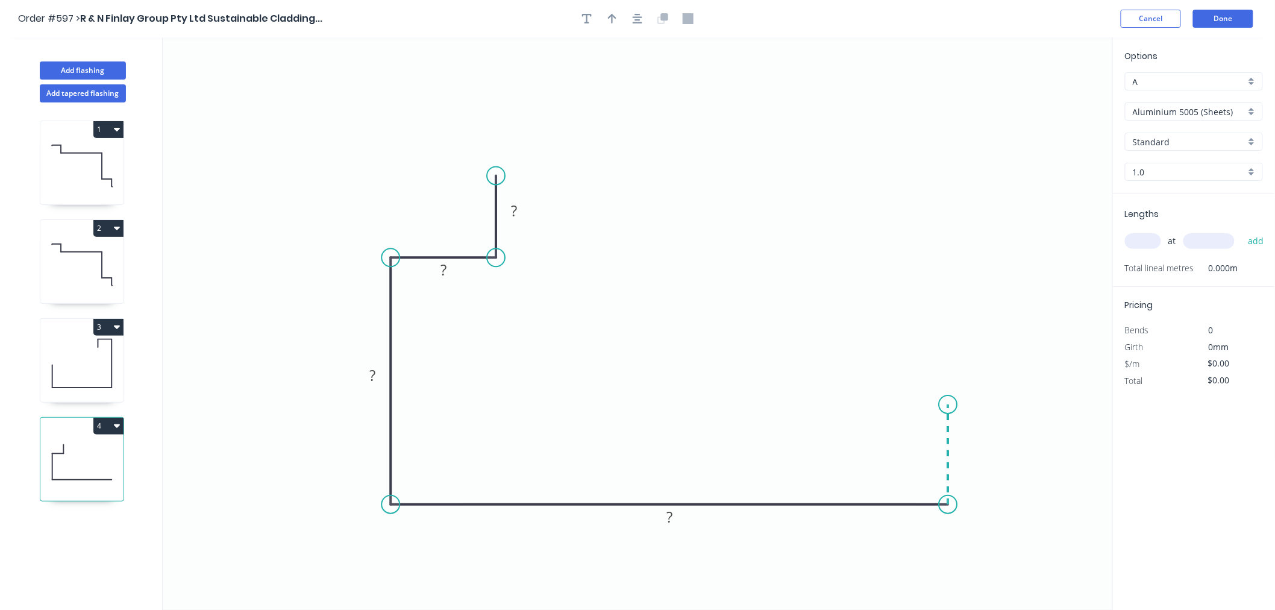
click at [945, 405] on icon "0 ? ? ? ?" at bounding box center [638, 323] width 951 height 573
click at [866, 406] on icon "0 ? ? ? ? ?" at bounding box center [638, 323] width 951 height 573
click at [866, 406] on circle at bounding box center [866, 404] width 18 height 18
click at [518, 210] on rect at bounding box center [514, 212] width 24 height 17
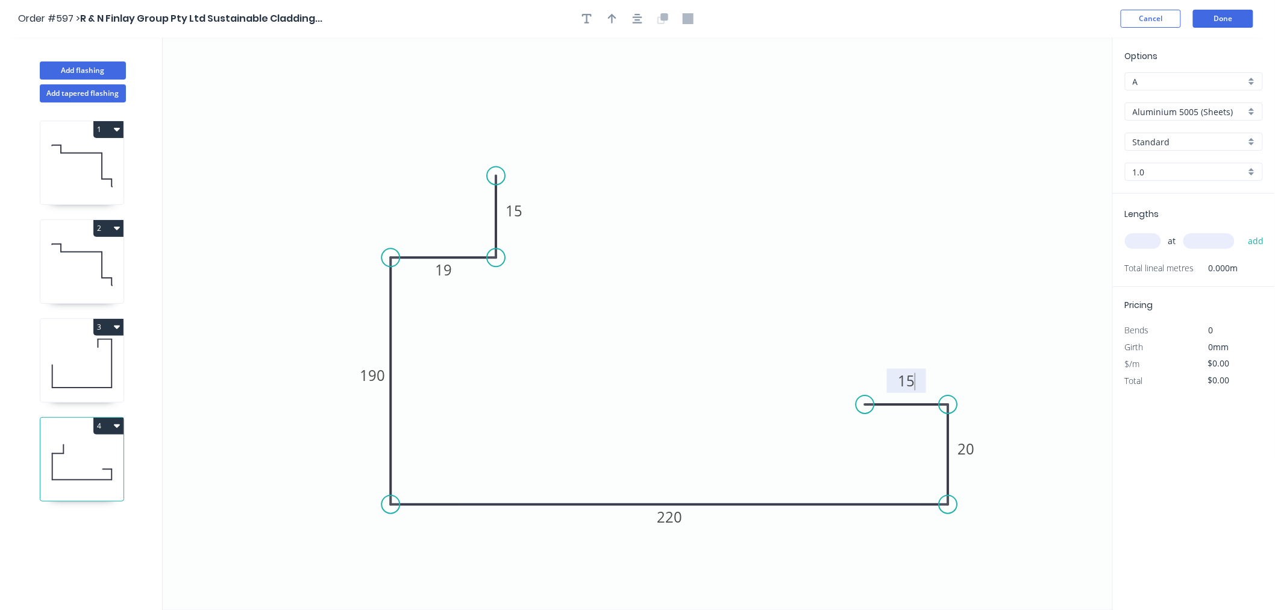
drag, startPoint x: 632, startPoint y: 121, endPoint x: 597, endPoint y: 130, distance: 36.1
click at [633, 121] on icon "0 15 19 190 220 20 15" at bounding box center [638, 323] width 951 height 573
click at [1237, 105] on input "Aluminium 5005 (Sheets)" at bounding box center [1189, 111] width 113 height 13
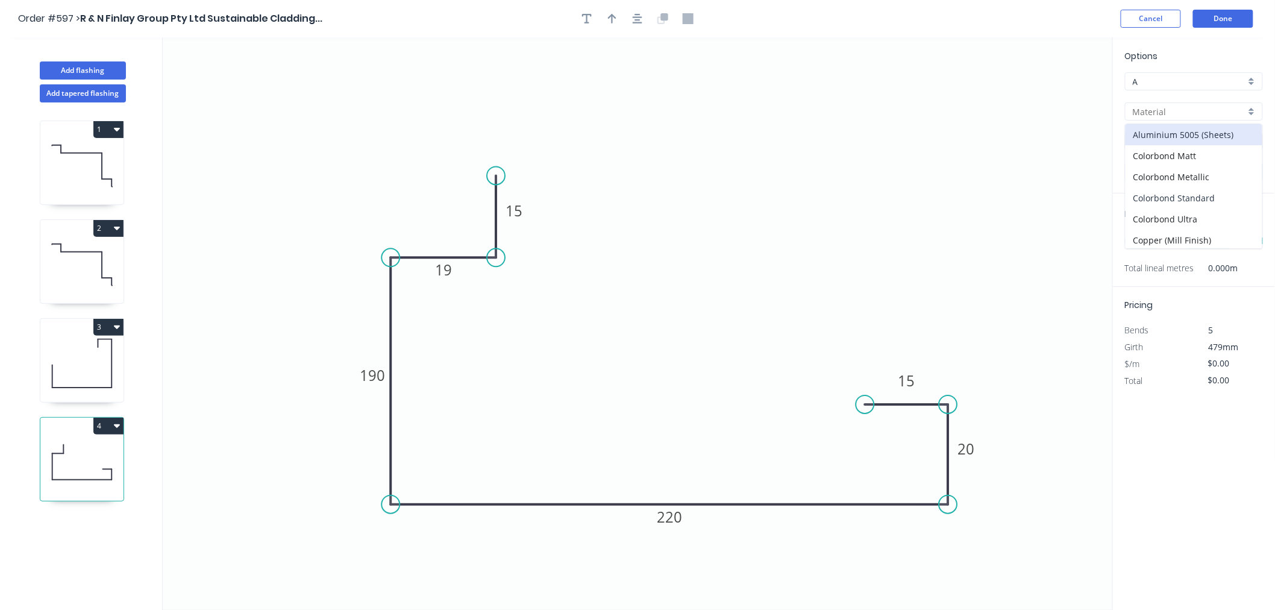
click at [1221, 190] on div "Colorbond Standard" at bounding box center [1194, 197] width 137 height 21
type input "Colorbond Standard"
type input "Basalt"
type input "0.55"
type input "$21.31"
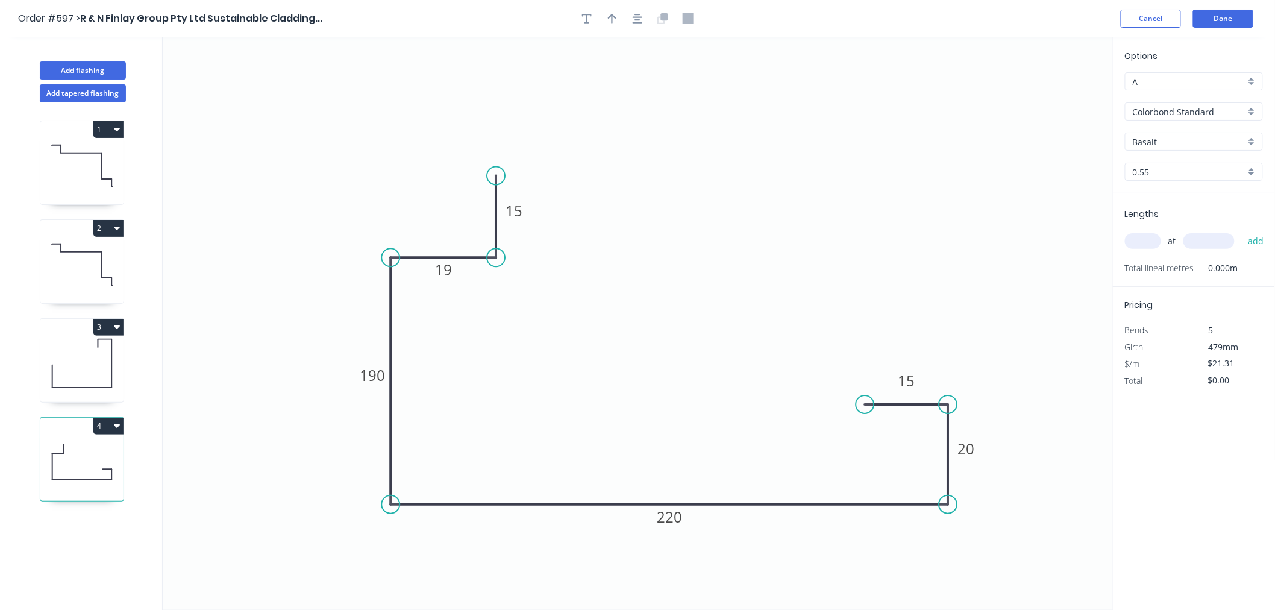
click at [1180, 145] on input "Basalt" at bounding box center [1189, 142] width 113 height 13
click at [1178, 183] on div "Evening Haze" at bounding box center [1194, 178] width 137 height 21
type input "Evening Haze"
click at [1146, 242] on input "text" at bounding box center [1143, 241] width 36 height 16
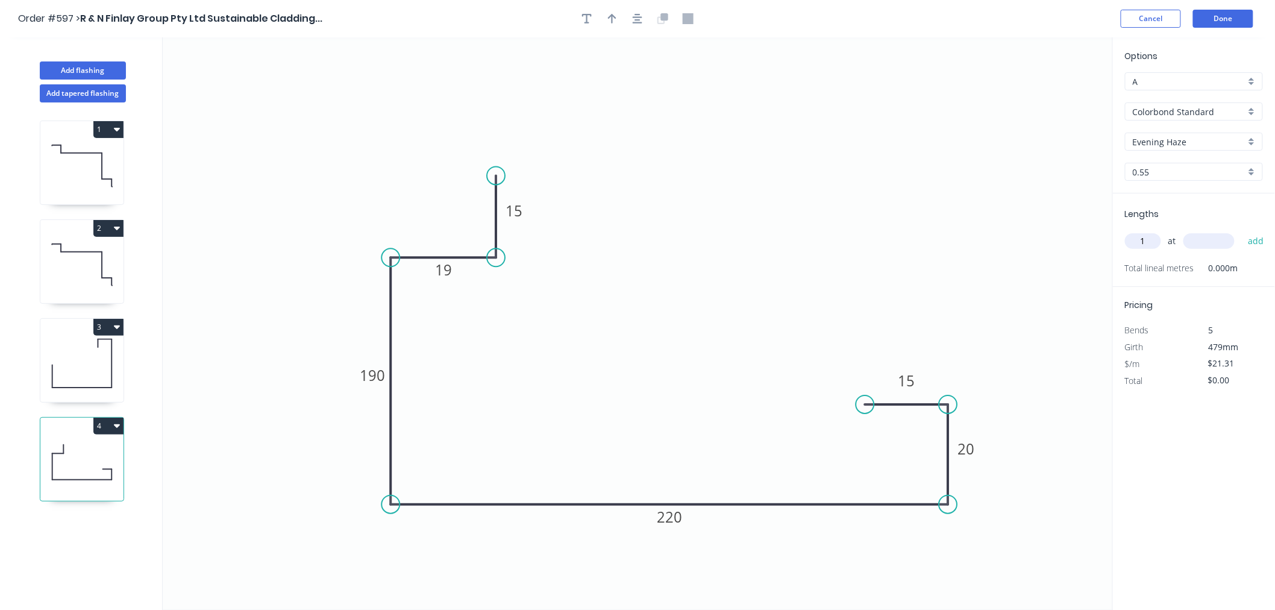
type input "1"
type input "1700"
click at [1242, 231] on button "add" at bounding box center [1256, 241] width 28 height 20
type input "$36.23"
click at [1212, 19] on button "Done" at bounding box center [1223, 19] width 60 height 18
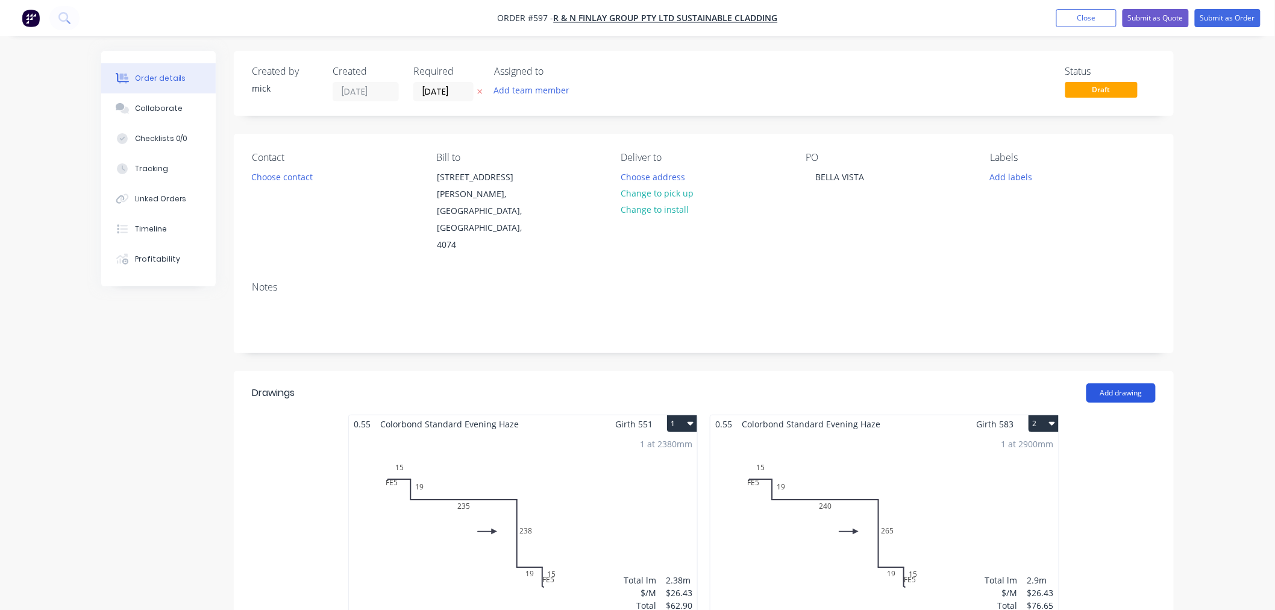
click at [1125, 383] on button "Add drawing" at bounding box center [1121, 392] width 69 height 19
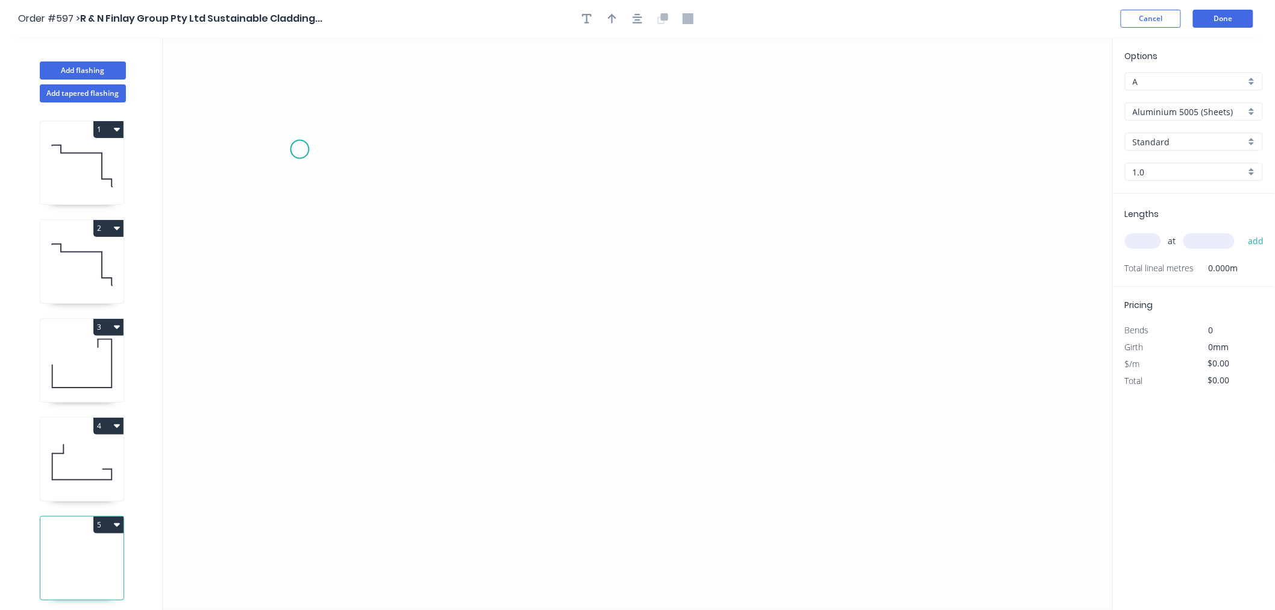
click at [299, 149] on icon "0" at bounding box center [638, 323] width 951 height 573
click at [395, 155] on icon "0" at bounding box center [638, 323] width 951 height 573
click at [410, 489] on icon "0 ?" at bounding box center [638, 323] width 951 height 573
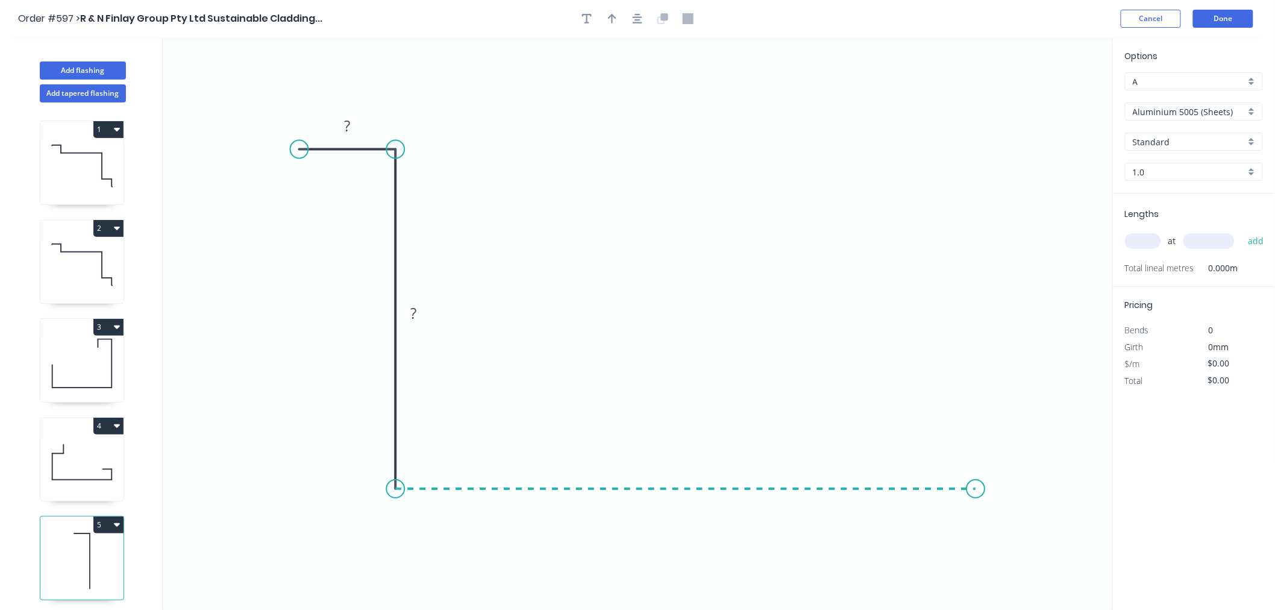
click at [976, 480] on icon "0 ? ?" at bounding box center [638, 323] width 951 height 573
click at [976, 418] on icon "0 ? ? ?" at bounding box center [638, 323] width 951 height 573
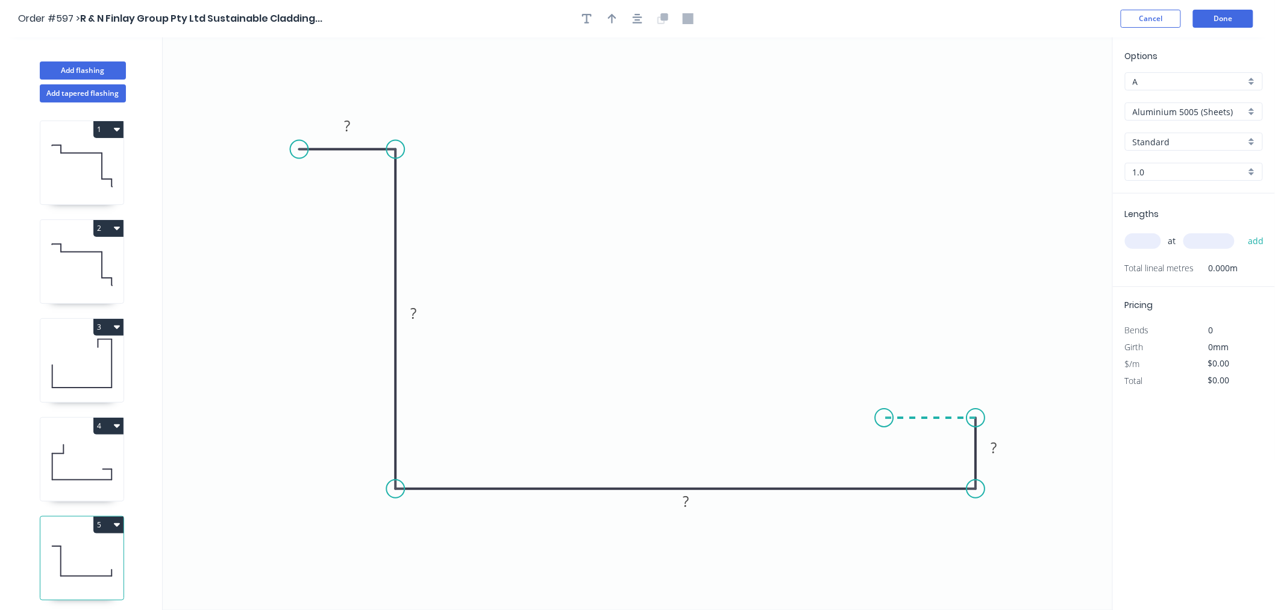
click at [885, 418] on icon "0 ? ? ? ?" at bounding box center [638, 323] width 951 height 573
click at [887, 399] on icon "0 ? ? ? ? ?" at bounding box center [638, 323] width 951 height 573
click at [1078, 391] on icon "0 ? ? ? ? ? ? ? º" at bounding box center [638, 323] width 951 height 573
click at [1078, 391] on circle at bounding box center [1077, 398] width 18 height 18
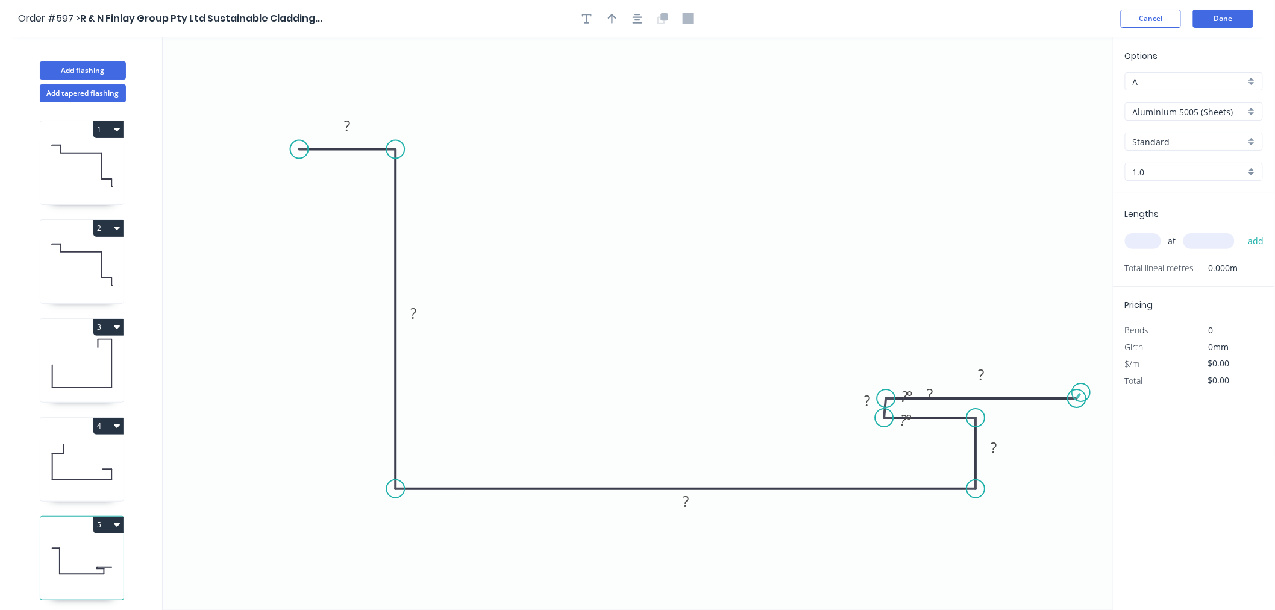
click at [1082, 393] on circle at bounding box center [1077, 398] width 18 height 18
click at [1080, 399] on circle at bounding box center [1077, 398] width 18 height 18
click at [1081, 399] on circle at bounding box center [1077, 398] width 18 height 18
click at [957, 398] on icon at bounding box center [980, 398] width 191 height 0
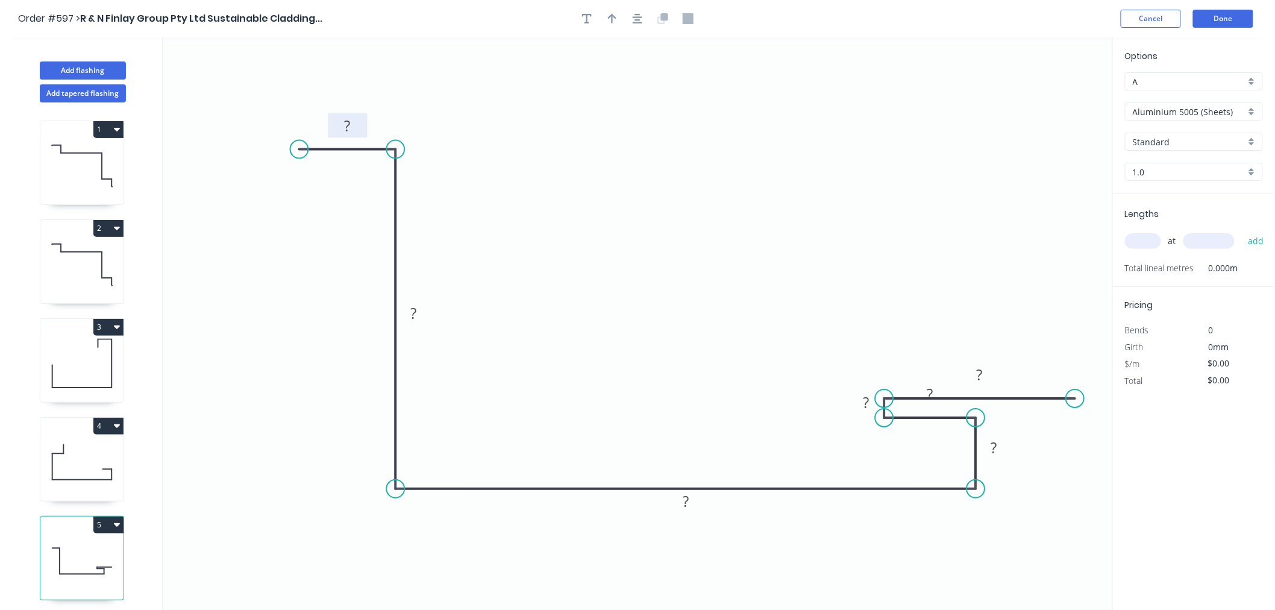
click at [353, 128] on rect at bounding box center [348, 126] width 24 height 17
click at [1001, 448] on rect at bounding box center [994, 448] width 24 height 17
click at [883, 420] on div "Hide measurement" at bounding box center [920, 421] width 121 height 25
drag, startPoint x: 936, startPoint y: 402, endPoint x: 938, endPoint y: 429, distance: 26.6
click at [938, 429] on rect at bounding box center [927, 439] width 39 height 24
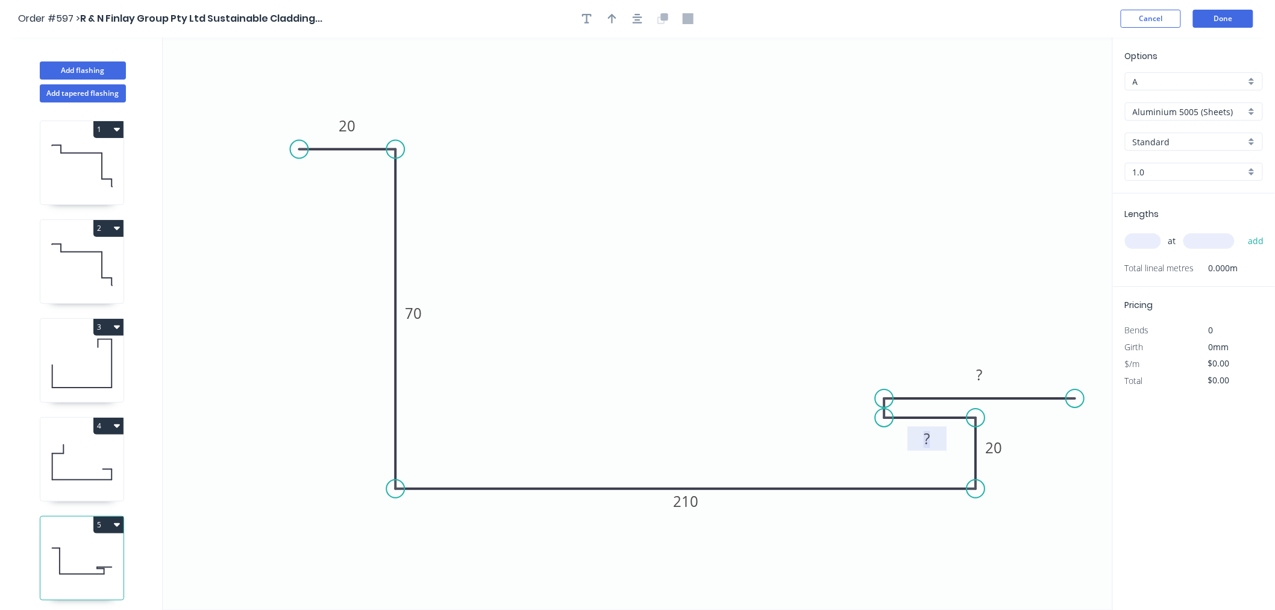
click at [936, 437] on rect at bounding box center [928, 439] width 24 height 17
click at [986, 377] on rect at bounding box center [980, 375] width 24 height 17
click at [953, 273] on icon "0 20 70 210 20 35 75" at bounding box center [638, 323] width 951 height 573
click at [1177, 108] on input "Aluminium 5005 (Sheets)" at bounding box center [1189, 111] width 113 height 13
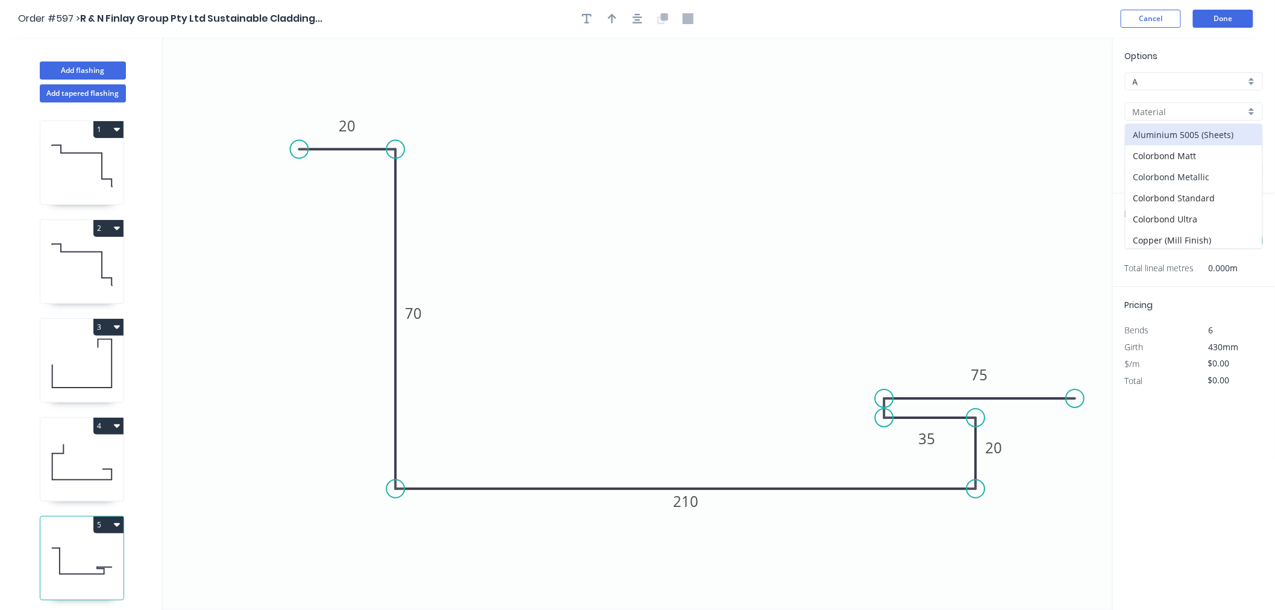
click at [1190, 182] on div "Colorbond Metallic" at bounding box center [1194, 176] width 137 height 21
type input "Colorbond Metallic"
type input "Aries"
type input "0.55"
type input "$27.46"
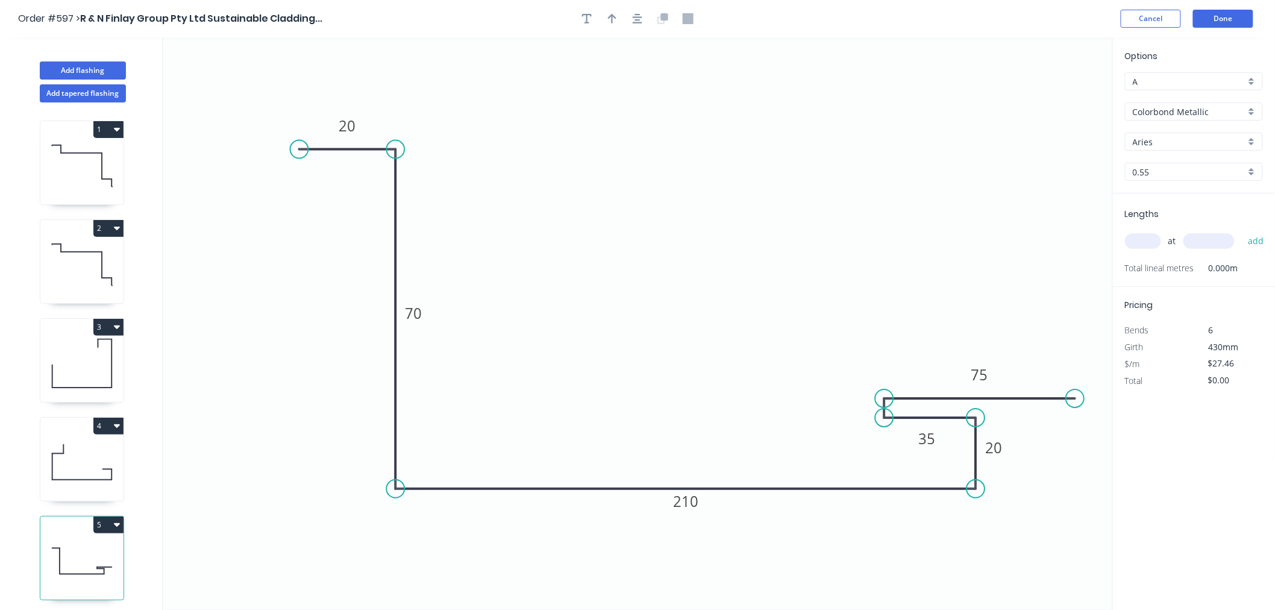
click at [1188, 98] on div "Options A A Colorbond Metallic Colorbond Metallic Aries Aries 0.55 0.55" at bounding box center [1194, 121] width 162 height 144
click at [1190, 111] on input "Colorbond Metallic" at bounding box center [1189, 111] width 113 height 13
click at [1202, 188] on div "Colorbond Standard" at bounding box center [1194, 197] width 137 height 21
type input "Colorbond Standard"
type input "Basalt"
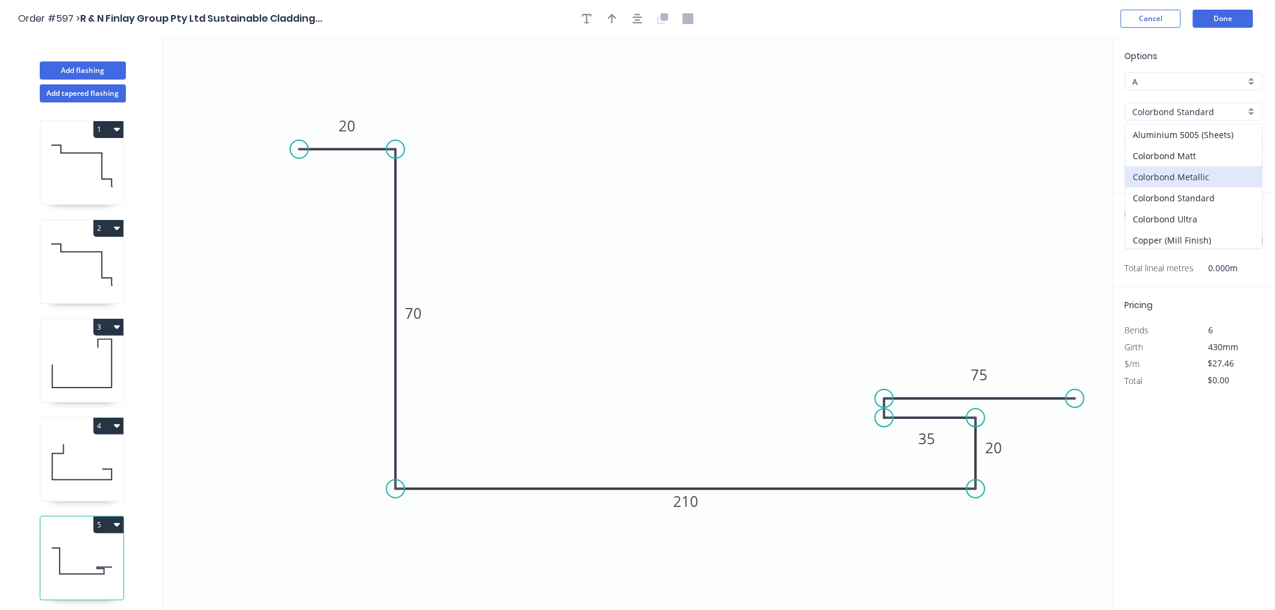
type input "$22.74"
click at [1196, 136] on input "Basalt" at bounding box center [1189, 142] width 113 height 13
click at [1188, 185] on div "Evening Haze" at bounding box center [1194, 178] width 137 height 21
type input "Evening Haze"
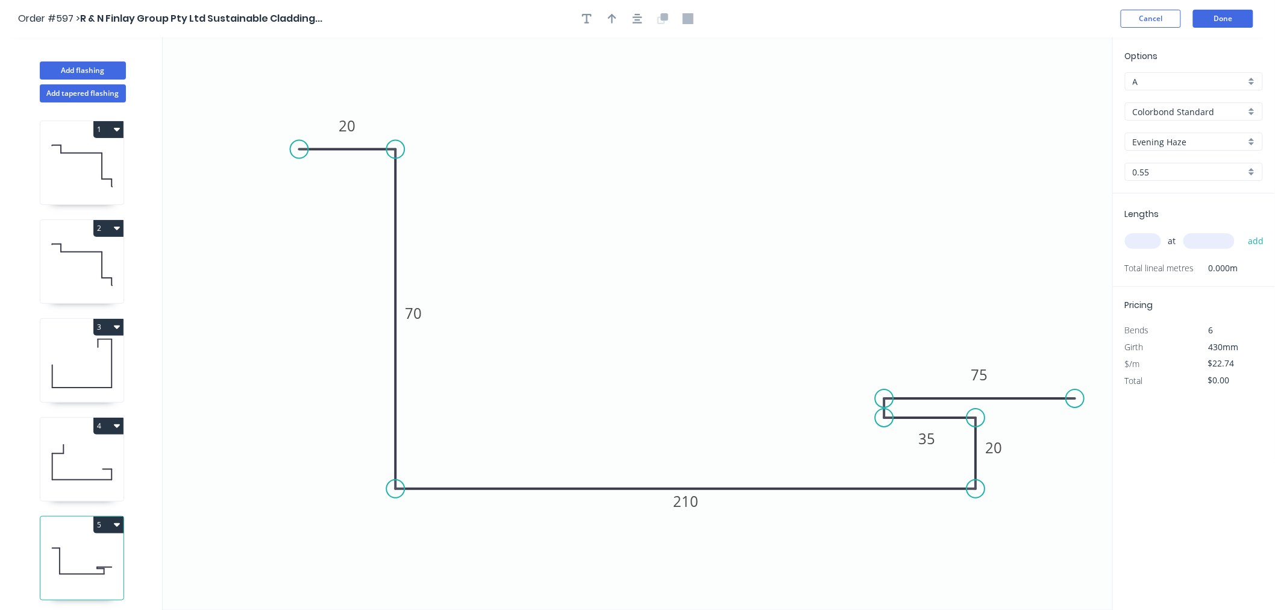
click at [1146, 233] on input "text" at bounding box center [1143, 241] width 36 height 16
type input "1"
type input "250"
click at [1242, 231] on button "add" at bounding box center [1256, 241] width 28 height 20
type input "$5.69"
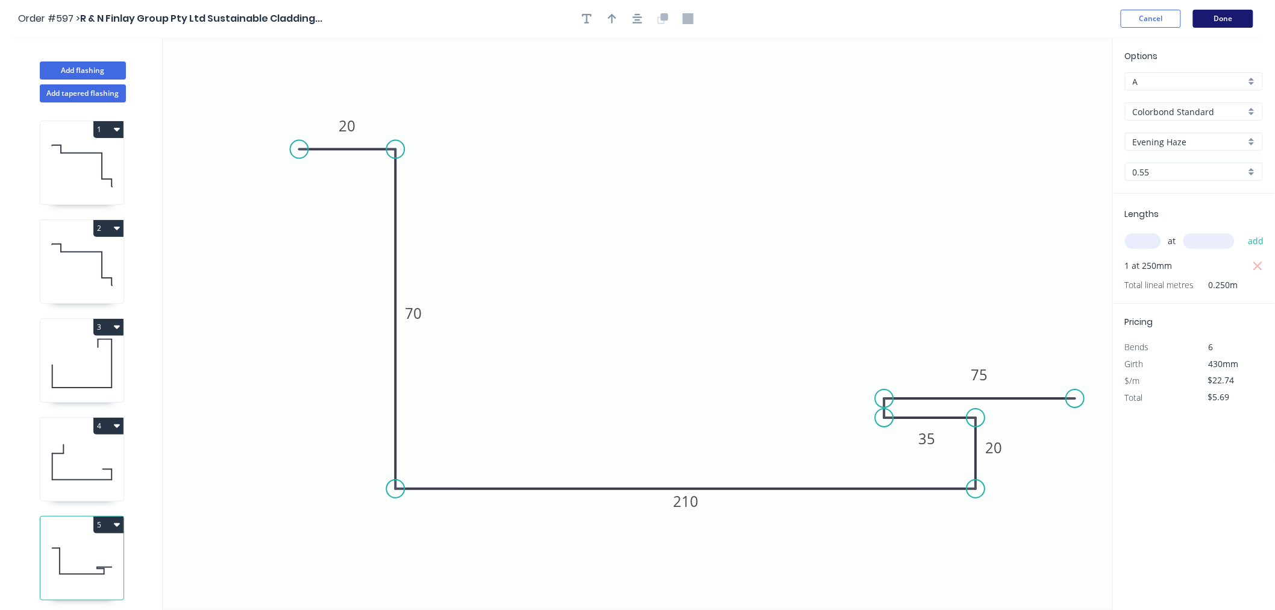
click at [1233, 15] on button "Done" at bounding box center [1223, 19] width 60 height 18
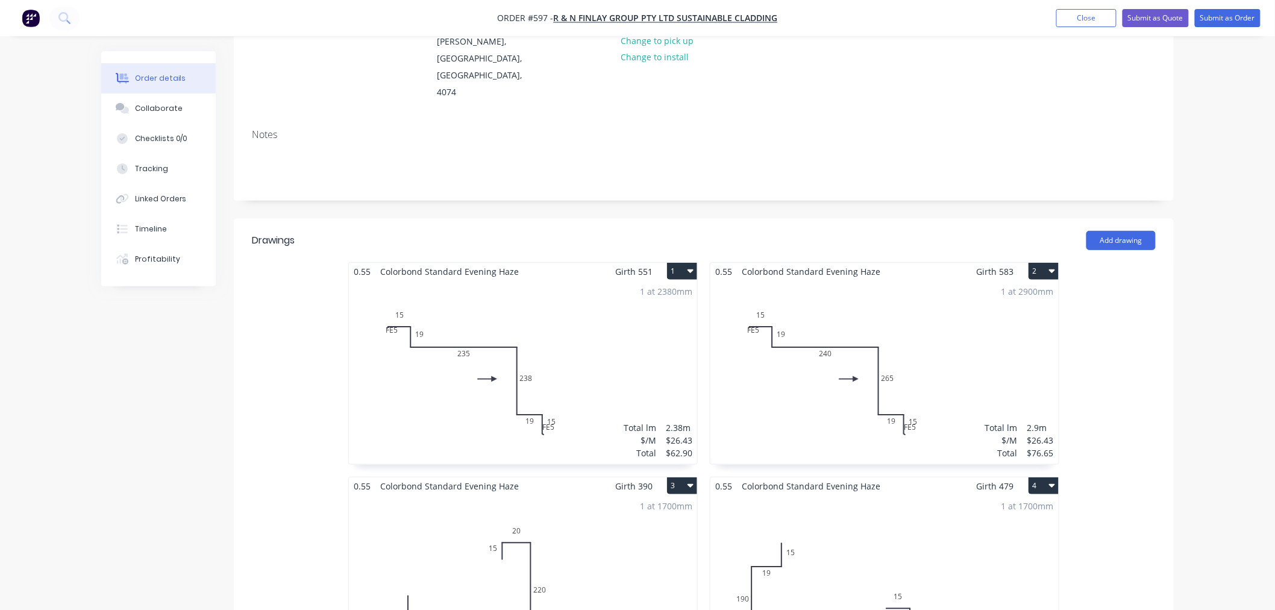
scroll to position [67, 0]
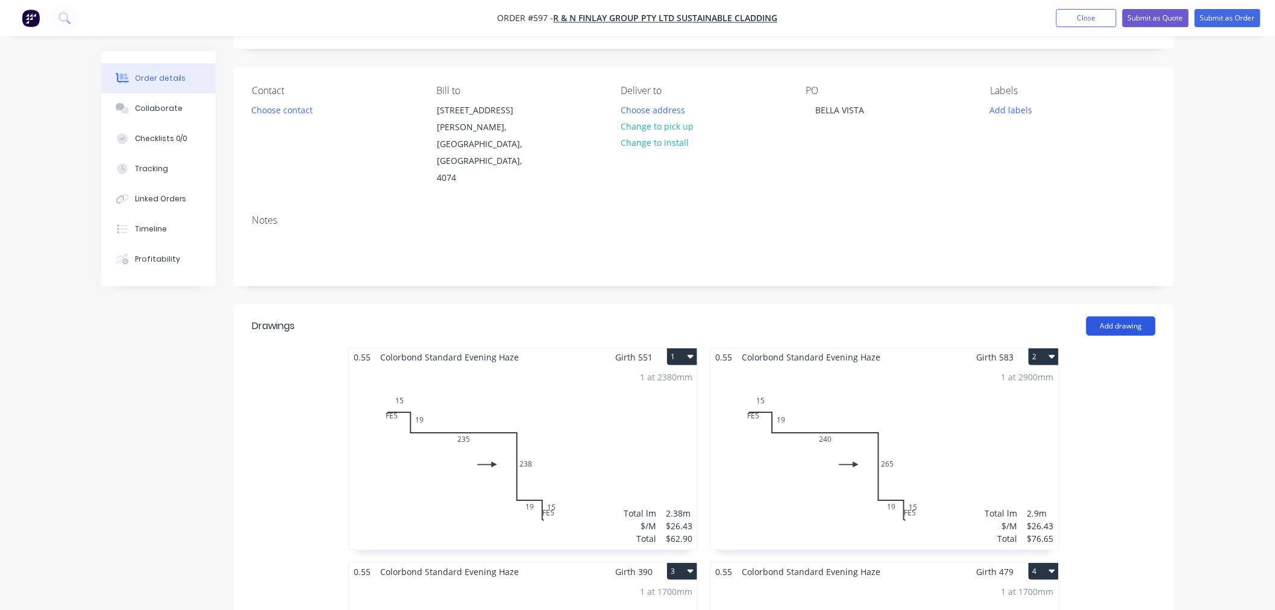
click at [1107, 316] on button "Add drawing" at bounding box center [1121, 325] width 69 height 19
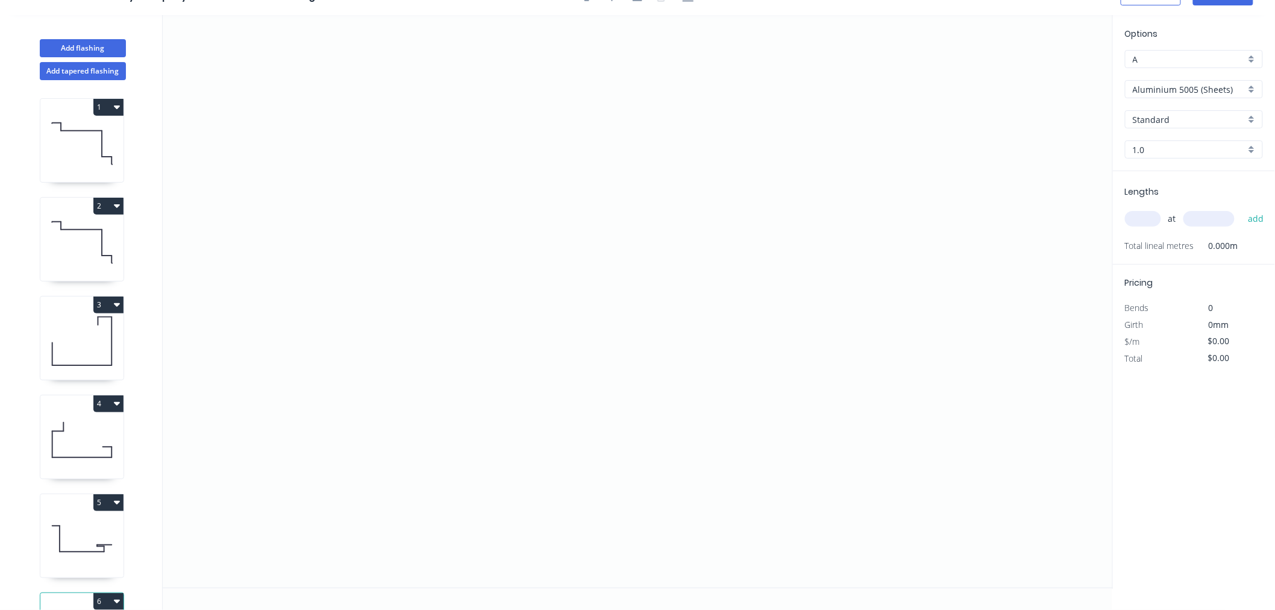
scroll to position [22, 0]
click at [475, 110] on icon "0" at bounding box center [638, 301] width 951 height 573
click at [463, 329] on icon "0" at bounding box center [638, 301] width 951 height 573
click at [677, 334] on icon "0 ?" at bounding box center [638, 301] width 951 height 573
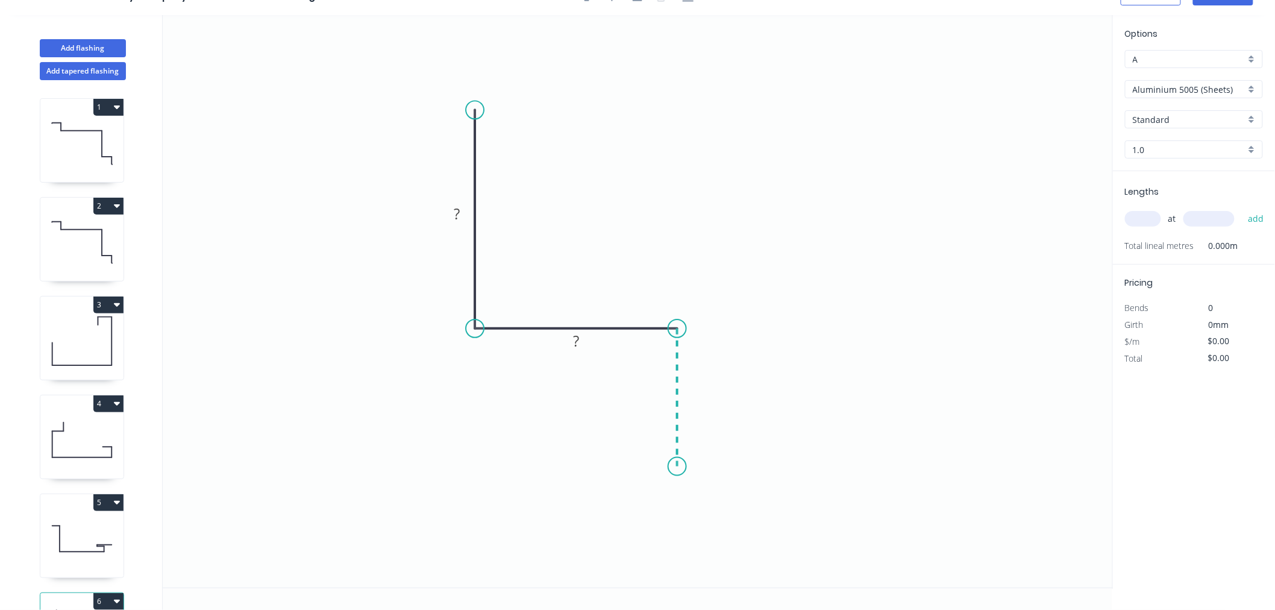
click at [673, 466] on icon "0 ? ?" at bounding box center [638, 301] width 951 height 573
click at [495, 450] on icon "0 ? ? ?" at bounding box center [638, 301] width 951 height 573
click at [496, 466] on circle at bounding box center [495, 466] width 18 height 18
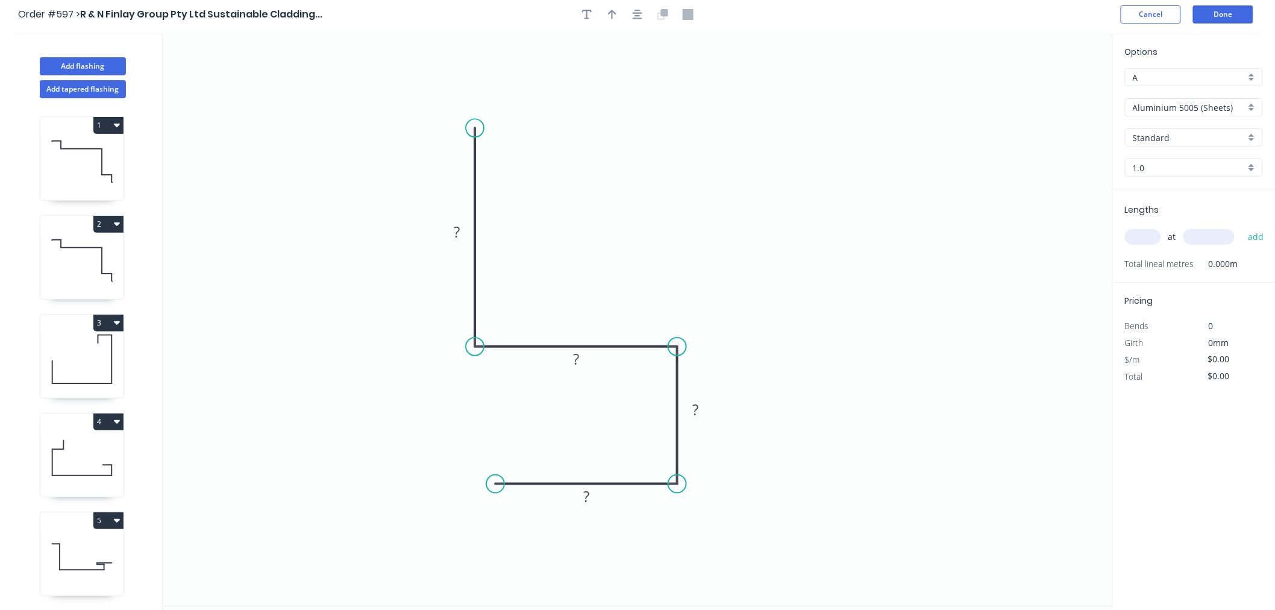
scroll to position [0, 0]
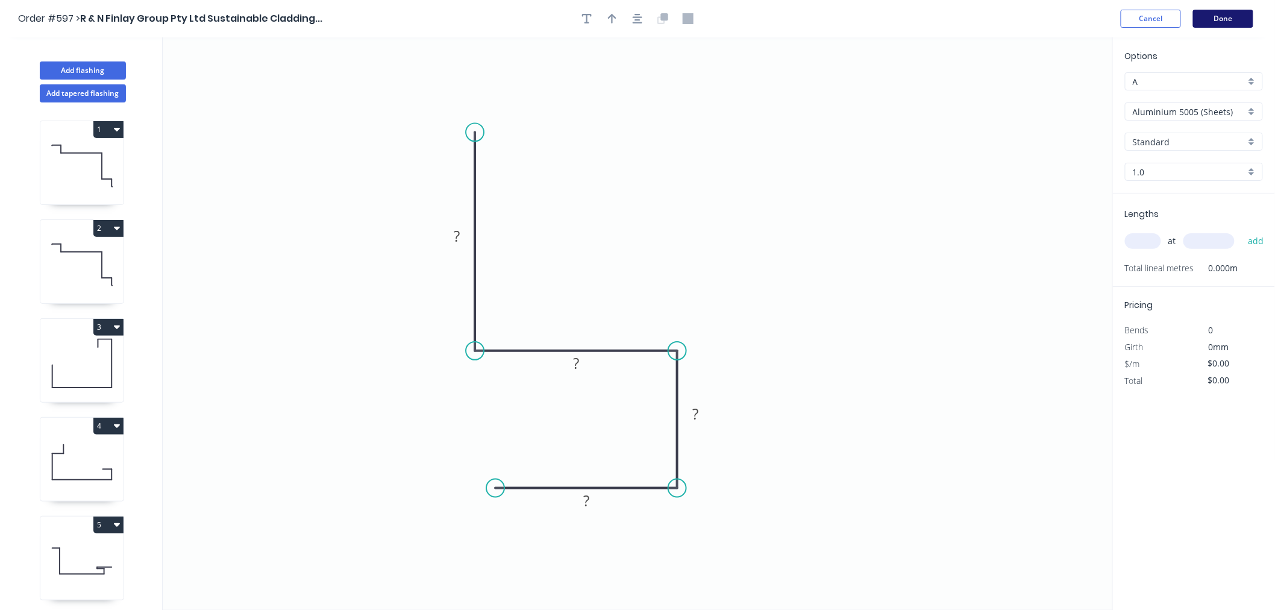
click at [1222, 19] on button "Done" at bounding box center [1223, 19] width 60 height 18
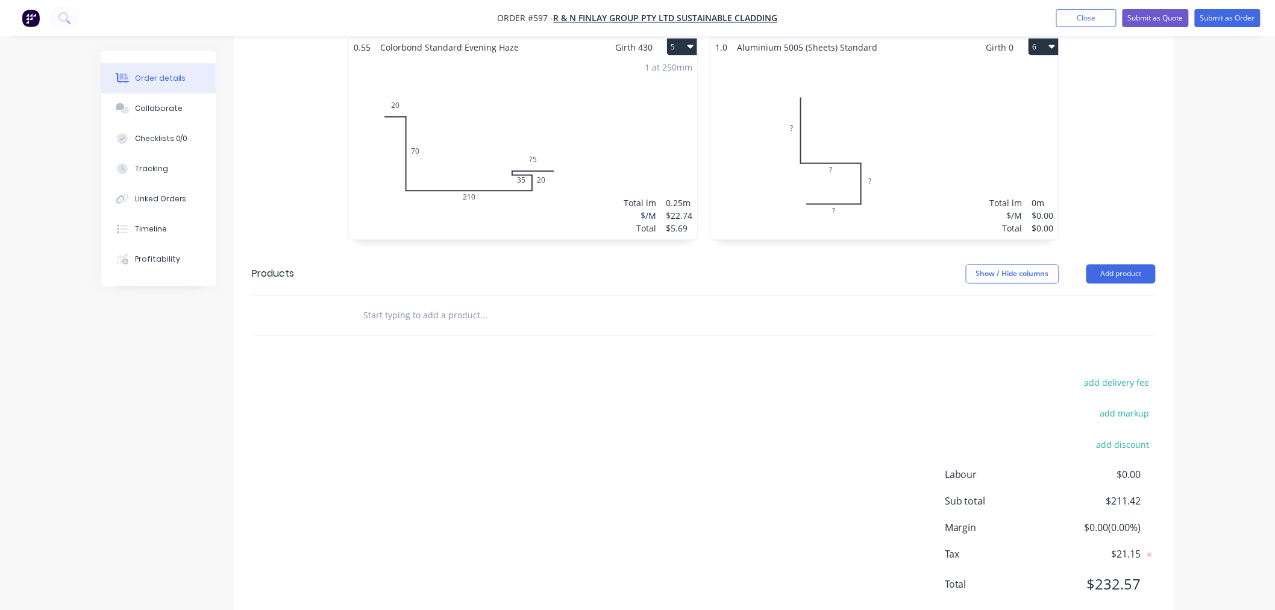
click at [925, 170] on div "Total lm $/M Total 0m $0.00 $0.00" at bounding box center [885, 148] width 348 height 184
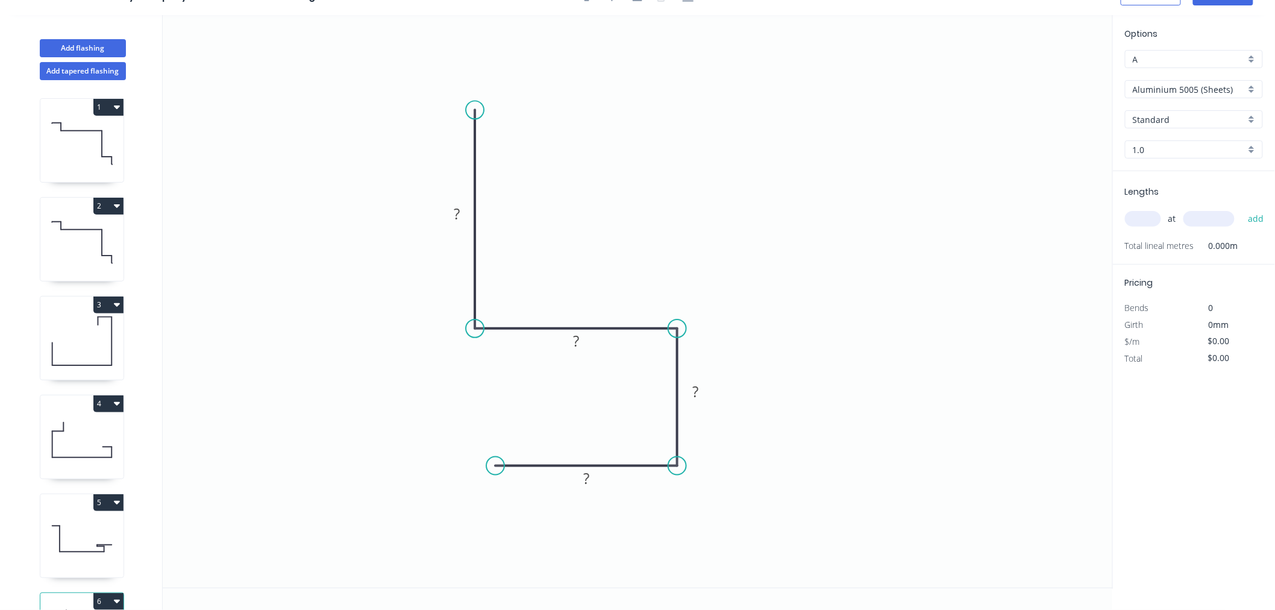
scroll to position [22, 0]
click at [459, 210] on tspan "?" at bounding box center [457, 214] width 6 height 20
click at [805, 333] on icon "0 100 28 40 28" at bounding box center [638, 301] width 951 height 573
click at [1234, 90] on input "Aluminium 5005 (Sheets)" at bounding box center [1189, 89] width 113 height 13
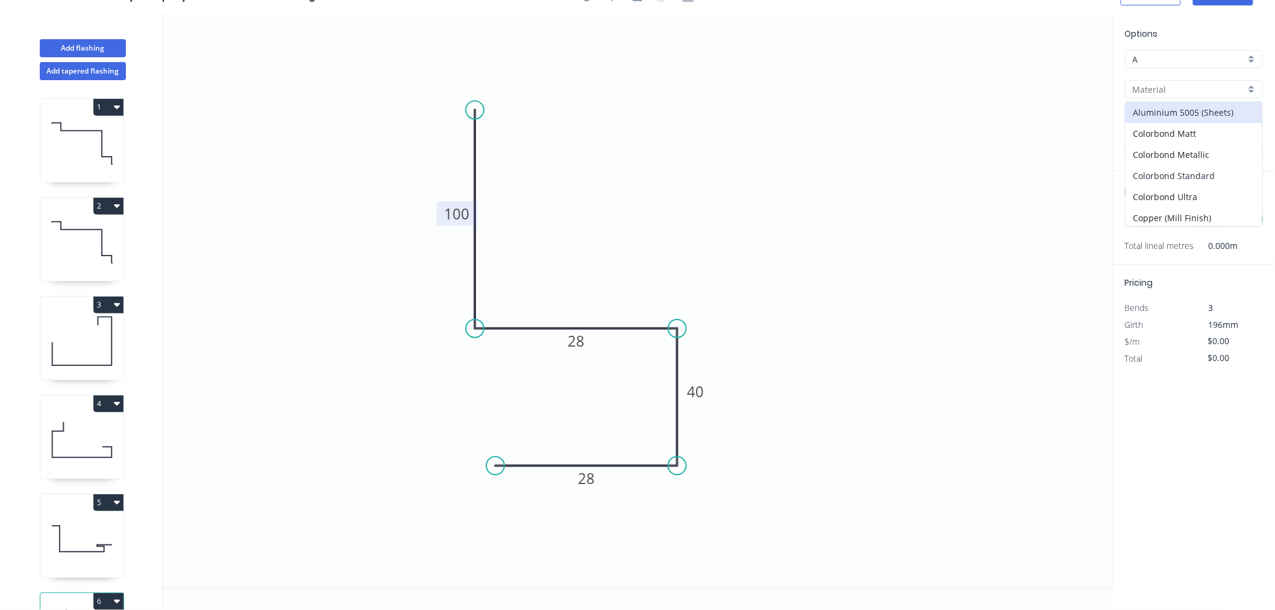
click at [1206, 175] on div "Colorbond Standard" at bounding box center [1194, 175] width 137 height 21
type input "Colorbond Standard"
type input "Basalt"
type input "0.55"
type input "$11.67"
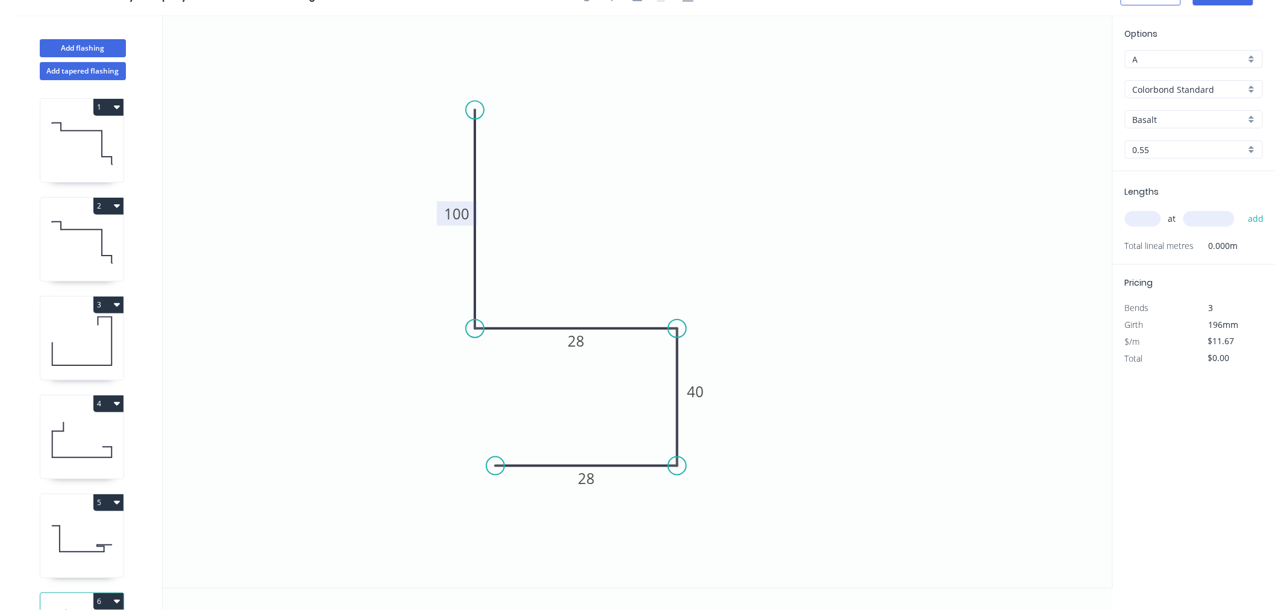
click at [1196, 113] on input "Basalt" at bounding box center [1189, 119] width 113 height 13
click at [1177, 158] on div "Evening Haze" at bounding box center [1194, 156] width 137 height 21
type input "Evening Haze"
click at [1141, 213] on input "text" at bounding box center [1143, 219] width 36 height 16
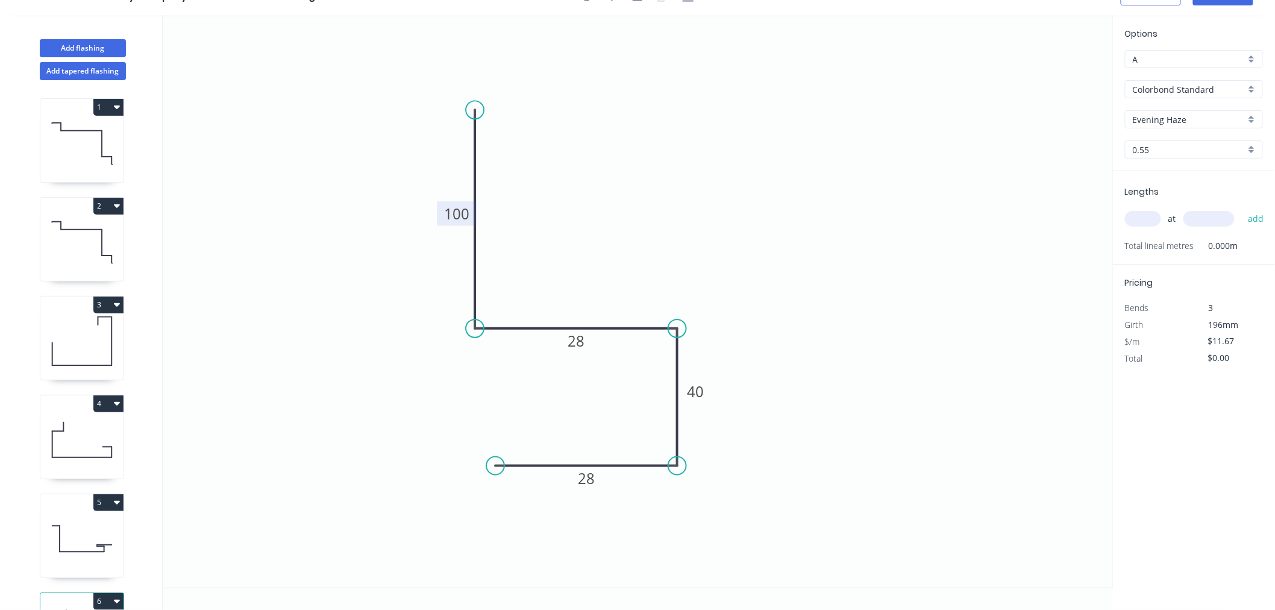
click at [1141, 213] on input "text" at bounding box center [1143, 219] width 36 height 16
type input "1"
type input "3300"
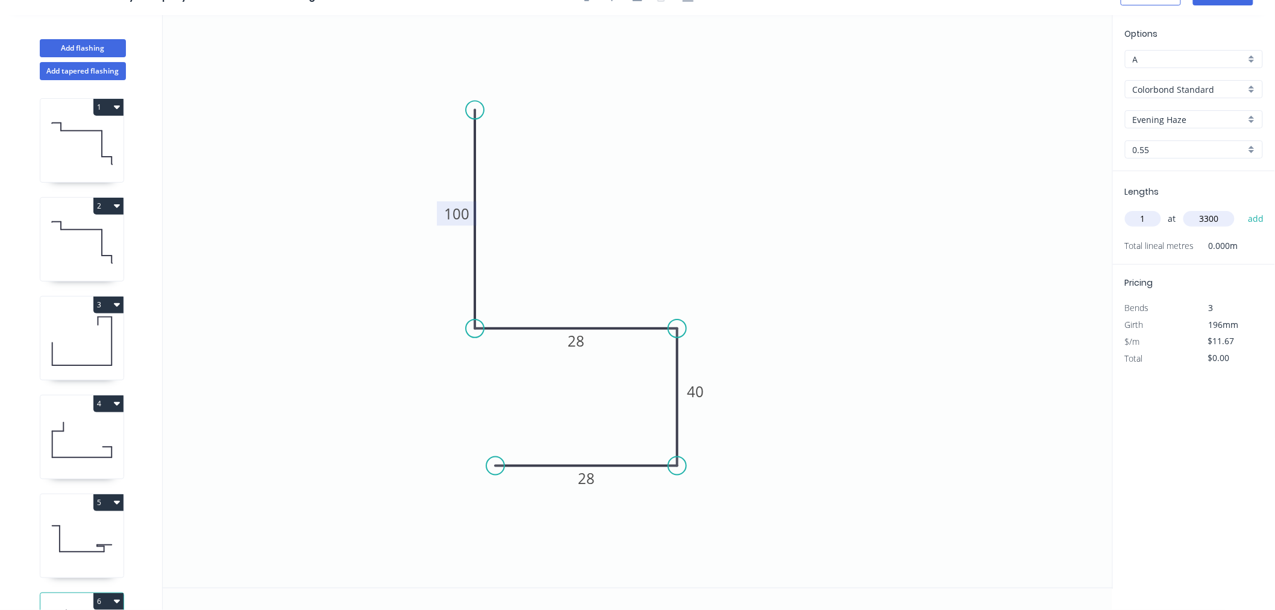
click at [1242, 209] on button "add" at bounding box center [1256, 219] width 28 height 20
type input "$38.51"
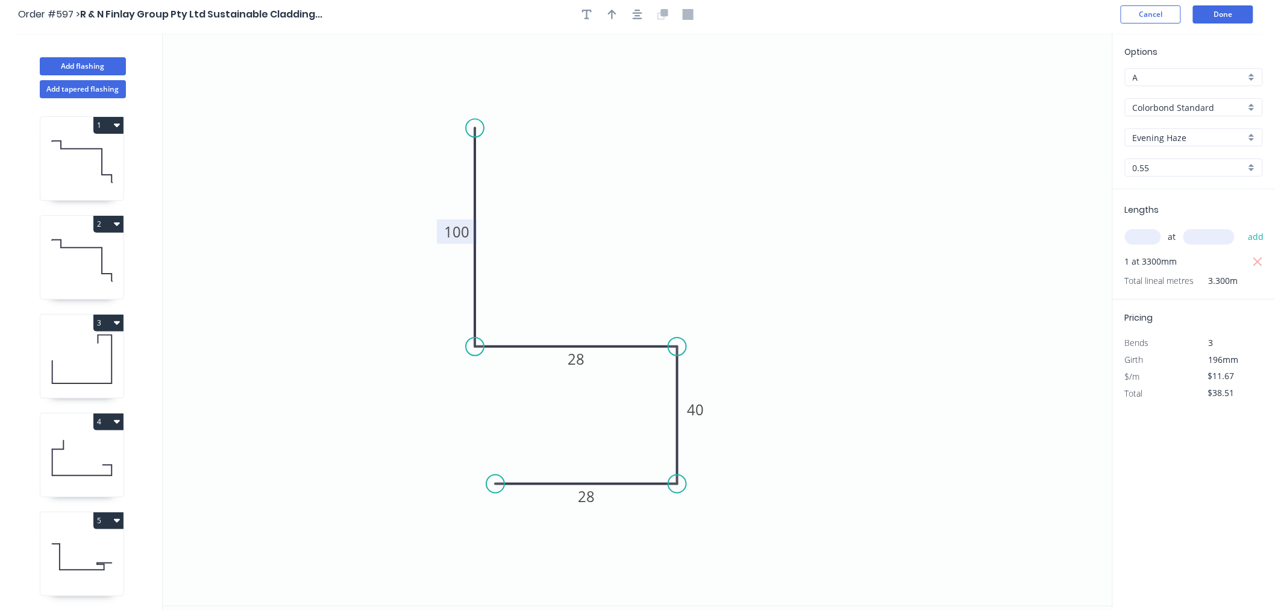
scroll to position [0, 0]
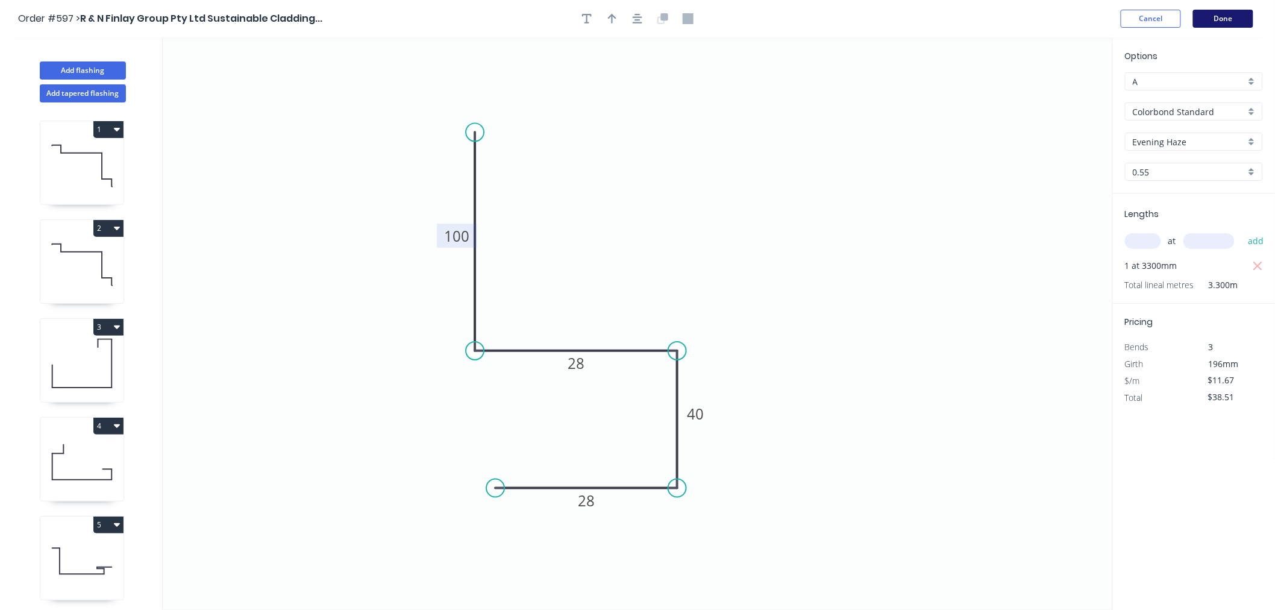
click at [1225, 15] on button "Done" at bounding box center [1223, 19] width 60 height 18
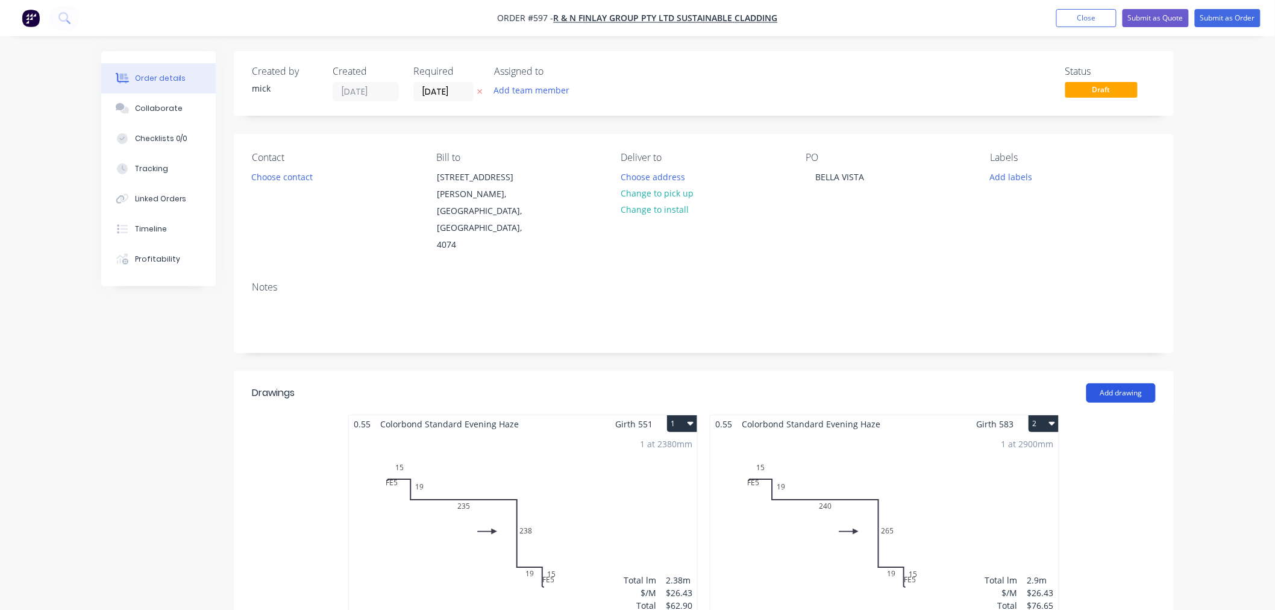
click at [1117, 383] on button "Add drawing" at bounding box center [1121, 392] width 69 height 19
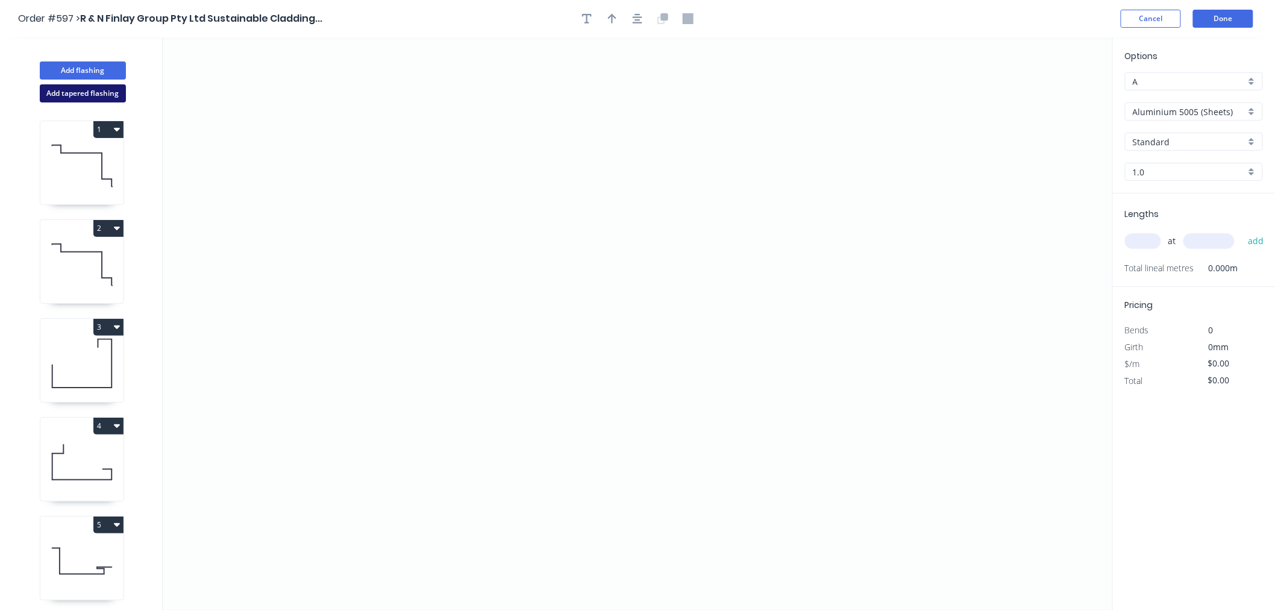
click at [71, 94] on button "Add tapered flashing" at bounding box center [83, 93] width 86 height 18
click at [436, 460] on icon "0" at bounding box center [638, 467] width 951 height 287
click at [365, 464] on icon "0" at bounding box center [638, 467] width 951 height 287
click at [357, 574] on icon "0 ?" at bounding box center [638, 467] width 951 height 287
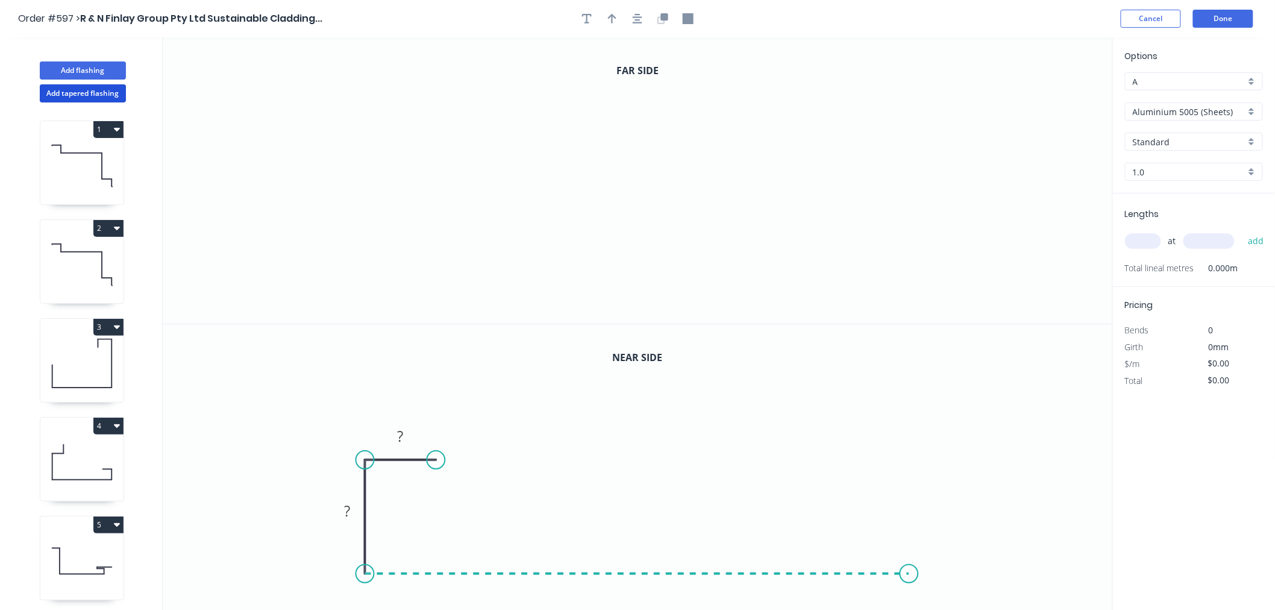
click at [910, 544] on icon "0 ? ?" at bounding box center [638, 467] width 951 height 287
click at [910, 471] on icon at bounding box center [910, 522] width 0 height 102
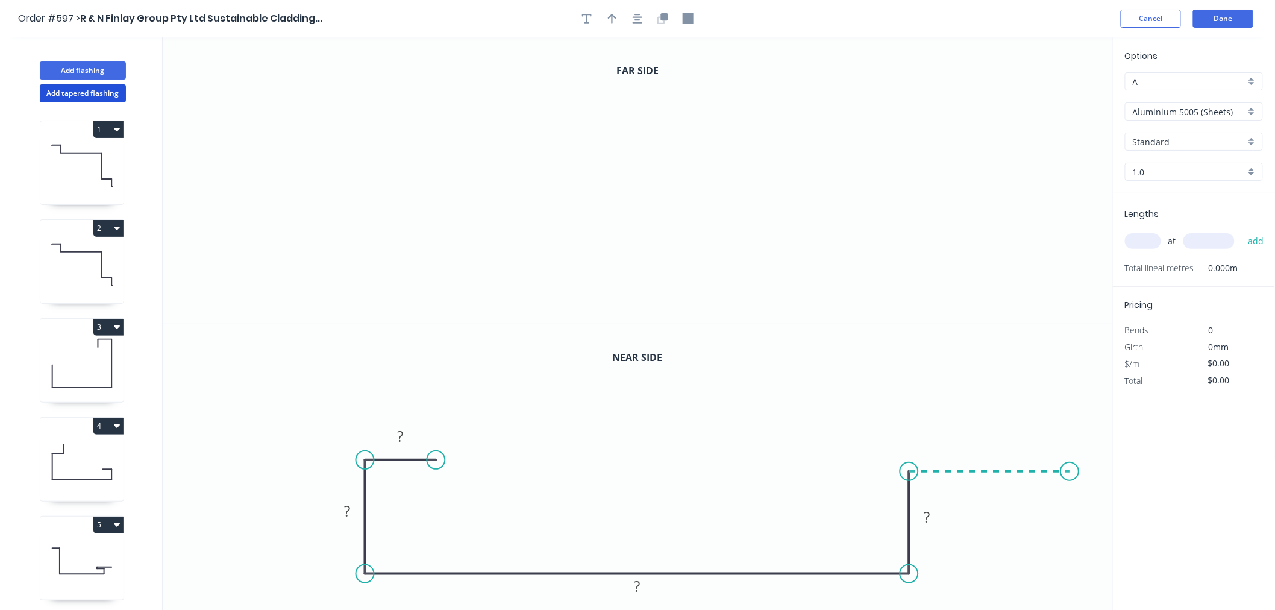
click at [1072, 473] on icon "0 ? ? ? ?" at bounding box center [638, 467] width 951 height 287
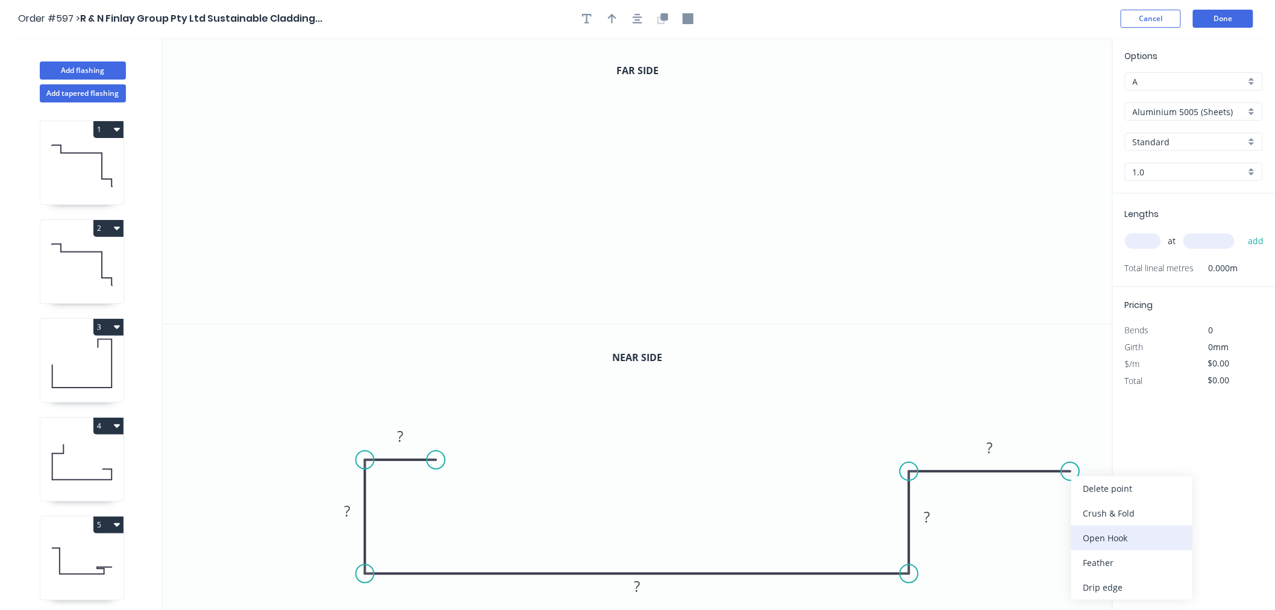
click at [1105, 532] on div "Open Hook" at bounding box center [1132, 538] width 121 height 25
click at [1080, 497] on div "Flip bend" at bounding box center [1134, 505] width 121 height 25
click at [318, 111] on icon "0" at bounding box center [638, 180] width 951 height 286
click at [259, 110] on icon "0" at bounding box center [638, 180] width 951 height 286
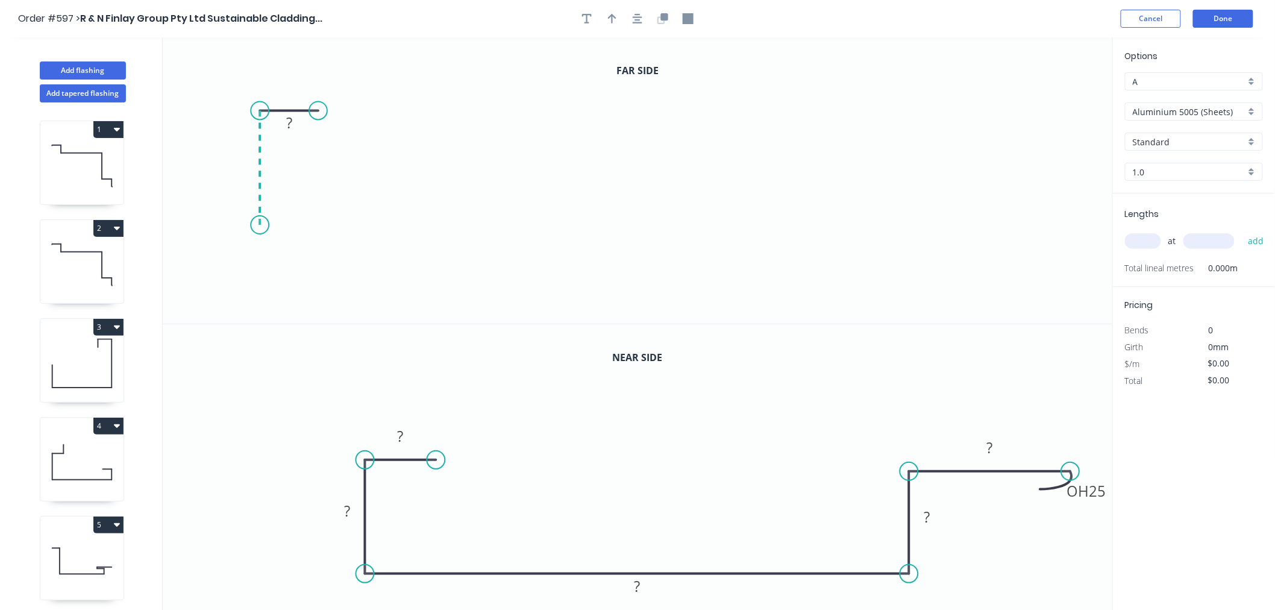
click at [262, 225] on icon "0 ?" at bounding box center [638, 180] width 951 height 286
click at [844, 226] on icon "0 ? ?" at bounding box center [638, 180] width 951 height 286
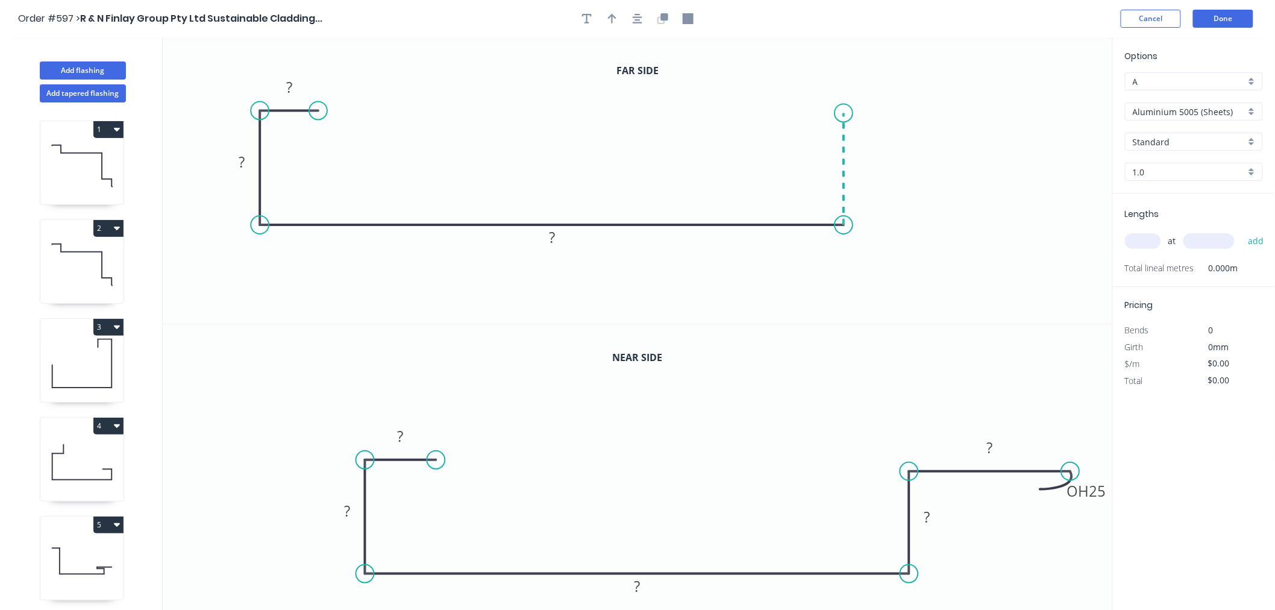
click at [844, 113] on icon at bounding box center [844, 169] width 0 height 112
click at [1035, 121] on icon "0 ? ? ? ?" at bounding box center [638, 180] width 951 height 286
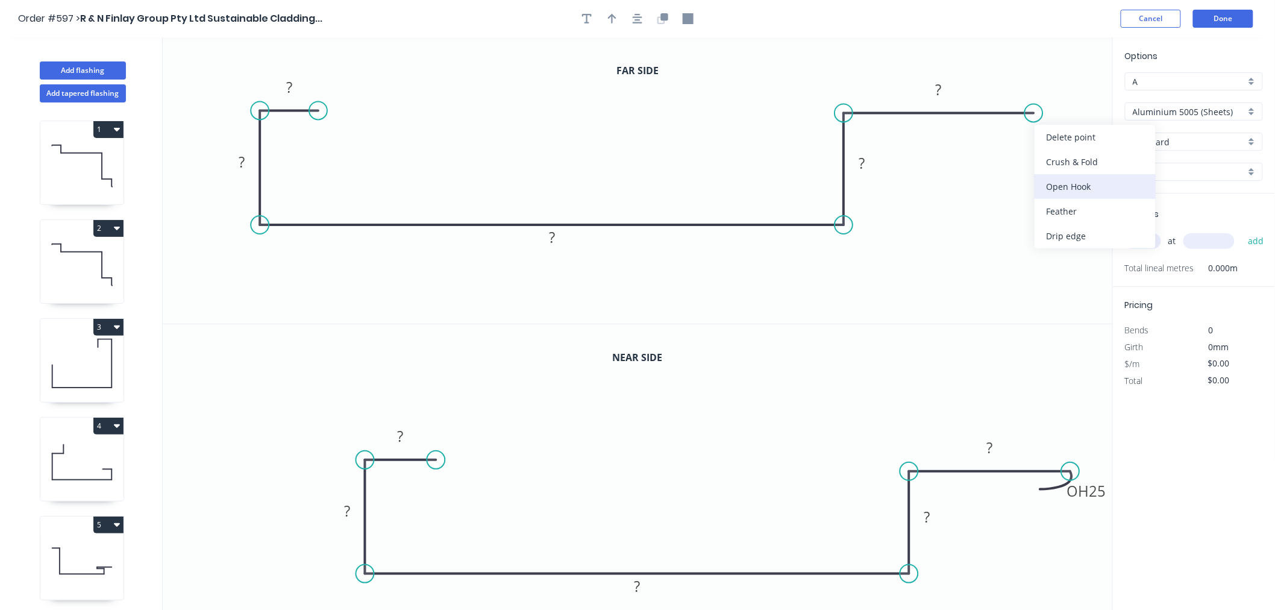
click at [1064, 178] on div "Open Hook" at bounding box center [1095, 186] width 121 height 25
click at [1054, 148] on div "Flip bend" at bounding box center [1095, 157] width 121 height 25
click at [294, 88] on rect at bounding box center [289, 88] width 24 height 17
click at [414, 435] on rect at bounding box center [401, 436] width 39 height 24
click at [407, 441] on rect at bounding box center [401, 437] width 24 height 17
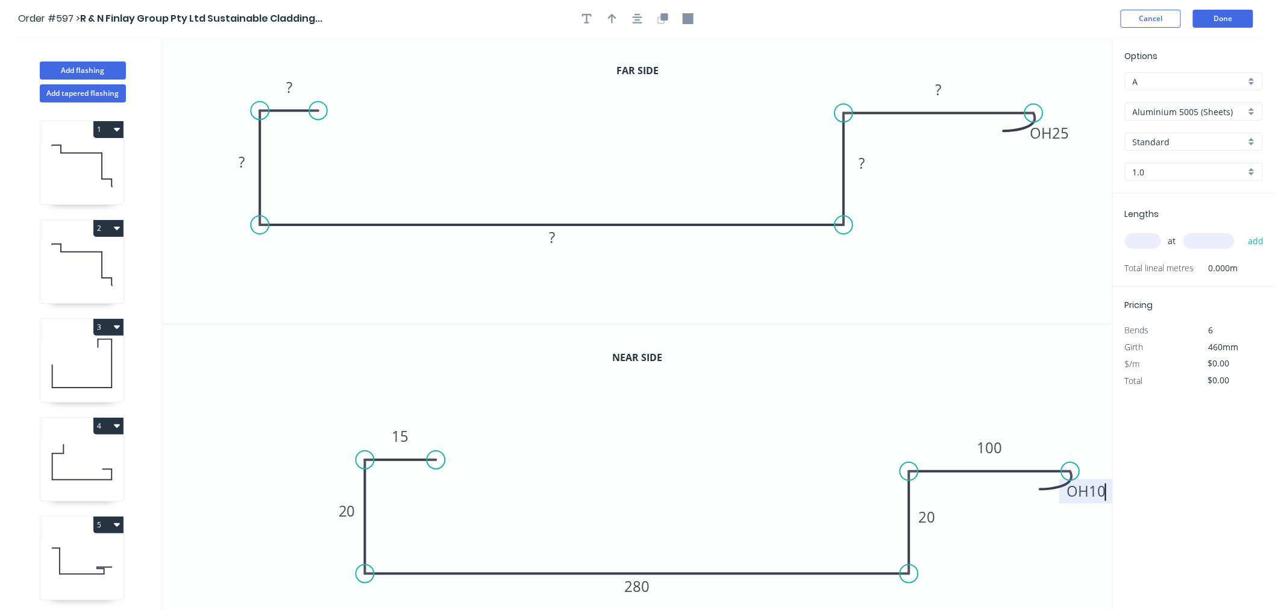
click at [706, 469] on icon "0 15 20 280 20 OH 10 100" at bounding box center [638, 467] width 951 height 287
click at [294, 86] on rect at bounding box center [289, 88] width 24 height 17
click at [969, 219] on icon "0 15 20 275 20 OH 10 100" at bounding box center [638, 180] width 951 height 286
click at [1243, 105] on input "Aluminium 5005 (Sheets)" at bounding box center [1189, 111] width 113 height 13
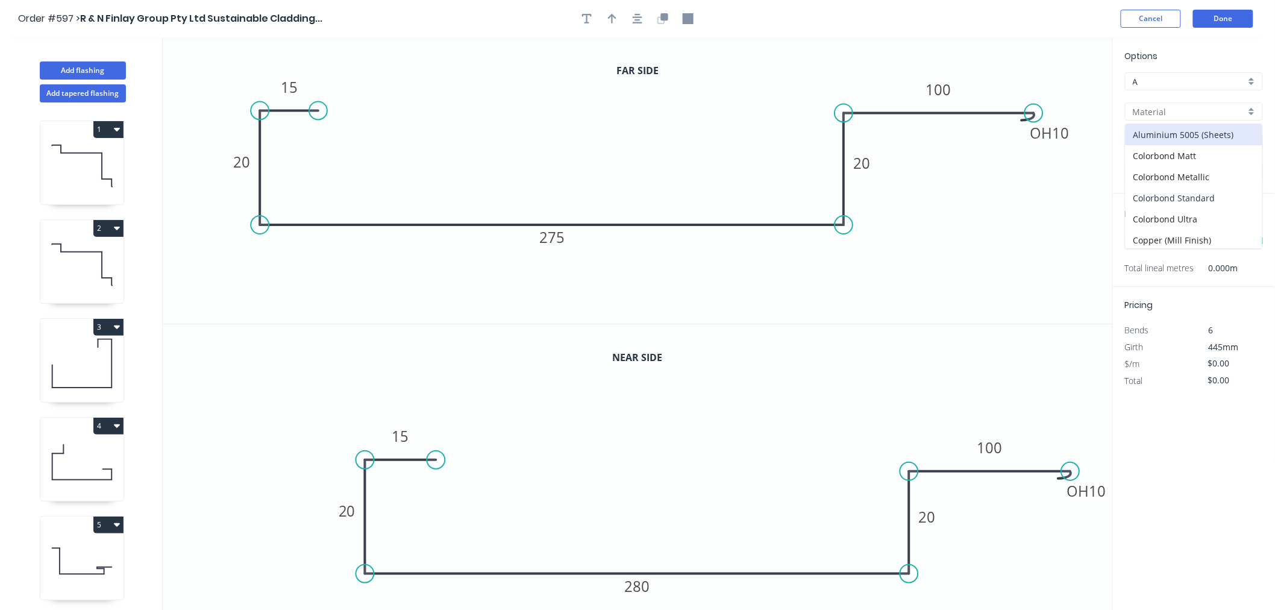
click at [1214, 204] on div "Colorbond Standard" at bounding box center [1194, 197] width 137 height 21
type input "Colorbond Standard"
type input "Basalt"
type input "0.55"
type input "$24.74"
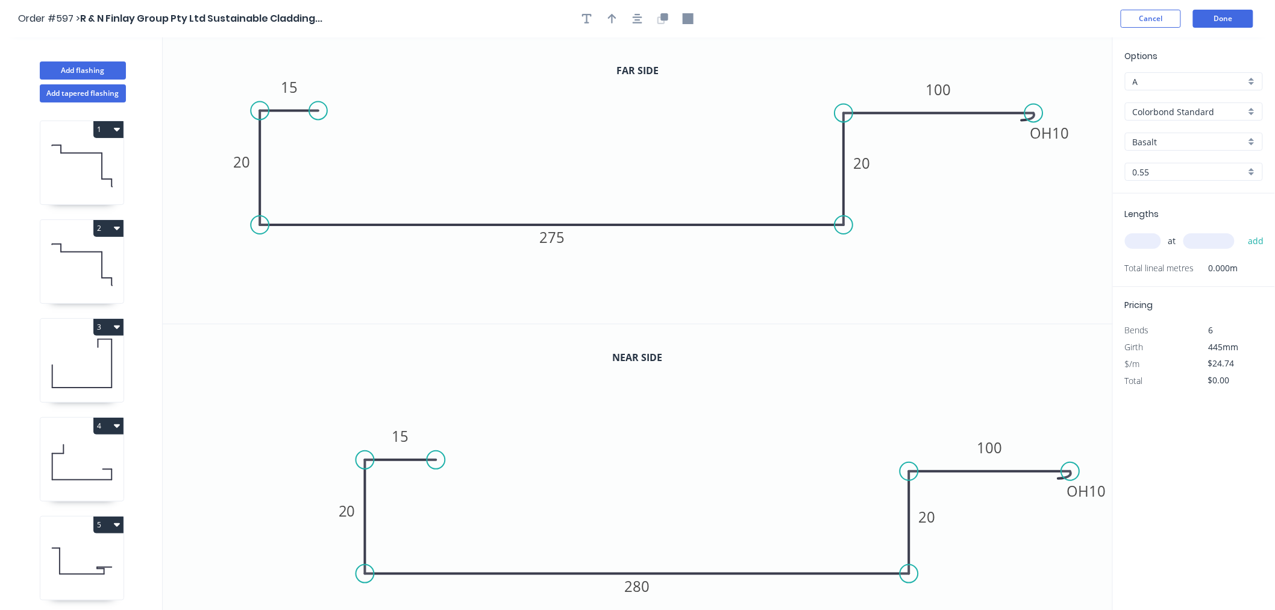
click at [1198, 136] on input "Basalt" at bounding box center [1189, 142] width 113 height 13
click at [1193, 177] on div "Evening Haze" at bounding box center [1194, 178] width 137 height 21
type input "Evening Haze"
click at [1143, 240] on input "text" at bounding box center [1143, 241] width 36 height 16
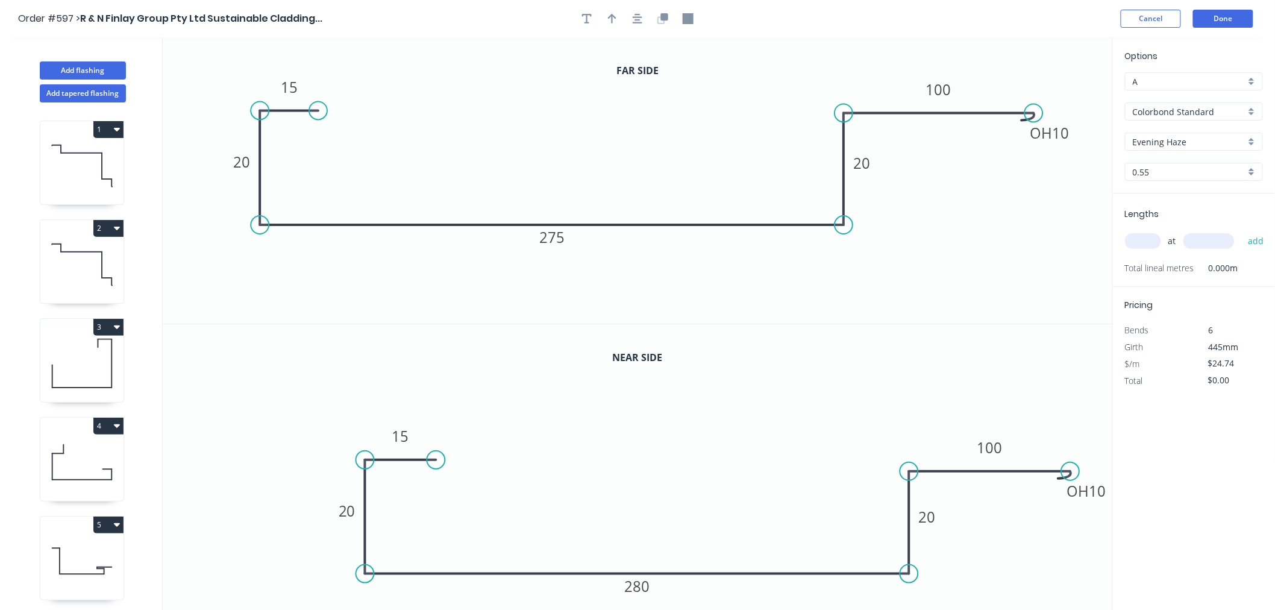
click at [1144, 240] on input "text" at bounding box center [1143, 241] width 36 height 16
type input "1"
type input "2090"
click at [1255, 244] on button "add" at bounding box center [1256, 241] width 28 height 20
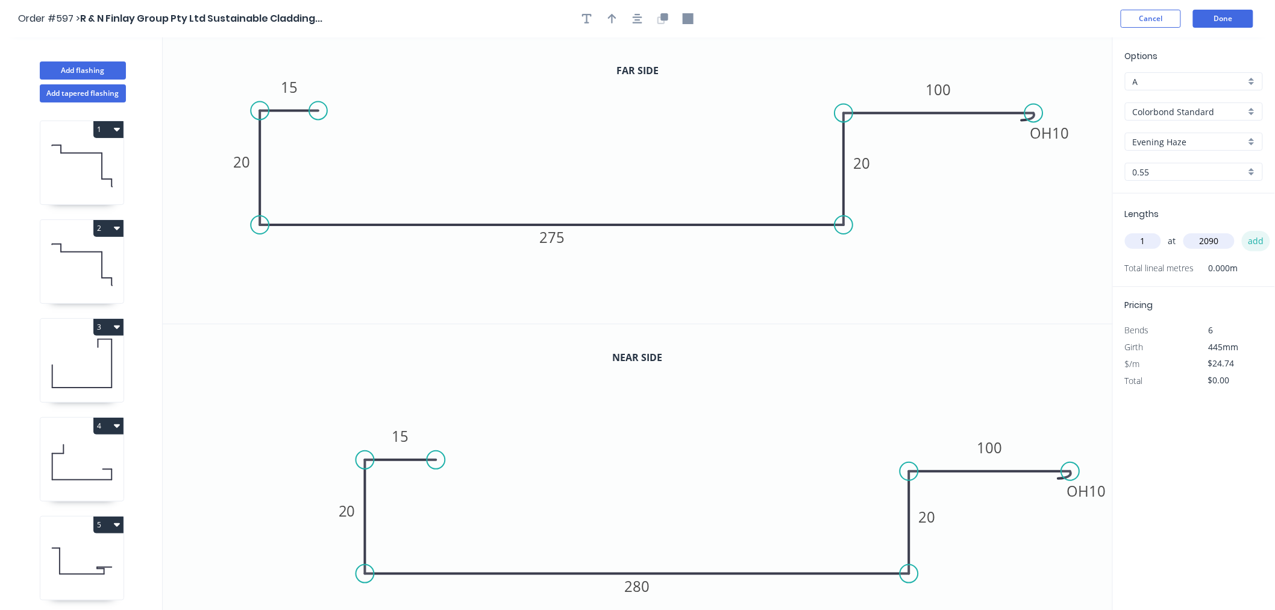
type input "$51.71"
click at [1213, 20] on button "Done" at bounding box center [1223, 19] width 60 height 18
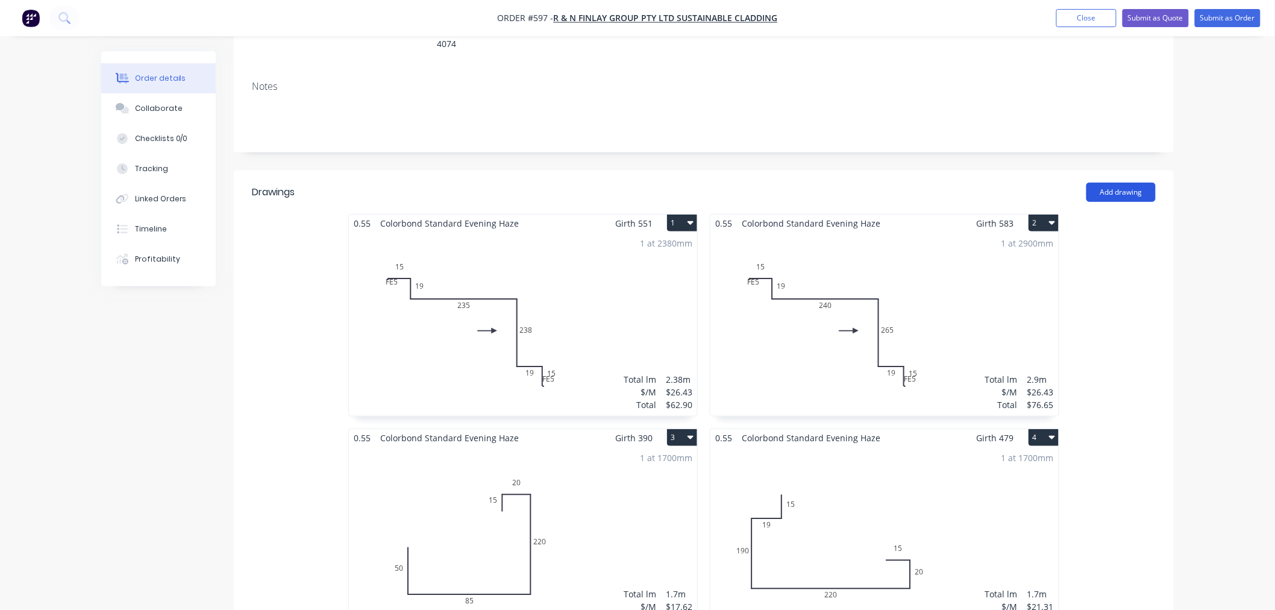
click at [1125, 183] on button "Add drawing" at bounding box center [1121, 192] width 69 height 19
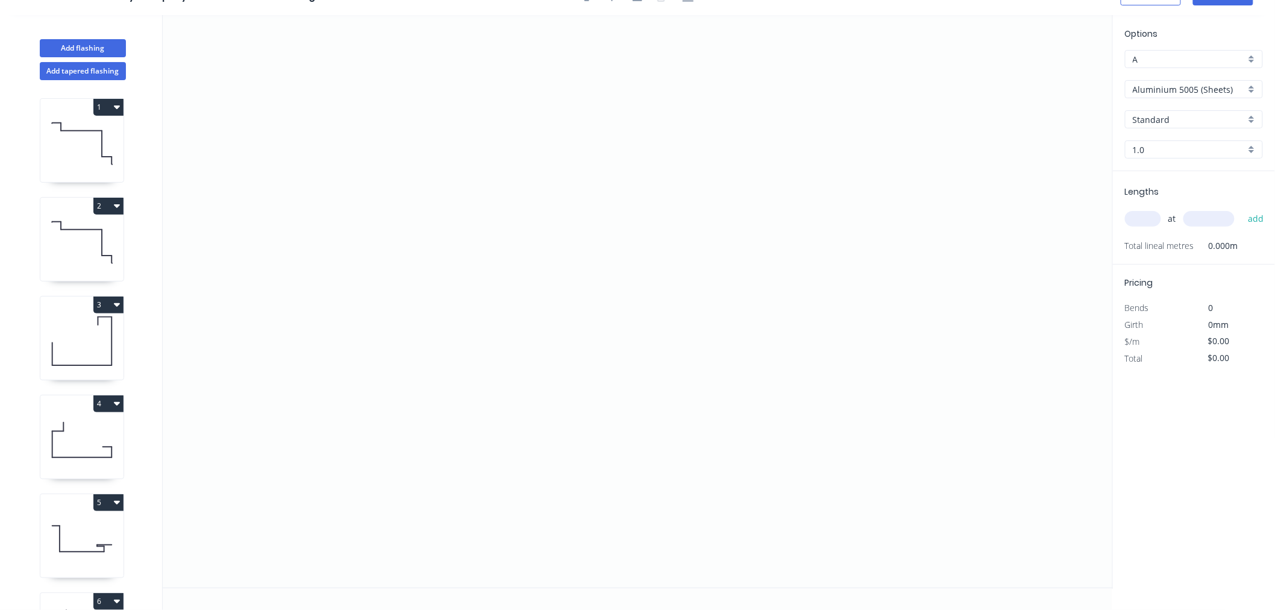
scroll to position [22, 0]
click at [290, 408] on icon "0" at bounding box center [638, 301] width 951 height 573
click at [371, 411] on icon "0" at bounding box center [638, 301] width 951 height 573
click at [380, 525] on icon "0 ?" at bounding box center [638, 301] width 951 height 573
click at [384, 524] on circle at bounding box center [380, 525] width 18 height 18
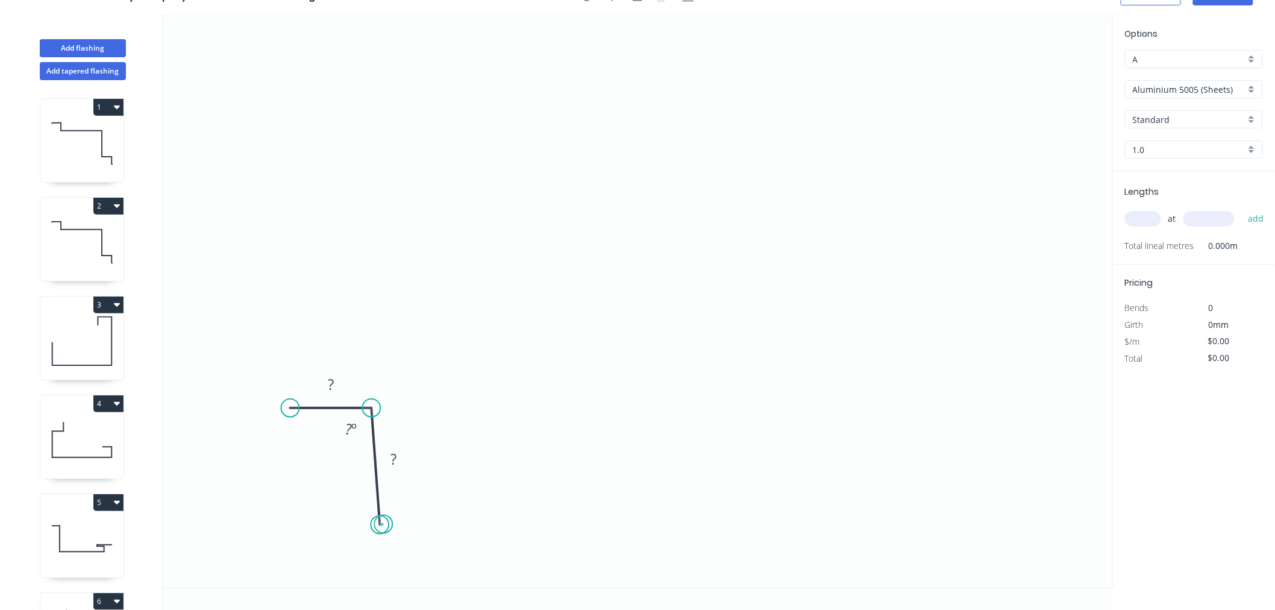
click at [386, 523] on circle at bounding box center [380, 525] width 18 height 18
drag, startPoint x: 379, startPoint y: 522, endPoint x: 368, endPoint y: 522, distance: 10.2
click at [368, 522] on circle at bounding box center [371, 522] width 18 height 18
click at [371, 522] on circle at bounding box center [371, 522] width 18 height 18
click at [375, 520] on circle at bounding box center [371, 522] width 18 height 18
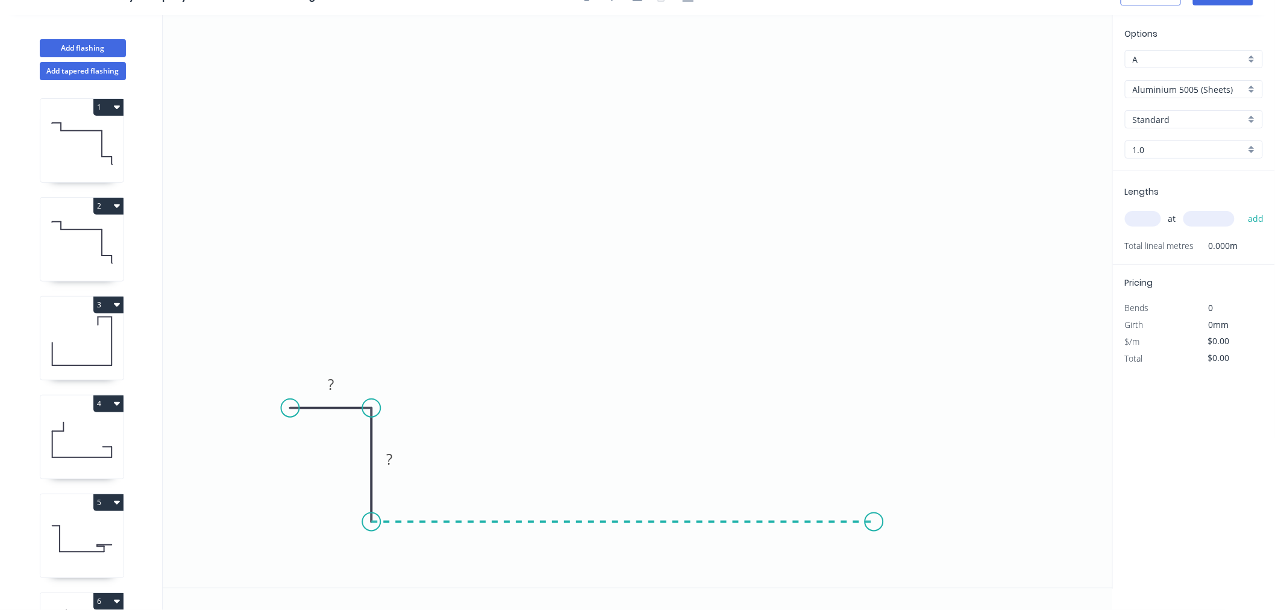
click at [875, 510] on icon "0 ? ?" at bounding box center [638, 301] width 951 height 573
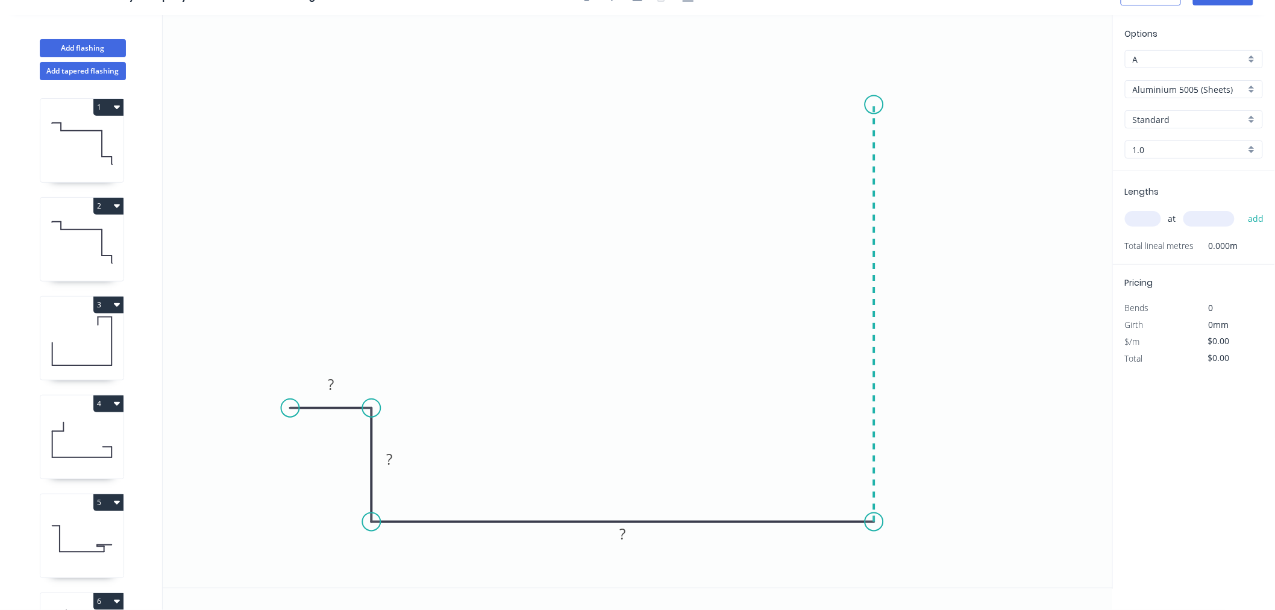
click at [870, 104] on icon "0 ? ? ?" at bounding box center [638, 301] width 951 height 573
click at [755, 105] on icon "0 ? ? ? ?" at bounding box center [638, 301] width 951 height 573
click at [756, 43] on icon "0 ? ? ? ? ?" at bounding box center [638, 301] width 951 height 573
click at [756, 43] on circle at bounding box center [755, 44] width 18 height 18
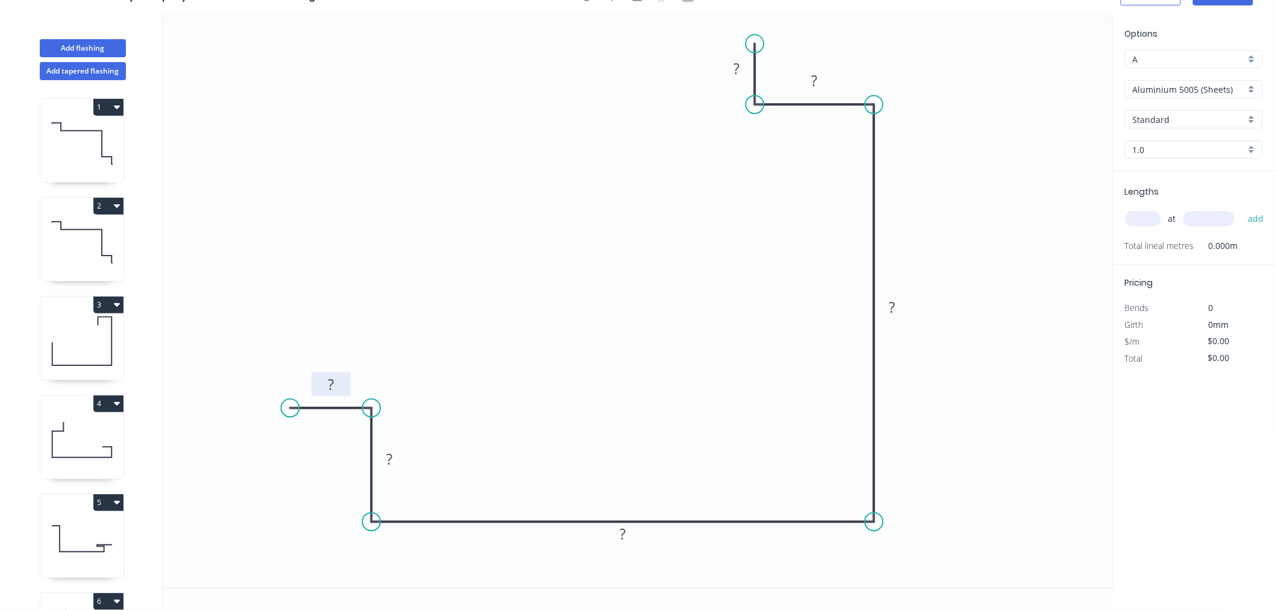
click at [338, 392] on rect at bounding box center [331, 385] width 24 height 17
click at [989, 345] on icon "0 15 19 165 225 19 15" at bounding box center [638, 301] width 951 height 573
click at [1167, 89] on input "Aluminium 5005 (Sheets)" at bounding box center [1189, 89] width 113 height 13
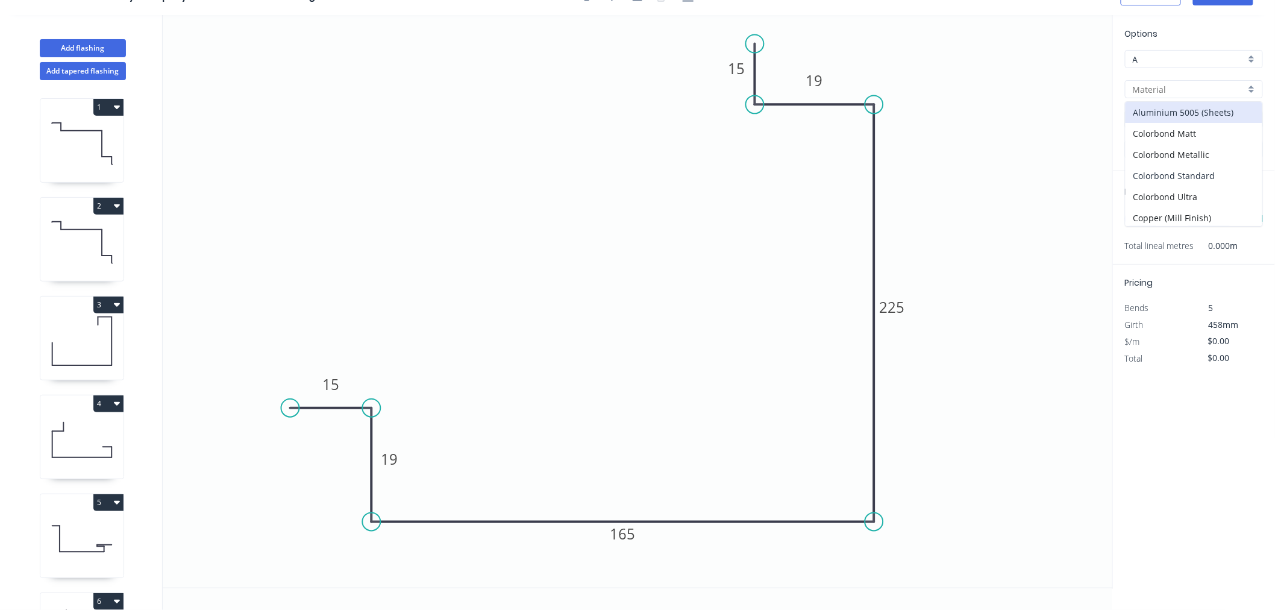
click at [1206, 175] on div "Colorbond Standard" at bounding box center [1194, 175] width 137 height 21
type input "Colorbond Standard"
type input "Basalt"
type input "0.55"
type input "$21.31"
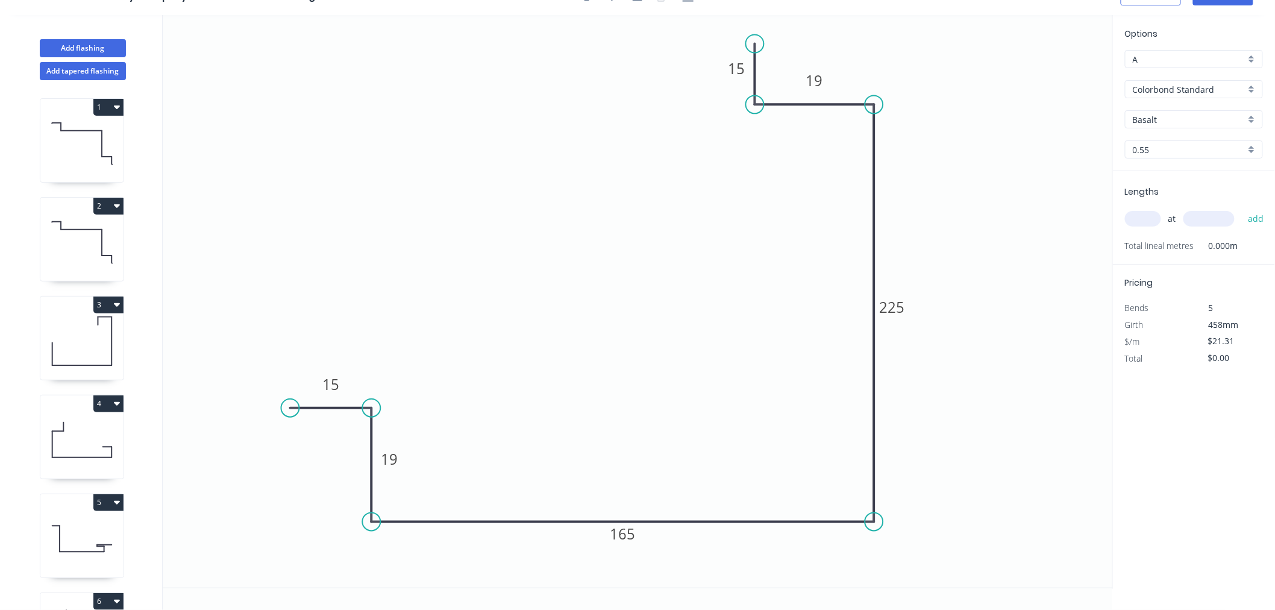
click at [1199, 115] on input "Basalt" at bounding box center [1189, 119] width 113 height 13
click at [1184, 222] on div "Evening Haze" at bounding box center [1194, 223] width 137 height 21
type input "Evening Haze"
click at [1154, 219] on input "text" at bounding box center [1143, 219] width 36 height 16
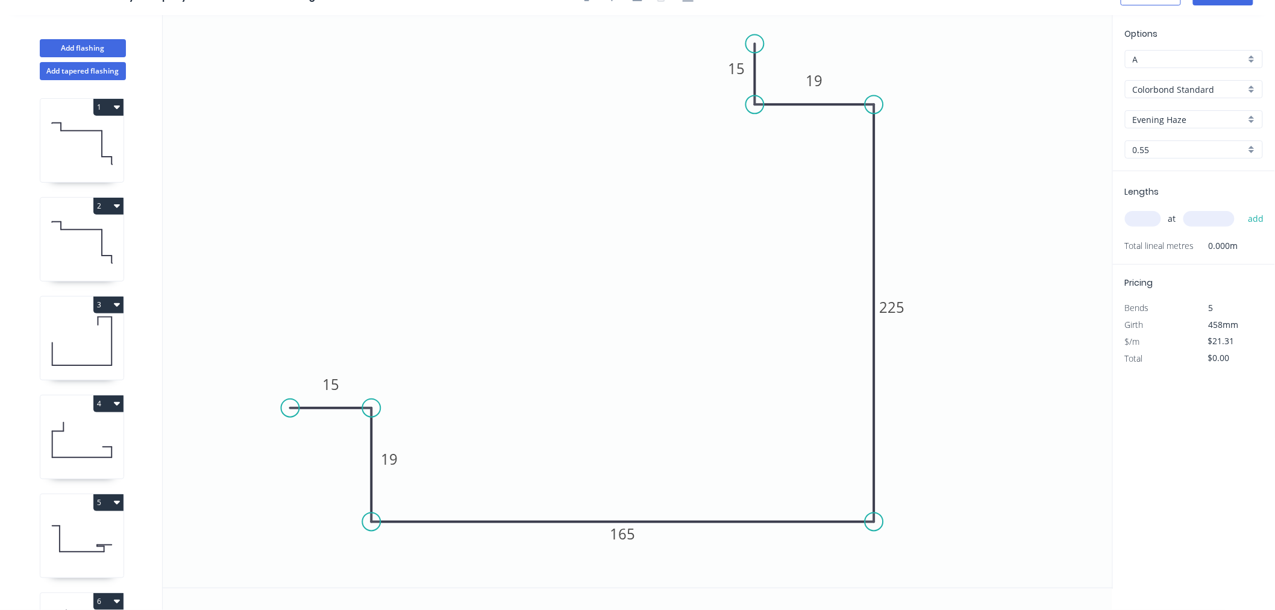
click at [1154, 219] on input "text" at bounding box center [1143, 219] width 36 height 16
click at [1162, 216] on div "at add" at bounding box center [1195, 219] width 140 height 20
type input "1"
type input "2340"
click at [1259, 218] on button "add" at bounding box center [1256, 219] width 28 height 20
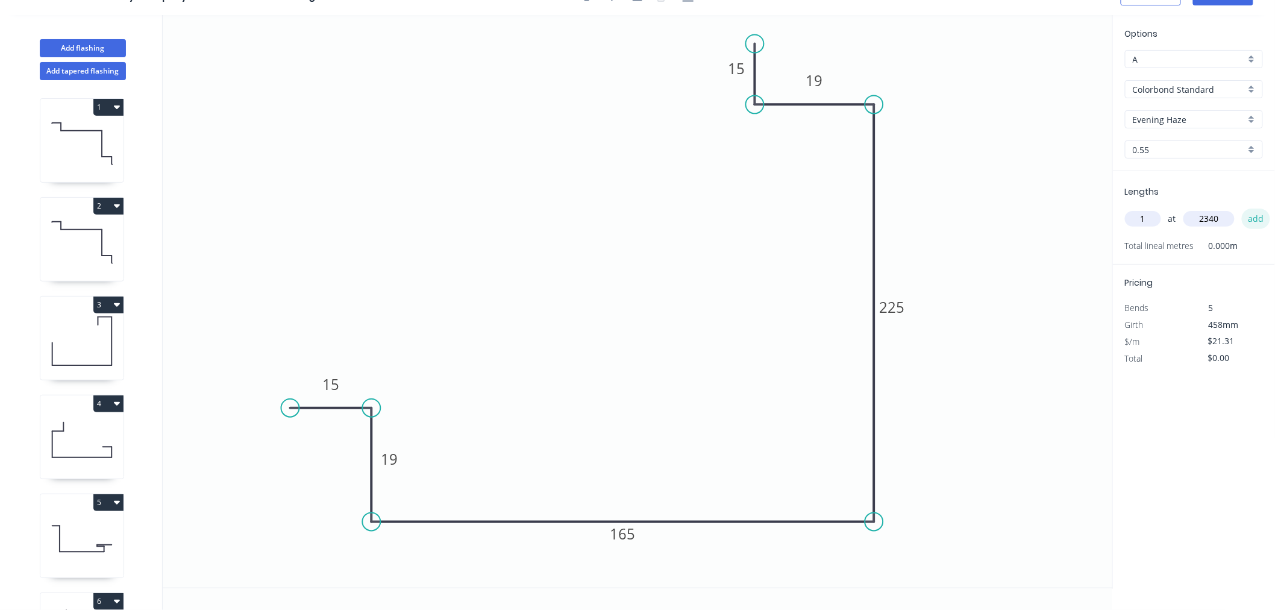
type input "$49.87"
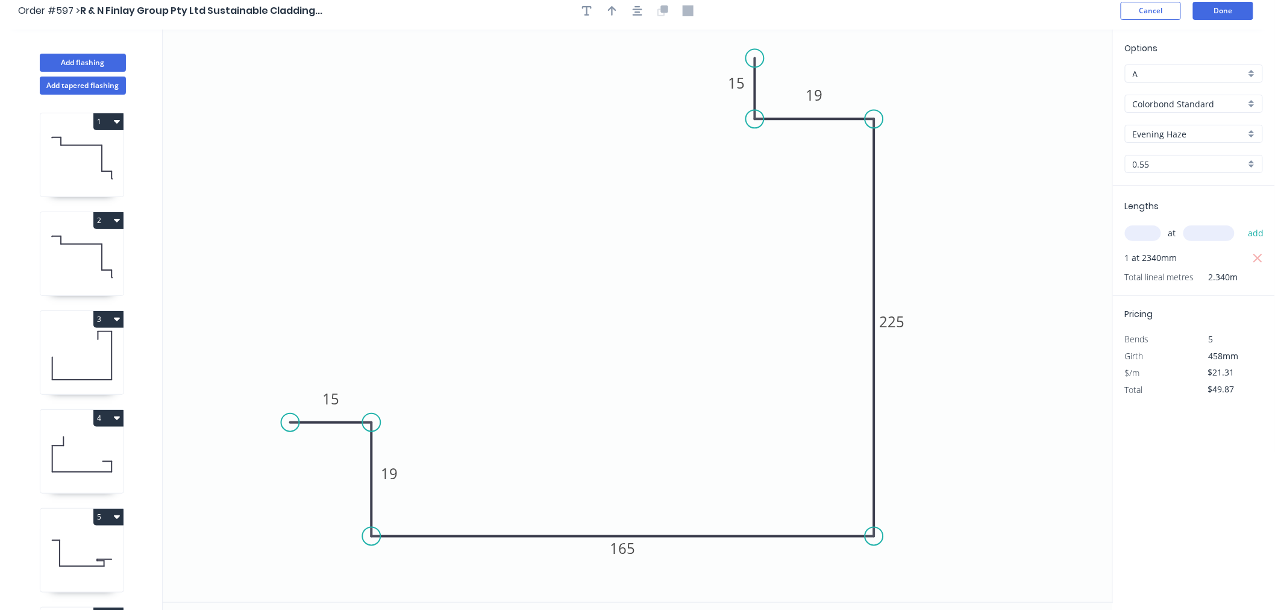
scroll to position [0, 0]
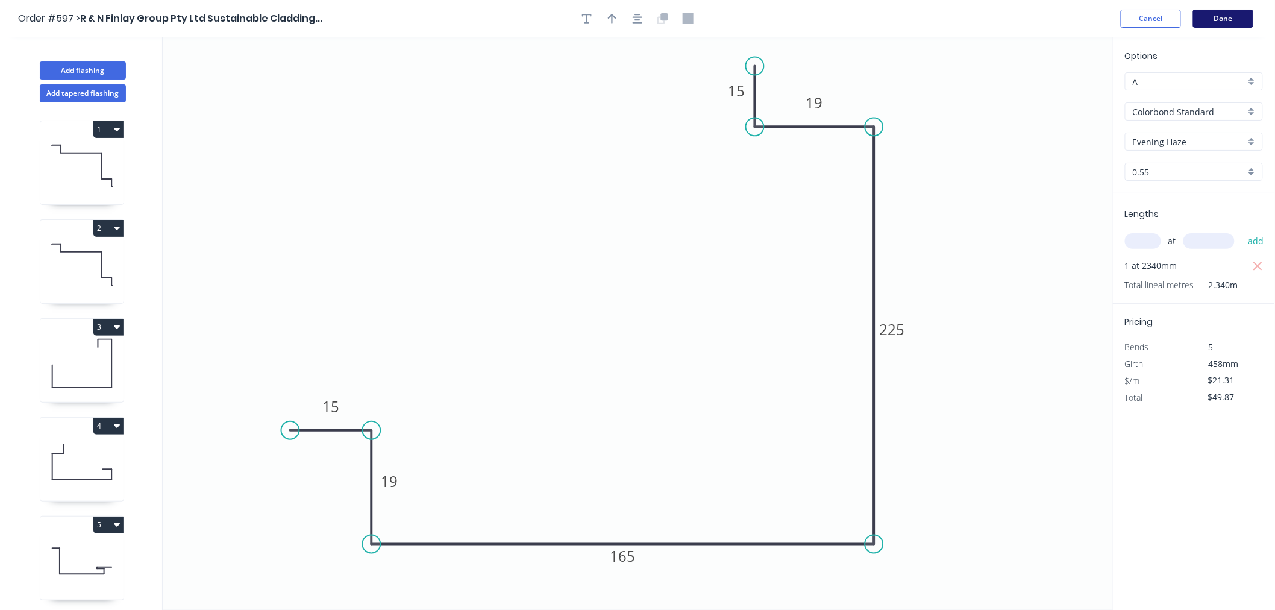
click at [1224, 21] on button "Done" at bounding box center [1223, 19] width 60 height 18
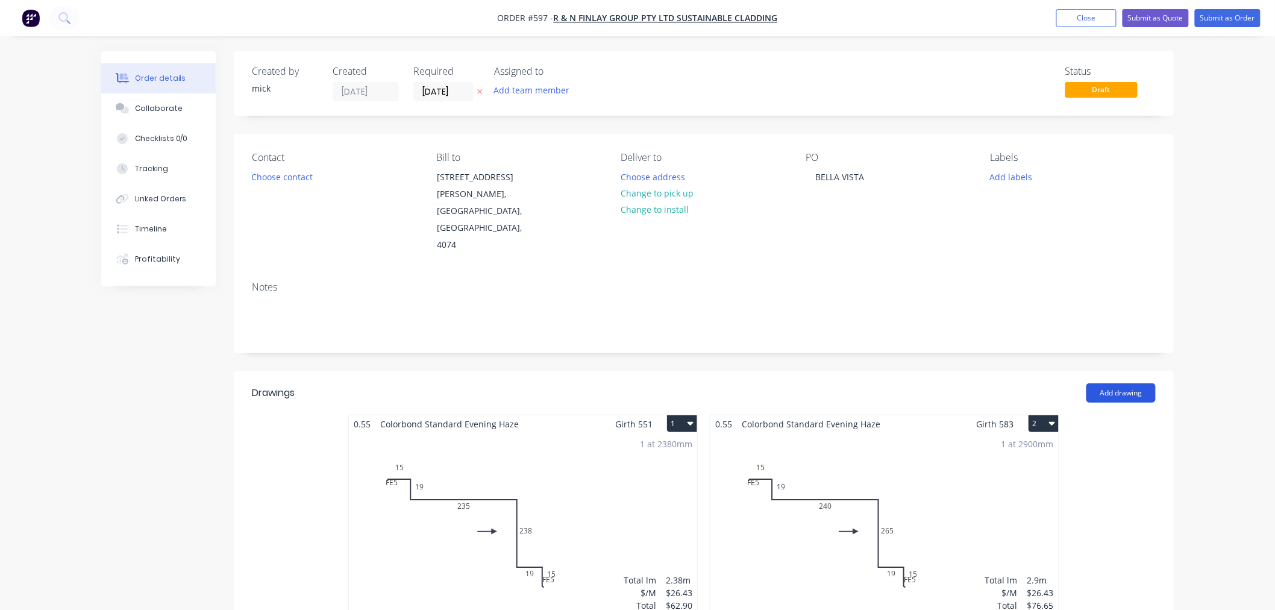
click at [1102, 383] on button "Add drawing" at bounding box center [1121, 392] width 69 height 19
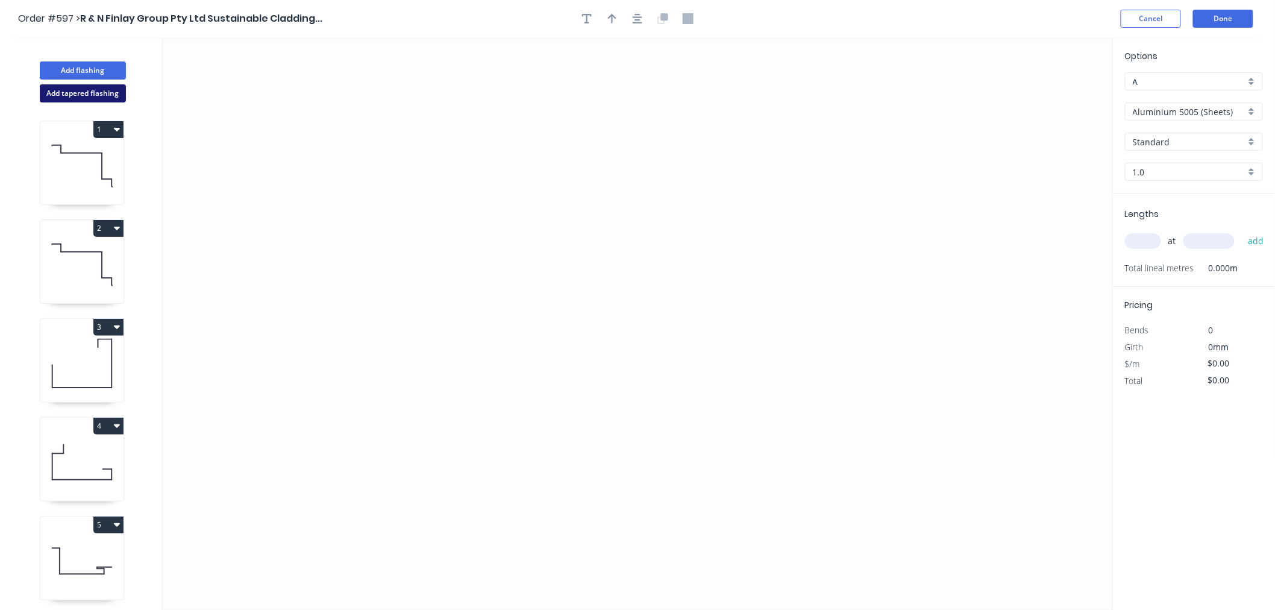
click at [98, 95] on button "Add tapered flashing" at bounding box center [83, 93] width 86 height 18
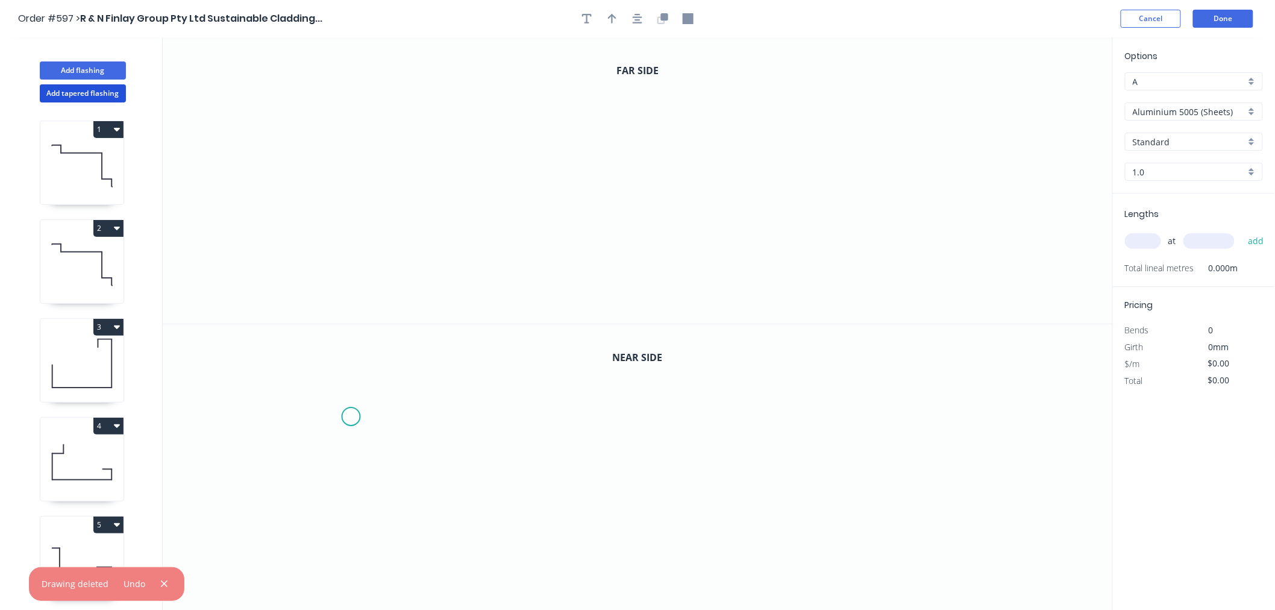
click at [352, 417] on icon "0" at bounding box center [638, 467] width 951 height 287
click at [354, 521] on icon "0" at bounding box center [638, 467] width 951 height 287
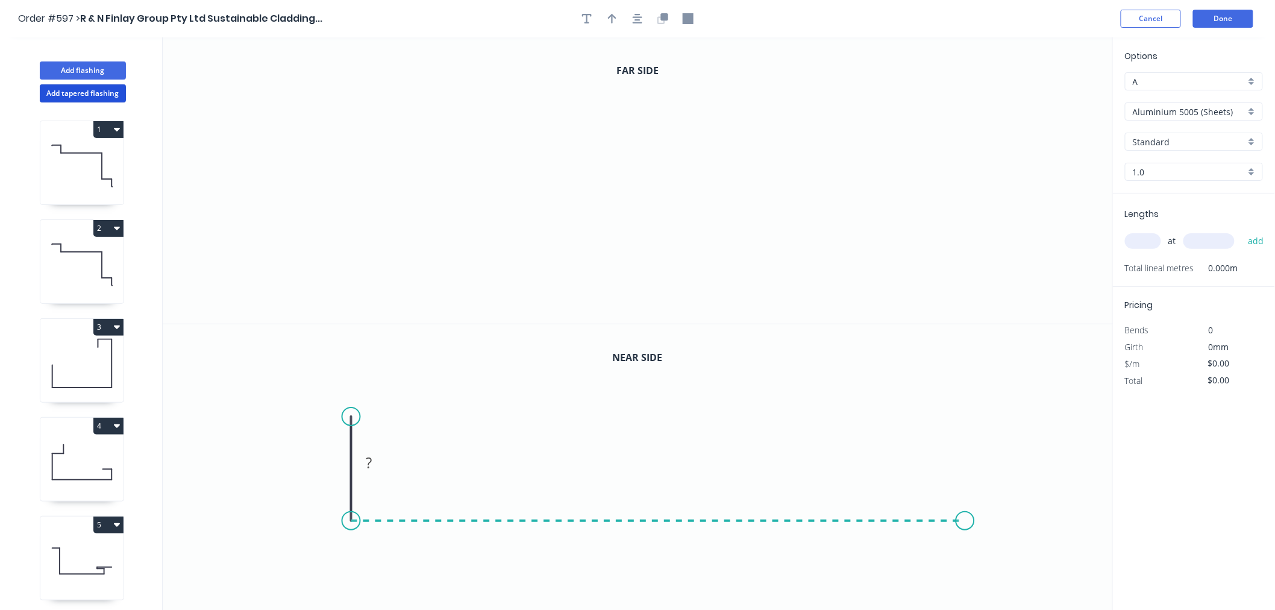
click at [966, 517] on icon "0 ?" at bounding box center [638, 467] width 951 height 287
click at [1008, 561] on icon "0 ? ?" at bounding box center [638, 467] width 951 height 287
click at [1007, 561] on circle at bounding box center [1008, 562] width 18 height 18
click at [1015, 559] on circle at bounding box center [1008, 562] width 18 height 18
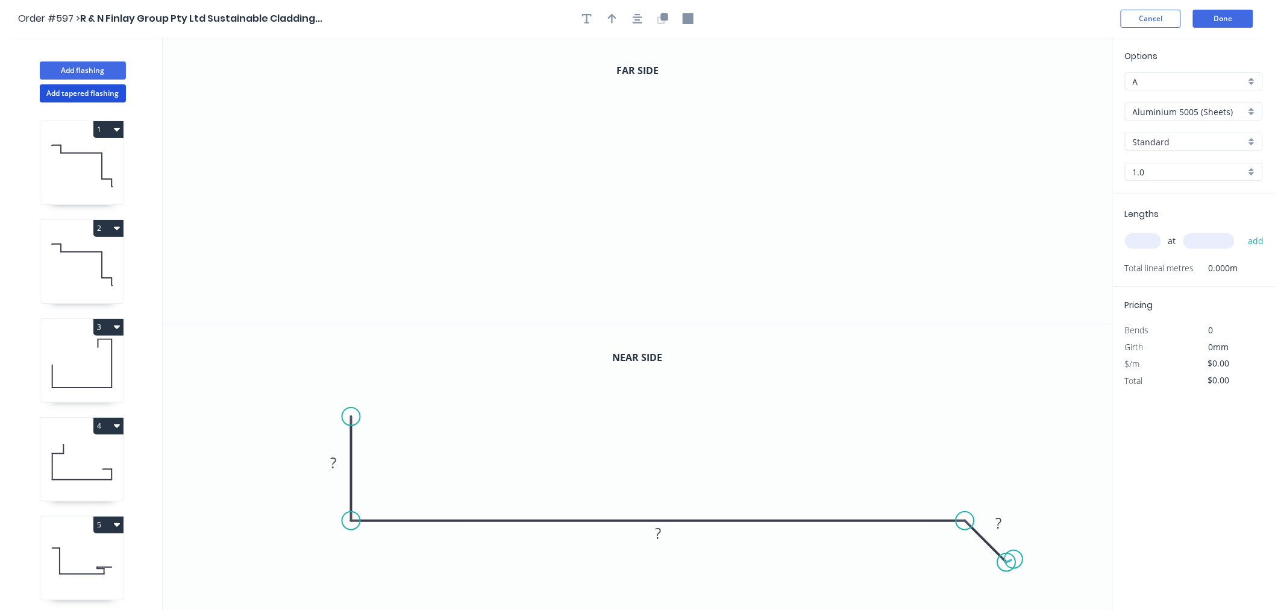
click at [1015, 559] on circle at bounding box center [1008, 562] width 18 height 18
click at [357, 99] on icon "0" at bounding box center [638, 180] width 951 height 286
click at [351, 199] on icon "0" at bounding box center [638, 180] width 951 height 286
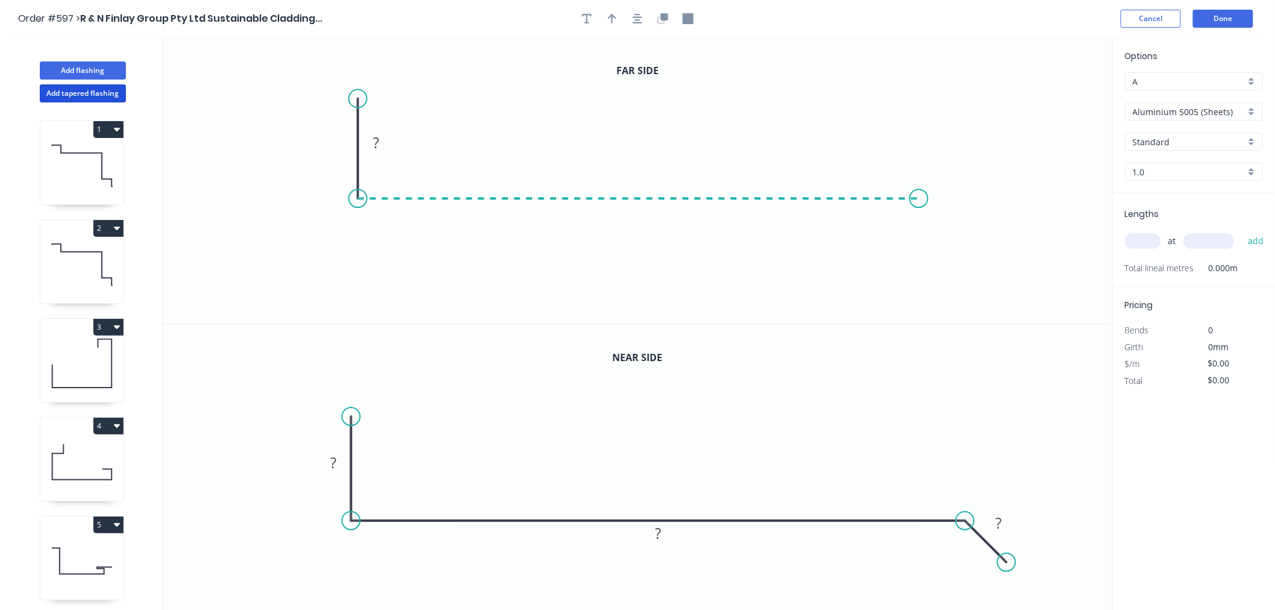
click at [920, 190] on icon "0 ?" at bounding box center [638, 180] width 951 height 286
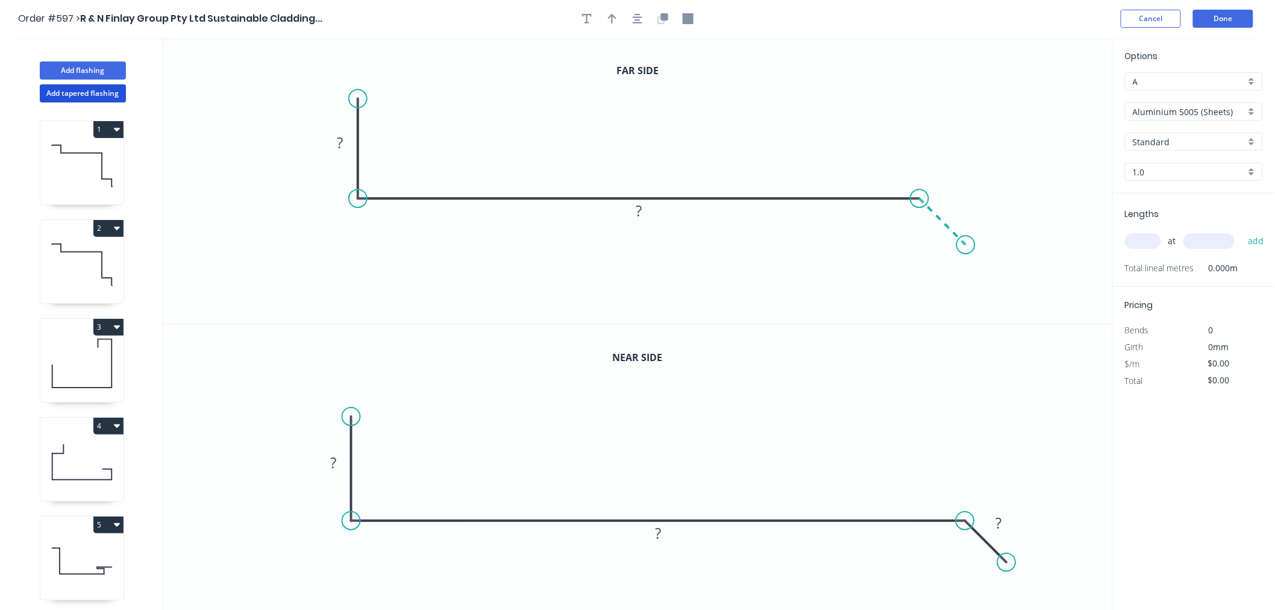
click at [967, 239] on icon "0 ? ?" at bounding box center [638, 180] width 951 height 286
click at [967, 239] on circle at bounding box center [966, 245] width 18 height 18
click at [336, 468] on rect at bounding box center [333, 463] width 24 height 17
click at [344, 140] on rect at bounding box center [340, 143] width 24 height 17
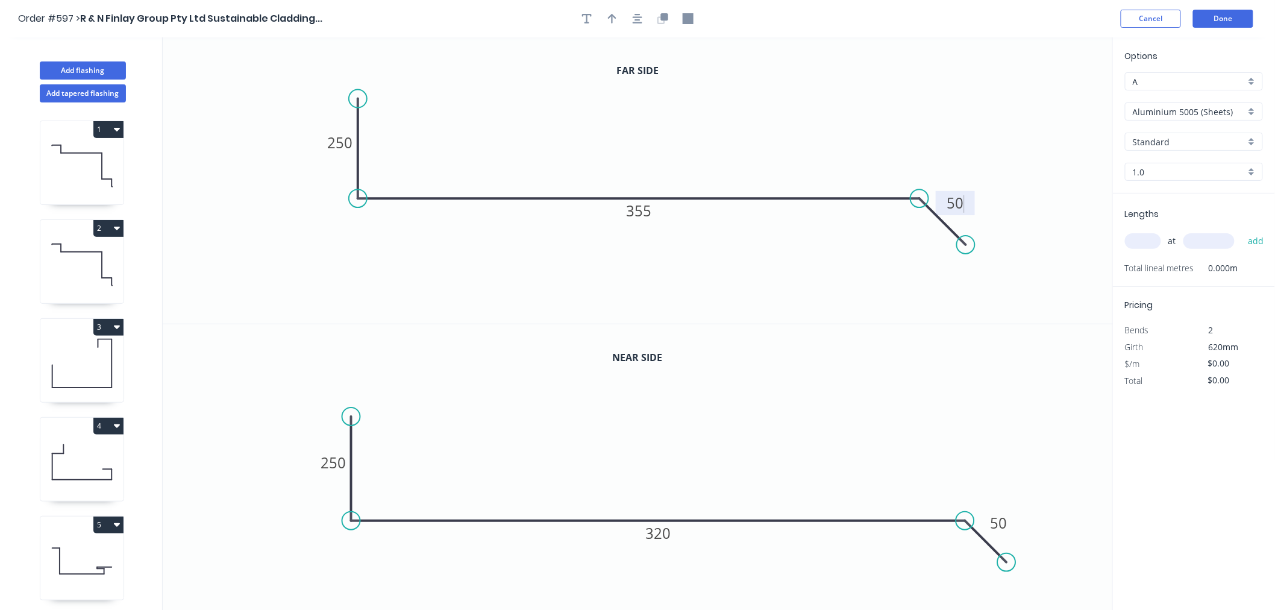
click at [758, 418] on icon "0 250 320 50" at bounding box center [638, 467] width 951 height 287
click at [350, 143] on tspan "250" at bounding box center [339, 143] width 25 height 20
click at [462, 250] on icon "0 130 355 50" at bounding box center [638, 180] width 951 height 286
click at [1145, 248] on input "text" at bounding box center [1143, 241] width 36 height 16
click at [1162, 121] on div "Options A A Aluminium 5005 (Sheets) Aluminium 5005 (Sheets) Standard Standard 1…" at bounding box center [1194, 121] width 162 height 144
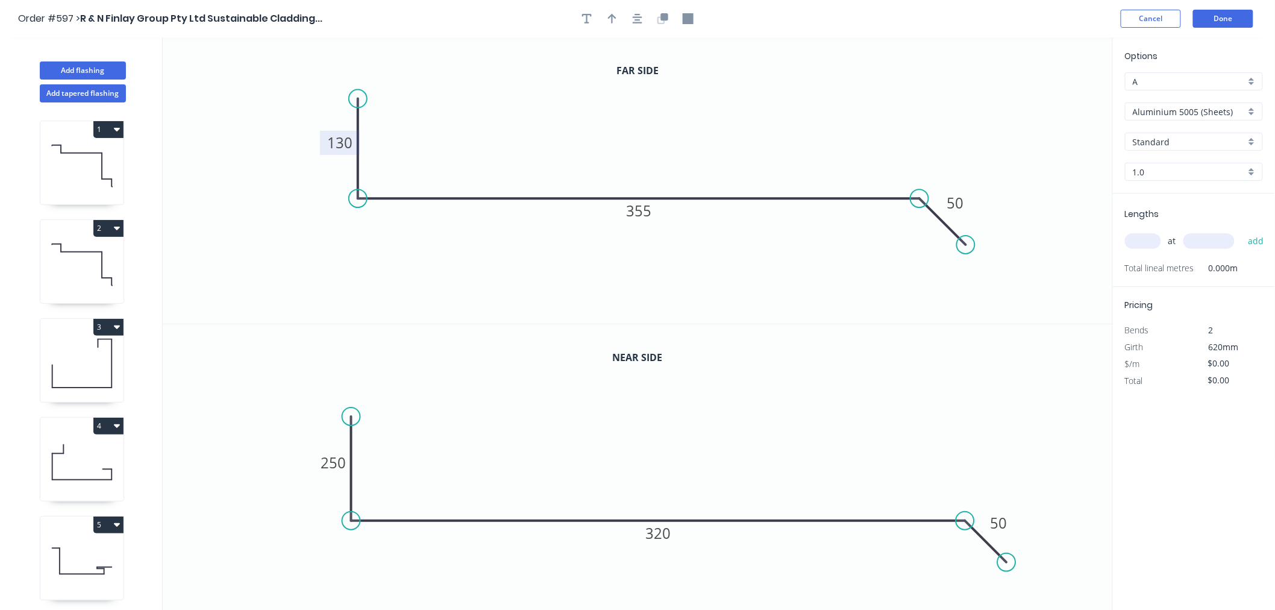
click at [1161, 102] on div "Aluminium 5005 (Sheets)" at bounding box center [1194, 111] width 138 height 18
click at [1156, 188] on div "Colorbond Standard" at bounding box center [1194, 197] width 137 height 21
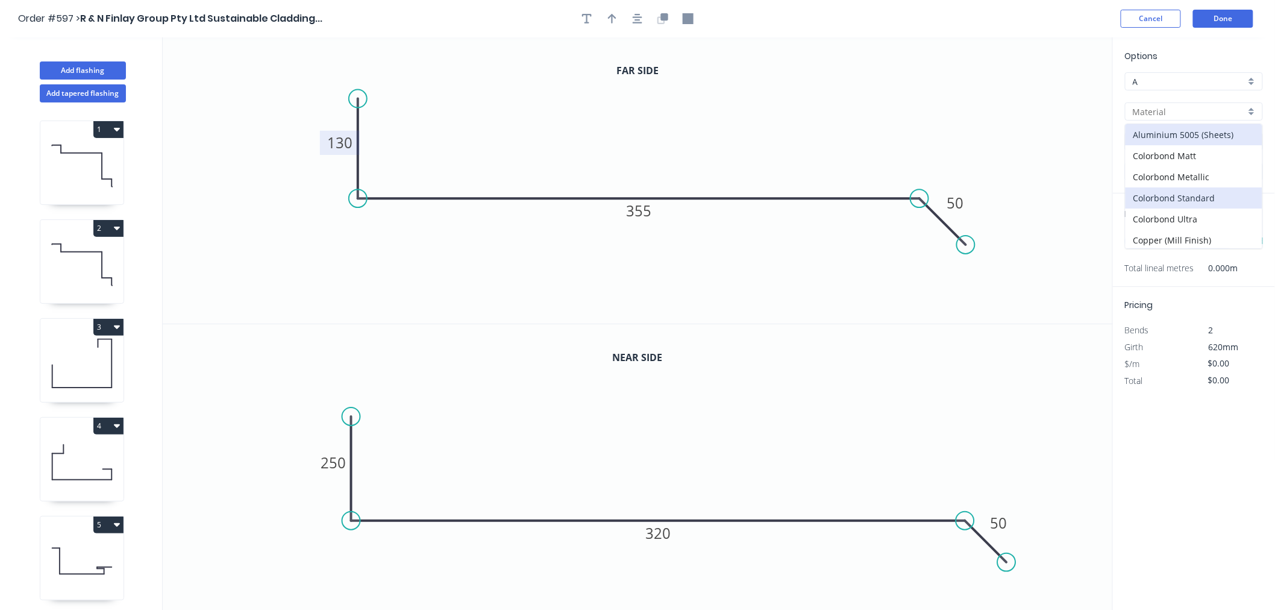
type input "Colorbond Standard"
type input "Basalt"
type input "0.55"
type input "$25.54"
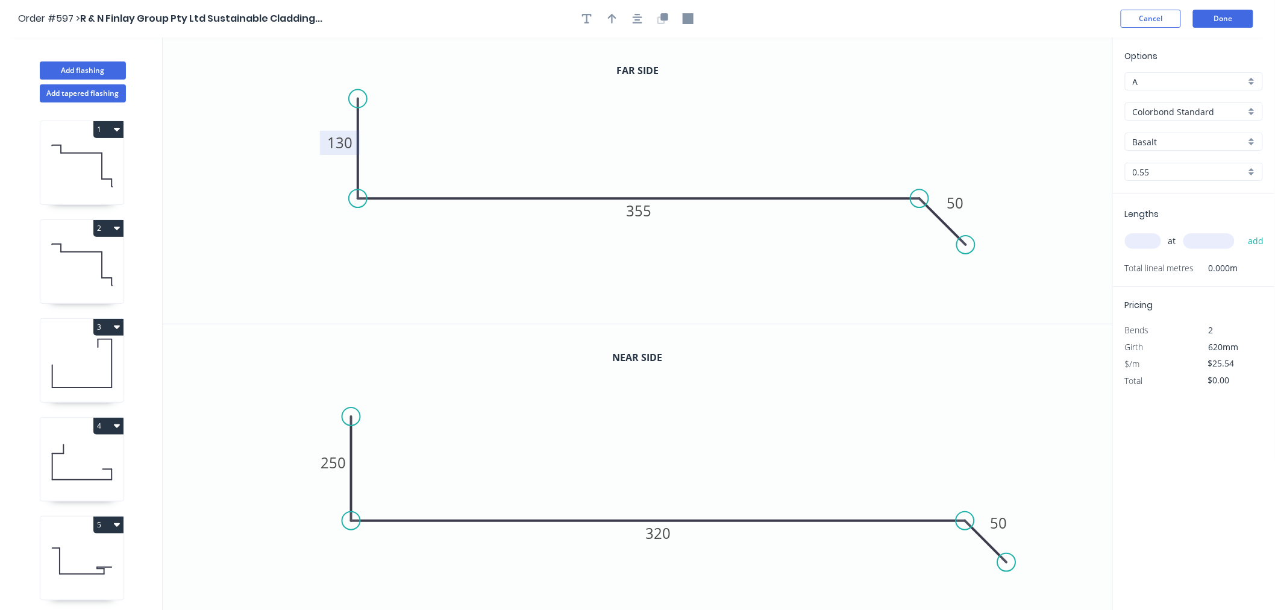
click at [1157, 142] on input "Basalt" at bounding box center [1189, 142] width 113 height 13
click at [1154, 239] on div "Evening Haze" at bounding box center [1194, 245] width 137 height 21
type input "Evening Haze"
click at [1142, 243] on input "text" at bounding box center [1143, 241] width 36 height 16
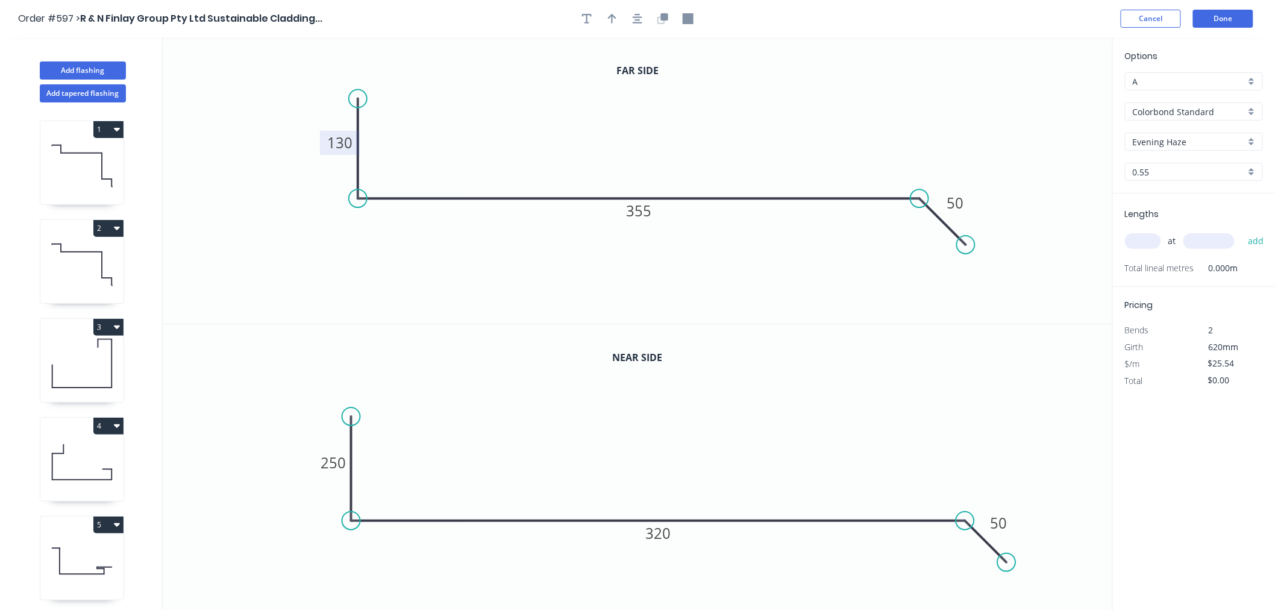
click at [1142, 243] on input "text" at bounding box center [1143, 241] width 36 height 16
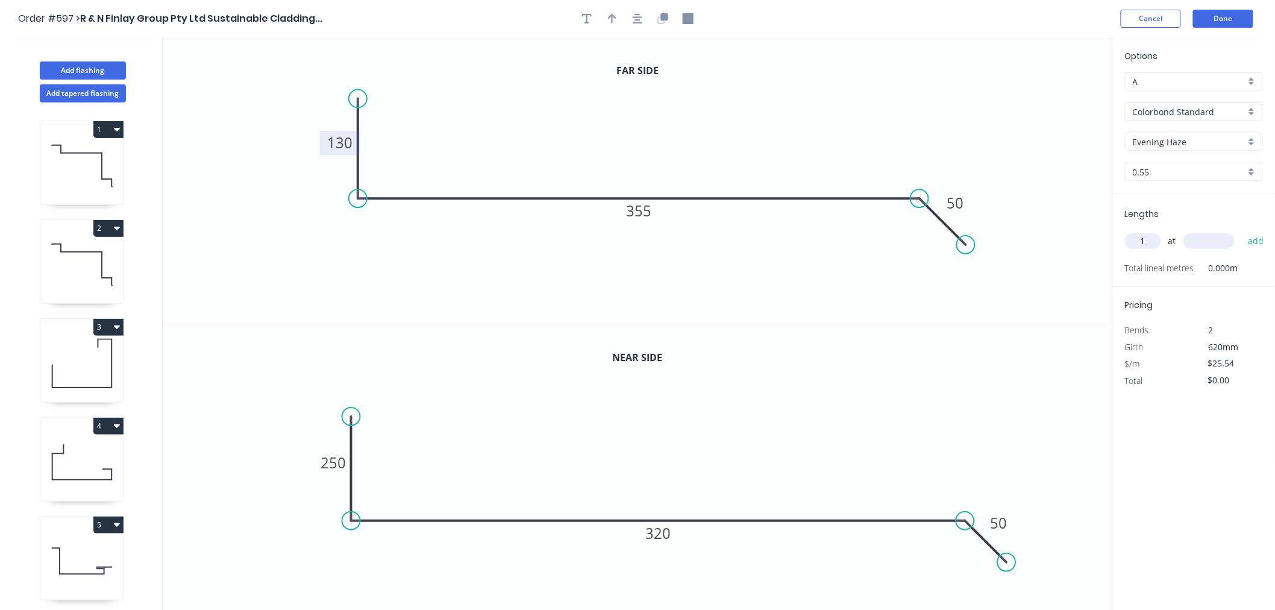
type input "1"
type input "3500"
click at [1242, 231] on button "add" at bounding box center [1256, 241] width 28 height 20
type input "$89.39"
click at [1243, 21] on button "Done" at bounding box center [1223, 19] width 60 height 18
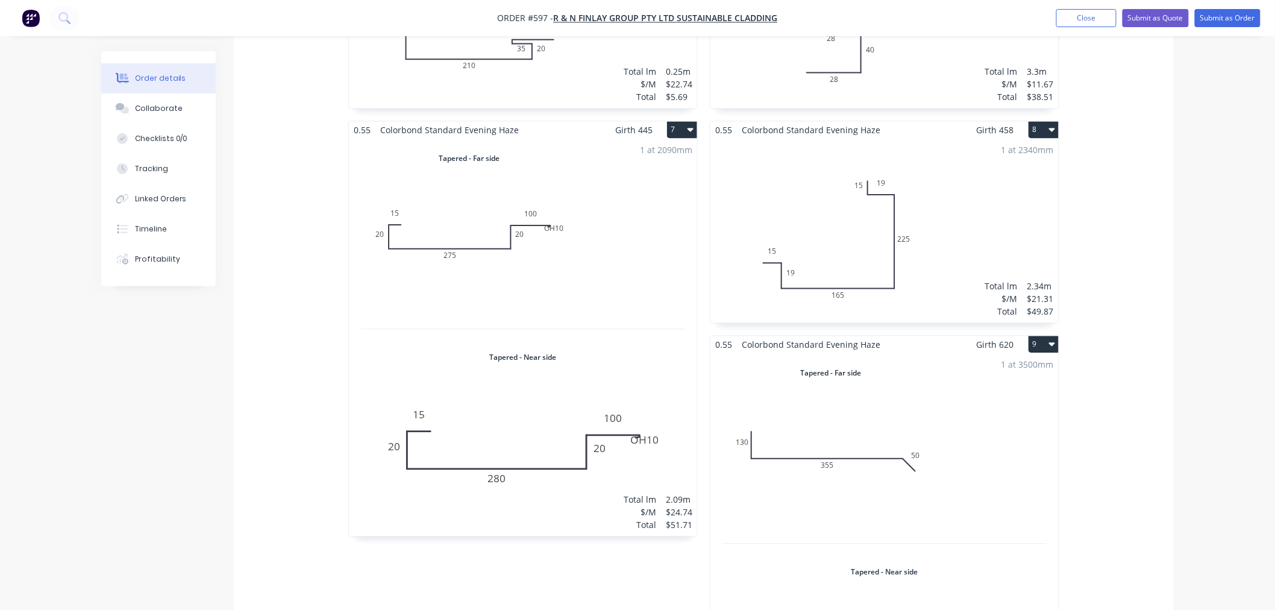
scroll to position [1206, 0]
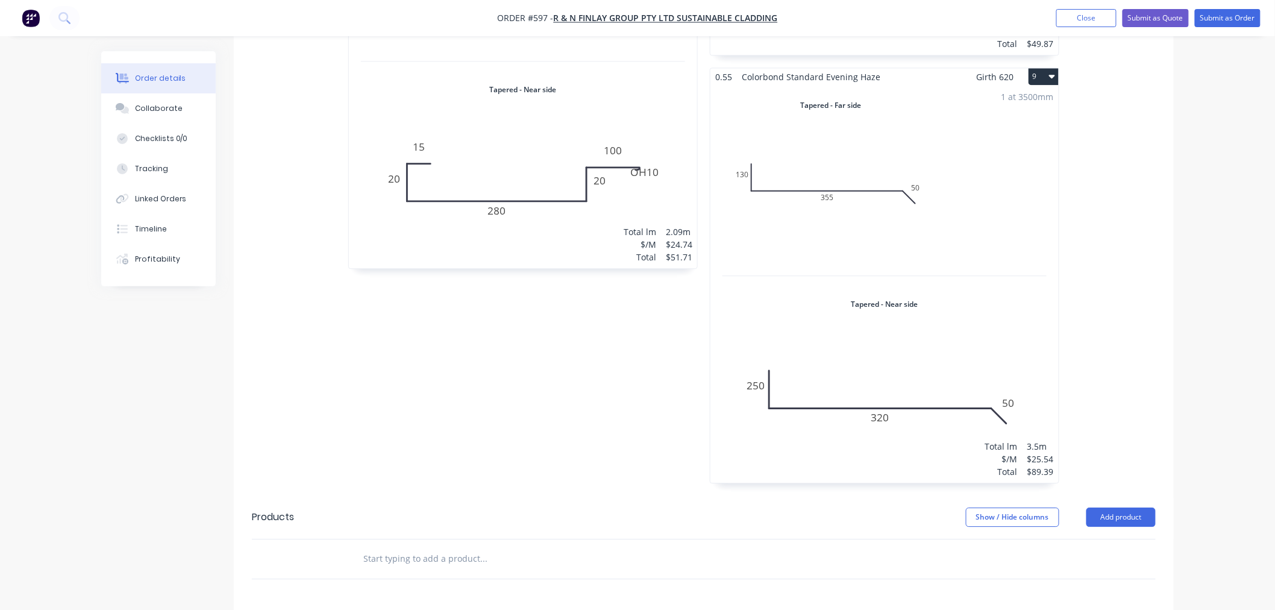
click at [1040, 68] on button "9" at bounding box center [1044, 76] width 30 height 17
click at [1011, 121] on div "Duplicate" at bounding box center [1001, 129] width 93 height 17
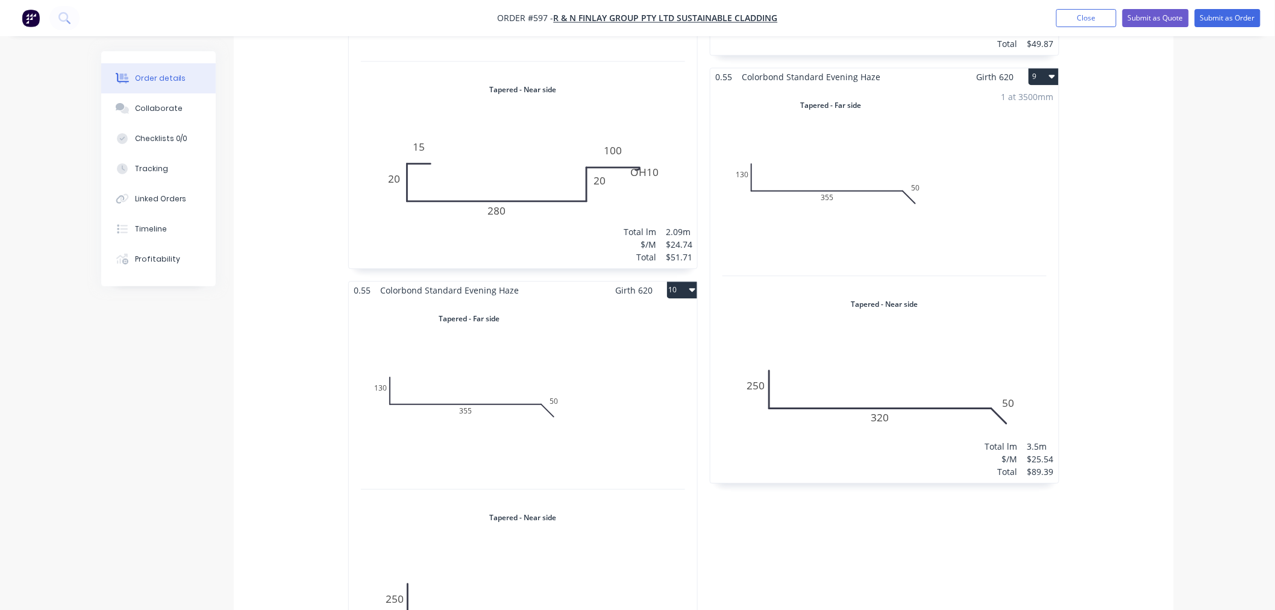
click at [624, 482] on div "Total lm $/M Total 0m $25.54 $0.00" at bounding box center [523, 497] width 348 height 397
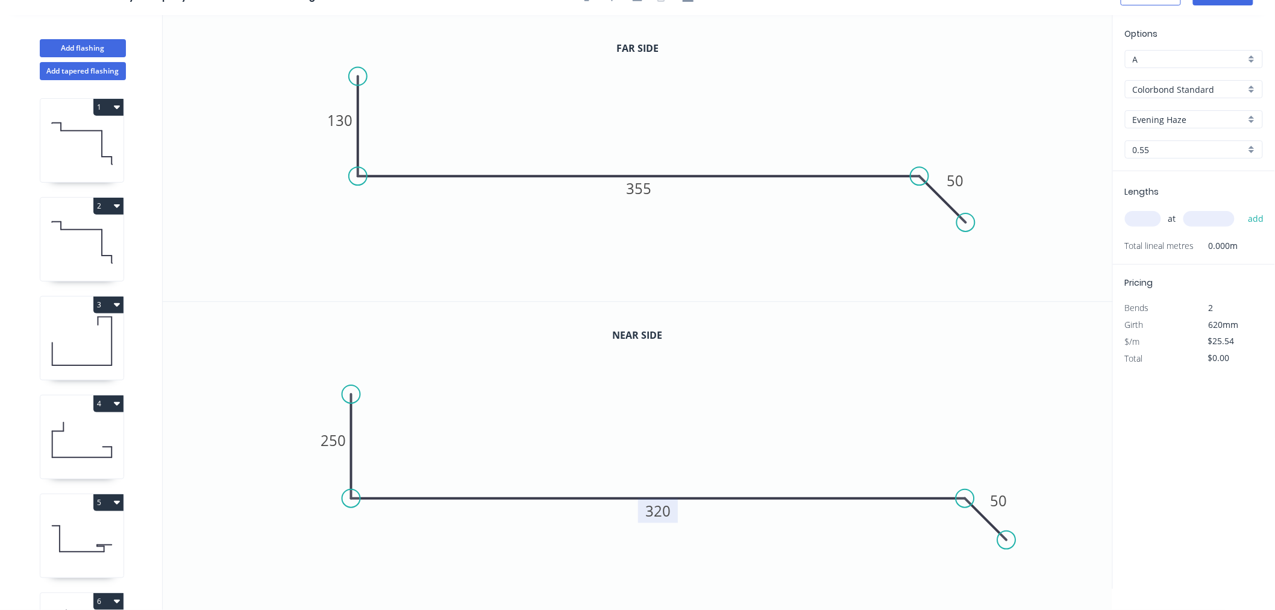
click at [664, 513] on tspan "320" at bounding box center [658, 511] width 25 height 20
click at [653, 191] on rect at bounding box center [639, 189] width 40 height 24
click at [645, 191] on tspan "355" at bounding box center [638, 188] width 25 height 20
click at [653, 189] on rect at bounding box center [640, 189] width 40 height 24
drag, startPoint x: 651, startPoint y: 188, endPoint x: 635, endPoint y: 186, distance: 15.9
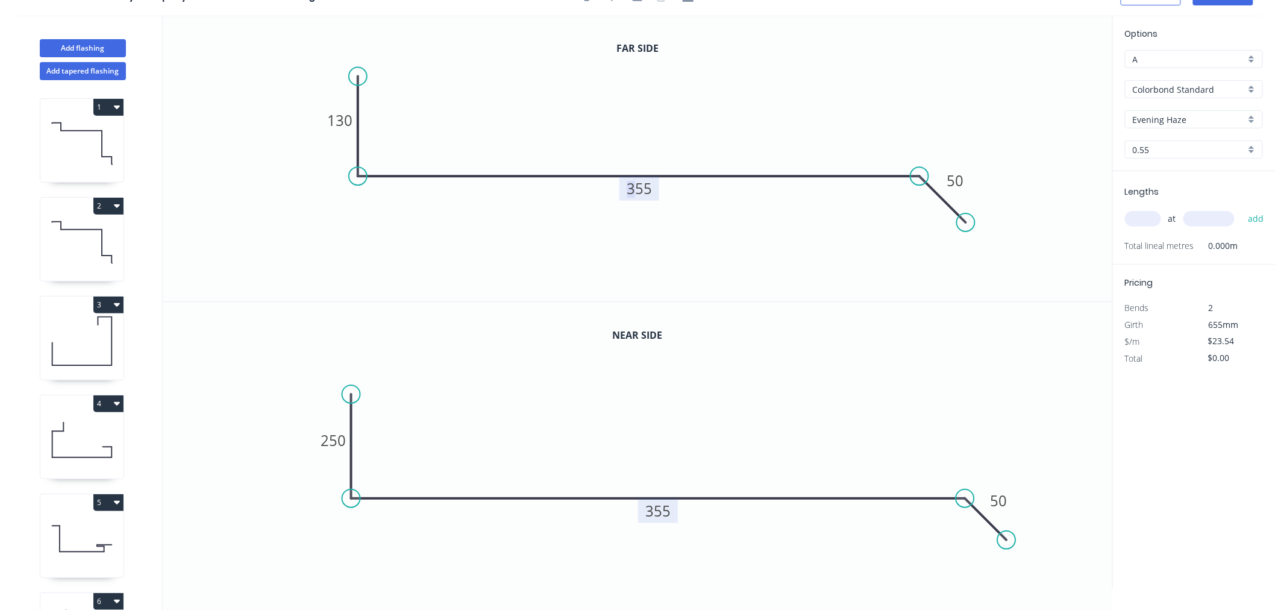
click at [636, 186] on tspan "355" at bounding box center [639, 188] width 25 height 20
drag, startPoint x: 639, startPoint y: 185, endPoint x: 658, endPoint y: 184, distance: 18.7
click at [658, 184] on g "355" at bounding box center [640, 189] width 40 height 24
click at [652, 190] on tspan "355" at bounding box center [639, 188] width 25 height 20
click at [353, 119] on rect at bounding box center [340, 120] width 40 height 24
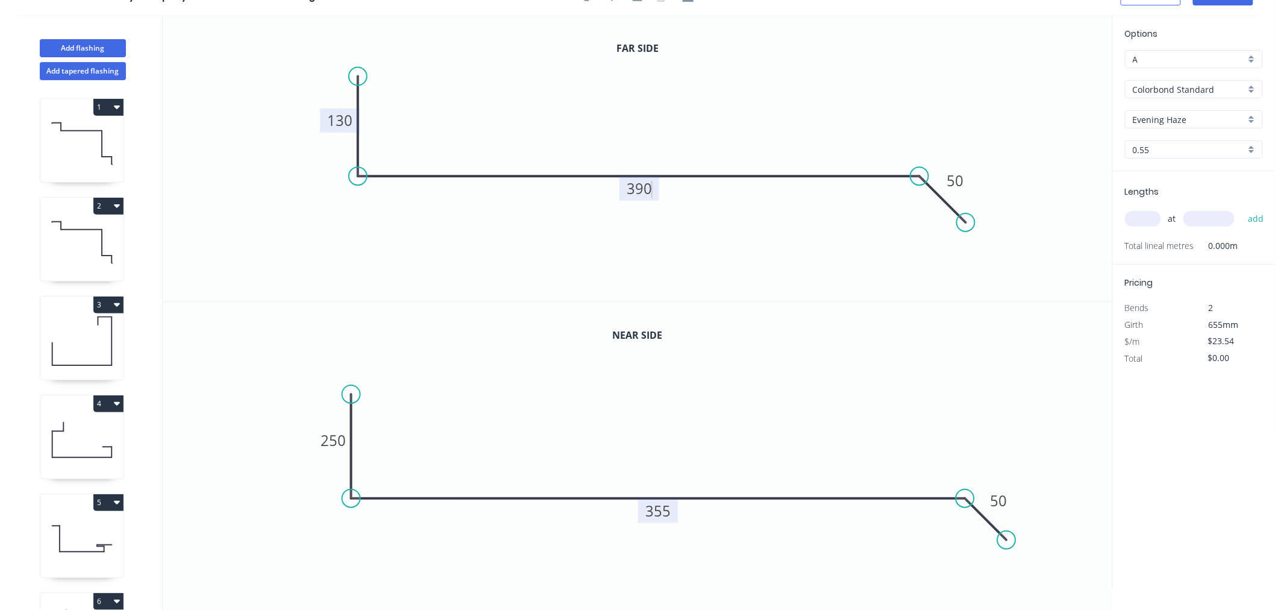
type input "$25.54"
click at [341, 119] on tspan "130" at bounding box center [339, 120] width 25 height 20
click at [350, 117] on tspan "130" at bounding box center [339, 120] width 25 height 20
click at [412, 201] on icon "0 150 390 50" at bounding box center [638, 158] width 951 height 286
click at [1142, 214] on input "text" at bounding box center [1143, 219] width 36 height 16
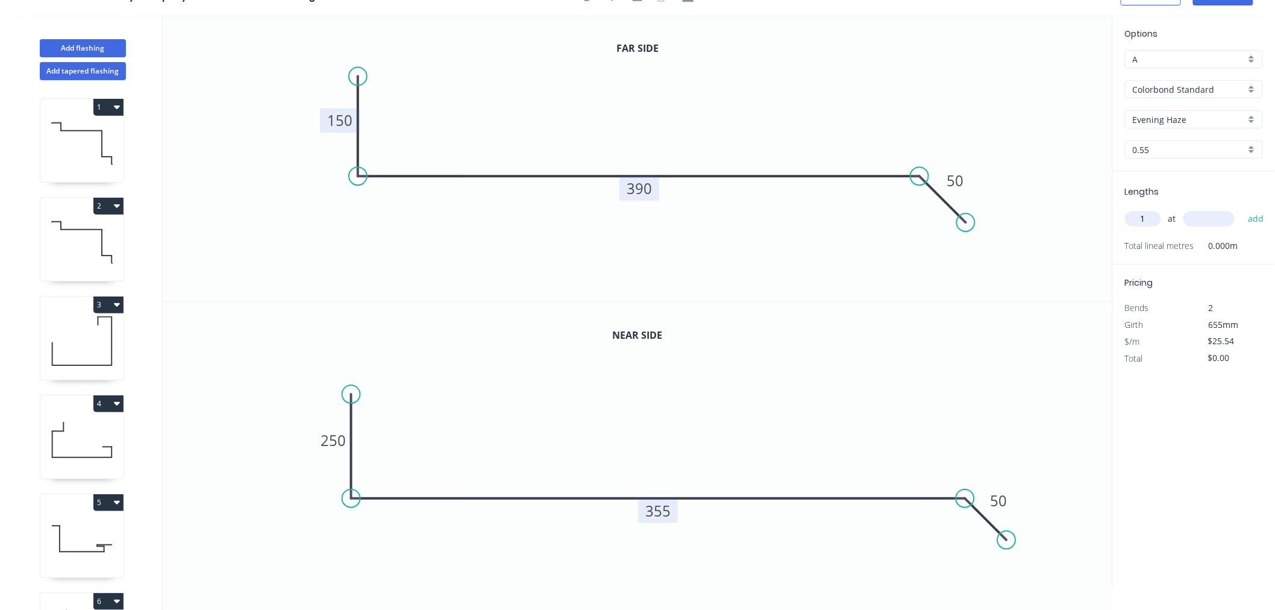
type input "1"
type input "3500"
click at [1242, 209] on button "add" at bounding box center [1256, 219] width 28 height 20
type input "$89.39"
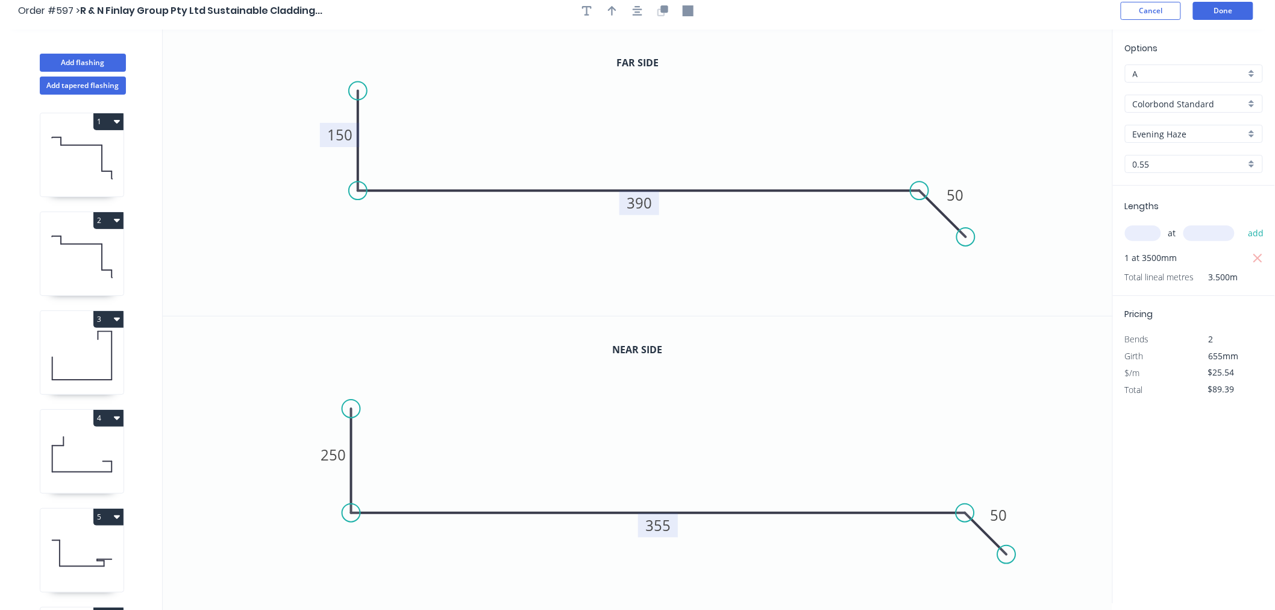
scroll to position [0, 0]
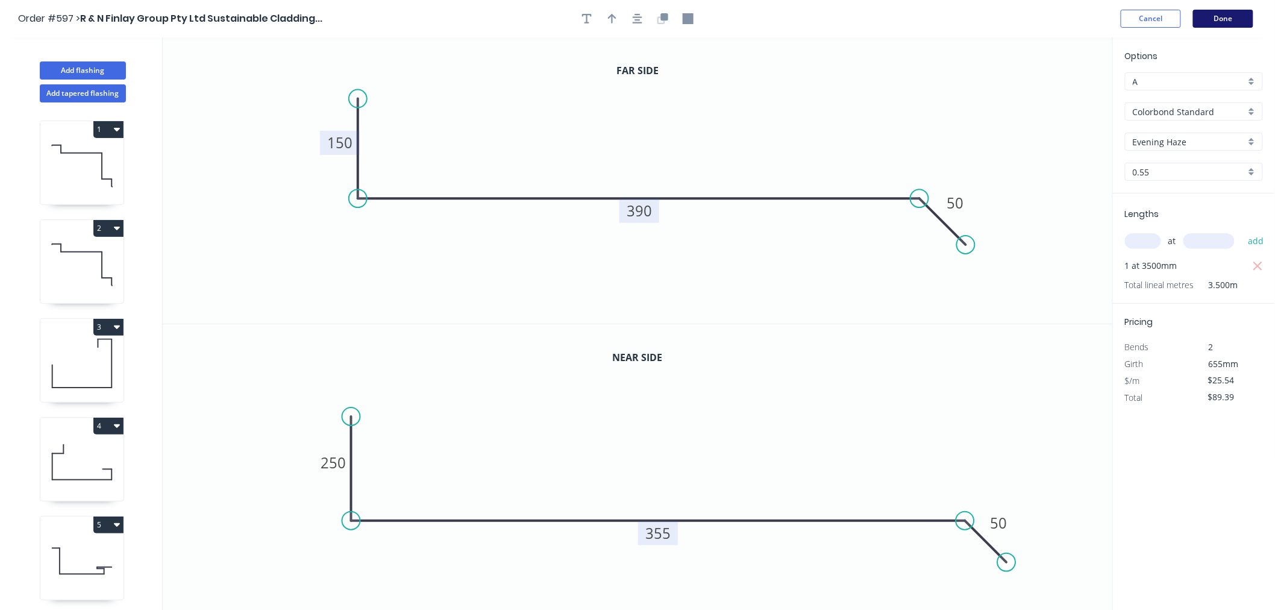
click at [1222, 13] on button "Done" at bounding box center [1223, 19] width 60 height 18
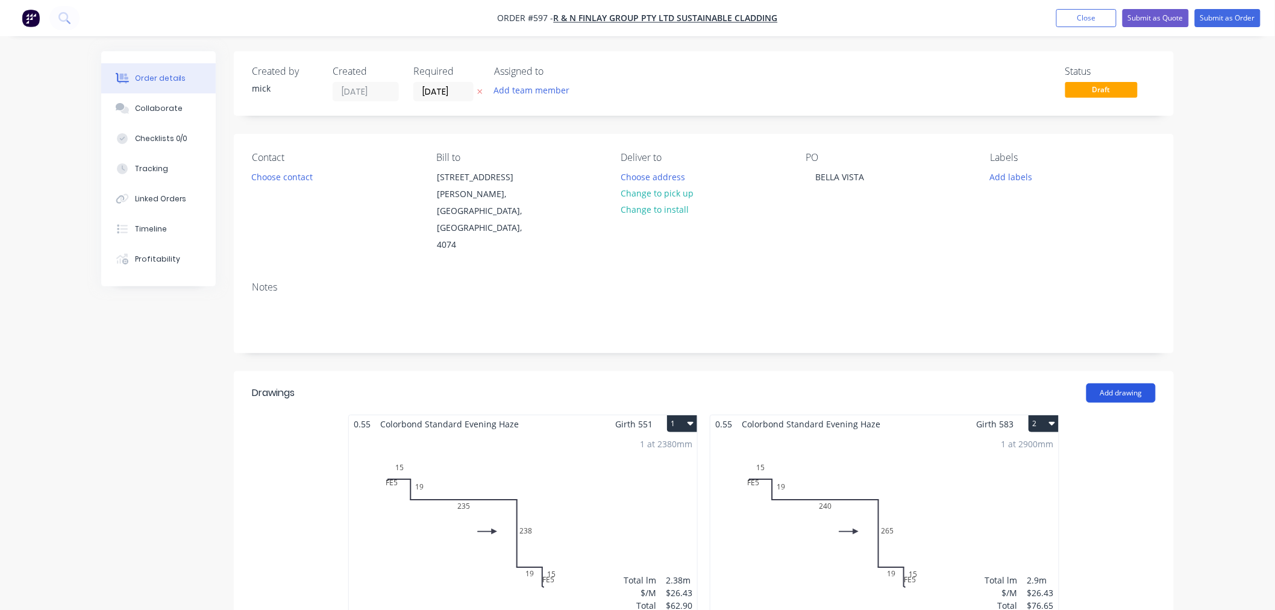
click at [1107, 383] on button "Add drawing" at bounding box center [1121, 392] width 69 height 19
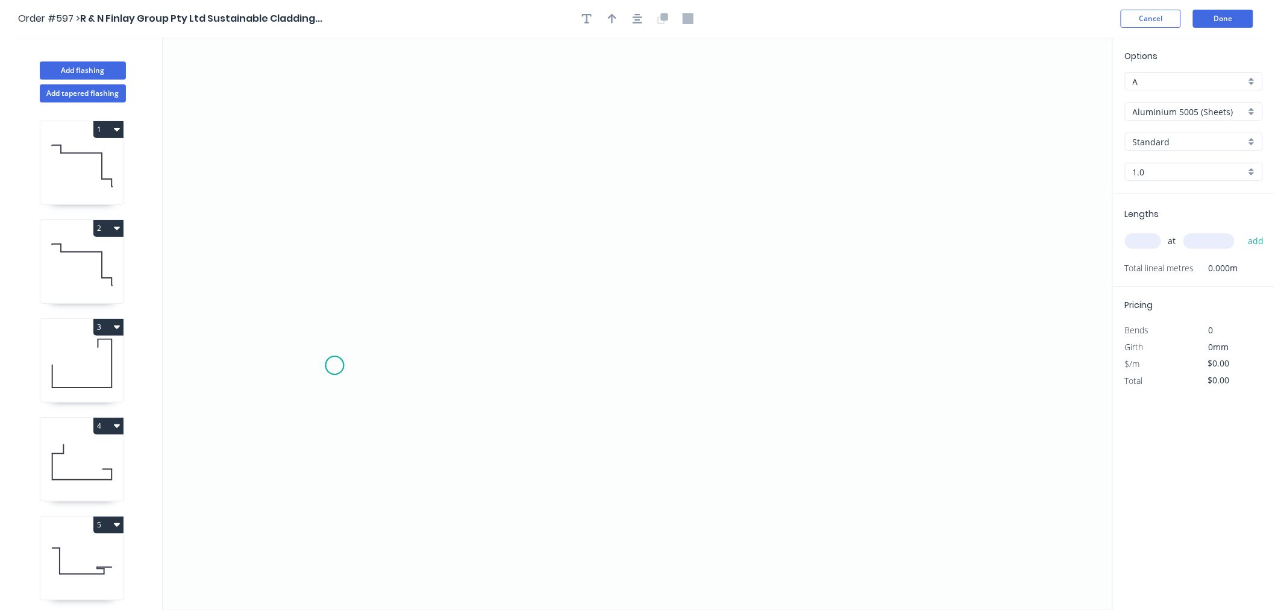
click at [335, 366] on icon "0" at bounding box center [638, 323] width 951 height 573
click at [601, 375] on icon "0" at bounding box center [638, 323] width 951 height 573
click at [603, 294] on icon "0 ?" at bounding box center [638, 323] width 951 height 573
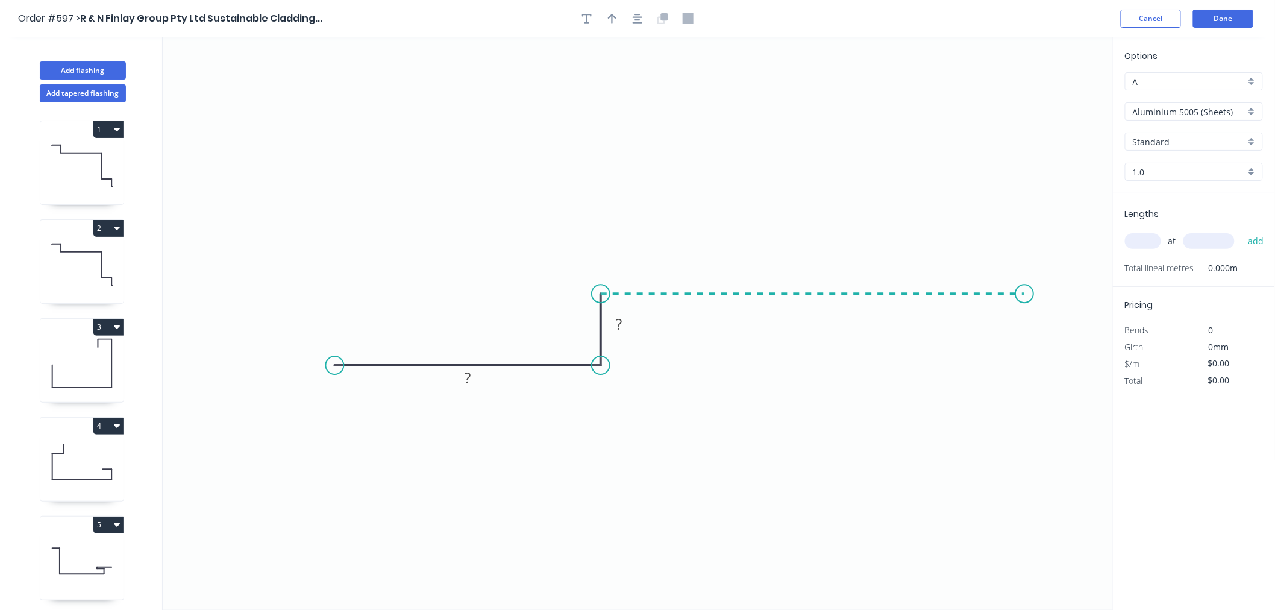
click at [1025, 300] on icon "0 ? ?" at bounding box center [638, 323] width 951 height 573
click at [1021, 295] on circle at bounding box center [1025, 294] width 18 height 18
click at [362, 421] on div "Open Hook" at bounding box center [401, 429] width 121 height 25
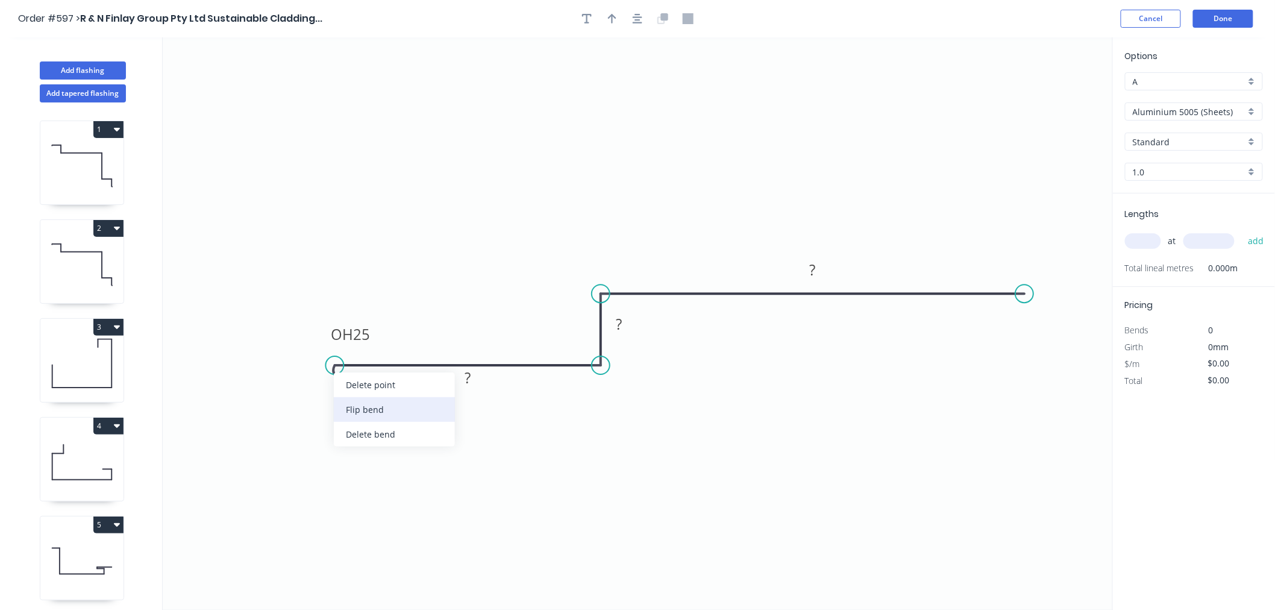
click at [346, 409] on div "Flip bend" at bounding box center [394, 409] width 121 height 25
click at [362, 388] on tspan "25" at bounding box center [361, 386] width 17 height 20
click at [469, 378] on tspan "?" at bounding box center [468, 378] width 6 height 20
click at [631, 326] on rect at bounding box center [619, 324] width 39 height 24
click at [629, 326] on rect at bounding box center [619, 324] width 24 height 17
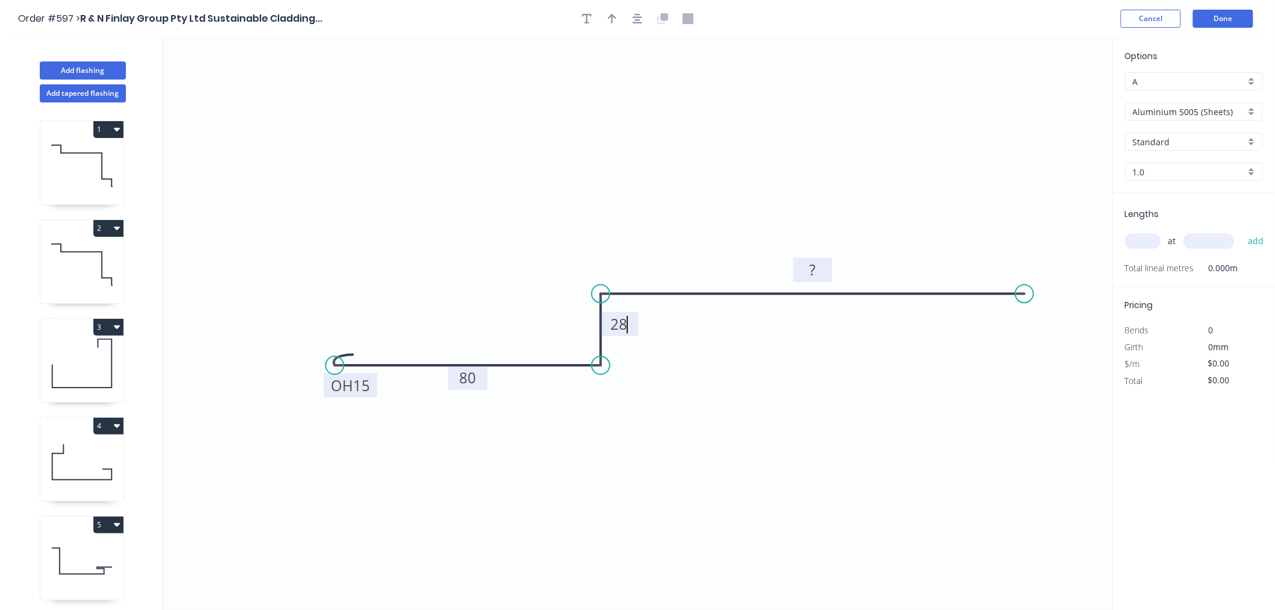
click at [822, 263] on rect at bounding box center [813, 270] width 24 height 17
click at [844, 128] on icon "0 OH 15 80 28 200" at bounding box center [638, 323] width 951 height 573
click at [1198, 113] on input "Aluminium 5005 (Sheets)" at bounding box center [1189, 111] width 113 height 13
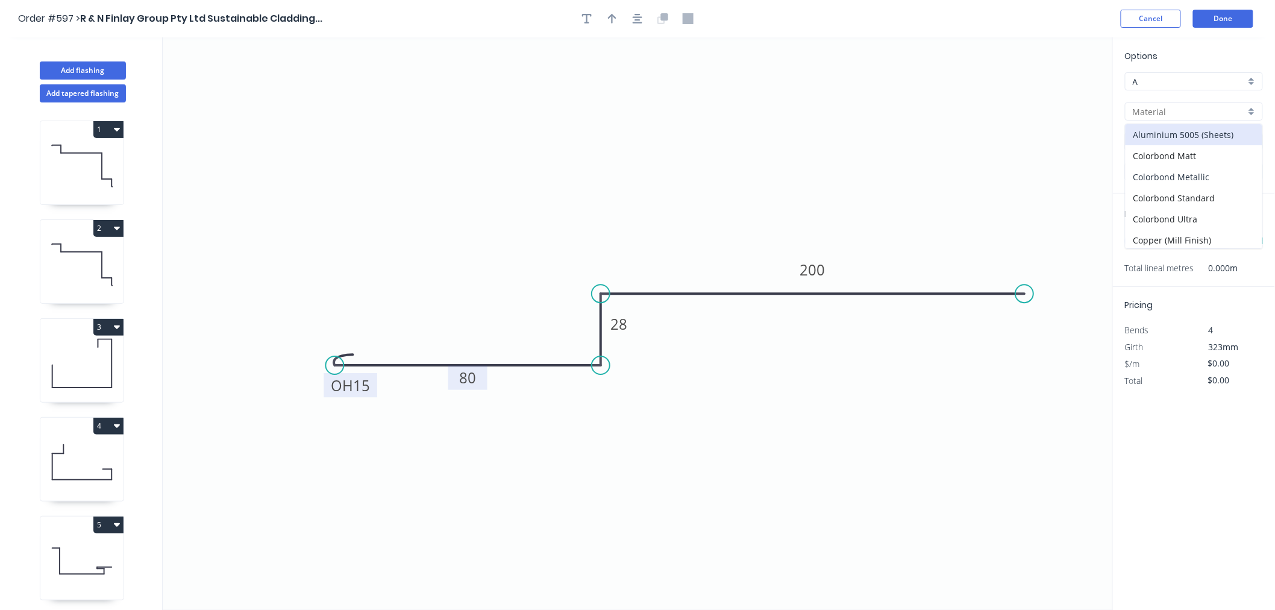
click at [1195, 187] on div "Colorbond Metallic" at bounding box center [1194, 176] width 137 height 21
type input "Colorbond Metallic"
type input "Aries"
type input "0.55"
type input "$21.40"
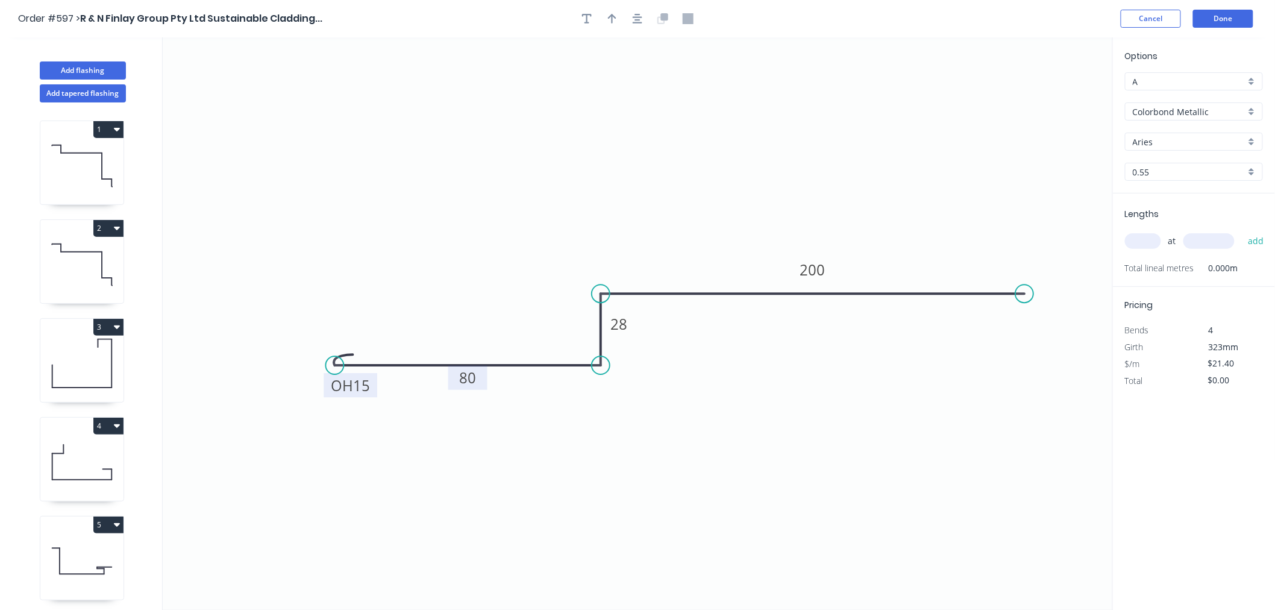
click at [1194, 115] on input "Colorbond Metallic" at bounding box center [1189, 111] width 113 height 13
click at [1201, 191] on div "Colorbond Standard" at bounding box center [1194, 197] width 137 height 21
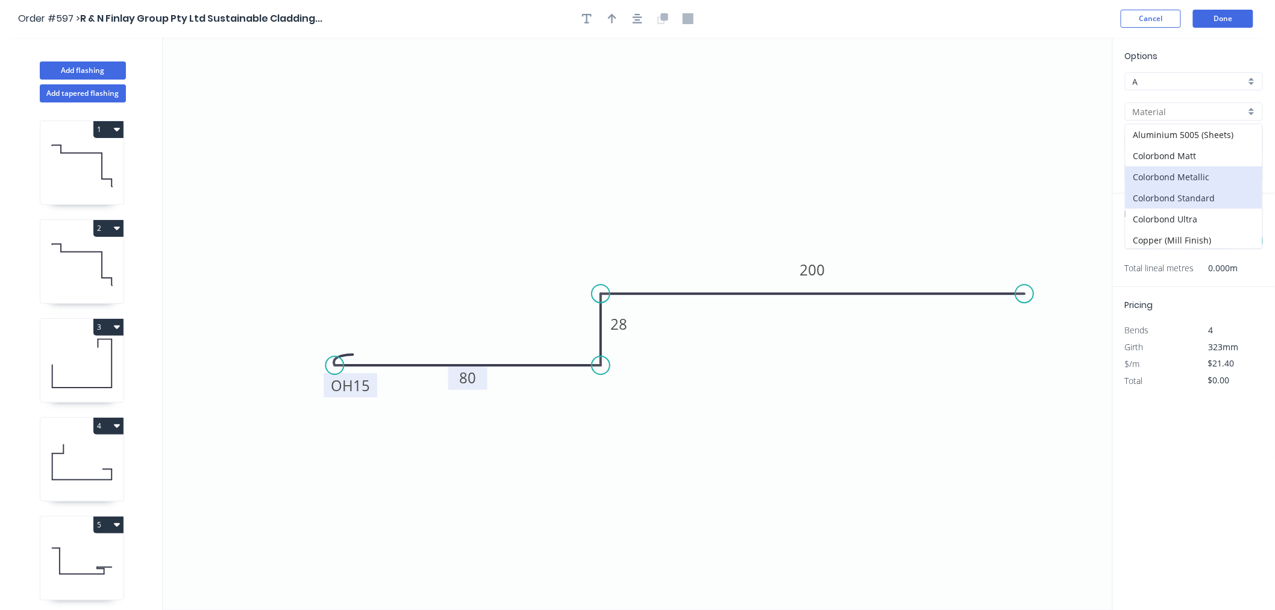
type input "Colorbond Standard"
type input "Basalt"
type input "$17.62"
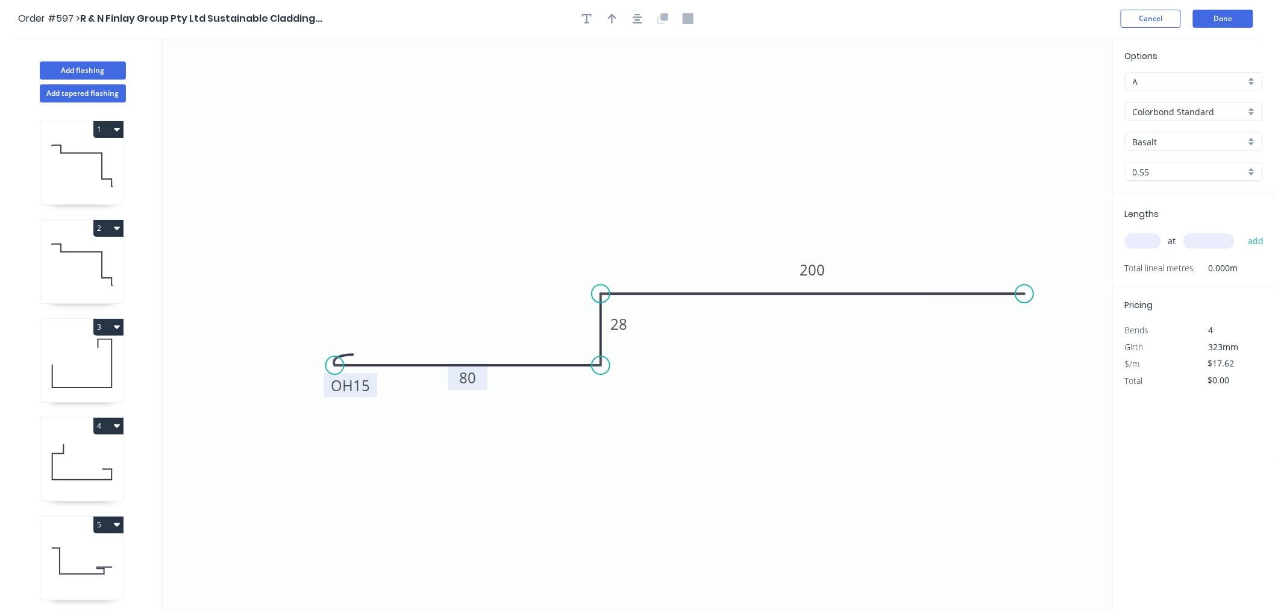
click at [1178, 133] on div "Basalt" at bounding box center [1194, 142] width 138 height 18
click at [1184, 242] on div "Evening Haze" at bounding box center [1194, 245] width 137 height 21
type input "Evening Haze"
click at [1148, 237] on input "text" at bounding box center [1143, 241] width 36 height 16
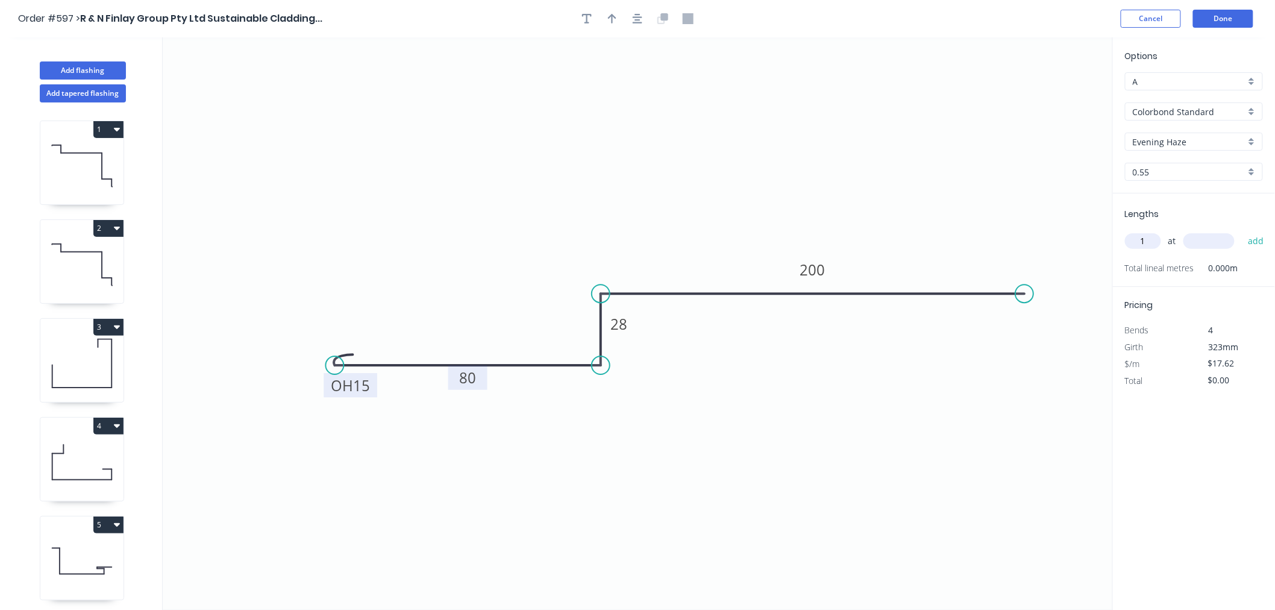
type input "1"
type input "1000"
click at [1242, 231] on button "add" at bounding box center [1256, 241] width 28 height 20
type input "$17.62"
click at [1242, 17] on button "Done" at bounding box center [1223, 19] width 60 height 18
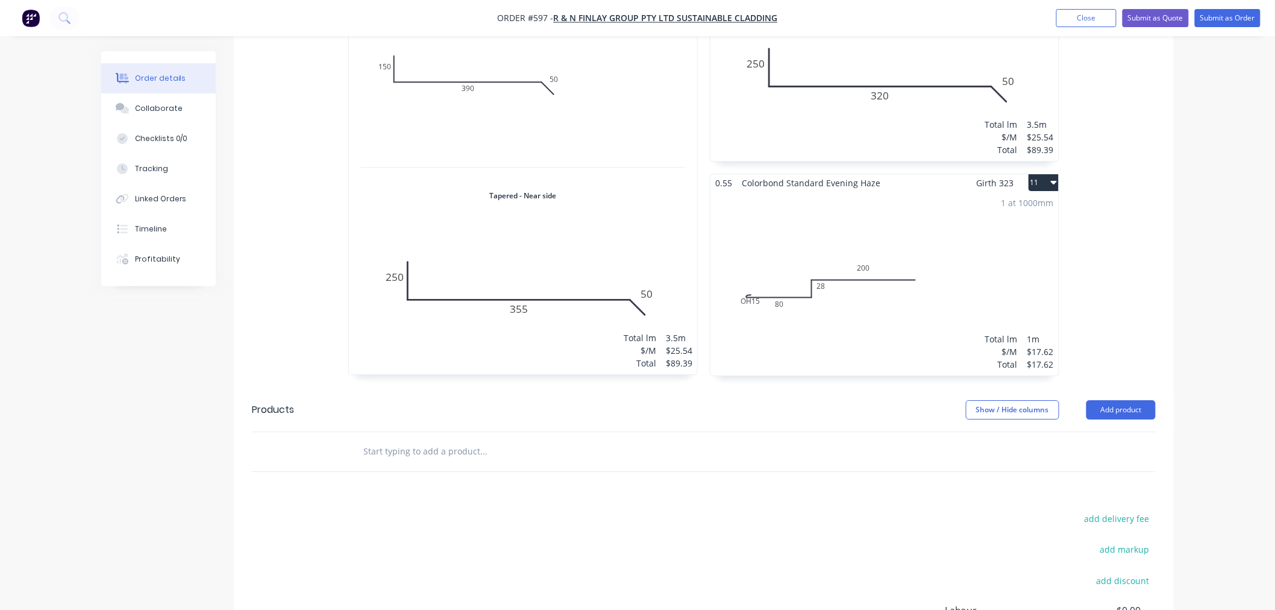
scroll to position [1540, 0]
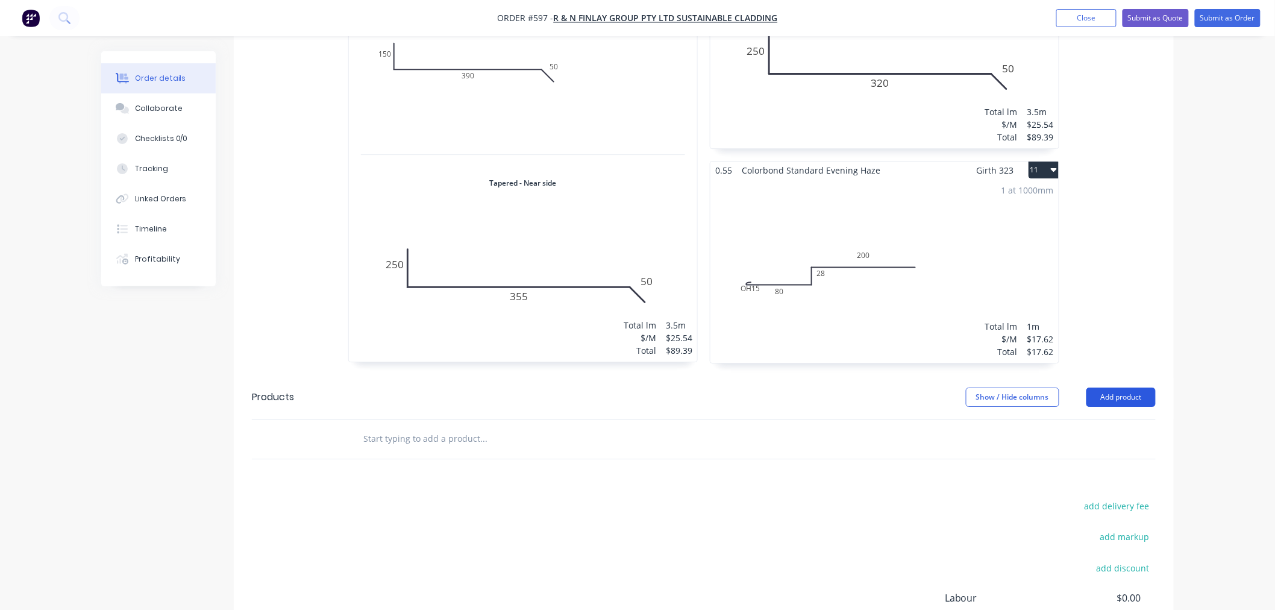
click at [1121, 388] on button "Add product" at bounding box center [1121, 397] width 69 height 19
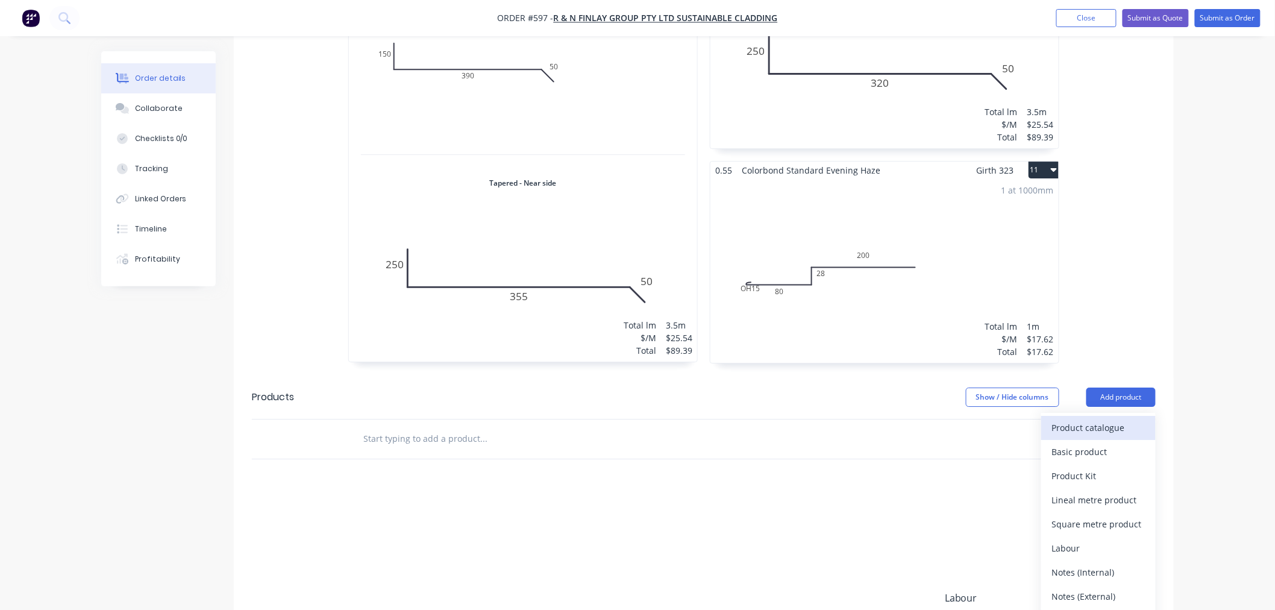
click at [1063, 419] on div "Product catalogue" at bounding box center [1098, 427] width 93 height 17
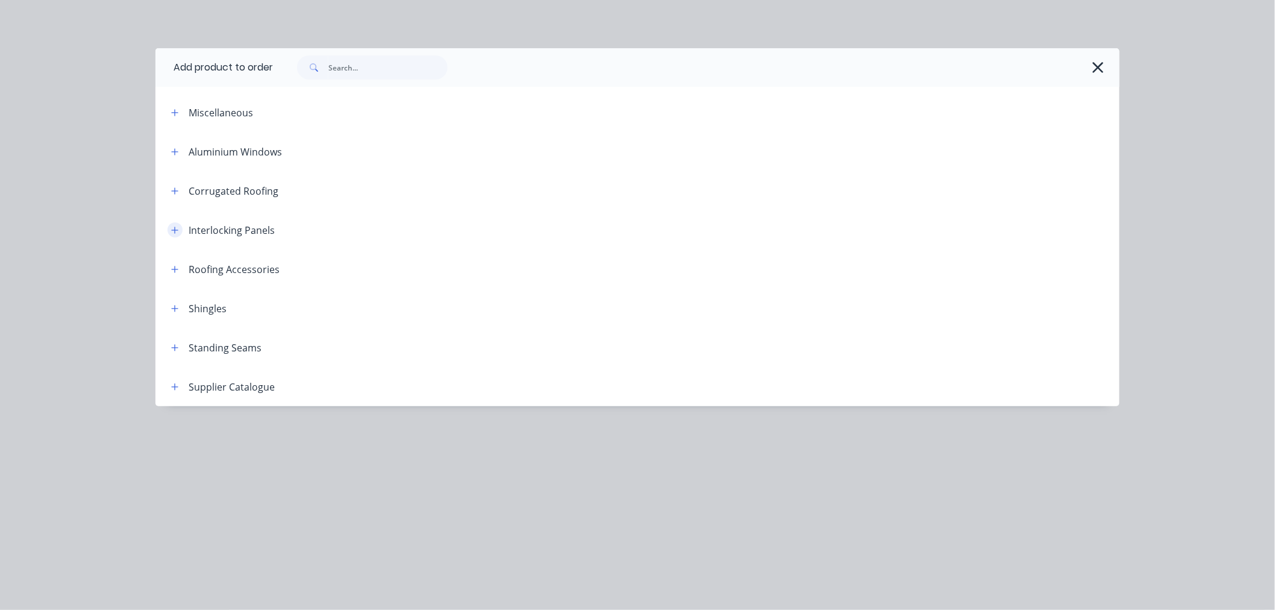
click at [169, 229] on button "button" at bounding box center [175, 229] width 15 height 15
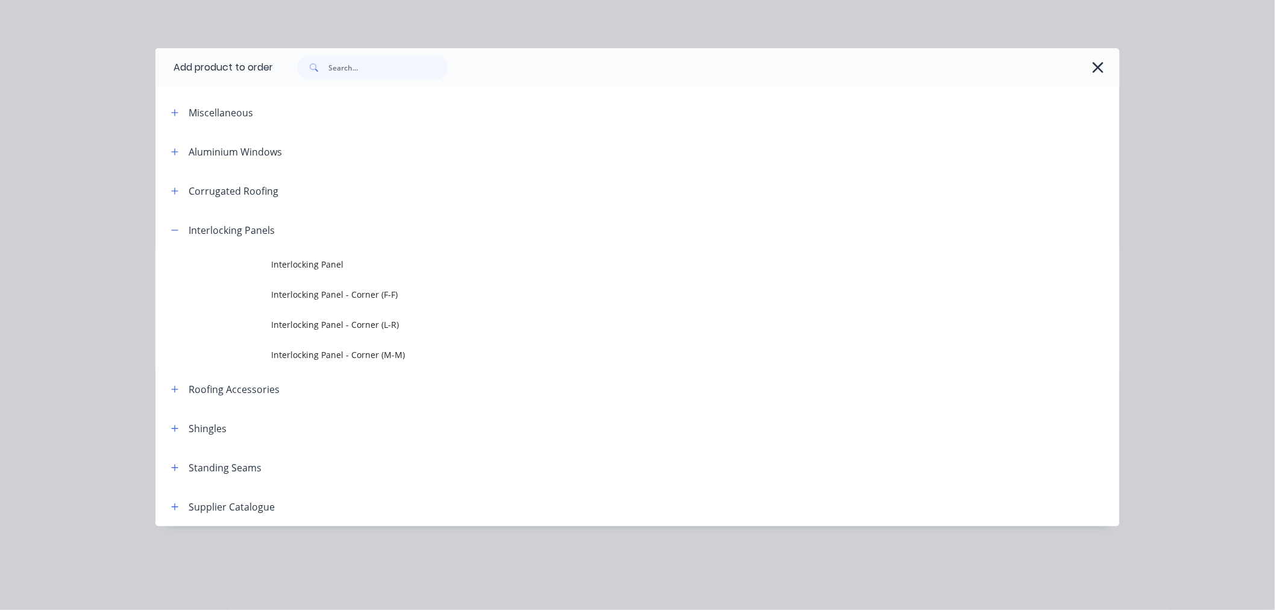
click at [283, 263] on span "Interlocking Panel" at bounding box center [610, 264] width 679 height 13
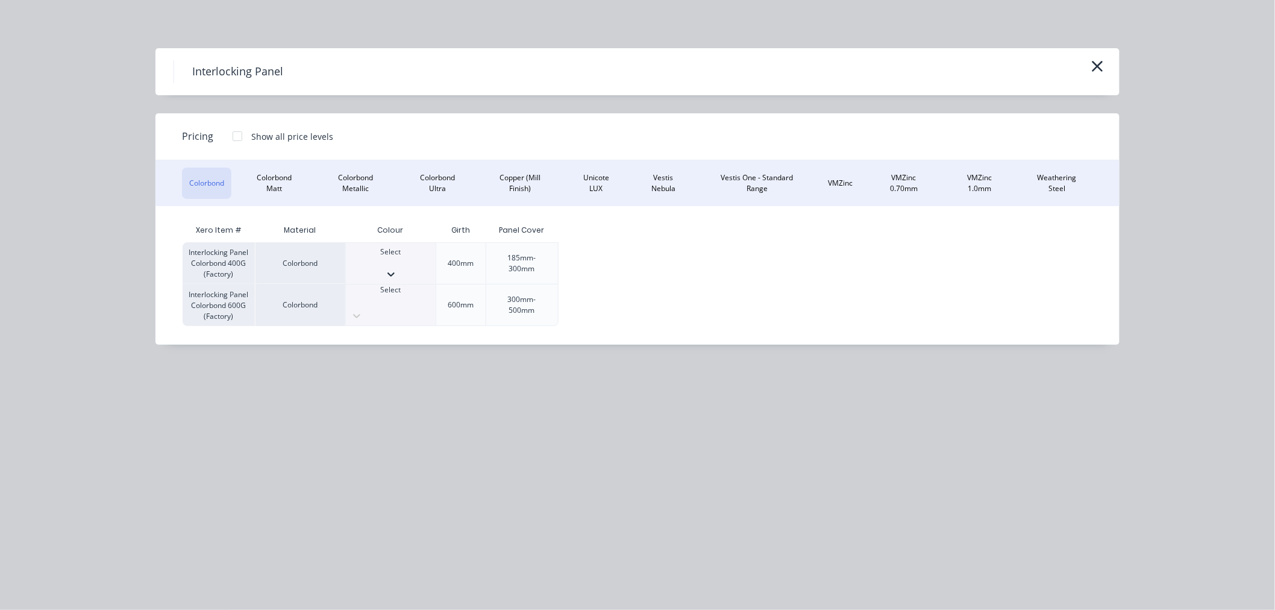
click at [366, 257] on div at bounding box center [391, 262] width 90 height 11
click at [239, 139] on div at bounding box center [237, 136] width 24 height 24
click at [579, 244] on div "$21.62" at bounding box center [591, 263] width 64 height 41
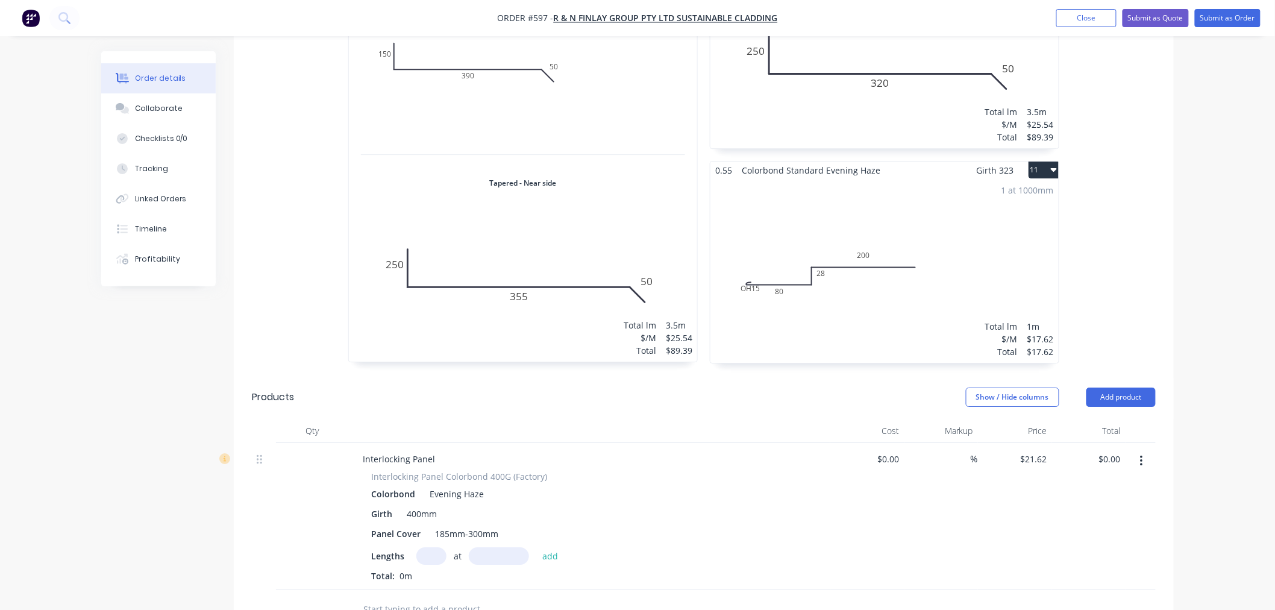
click at [430, 547] on input "text" at bounding box center [432, 555] width 30 height 17
type input "1"
type input "3080"
click at [536, 547] on button "add" at bounding box center [550, 555] width 28 height 16
type input "$66.59"
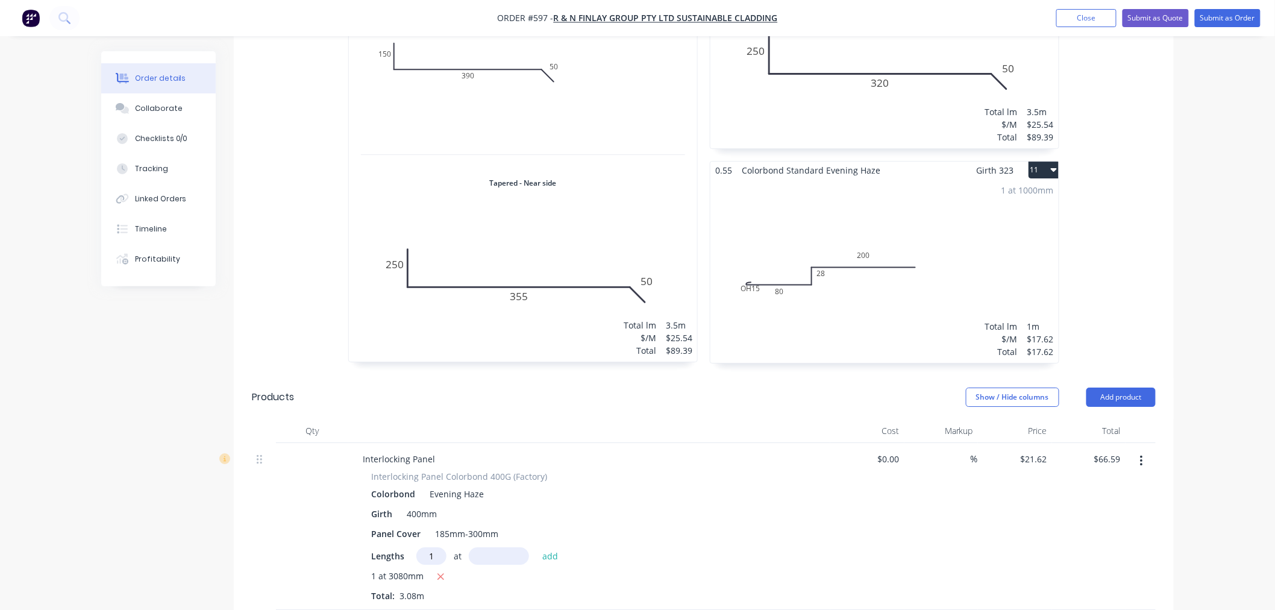
type input "1"
type input "3080"
click at [536, 547] on button "add" at bounding box center [550, 555] width 28 height 16
type input "$133.18"
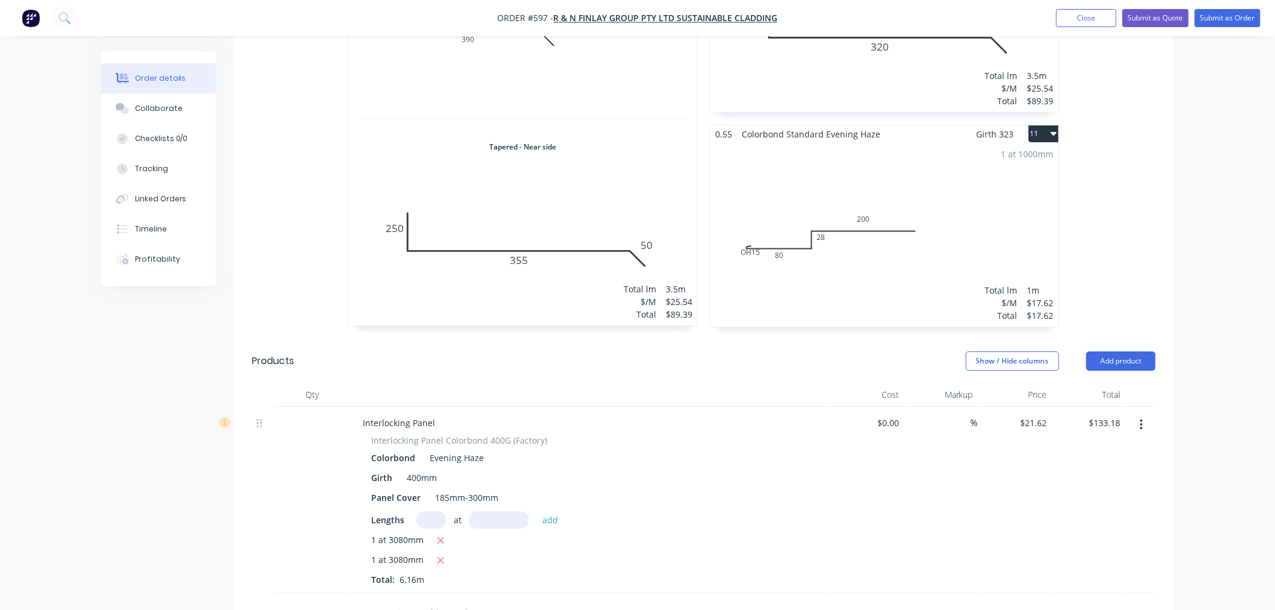
scroll to position [1607, 0]
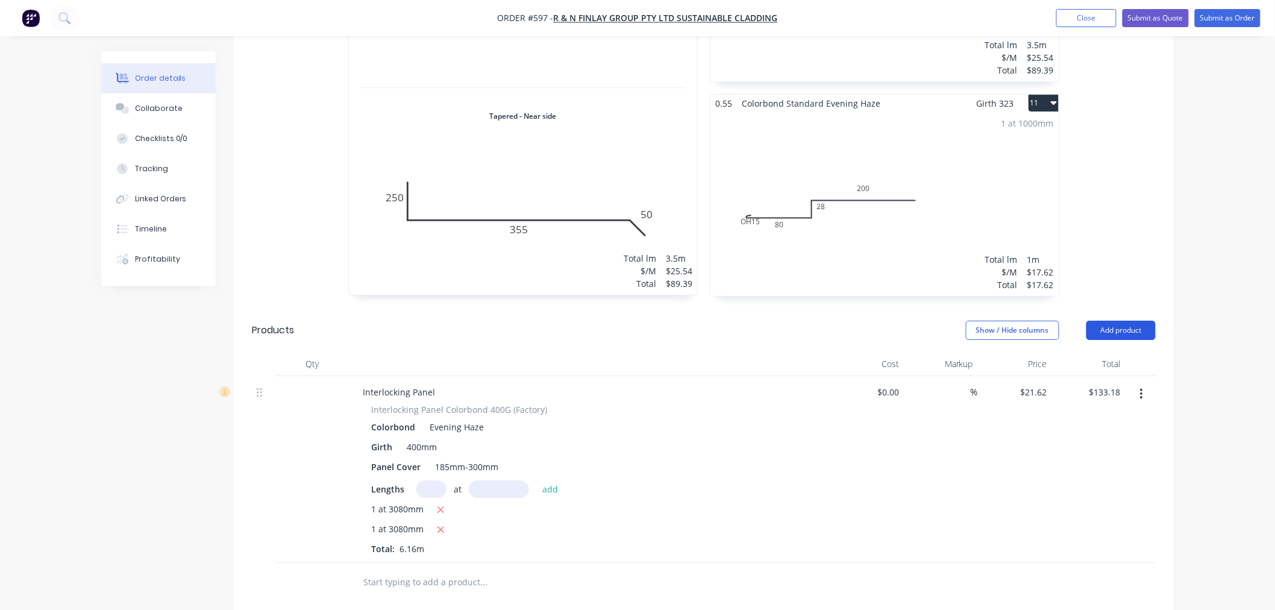
click at [1143, 321] on button "Add product" at bounding box center [1121, 330] width 69 height 19
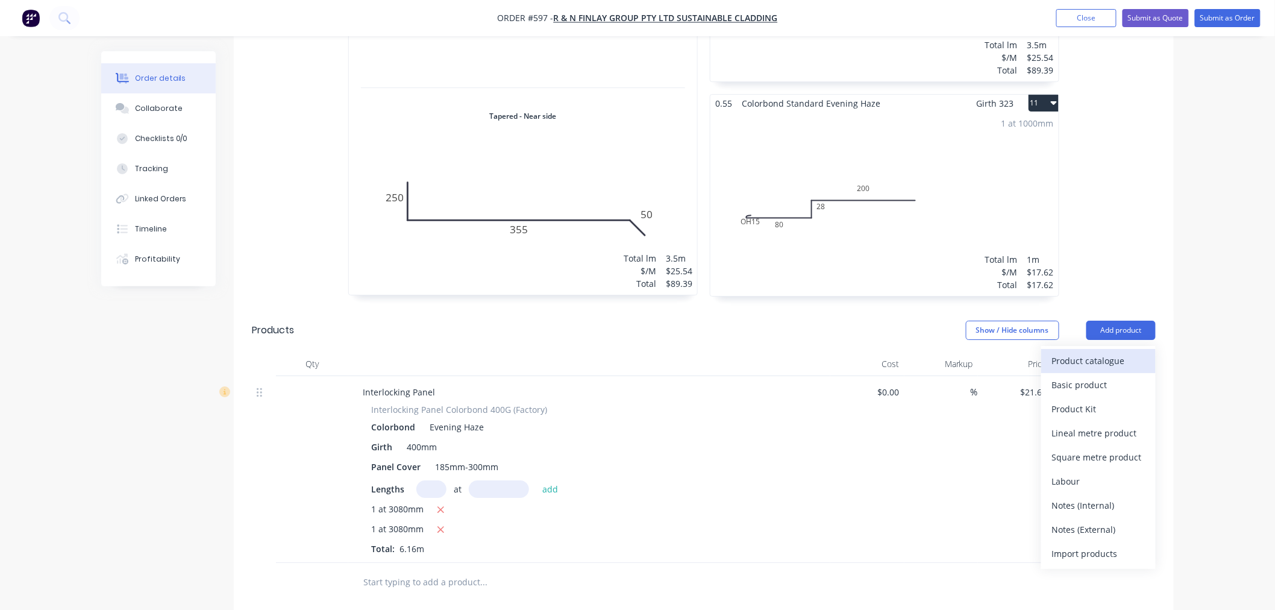
click at [1124, 352] on div "Product catalogue" at bounding box center [1098, 360] width 93 height 17
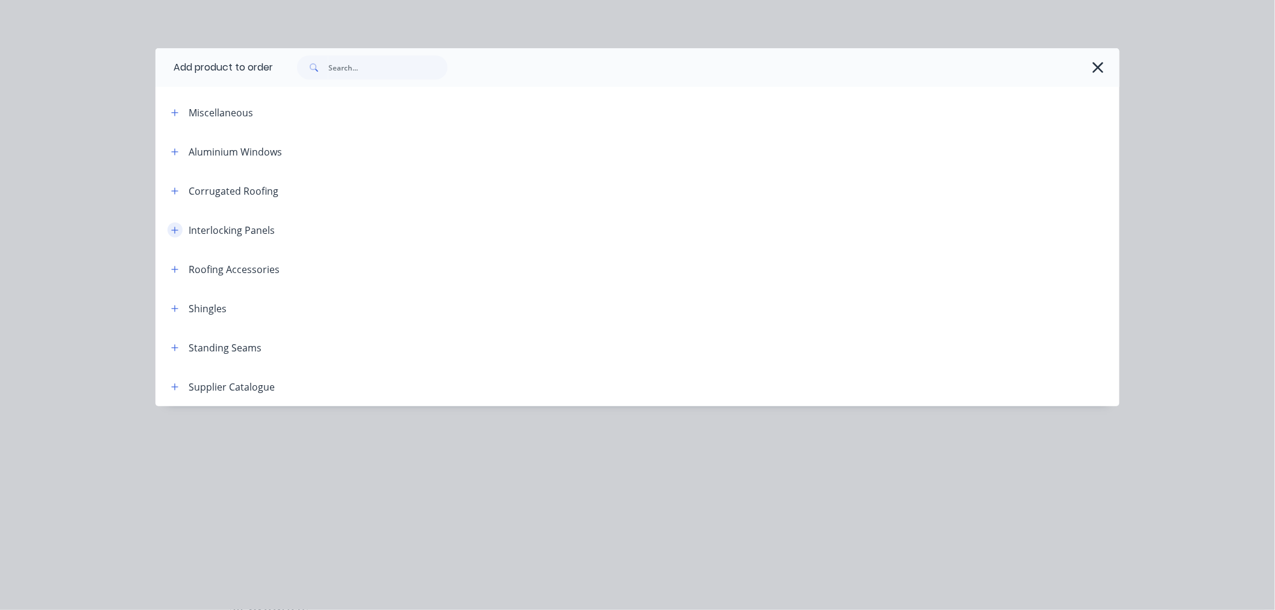
click at [171, 229] on icon "button" at bounding box center [174, 230] width 7 height 8
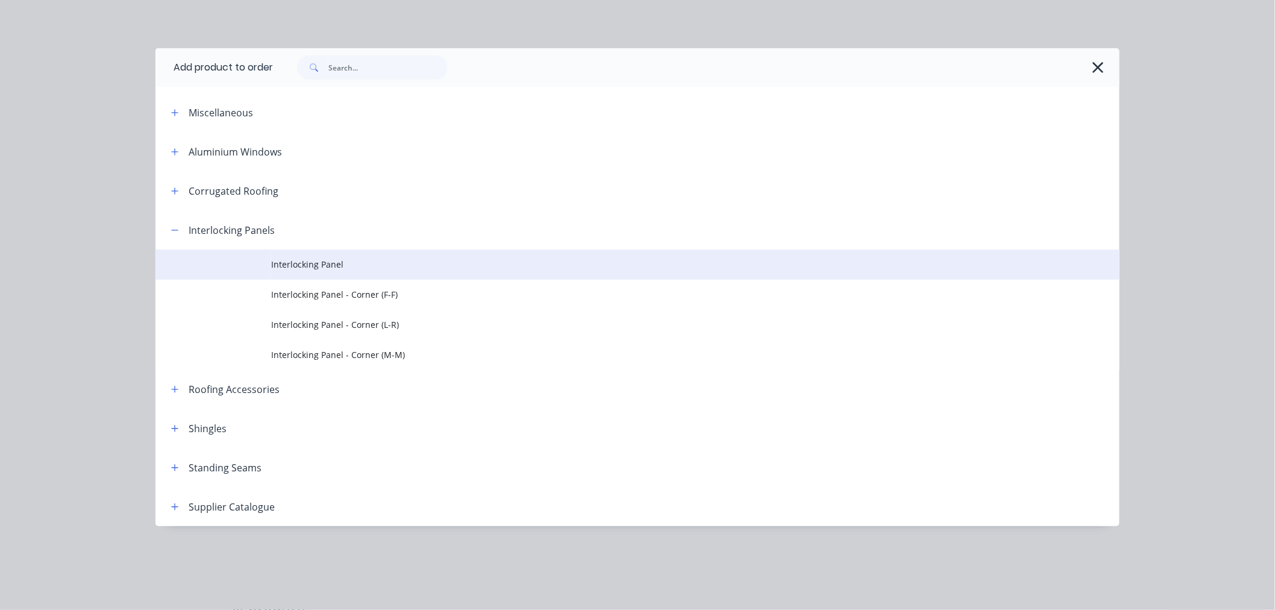
click at [310, 271] on td "Interlocking Panel" at bounding box center [695, 265] width 849 height 30
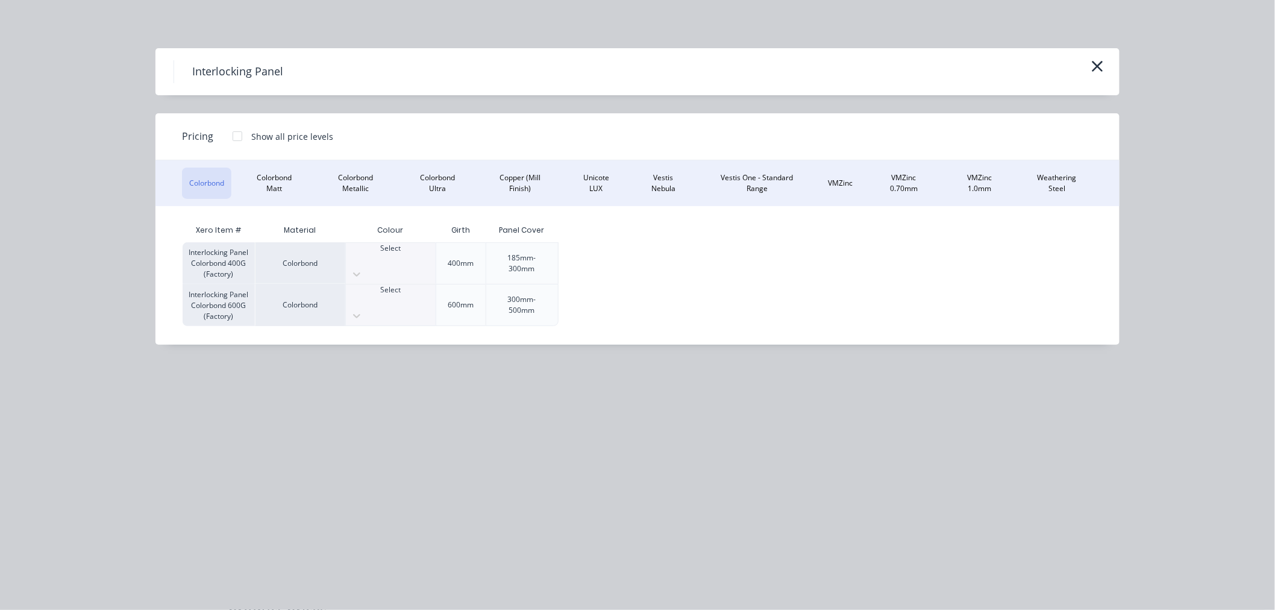
click at [242, 133] on div at bounding box center [237, 136] width 24 height 24
click at [592, 291] on div "$26.14" at bounding box center [591, 305] width 64 height 41
click at [404, 299] on div at bounding box center [391, 304] width 90 height 11
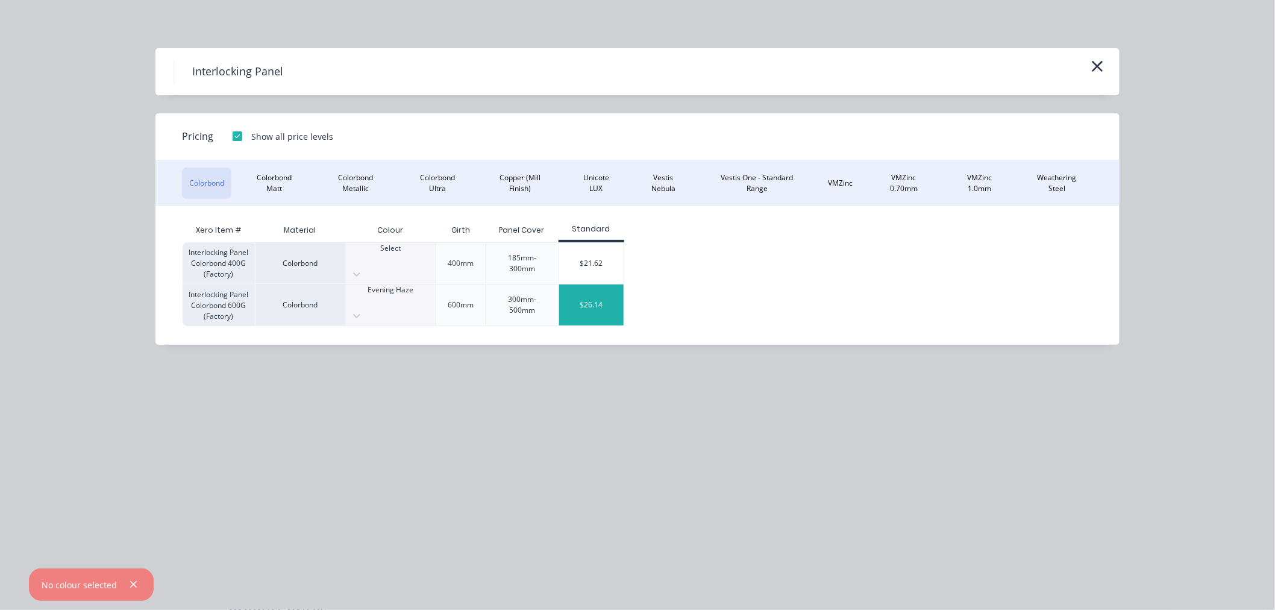
click at [606, 302] on div "$26.14" at bounding box center [591, 305] width 64 height 41
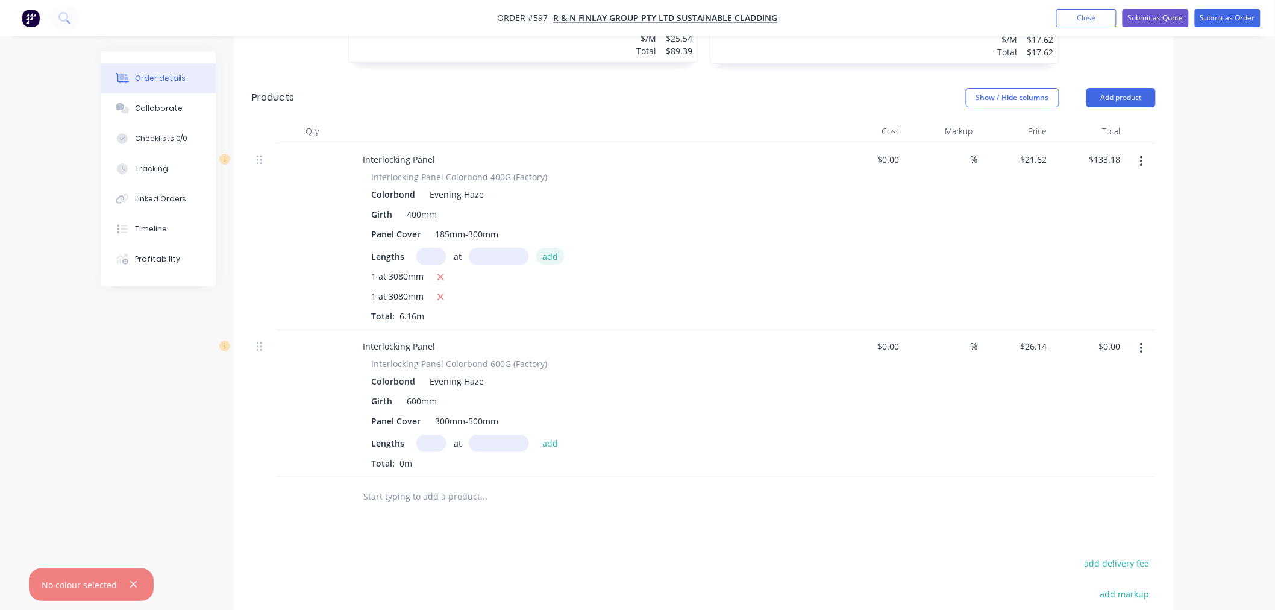
scroll to position [1875, 0]
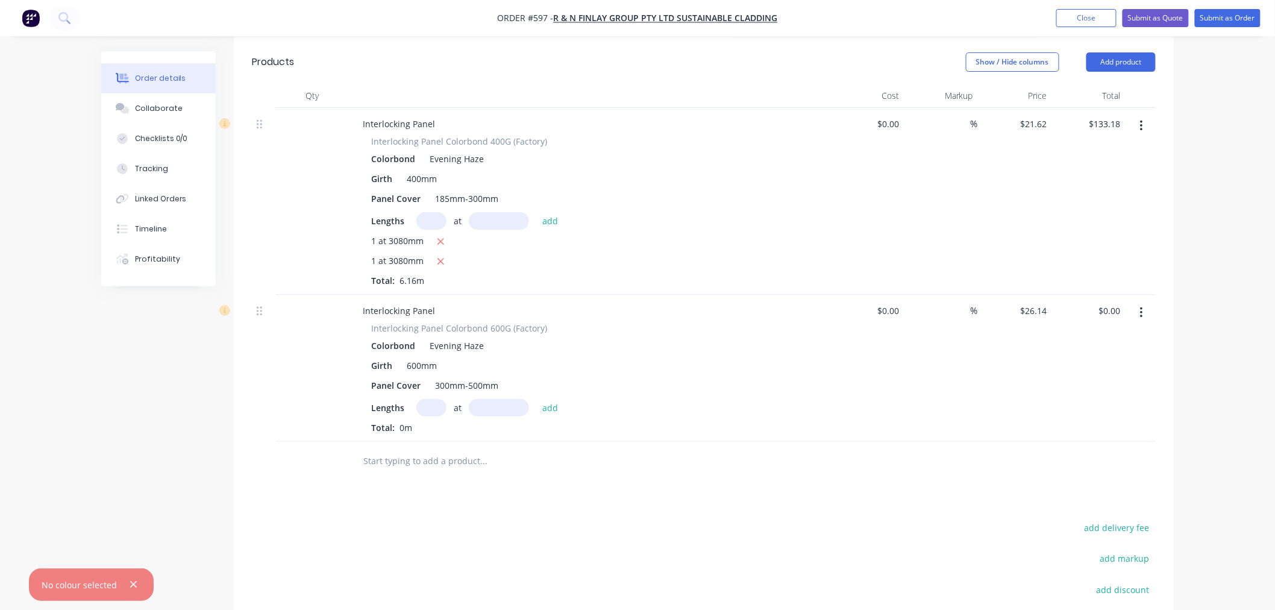
click at [430, 399] on input "text" at bounding box center [432, 407] width 30 height 17
click at [441, 399] on input "text" at bounding box center [432, 407] width 30 height 17
type input "19"
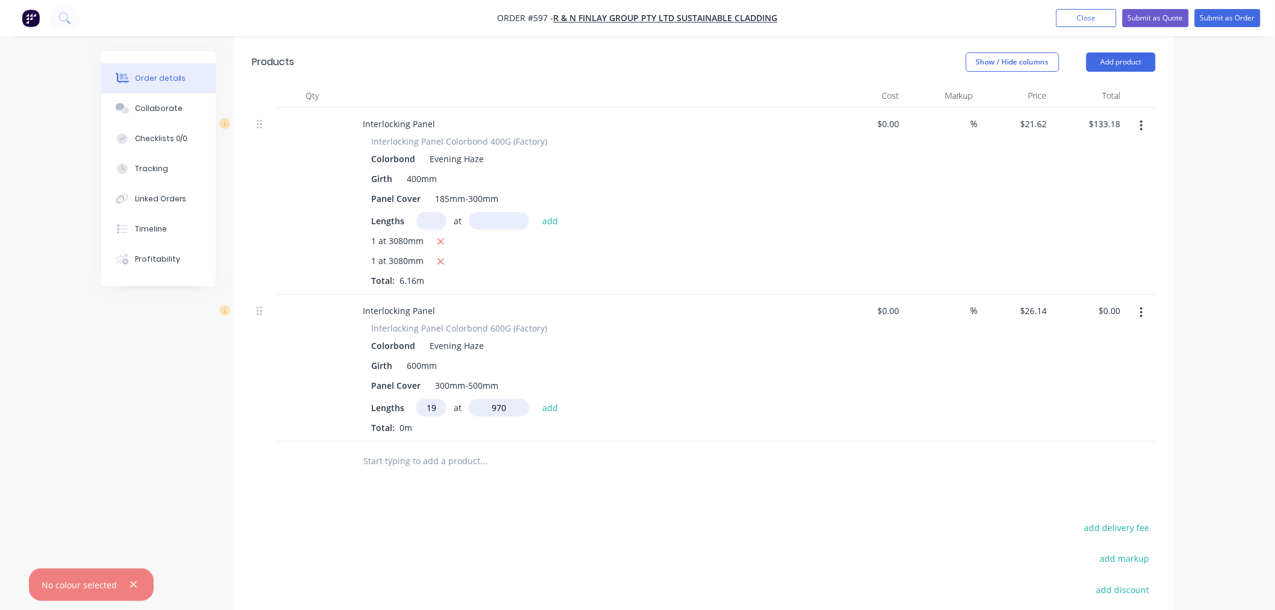
type input "970"
click at [536, 399] on button "add" at bounding box center [550, 407] width 28 height 16
type input "$481.76"
type input "3"
type input "2"
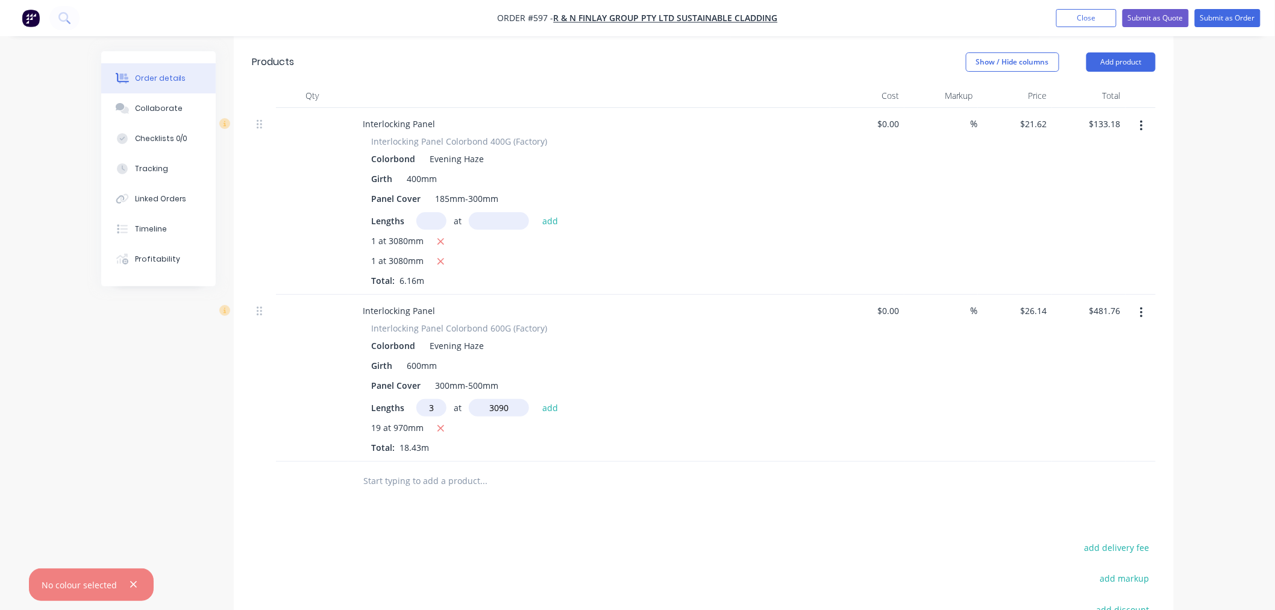
type input "3090"
click at [536, 399] on button "add" at bounding box center [550, 407] width 28 height 16
type input "$724.08"
click at [432, 212] on input "text" at bounding box center [432, 220] width 30 height 17
type input "1"
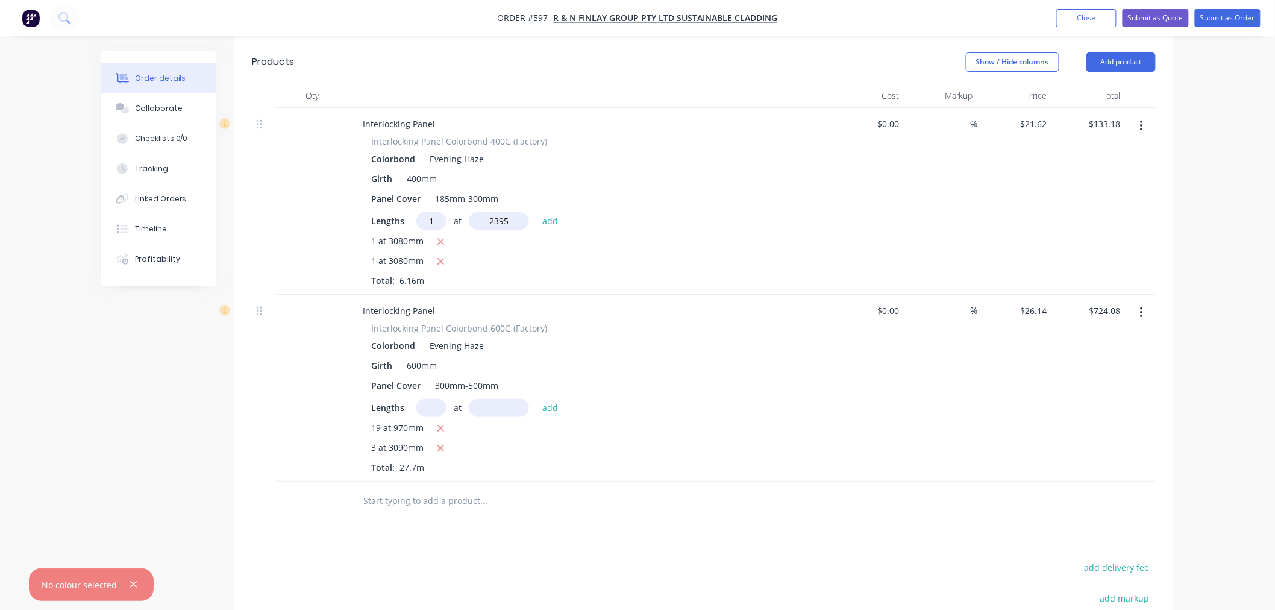
type input "2395"
click at [536, 212] on button "add" at bounding box center [550, 220] width 28 height 16
type input "$184.96"
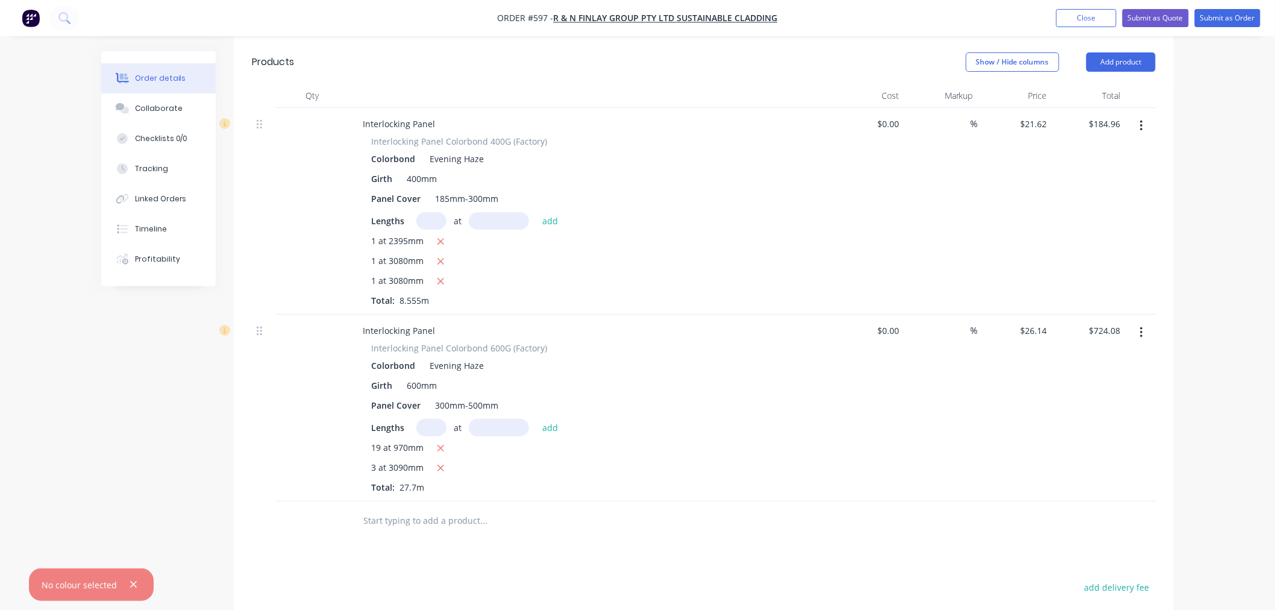
click at [429, 419] on input "text" at bounding box center [432, 427] width 30 height 17
type input "4"
type input "295"
click at [536, 419] on button "add" at bounding box center [550, 427] width 28 height 16
click at [429, 419] on input "text" at bounding box center [432, 427] width 30 height 17
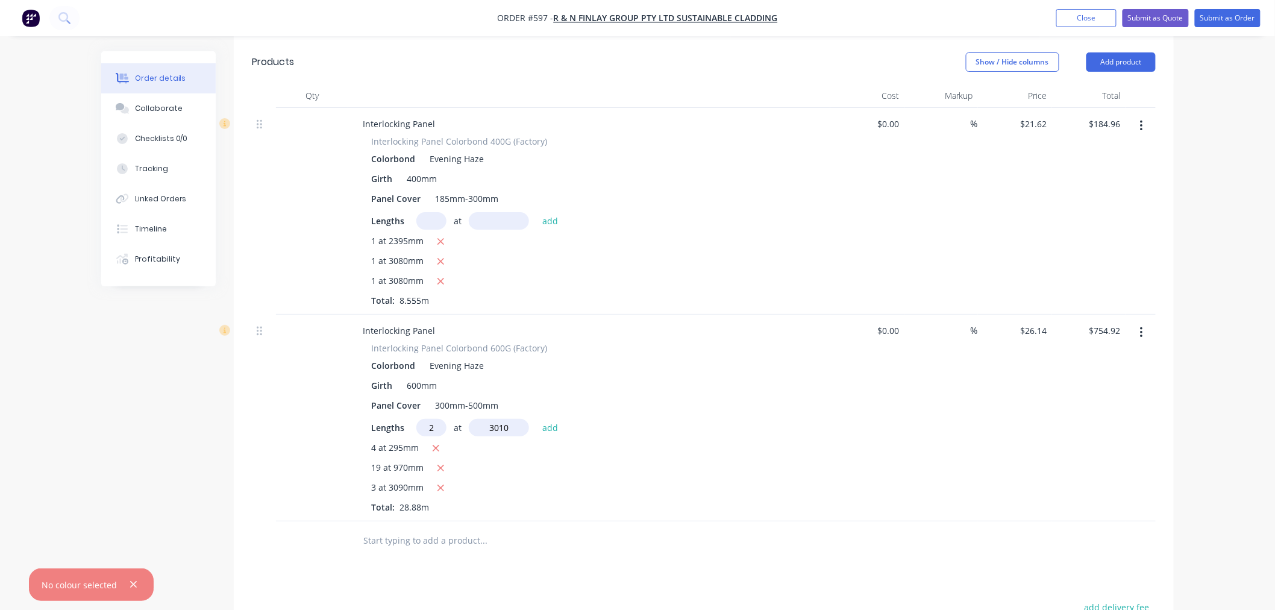
click at [536, 419] on button "add" at bounding box center [550, 427] width 28 height 16
click at [435, 212] on input "text" at bounding box center [432, 220] width 30 height 17
click at [536, 212] on button "add" at bounding box center [550, 220] width 28 height 16
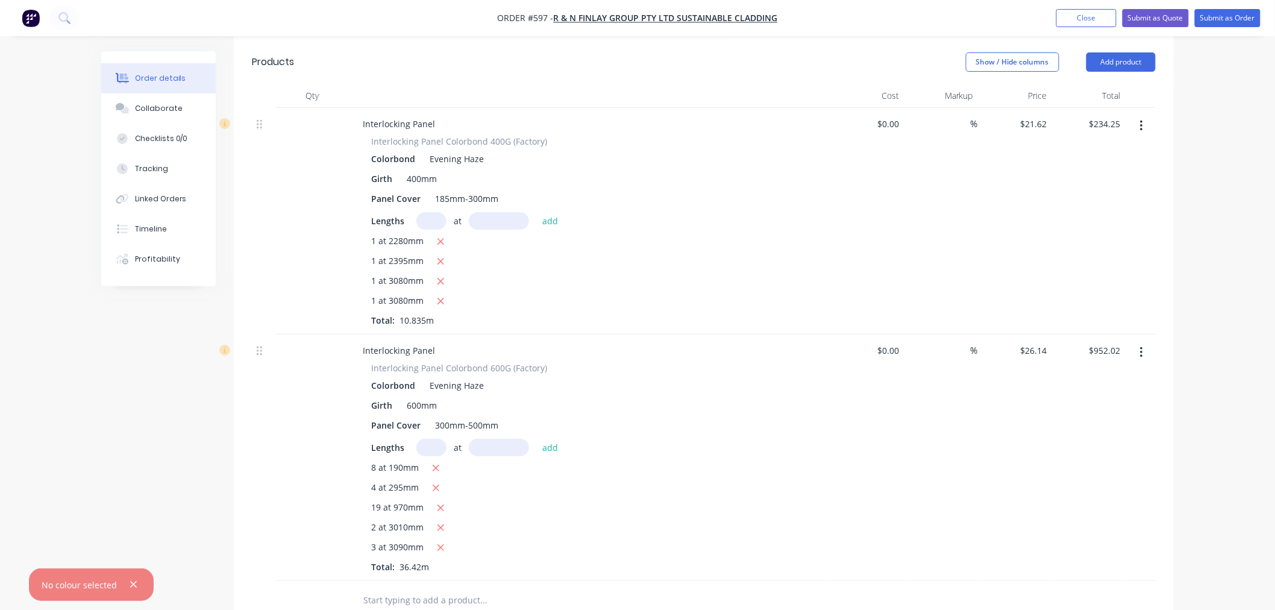
click at [434, 439] on input "text" at bounding box center [432, 447] width 30 height 17
click at [536, 439] on button "add" at bounding box center [550, 447] width 28 height 16
click at [432, 212] on input "text" at bounding box center [432, 220] width 30 height 17
click at [536, 212] on button "add" at bounding box center [550, 220] width 28 height 16
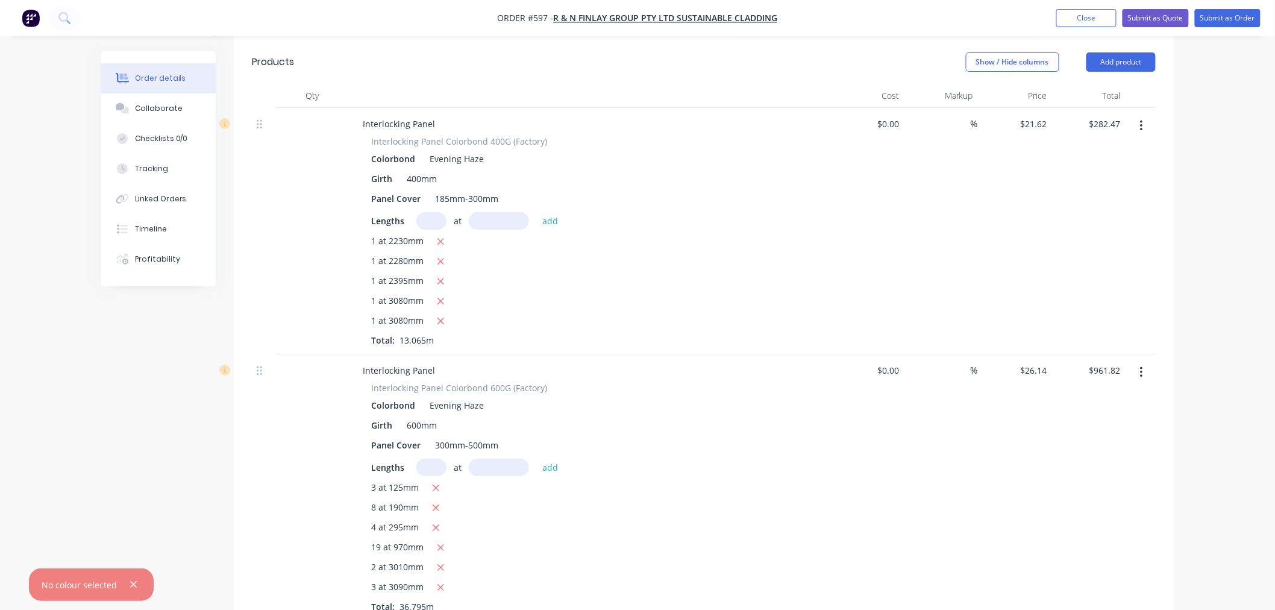
click at [430, 459] on input "text" at bounding box center [432, 467] width 30 height 17
click at [536, 459] on button "add" at bounding box center [550, 467] width 28 height 16
click at [432, 212] on input "text" at bounding box center [432, 220] width 30 height 17
click at [536, 212] on button "add" at bounding box center [550, 220] width 28 height 16
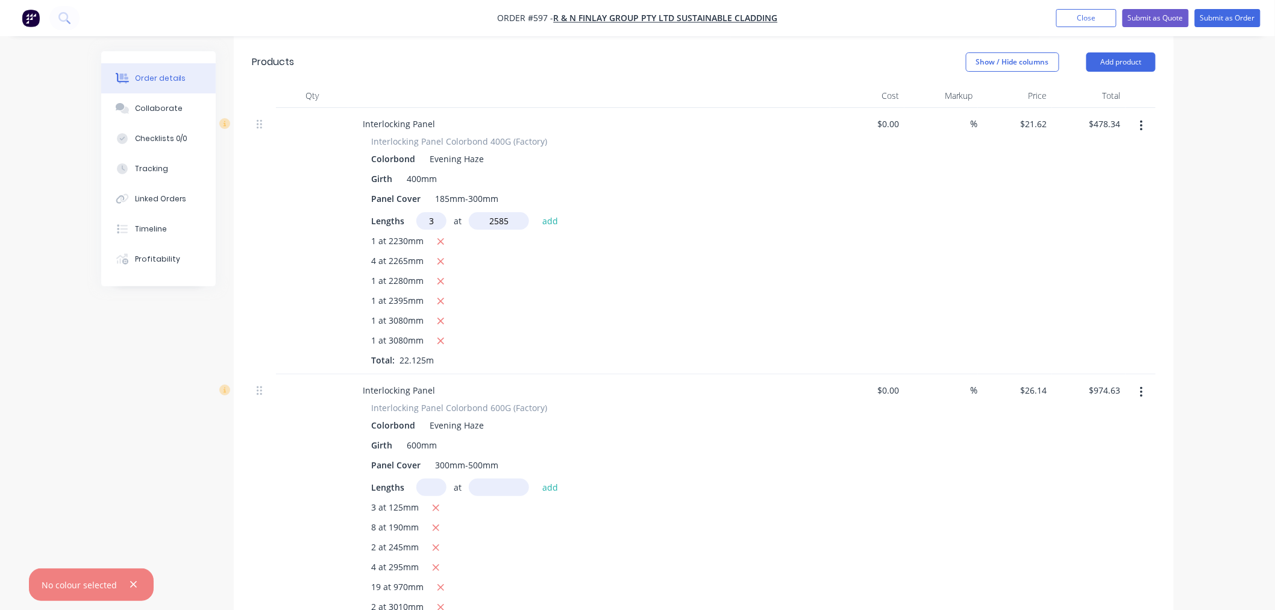
click at [536, 212] on button "add" at bounding box center [550, 220] width 28 height 16
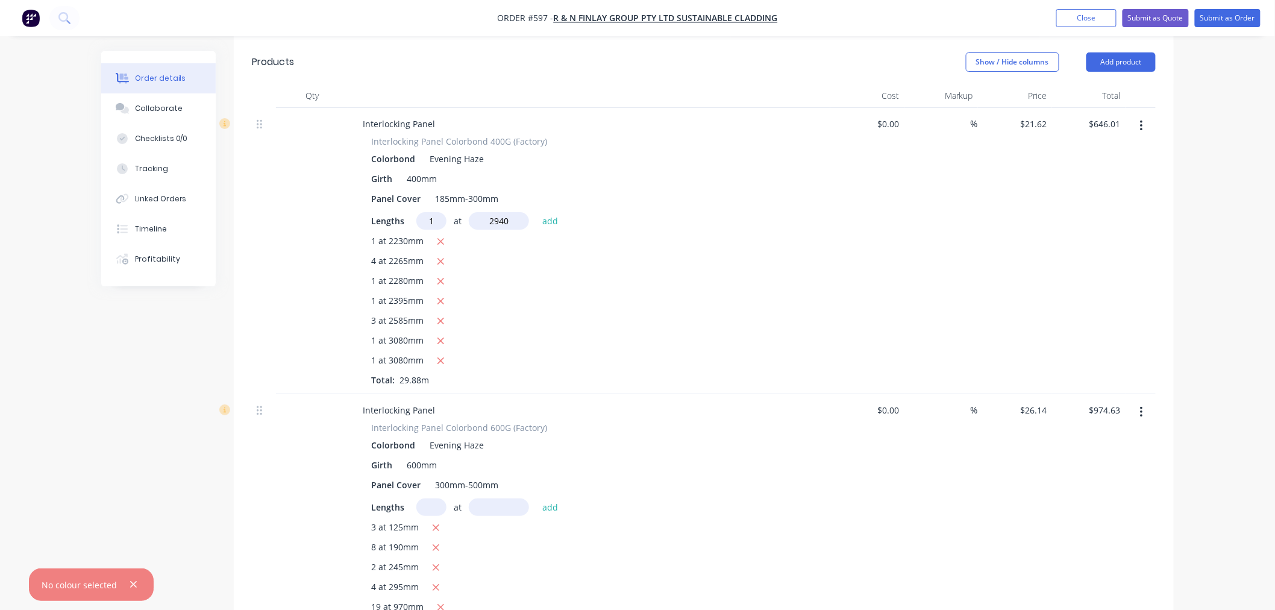
click at [536, 212] on button "add" at bounding box center [550, 220] width 28 height 16
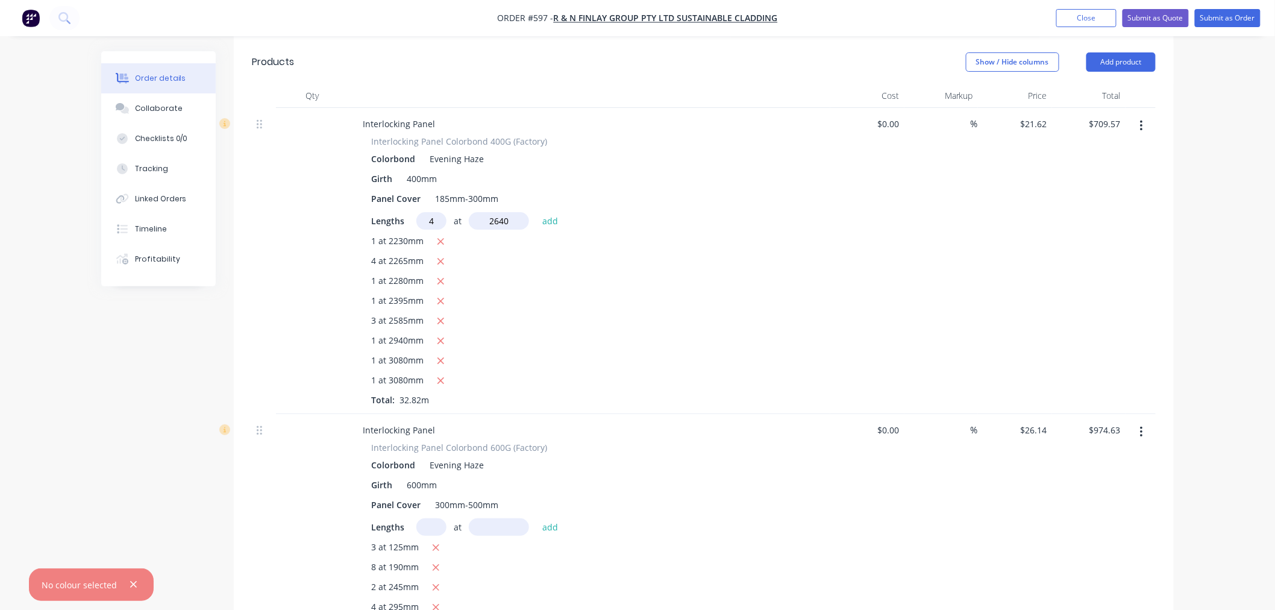
click at [536, 212] on button "add" at bounding box center [550, 220] width 28 height 16
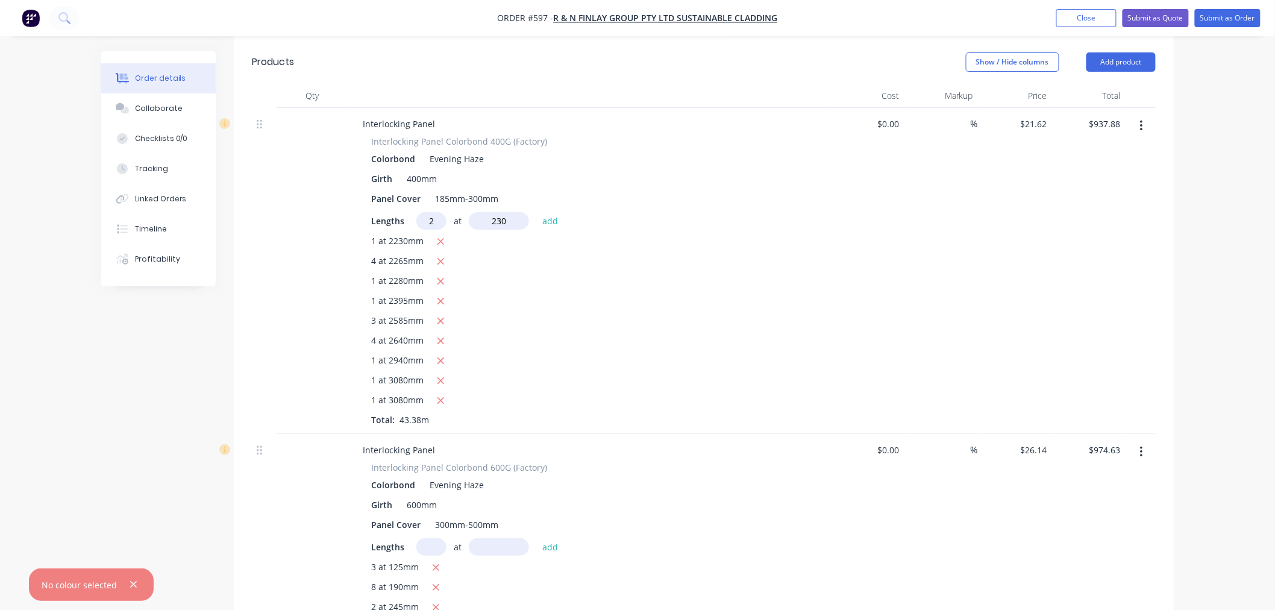
click at [536, 212] on button "add" at bounding box center [550, 220] width 28 height 16
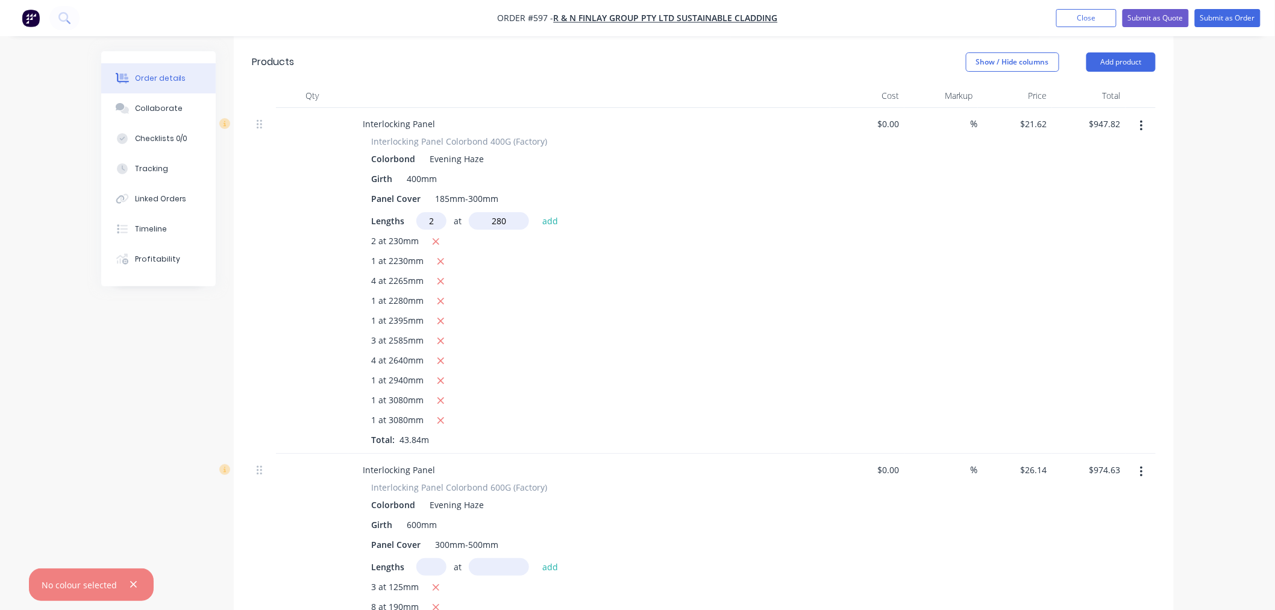
click at [536, 212] on button "add" at bounding box center [550, 220] width 28 height 16
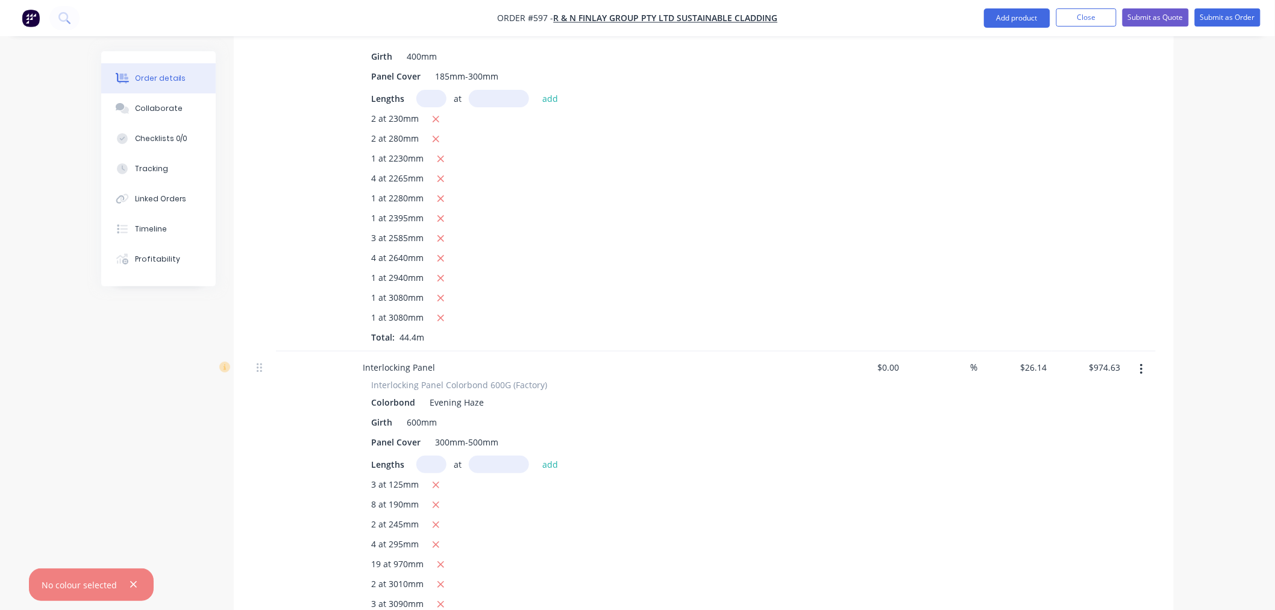
scroll to position [2009, 0]
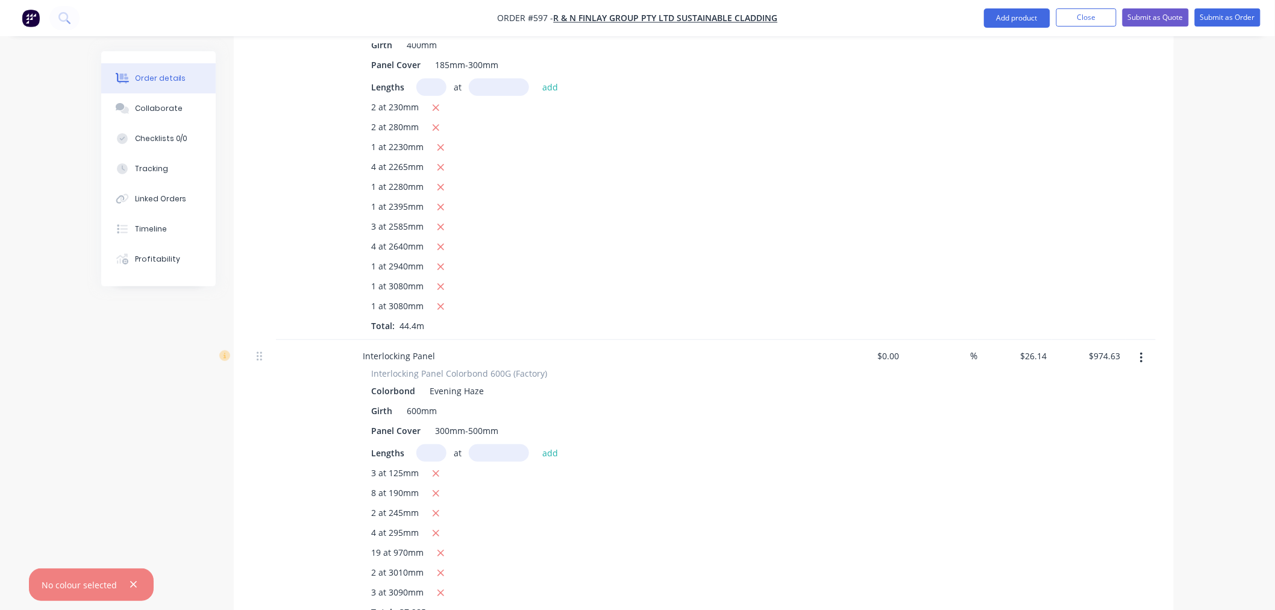
click at [436, 444] on input "text" at bounding box center [432, 452] width 30 height 17
click at [536, 444] on button "add" at bounding box center [550, 452] width 28 height 16
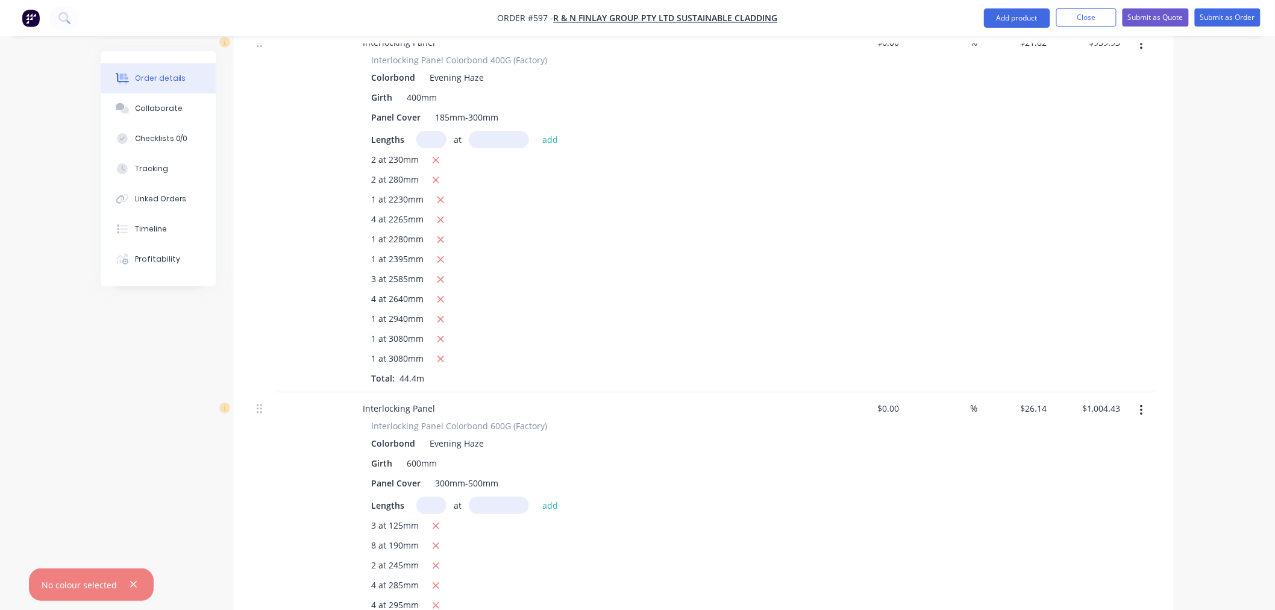
scroll to position [1890, 0]
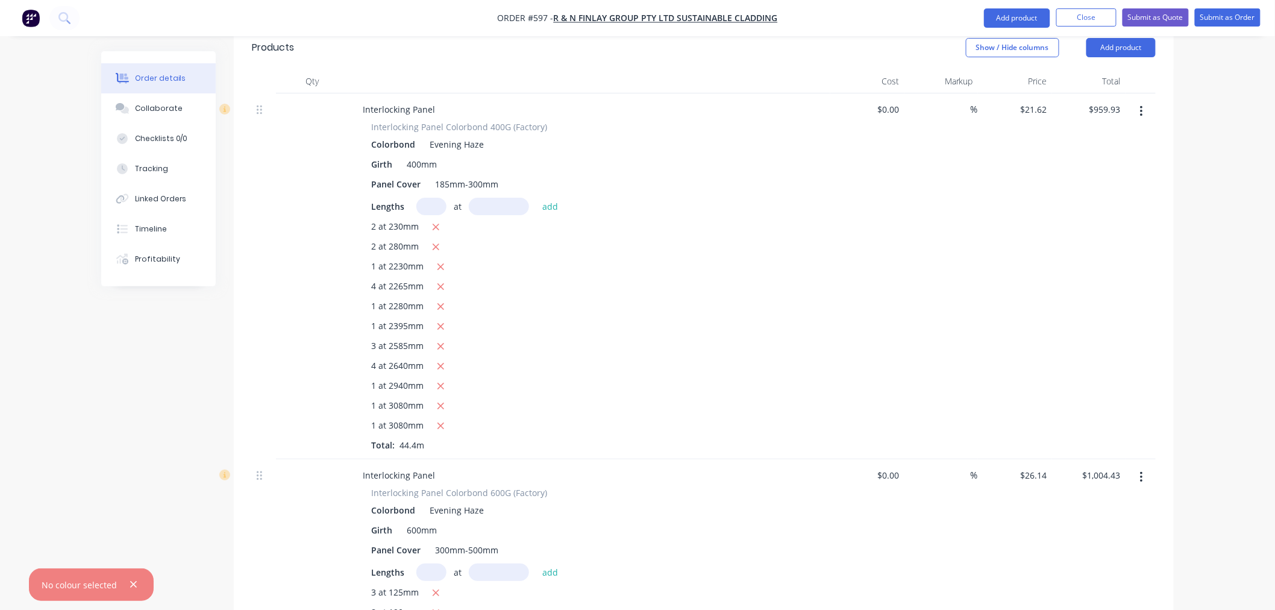
click at [425, 198] on input "text" at bounding box center [432, 206] width 30 height 17
click at [536, 198] on button "add" at bounding box center [550, 206] width 28 height 16
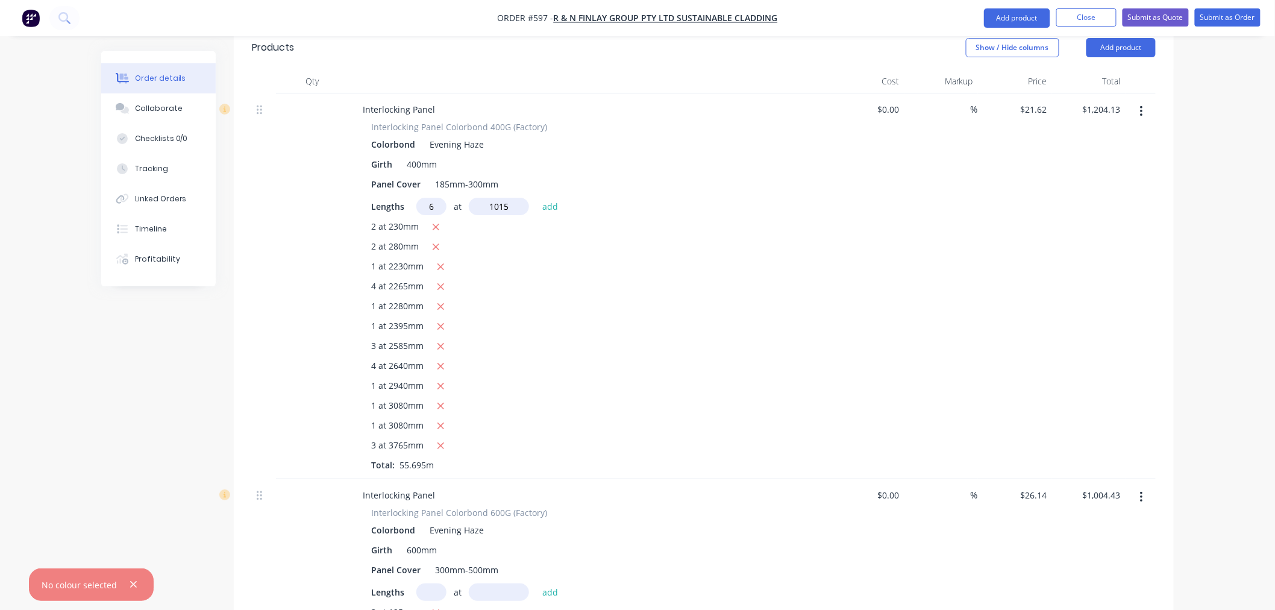
click at [536, 198] on button "add" at bounding box center [550, 206] width 28 height 16
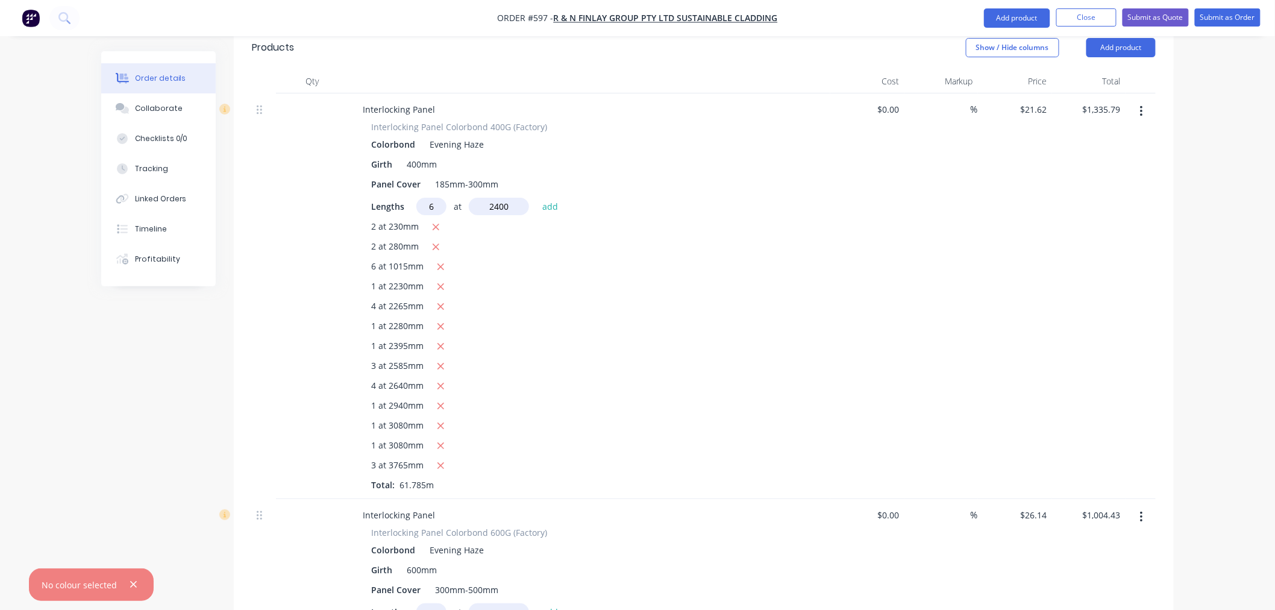
click at [536, 198] on button "add" at bounding box center [550, 206] width 28 height 16
click at [438, 198] on input "2" at bounding box center [432, 206] width 30 height 17
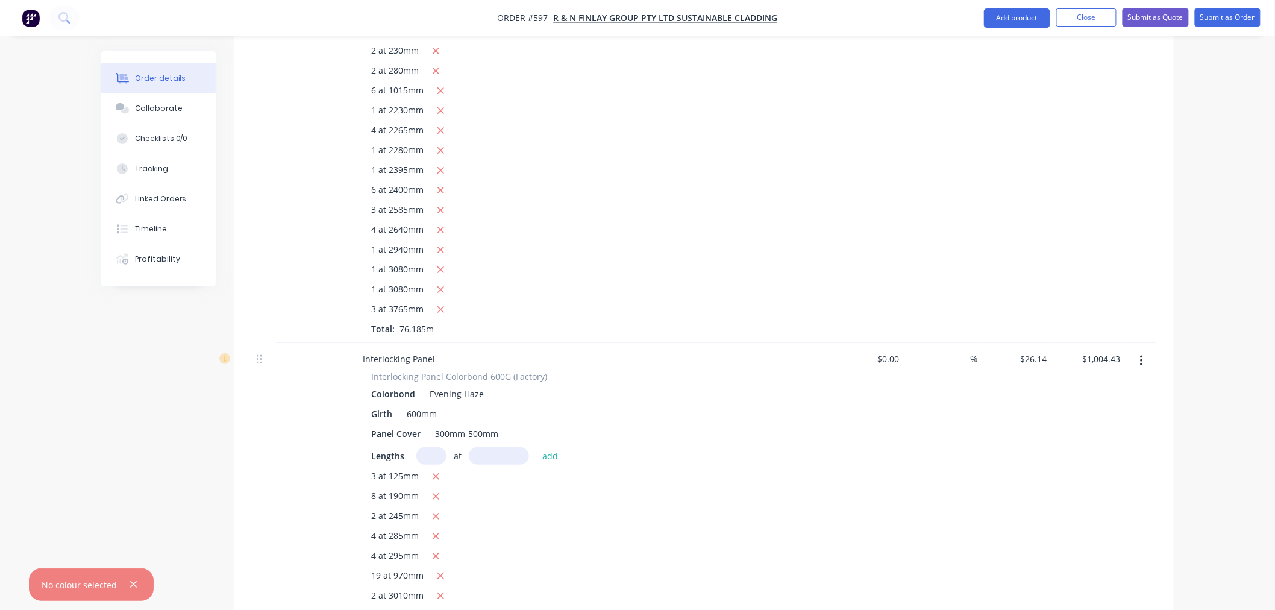
scroll to position [2090, 0]
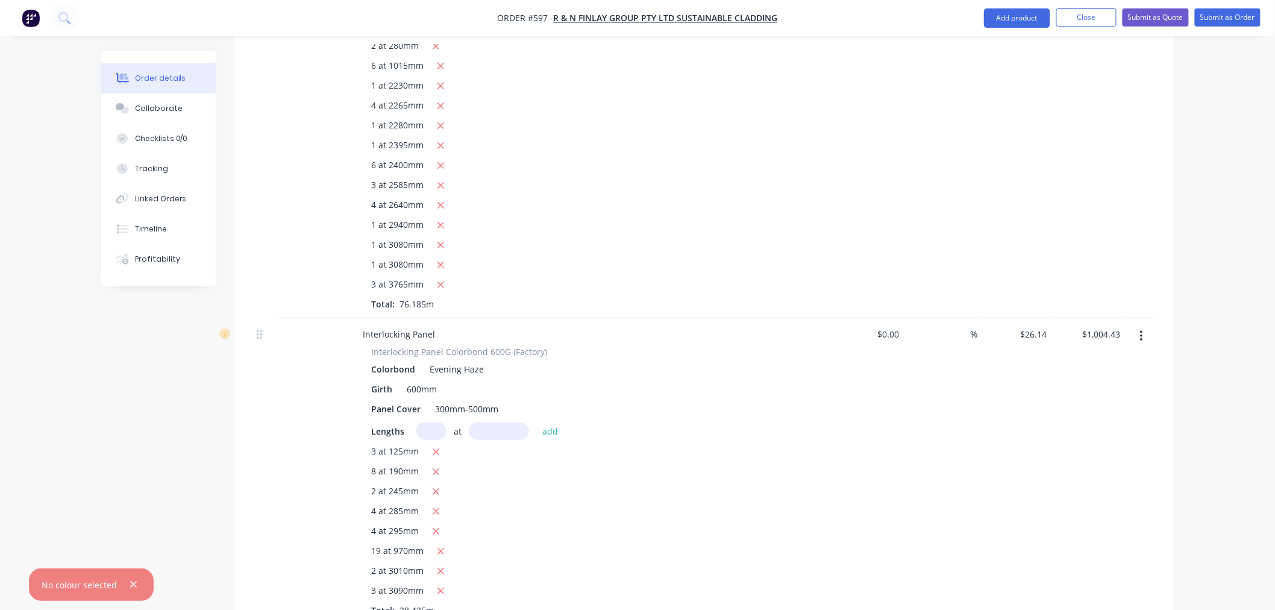
click at [432, 423] on input "text" at bounding box center [432, 431] width 30 height 17
click at [536, 423] on button "add" at bounding box center [550, 431] width 28 height 16
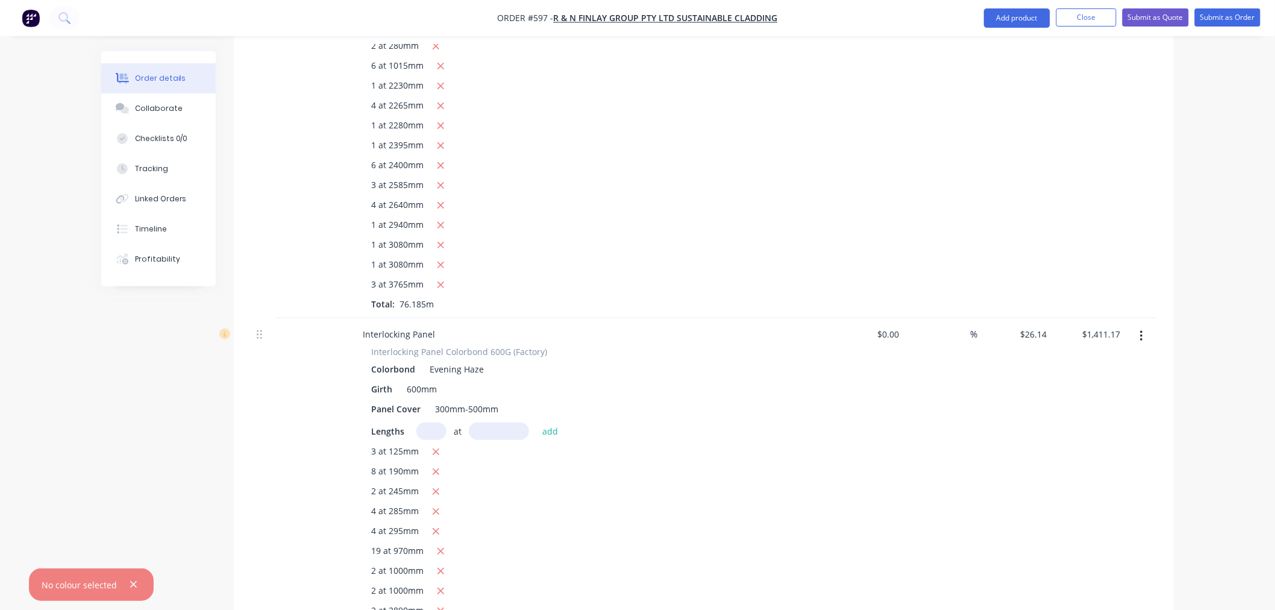
scroll to position [1756, 0]
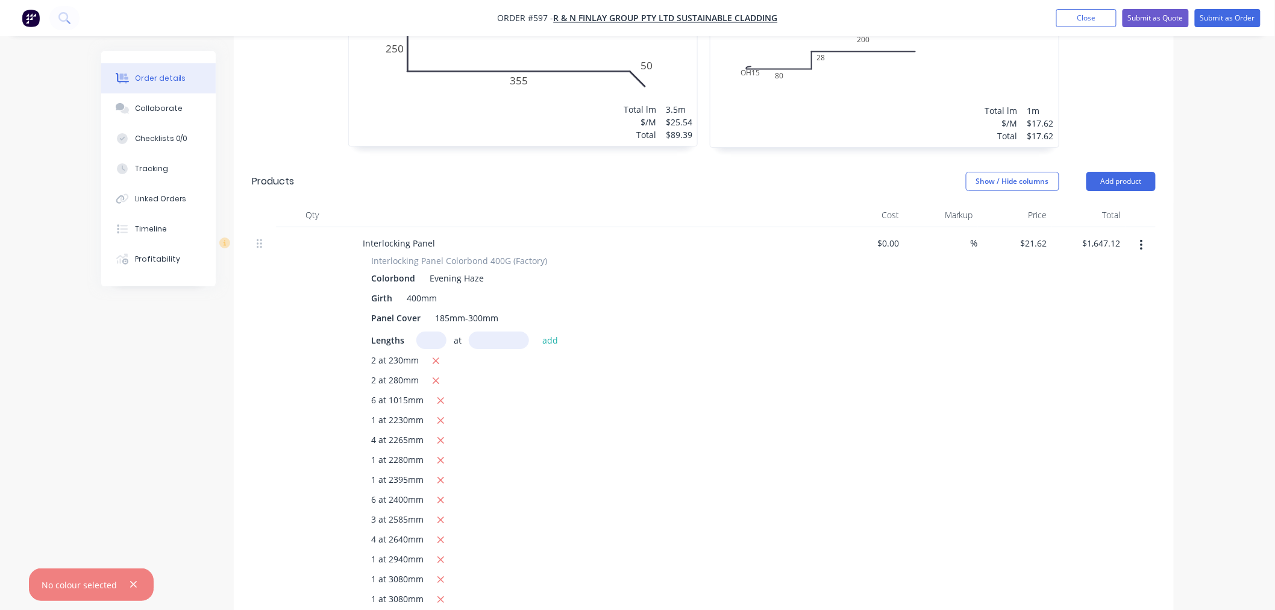
click at [440, 332] on input "text" at bounding box center [432, 340] width 30 height 17
click at [536, 332] on button "add" at bounding box center [550, 340] width 28 height 16
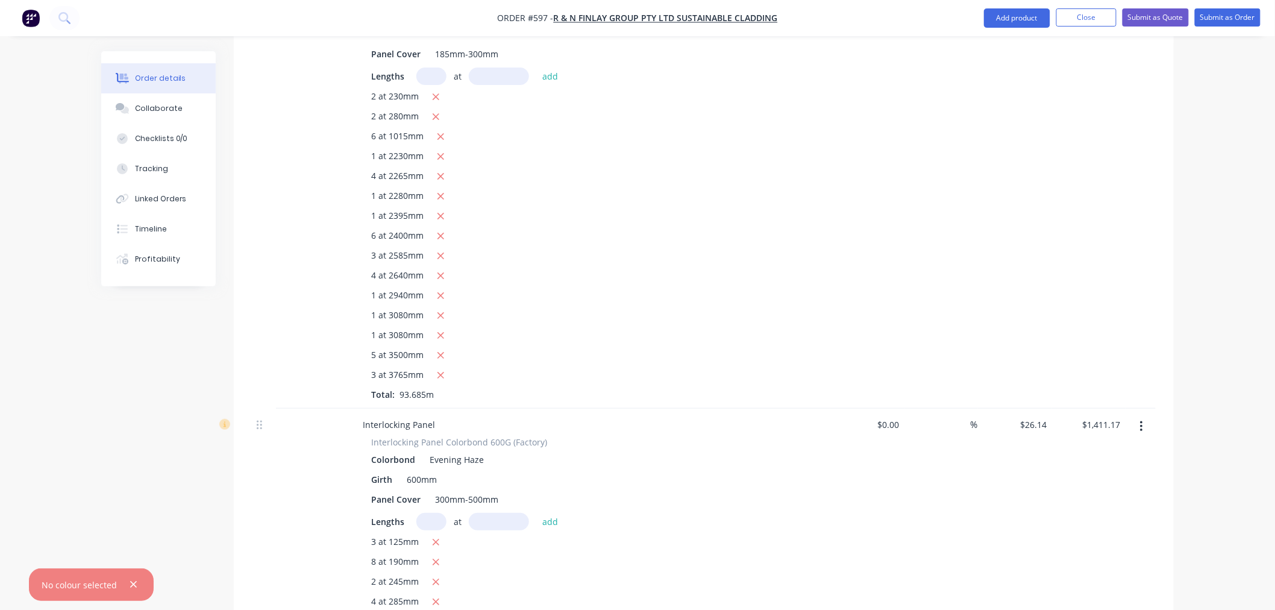
scroll to position [2023, 0]
click at [432, 509] on input "text" at bounding box center [432, 517] width 30 height 17
click at [536, 509] on button "add" at bounding box center [550, 517] width 28 height 16
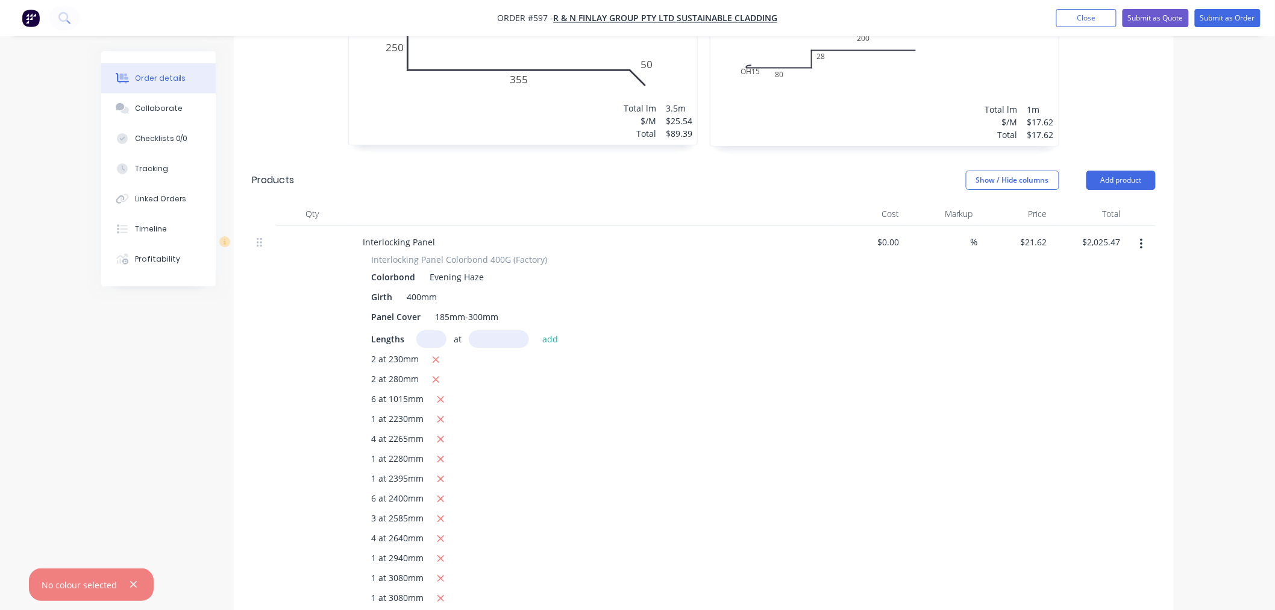
scroll to position [1756, 0]
click at [440, 332] on input "text" at bounding box center [432, 340] width 30 height 17
click at [536, 332] on button "add" at bounding box center [550, 340] width 28 height 16
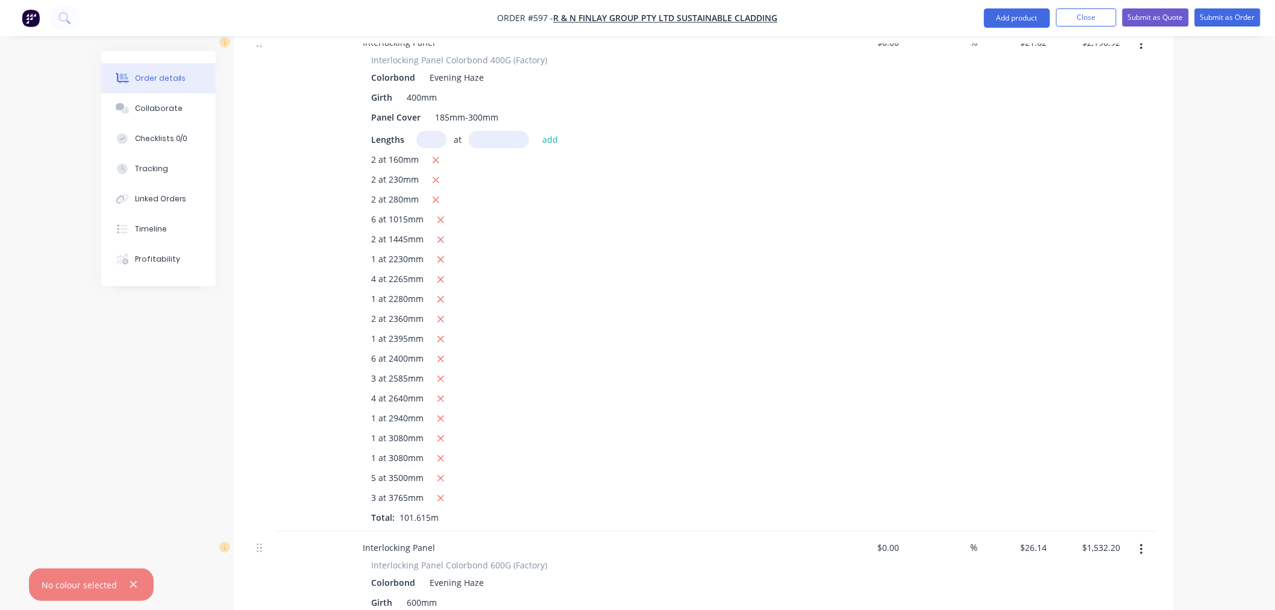
scroll to position [2090, 0]
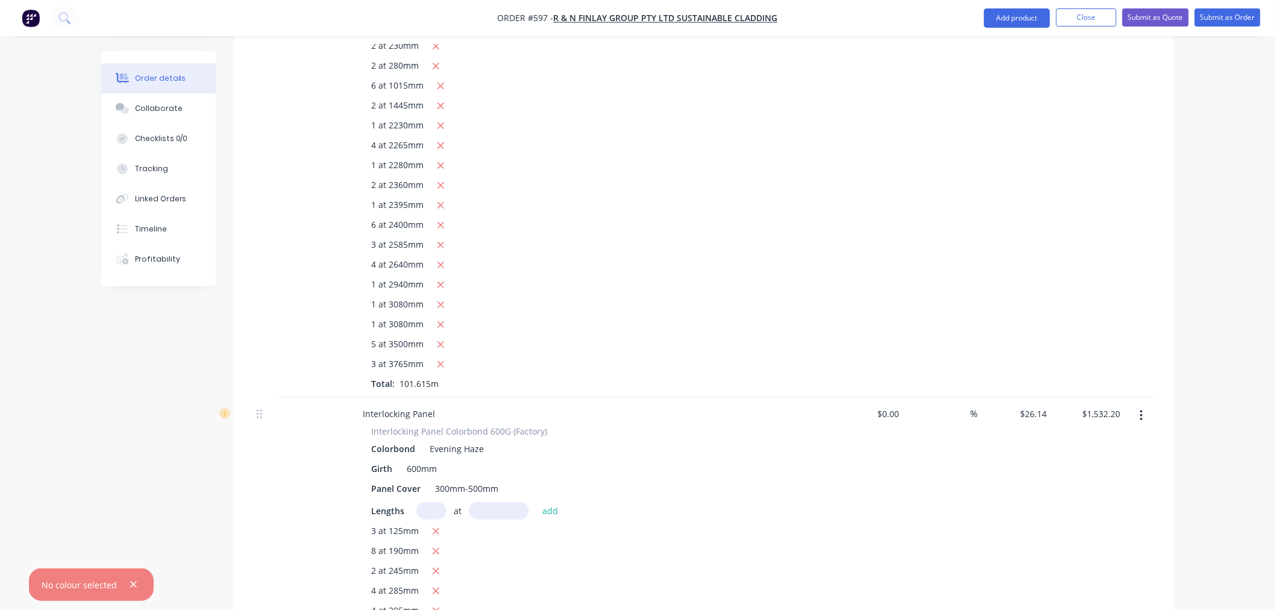
click at [437, 502] on input "text" at bounding box center [432, 510] width 30 height 17
click at [536, 502] on button "add" at bounding box center [550, 510] width 28 height 16
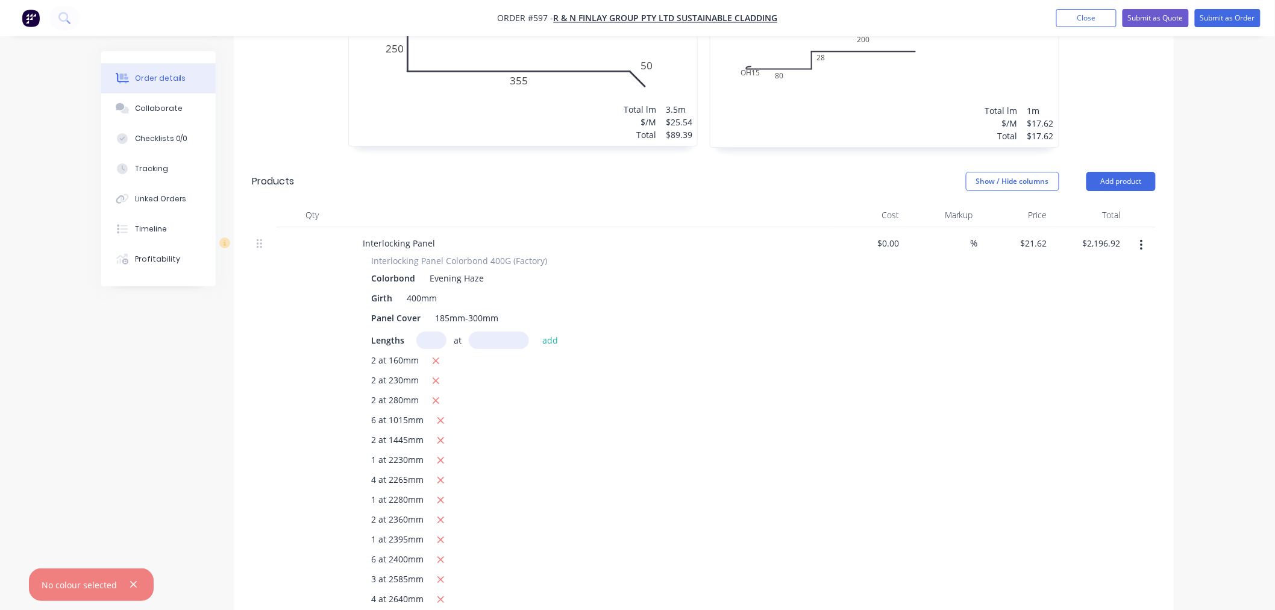
click at [439, 332] on input "text" at bounding box center [432, 340] width 30 height 17
click at [536, 332] on button "add" at bounding box center [550, 340] width 28 height 16
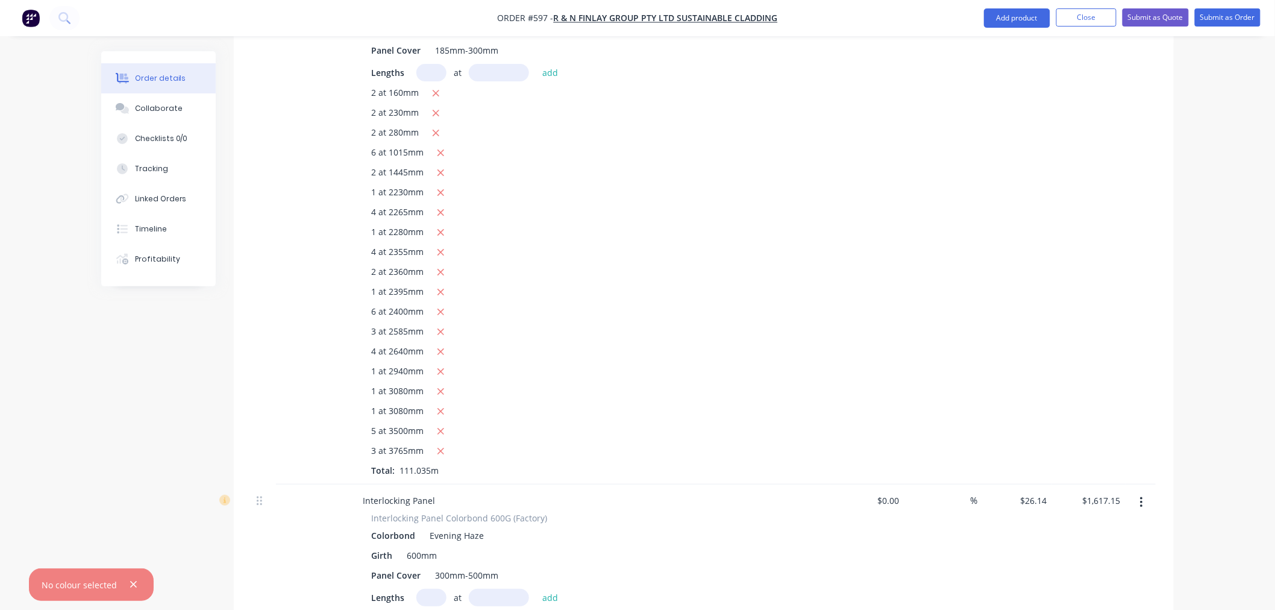
scroll to position [2292, 0]
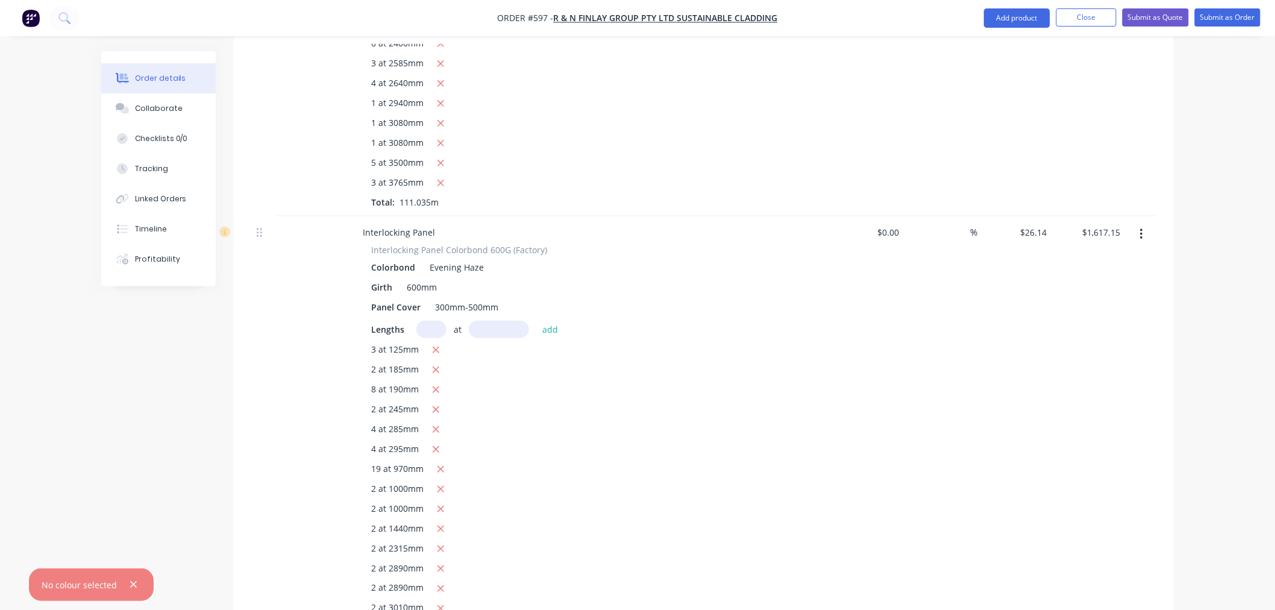
click at [432, 321] on input "text" at bounding box center [432, 329] width 30 height 17
click at [536, 321] on button "add" at bounding box center [550, 329] width 28 height 16
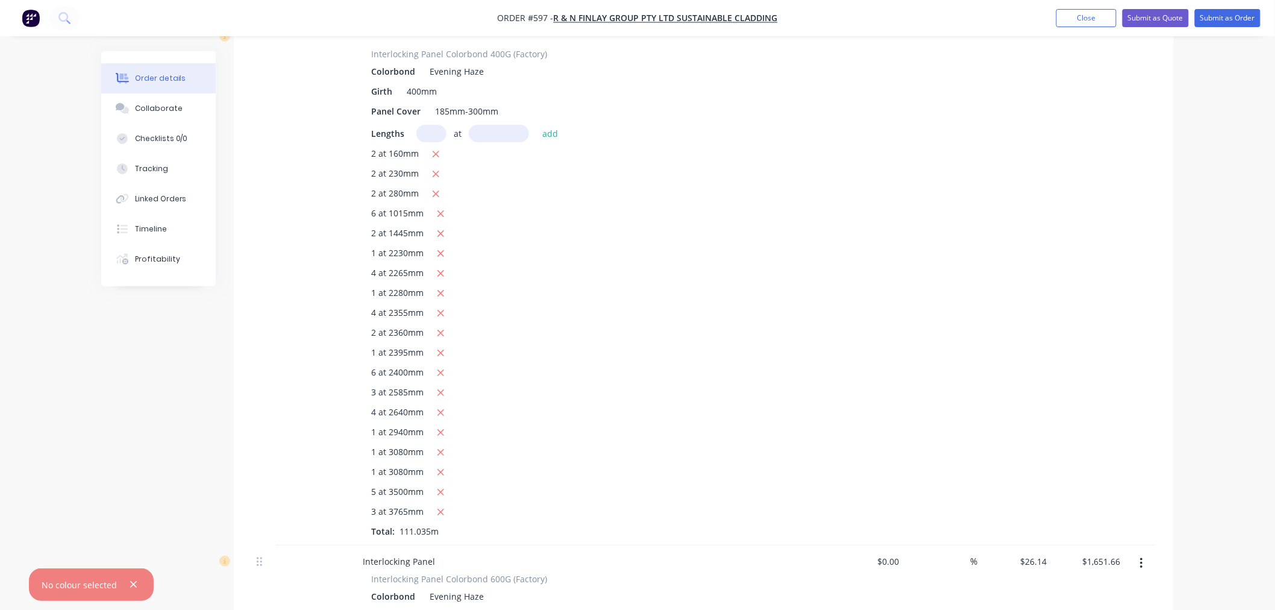
scroll to position [1806, 0]
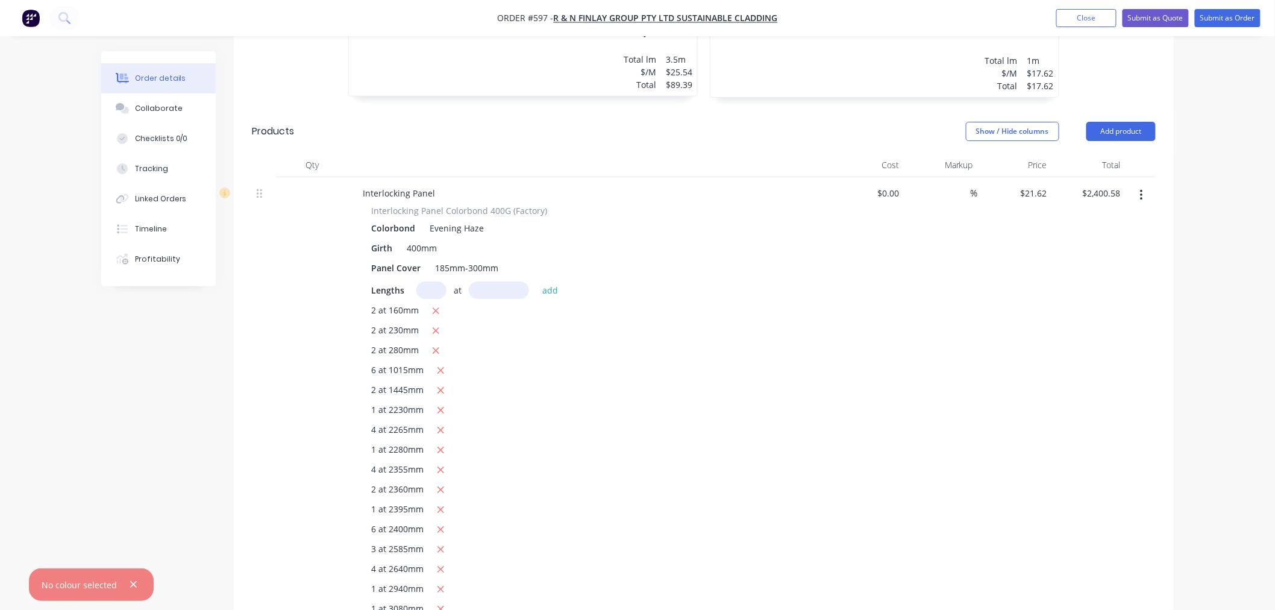
click at [430, 281] on input "text" at bounding box center [432, 289] width 30 height 17
click at [536, 281] on button "add" at bounding box center [550, 289] width 28 height 16
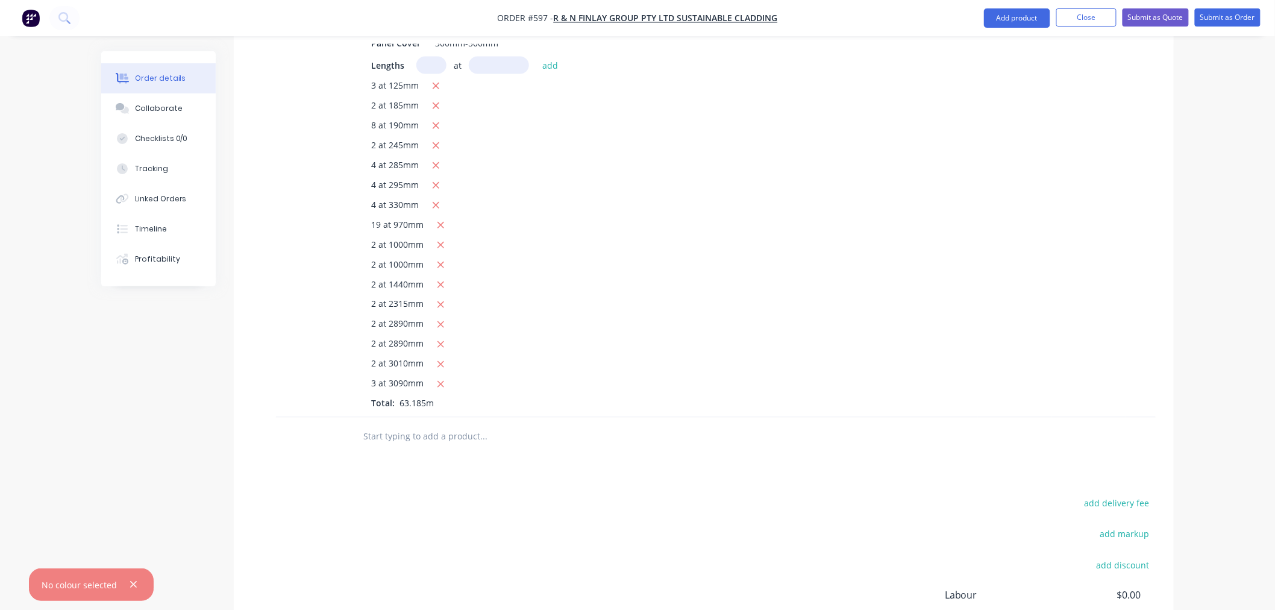
scroll to position [2697, 0]
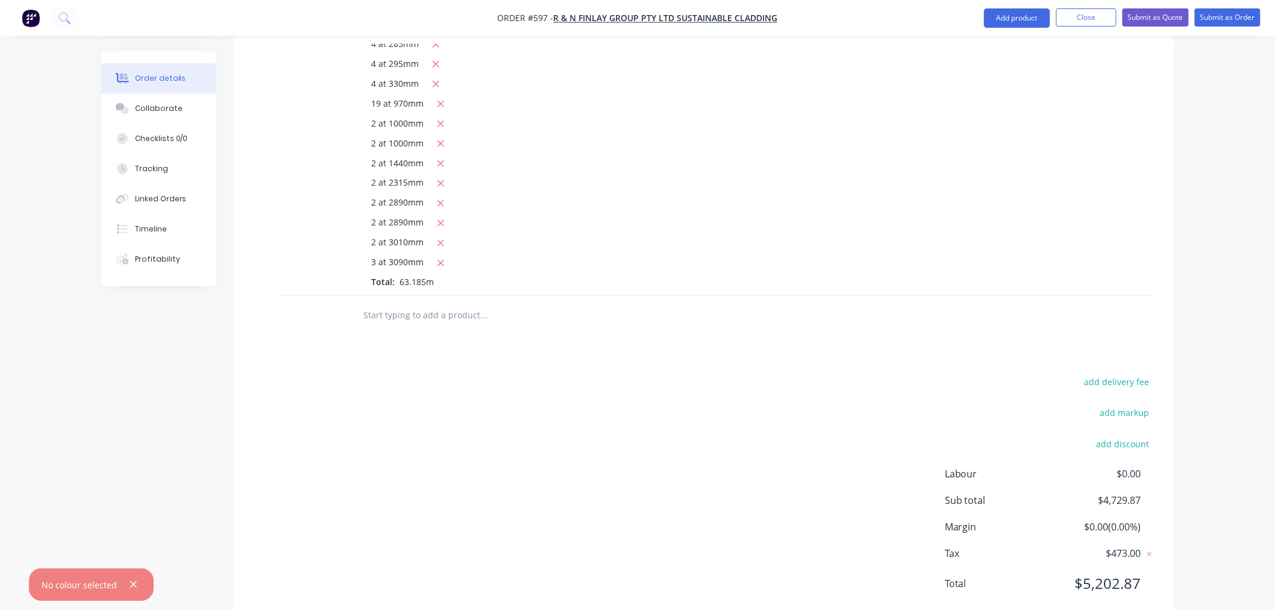
click at [451, 304] on input "text" at bounding box center [483, 316] width 241 height 24
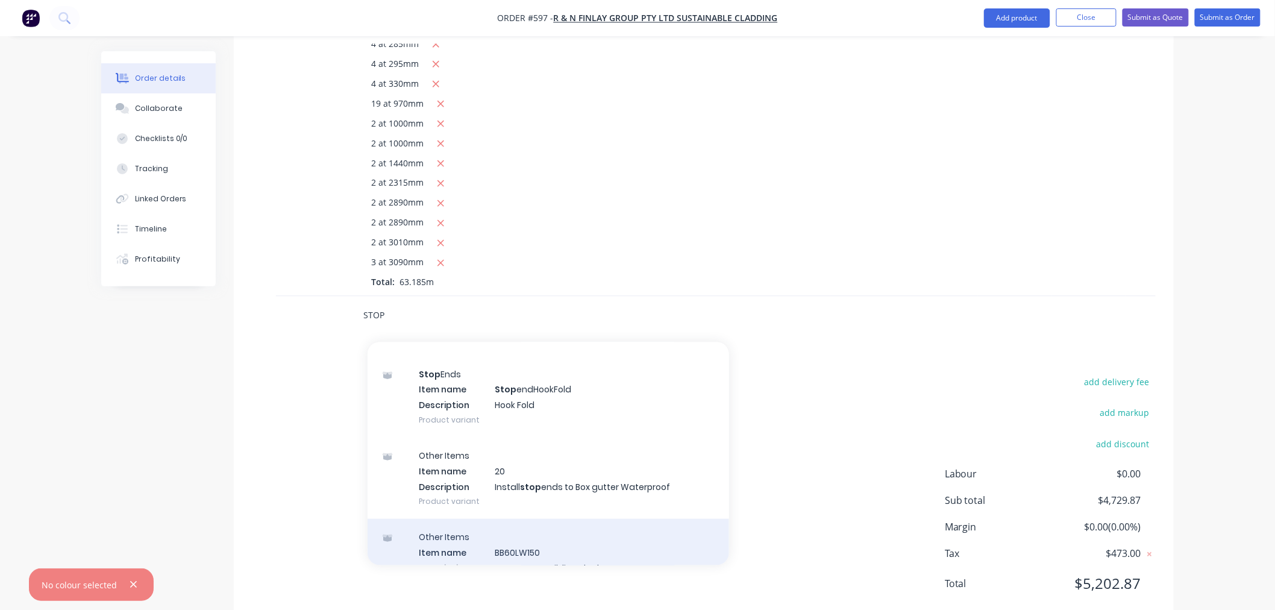
scroll to position [461, 0]
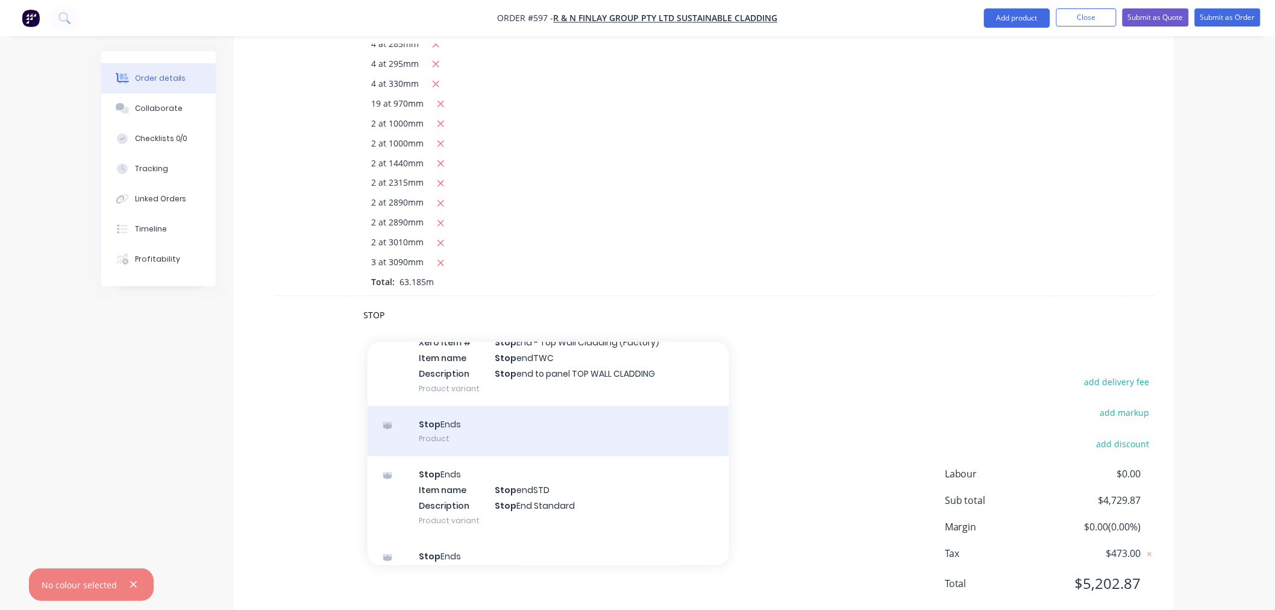
click at [460, 406] on div "Stop Ends Product" at bounding box center [549, 431] width 362 height 51
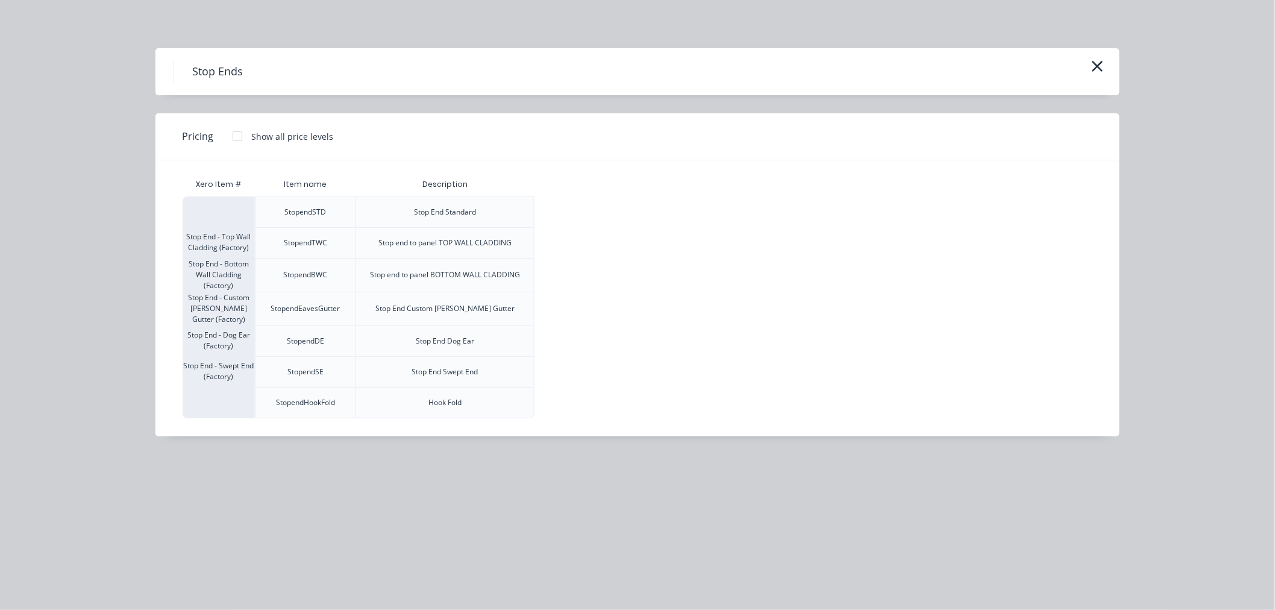
click at [234, 135] on div at bounding box center [237, 136] width 24 height 24
click at [583, 278] on div "$7.70" at bounding box center [567, 275] width 64 height 33
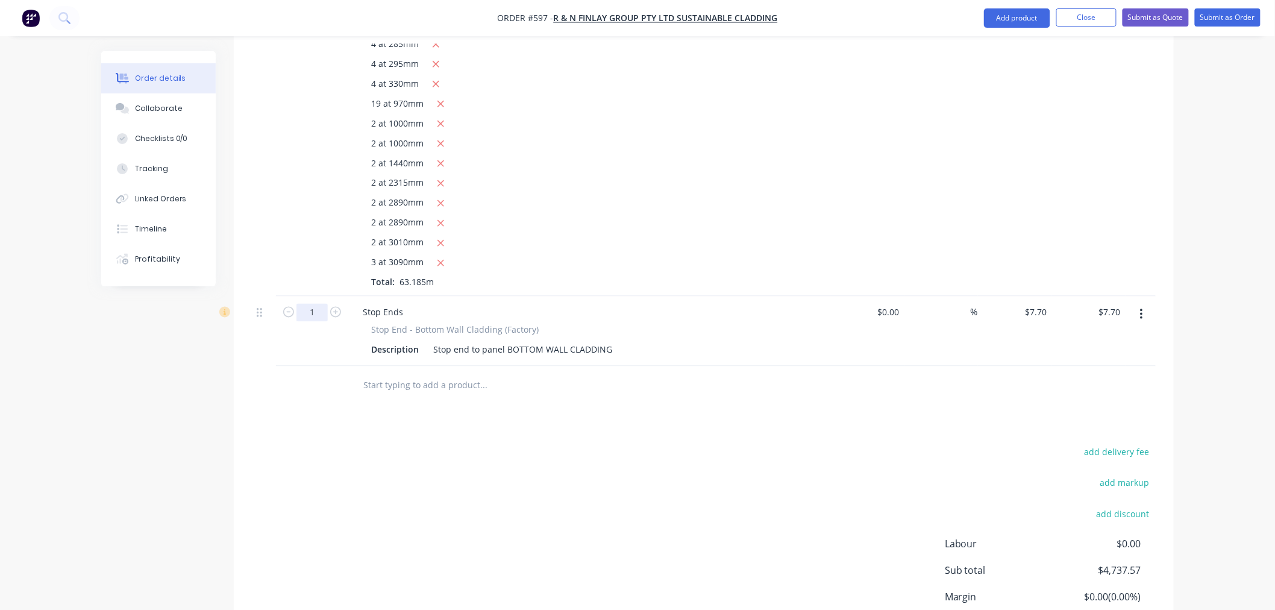
drag, startPoint x: 306, startPoint y: 274, endPoint x: 315, endPoint y: 275, distance: 9.1
click at [306, 304] on input "1" at bounding box center [312, 313] width 31 height 18
click at [477, 468] on div "add delivery fee add markup add discount Labour $0.00 Sub total $5,422.87 Margi…" at bounding box center [704, 560] width 904 height 233
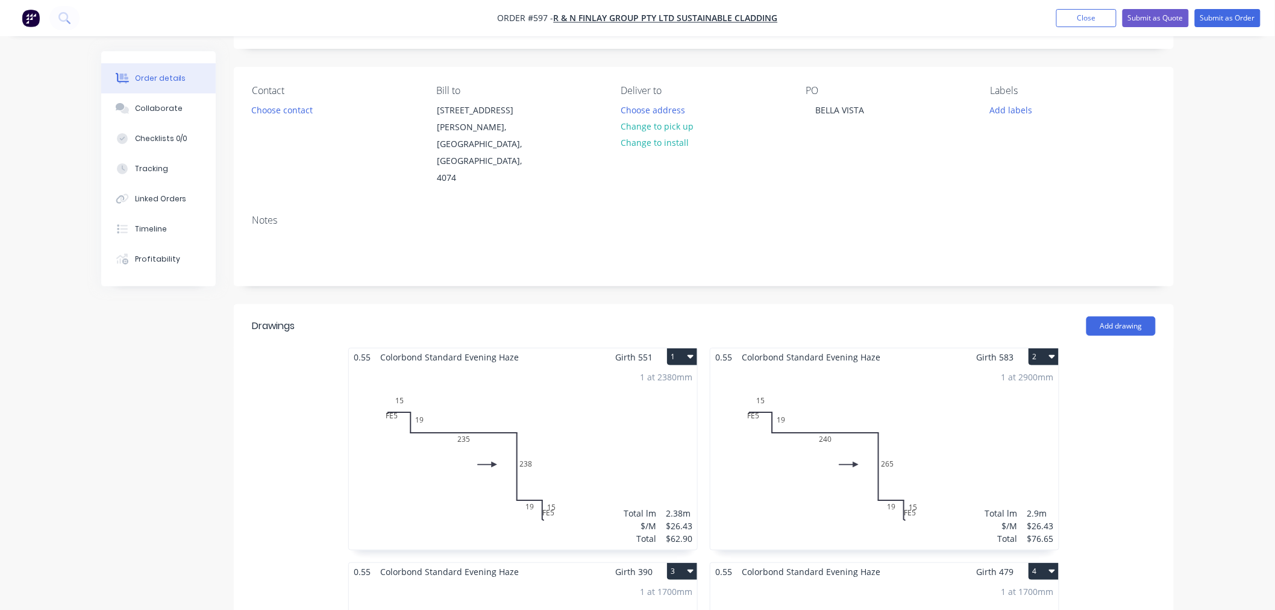
scroll to position [0, 0]
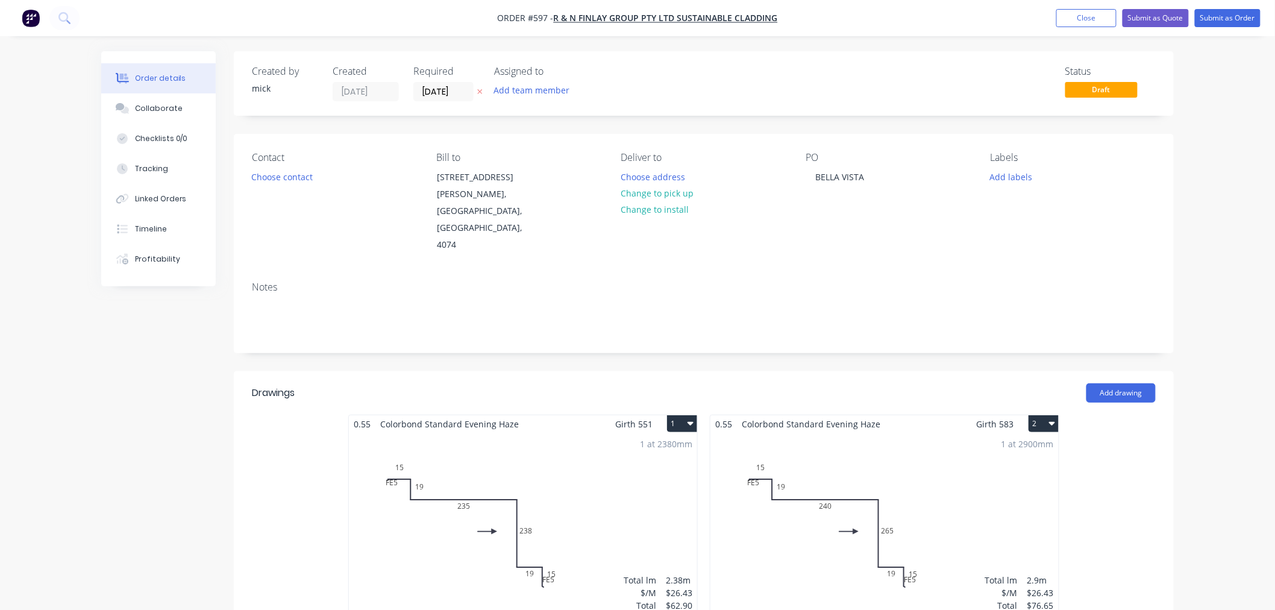
click at [1238, 13] on button "Submit as Order" at bounding box center [1228, 18] width 66 height 18
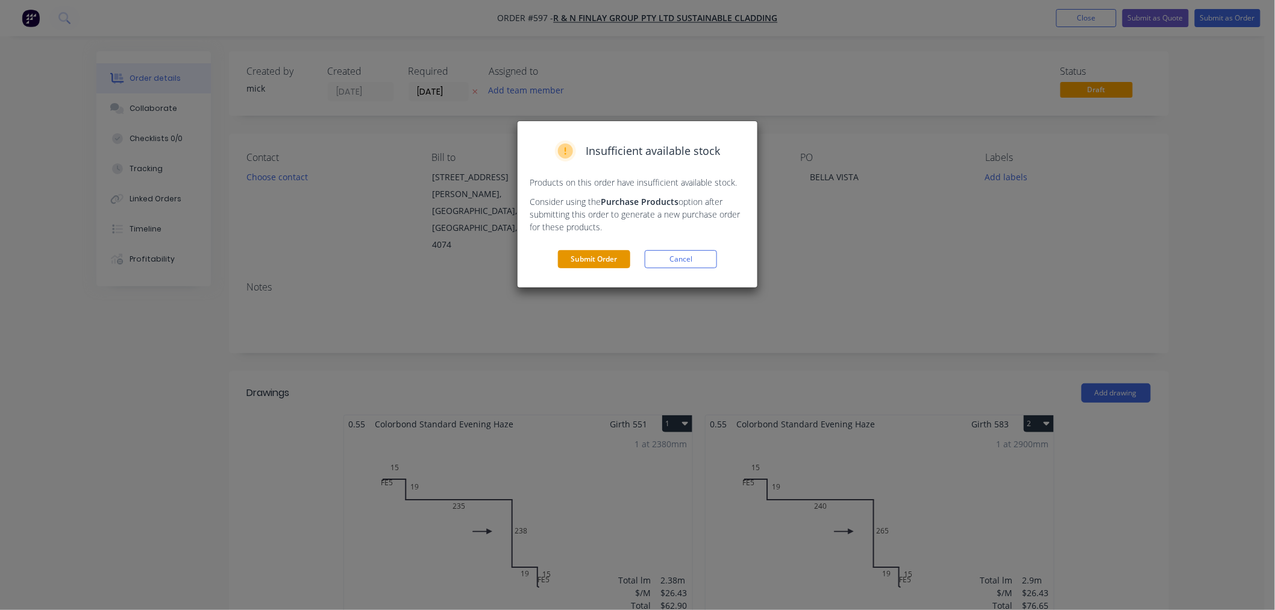
click at [589, 260] on button "Submit Order" at bounding box center [594, 259] width 72 height 18
